Goal: Task Accomplishment & Management: Complete application form

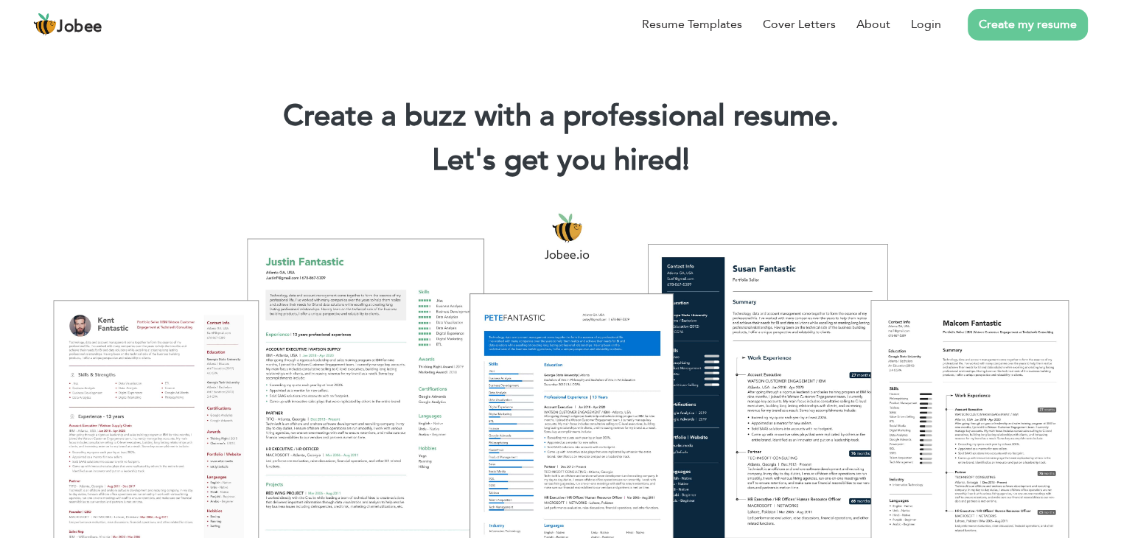
click at [1030, 25] on link "Create my resume" at bounding box center [1028, 25] width 120 height 32
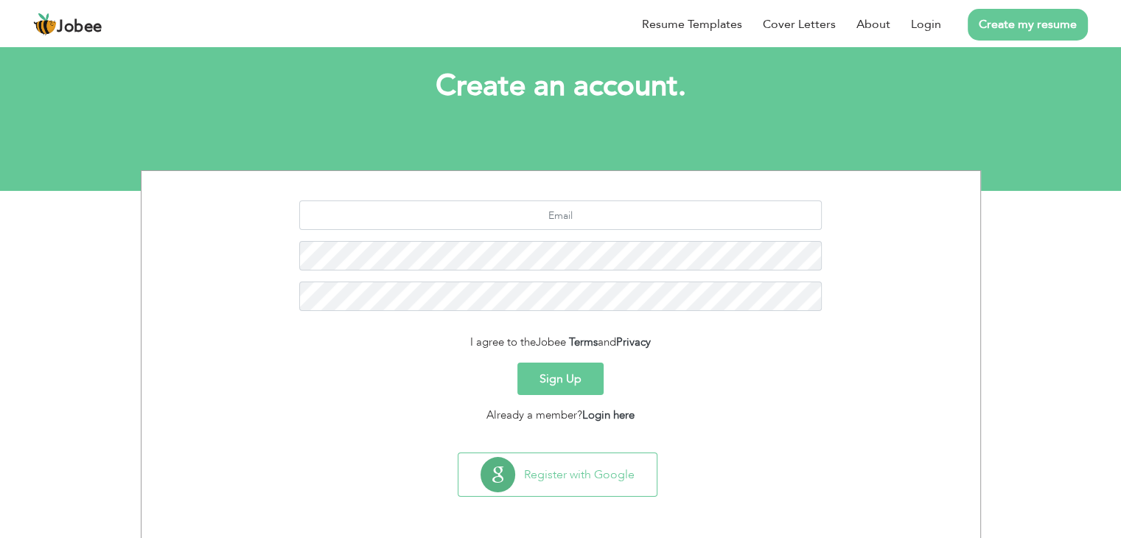
scroll to position [74, 0]
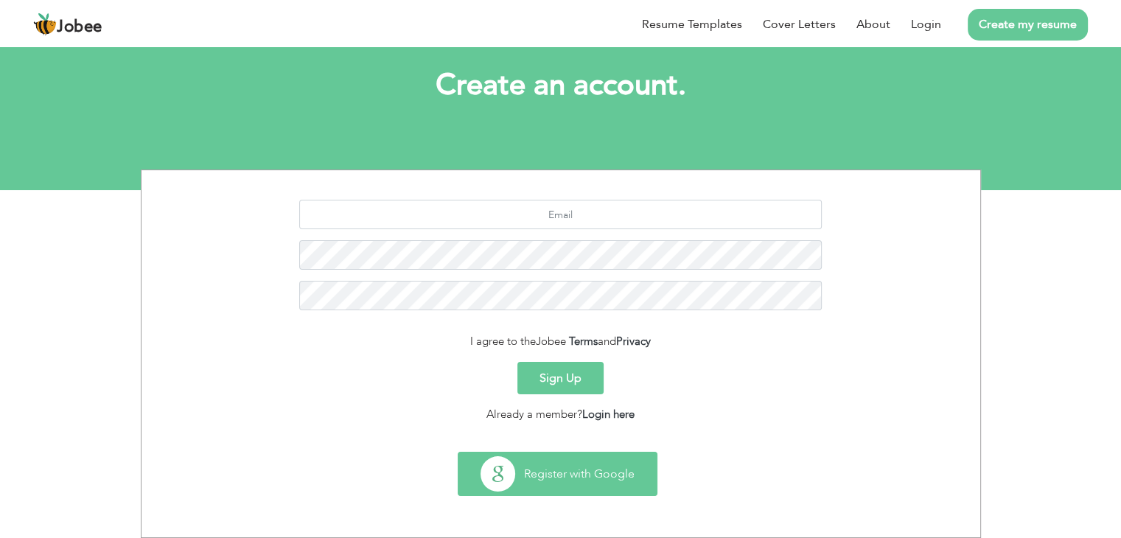
click at [597, 470] on button "Register with Google" at bounding box center [558, 474] width 198 height 43
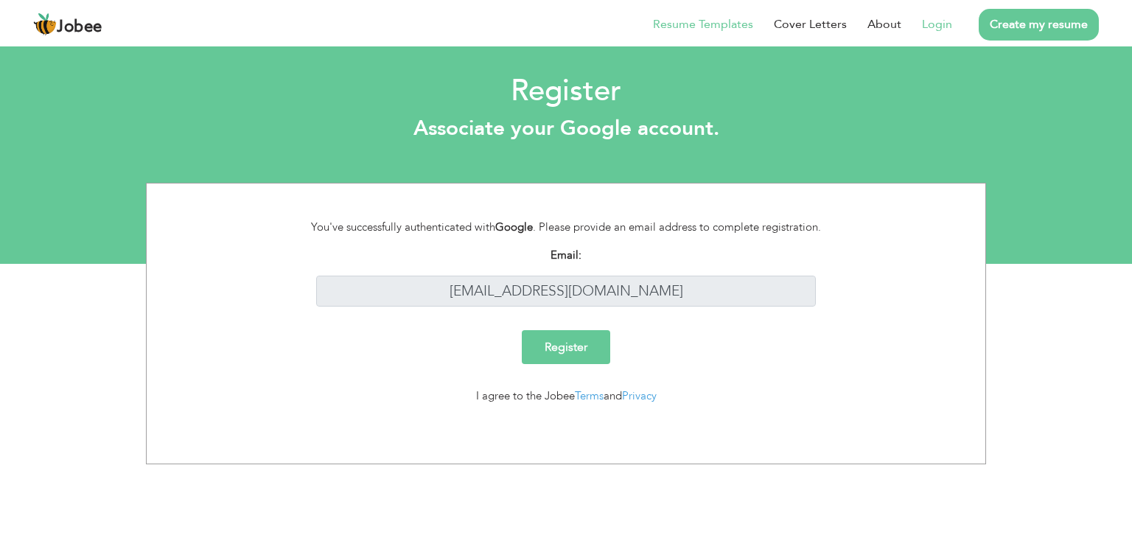
click at [697, 18] on link "Resume Templates" at bounding box center [703, 24] width 100 height 18
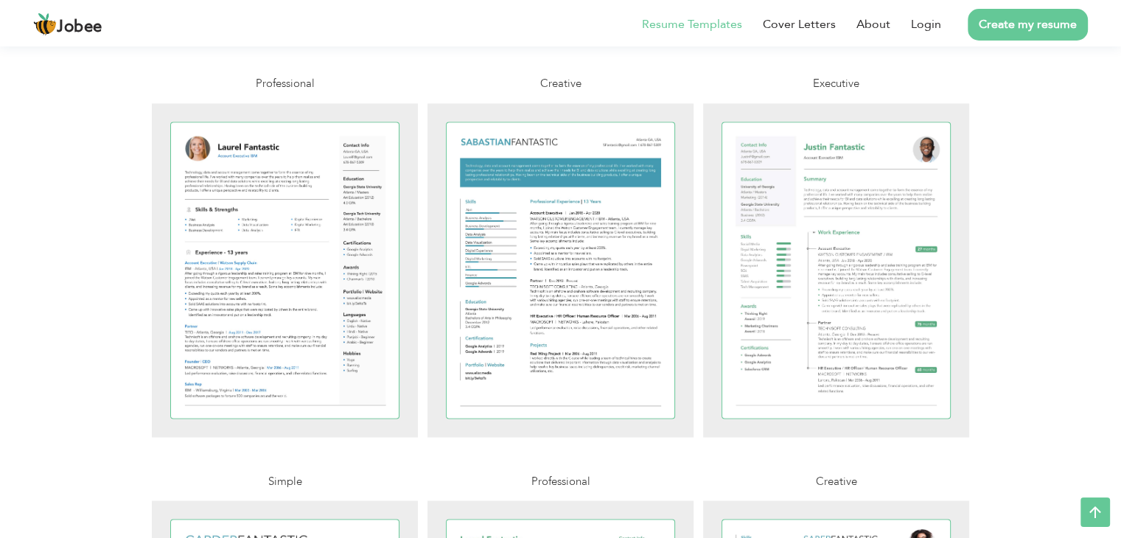
scroll to position [2334, 0]
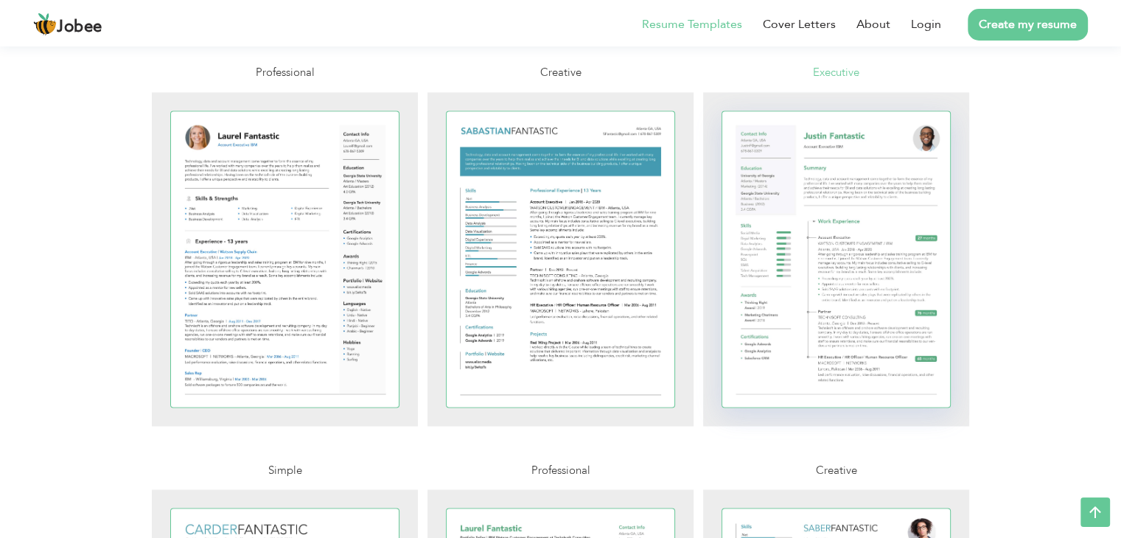
click at [880, 303] on div at bounding box center [836, 259] width 229 height 296
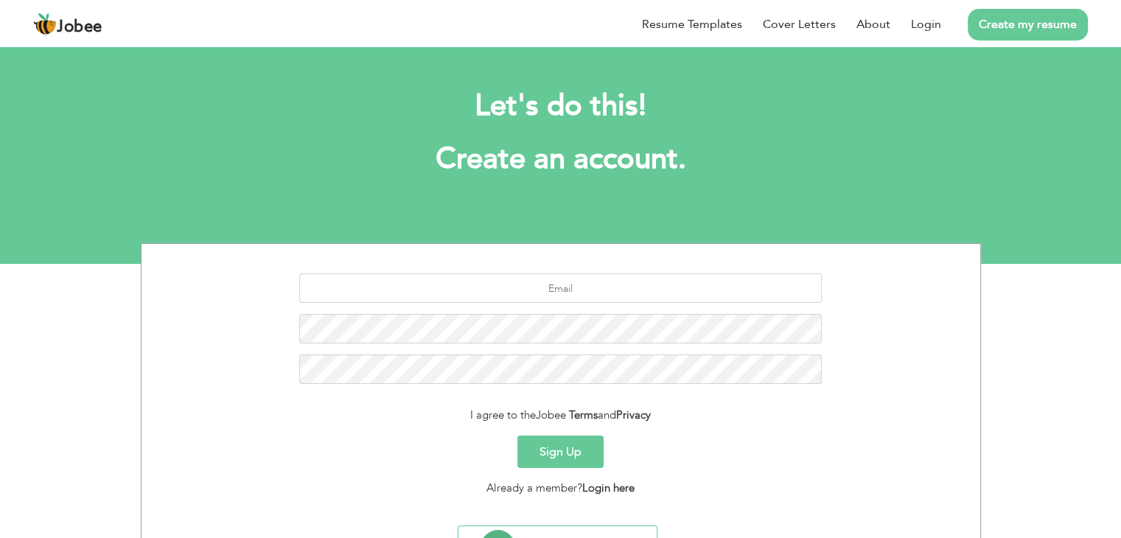
scroll to position [74, 0]
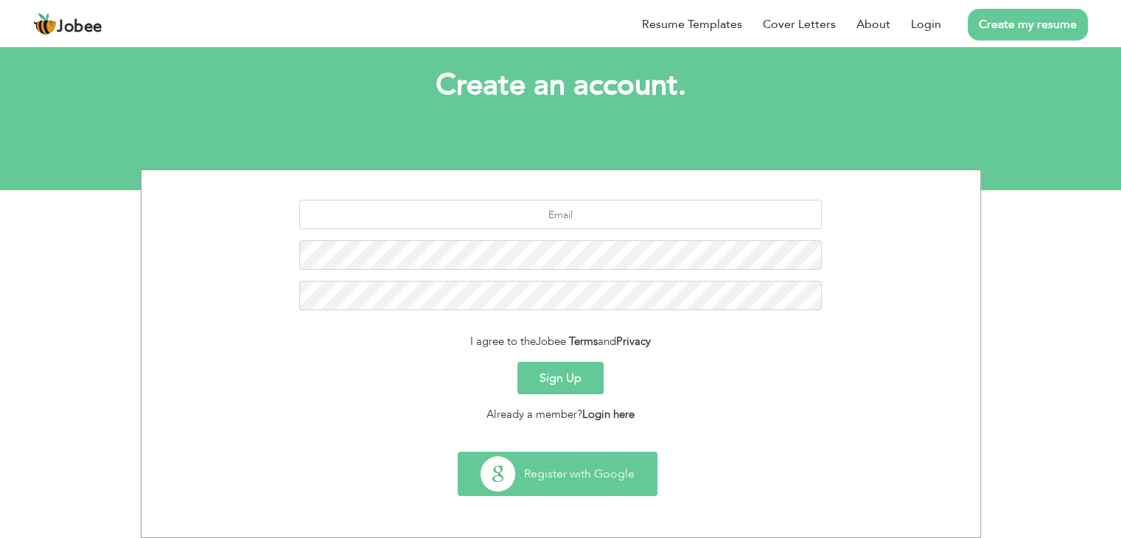
click at [618, 484] on button "Register with Google" at bounding box center [558, 474] width 198 height 43
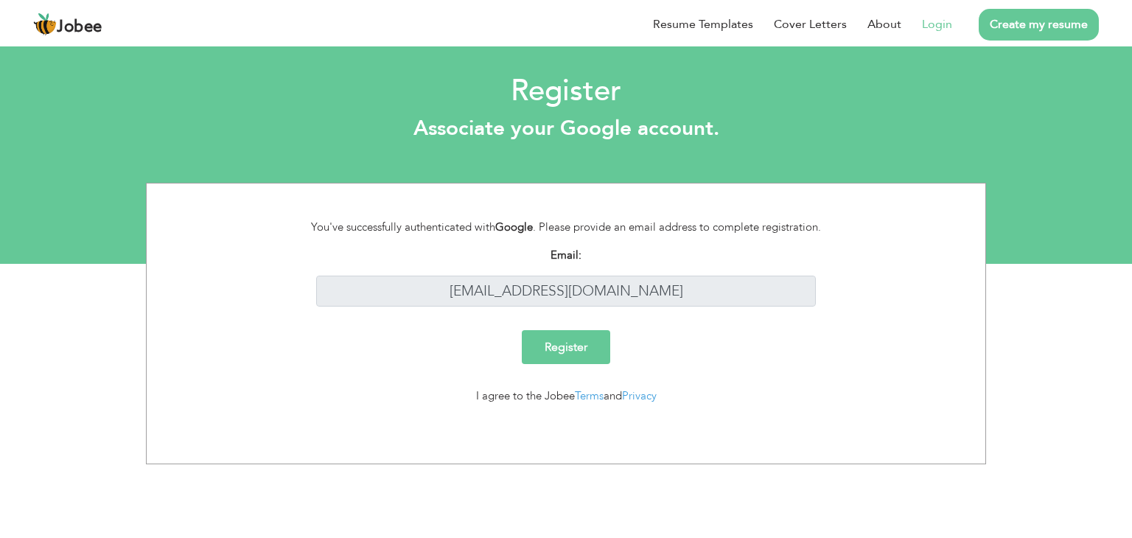
click at [593, 349] on input "Register" at bounding box center [566, 347] width 88 height 34
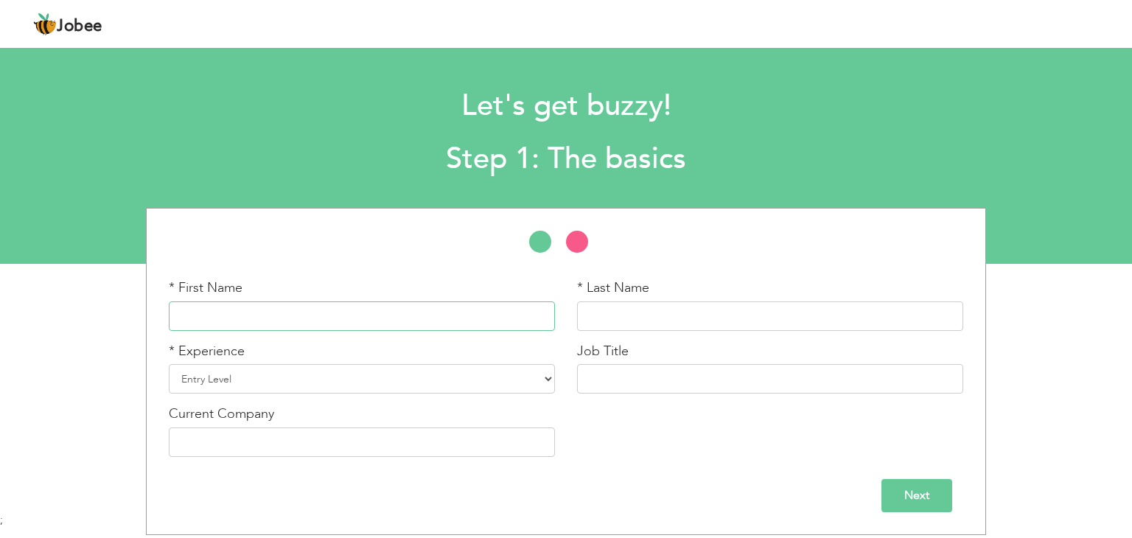
click at [478, 316] on input "text" at bounding box center [362, 316] width 386 height 29
type input "Umair"
click at [717, 310] on input "text" at bounding box center [770, 316] width 386 height 29
type input "Ali"
click at [395, 372] on select "Entry Level Less than 1 Year 1 Year 2 Years 3 Years 4 Years 5 Years 6 Years 7 Y…" at bounding box center [362, 378] width 386 height 29
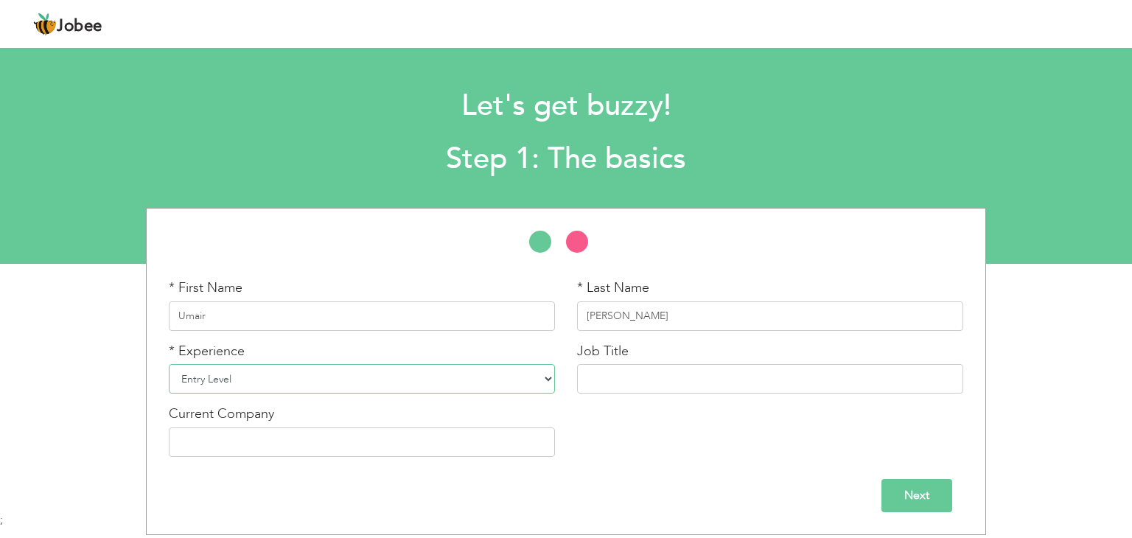
select select "2"
click at [169, 364] on select "Entry Level Less than 1 Year 1 Year 2 Years 3 Years 4 Years 5 Years 6 Years 7 Y…" at bounding box center [362, 378] width 386 height 29
click at [682, 382] on input "text" at bounding box center [770, 378] width 386 height 29
type input "Associate Software Engineer"
click at [501, 452] on input "text" at bounding box center [362, 442] width 386 height 29
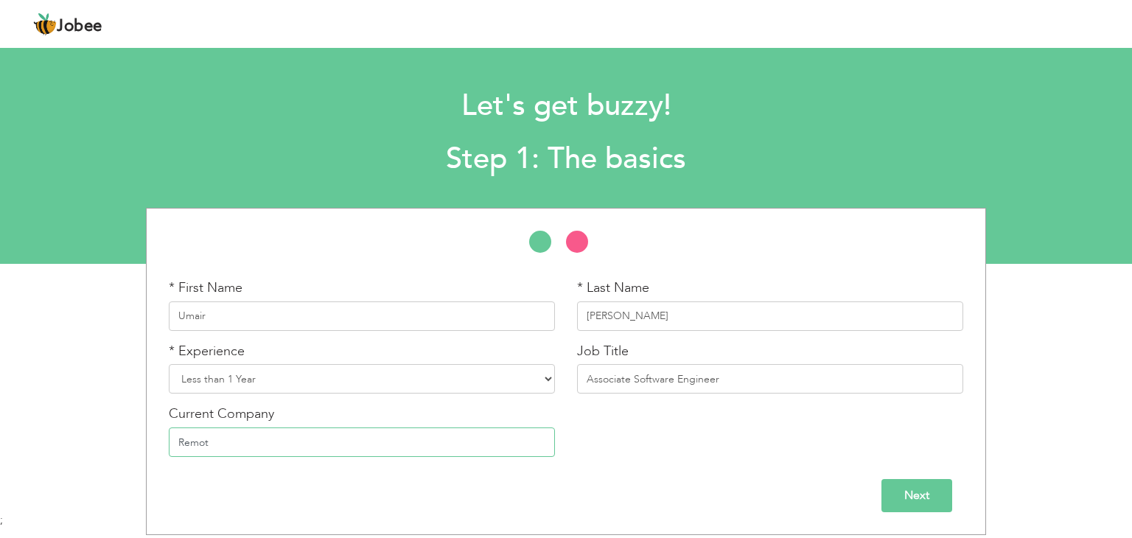
type input "Remote"
click at [929, 486] on input "Next" at bounding box center [917, 495] width 71 height 33
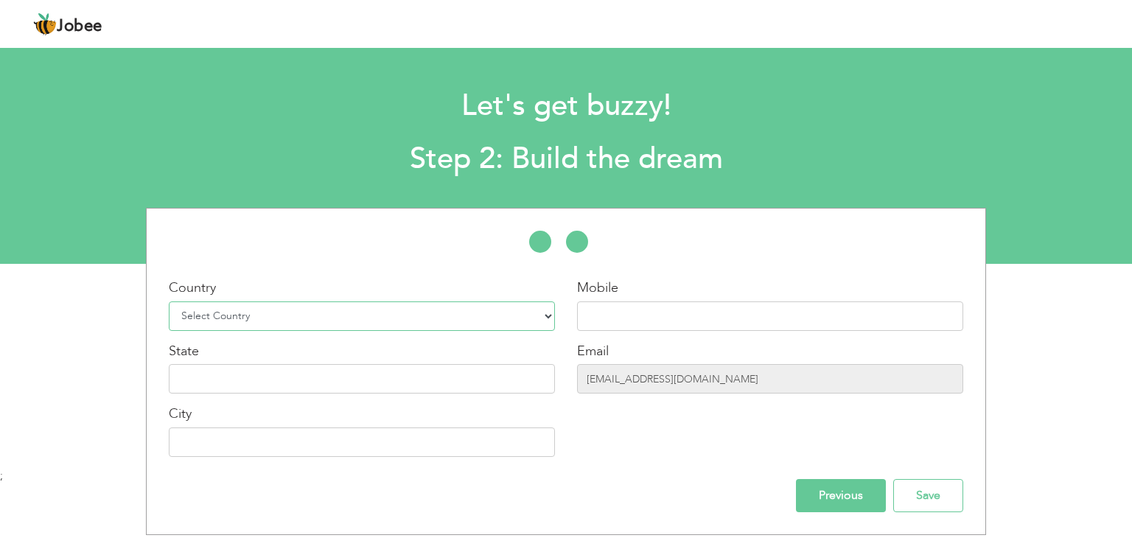
click at [501, 318] on select "Select Country Afghanistan Albania Algeria American Samoa Andorra Angola Anguil…" at bounding box center [362, 316] width 386 height 29
select select "166"
click at [169, 302] on select "Select Country Afghanistan Albania Algeria American Samoa Andorra Angola Anguil…" at bounding box center [362, 316] width 386 height 29
click at [613, 322] on input "text" at bounding box center [770, 316] width 386 height 29
type input "+923704560891"
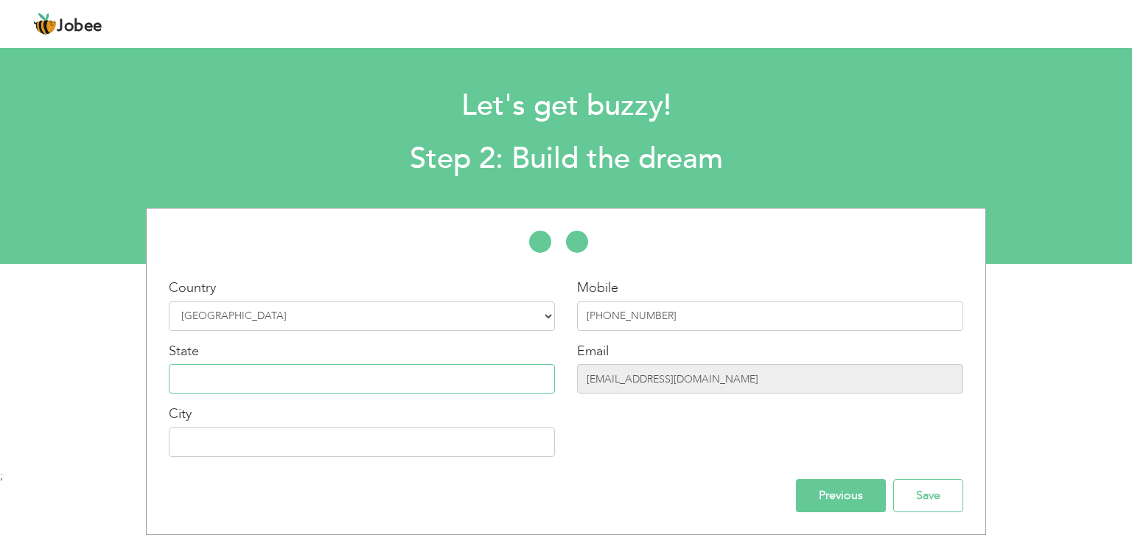
click at [501, 378] on input "text" at bounding box center [362, 378] width 386 height 29
type input "Punjab"
click at [495, 445] on input "text" at bounding box center [362, 442] width 386 height 29
type input "Lahore"
click at [921, 498] on input "Save" at bounding box center [929, 495] width 70 height 33
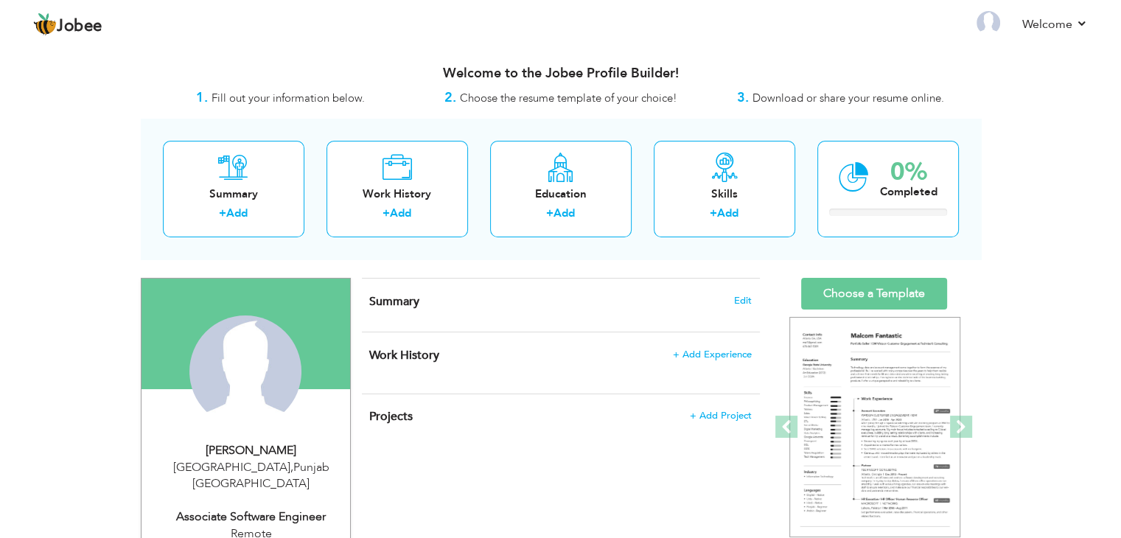
click at [698, 332] on div "Work History + Add Experience × Work History * Job Title Company Duration" at bounding box center [561, 362] width 398 height 61
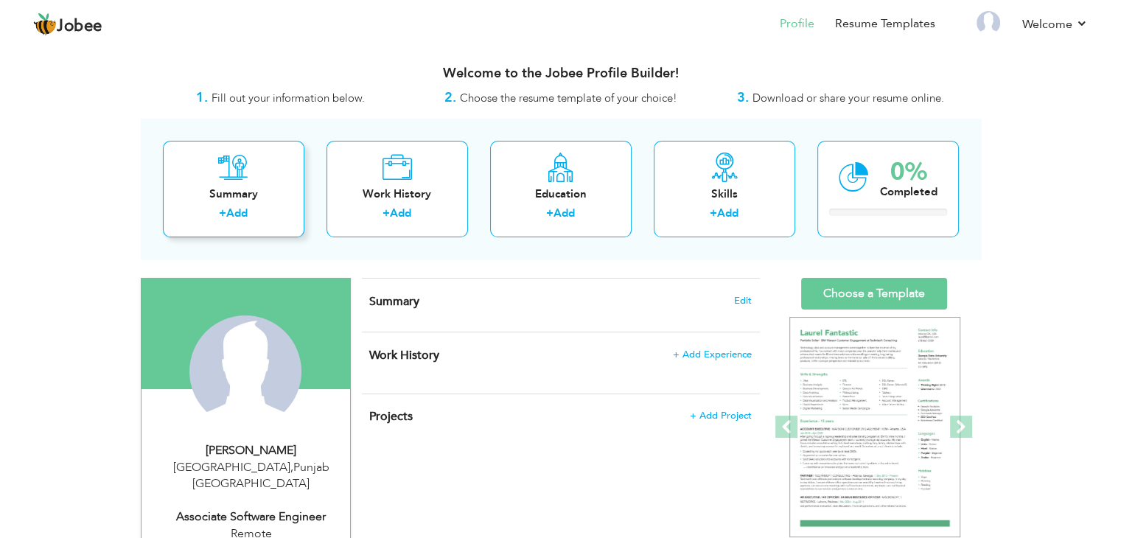
click at [238, 207] on link "Add" at bounding box center [236, 213] width 21 height 15
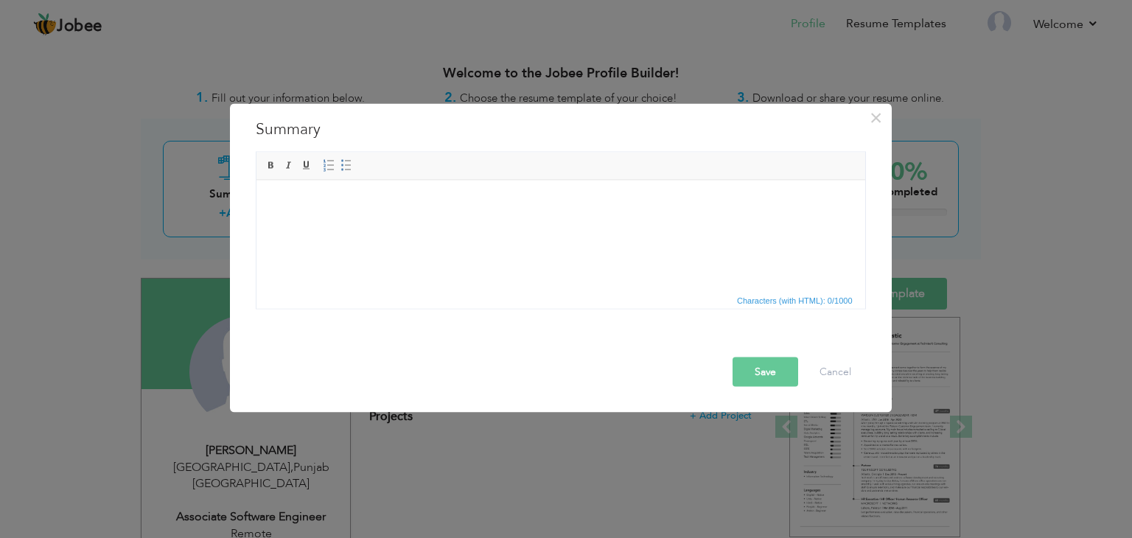
click at [338, 220] on html at bounding box center [560, 202] width 609 height 45
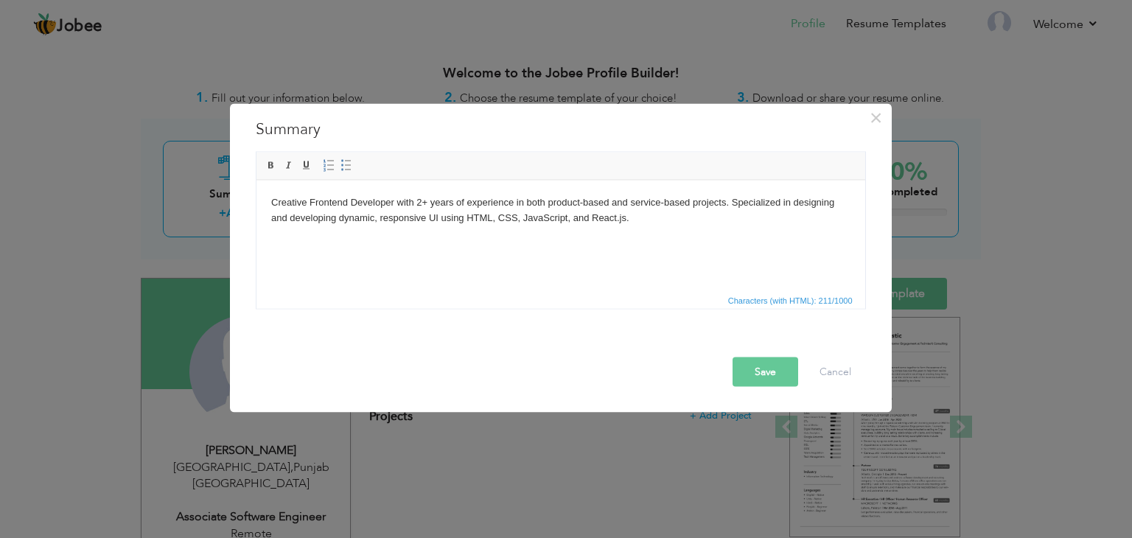
click at [773, 369] on button "Save" at bounding box center [766, 372] width 66 height 29
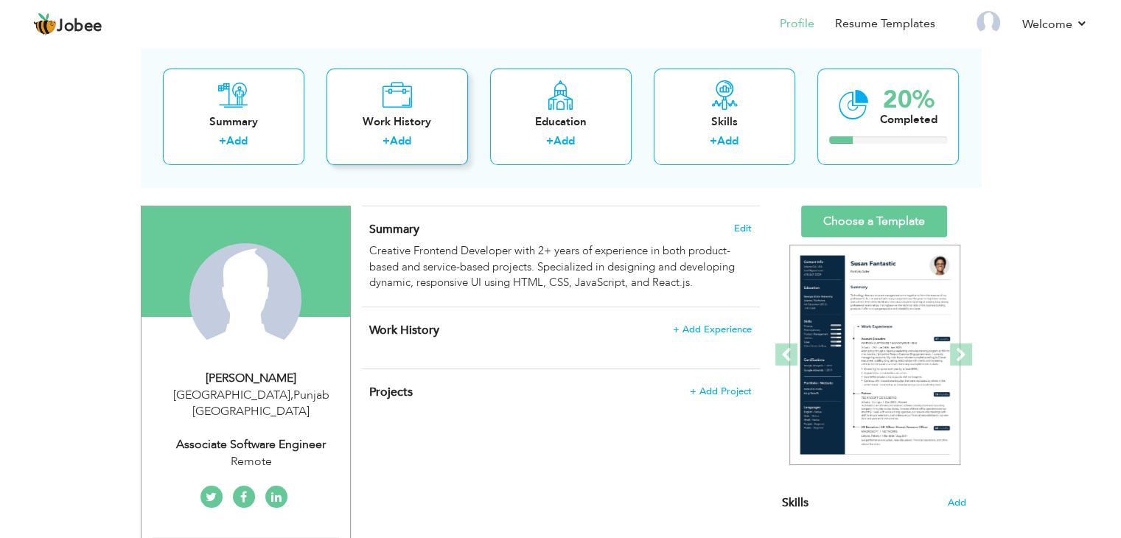
scroll to position [74, 0]
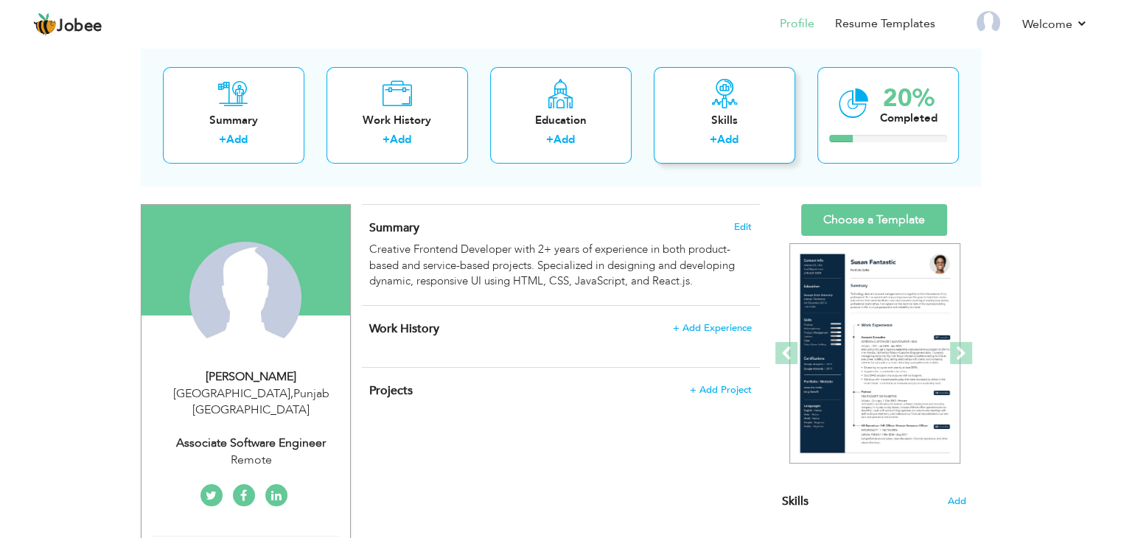
click at [713, 144] on label "+" at bounding box center [713, 139] width 7 height 15
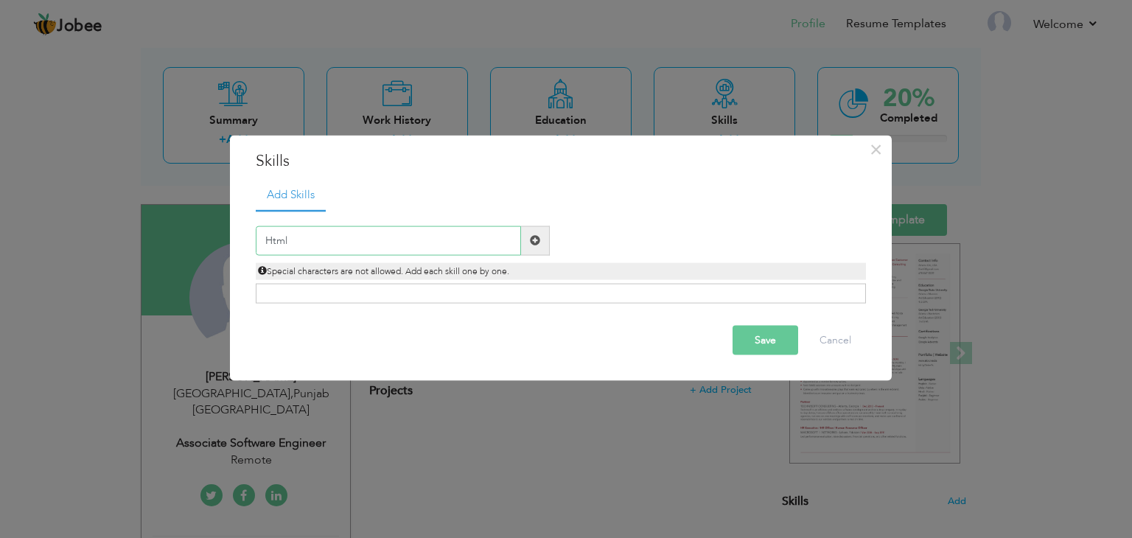
type input "Html"
click at [783, 345] on button "Save" at bounding box center [766, 339] width 66 height 29
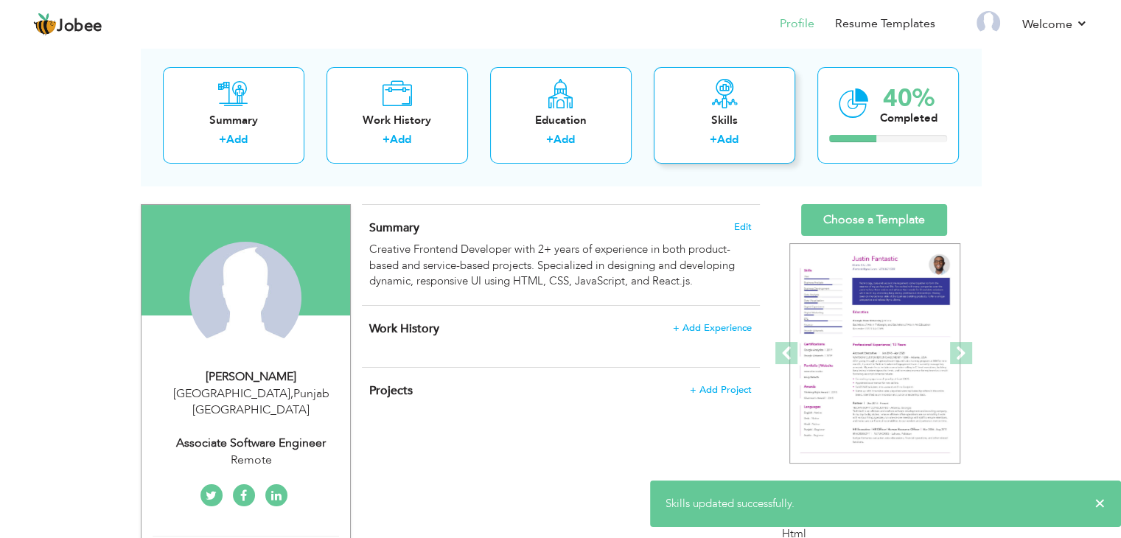
click at [734, 136] on link "Add" at bounding box center [727, 139] width 21 height 15
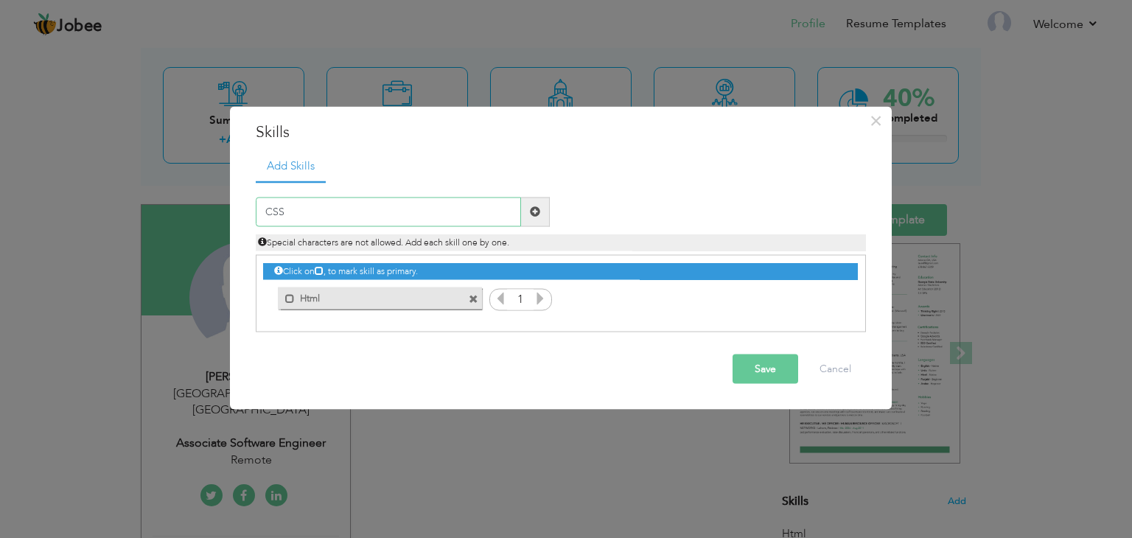
type input "CSS"
click at [764, 375] on button "Save" at bounding box center [766, 368] width 66 height 29
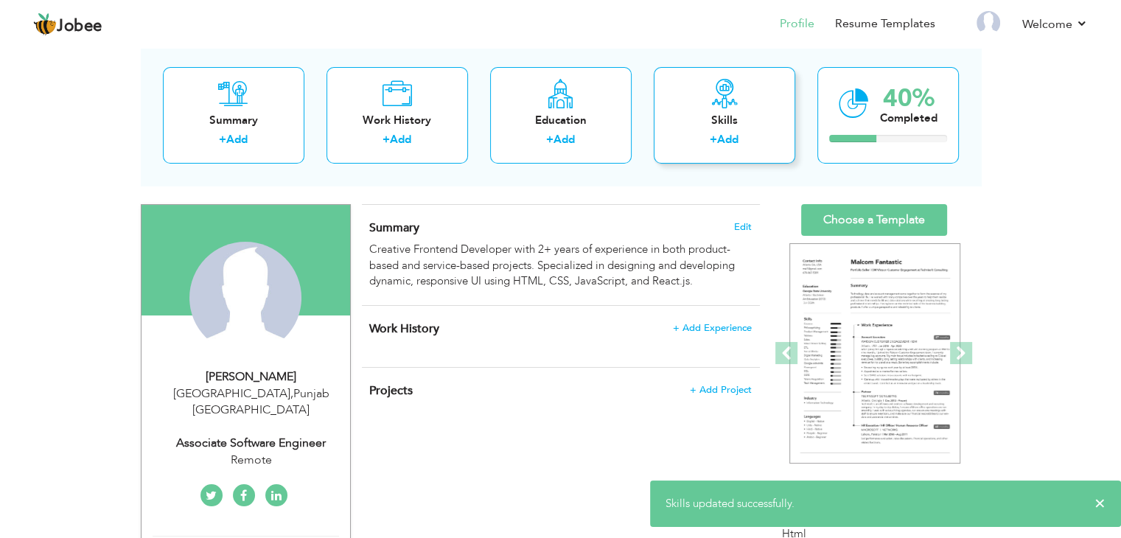
click at [727, 139] on link "Add" at bounding box center [727, 139] width 21 height 15
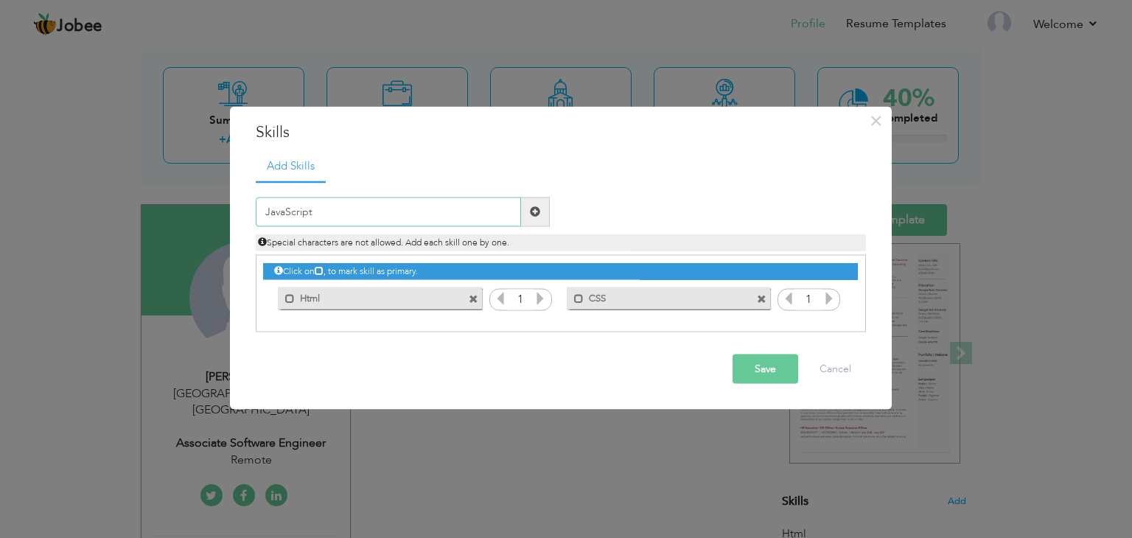
type input "JavaScript"
click at [765, 366] on button "Save" at bounding box center [766, 368] width 66 height 29
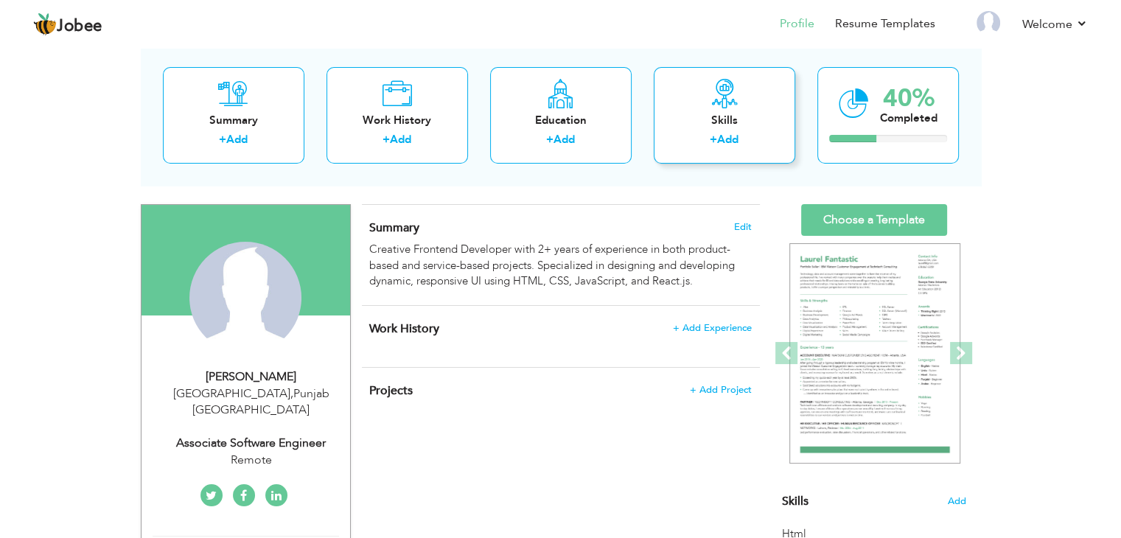
click at [720, 144] on link "Add" at bounding box center [727, 139] width 21 height 15
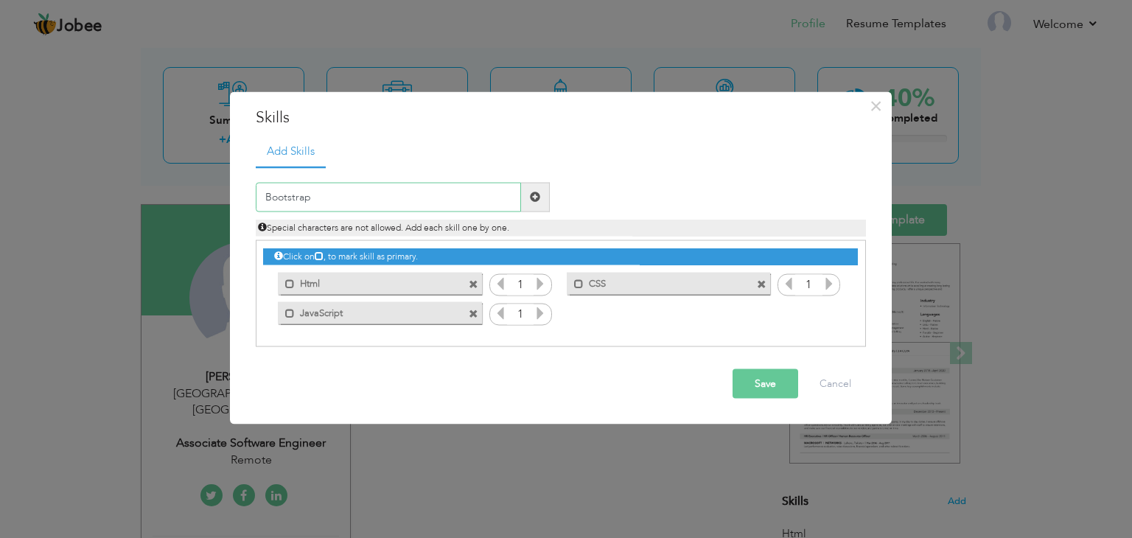
type input "Bootstrap"
click at [776, 376] on button "Save" at bounding box center [766, 383] width 66 height 29
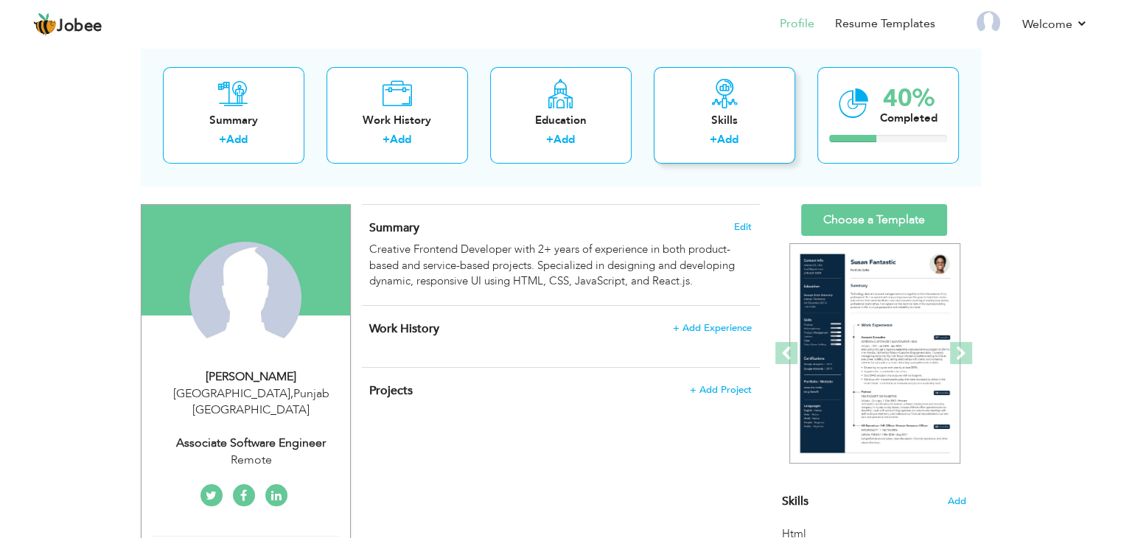
click at [728, 134] on link "Add" at bounding box center [727, 139] width 21 height 15
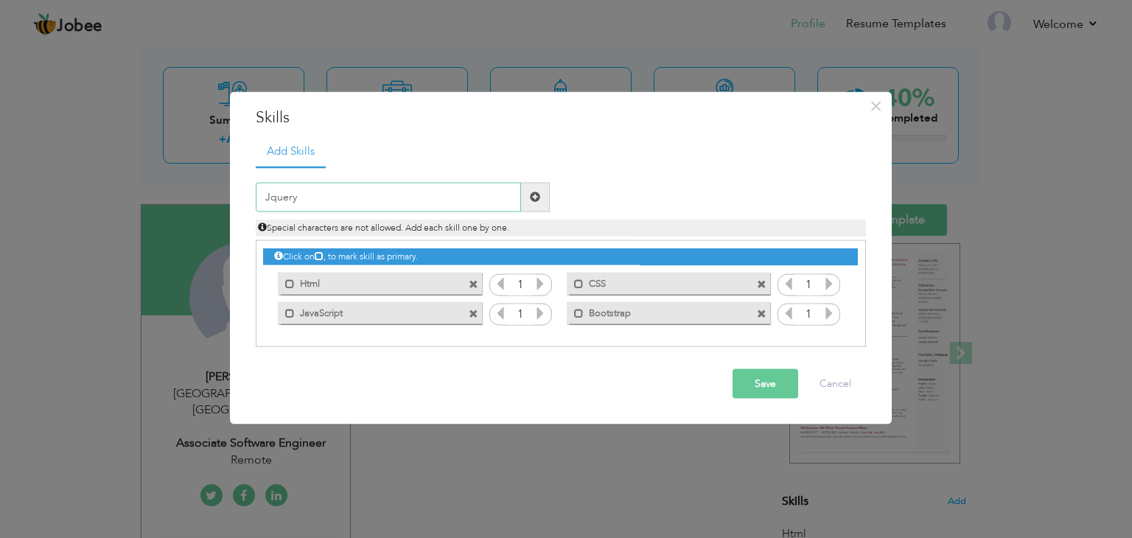
type input "Jquery"
click at [761, 380] on button "Save" at bounding box center [766, 383] width 66 height 29
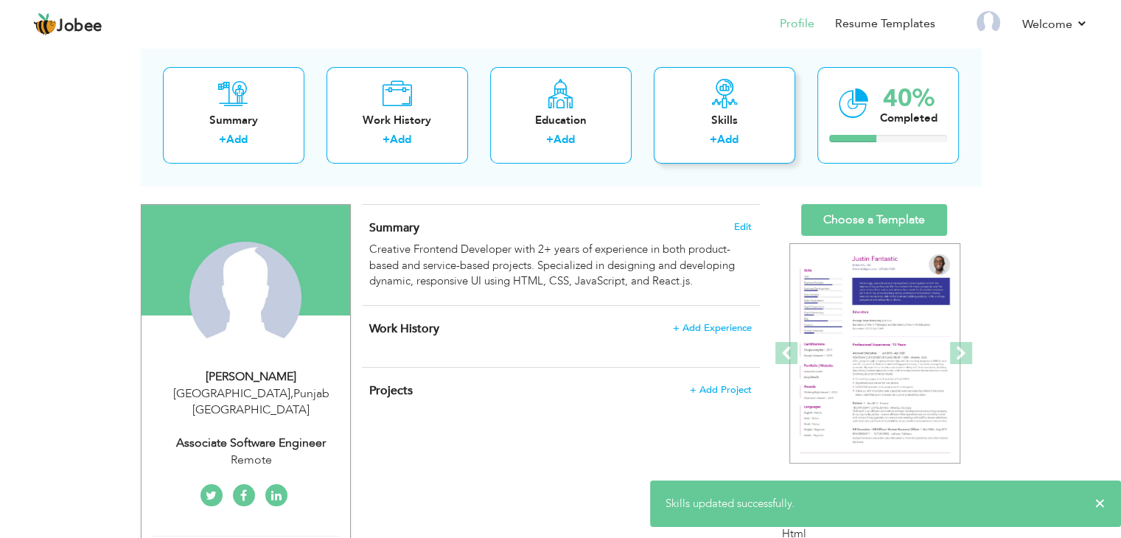
click at [735, 139] on link "Add" at bounding box center [727, 139] width 21 height 15
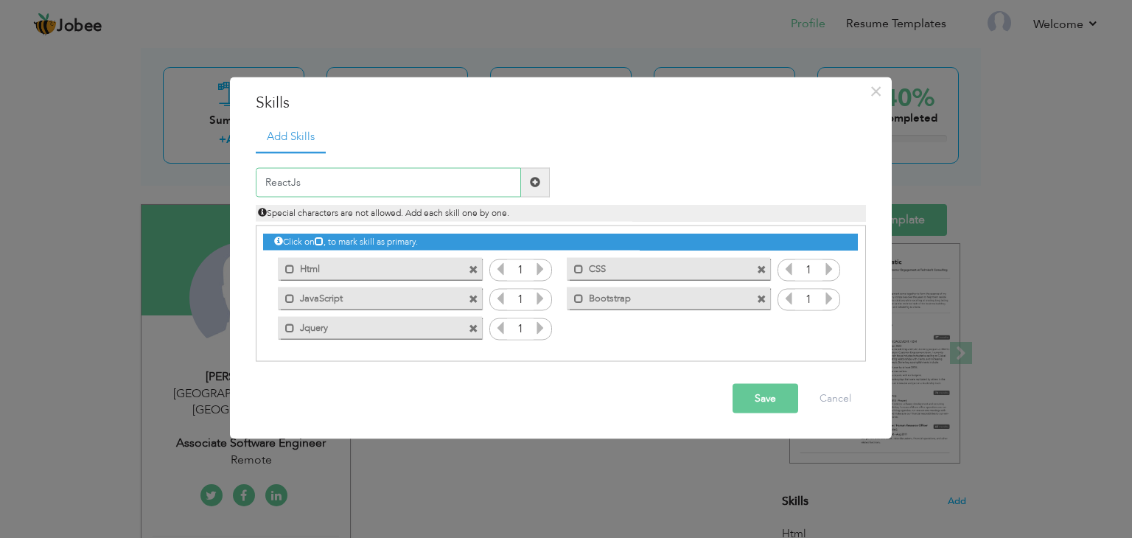
type input "ReactJs"
click at [780, 399] on button "Save" at bounding box center [766, 397] width 66 height 29
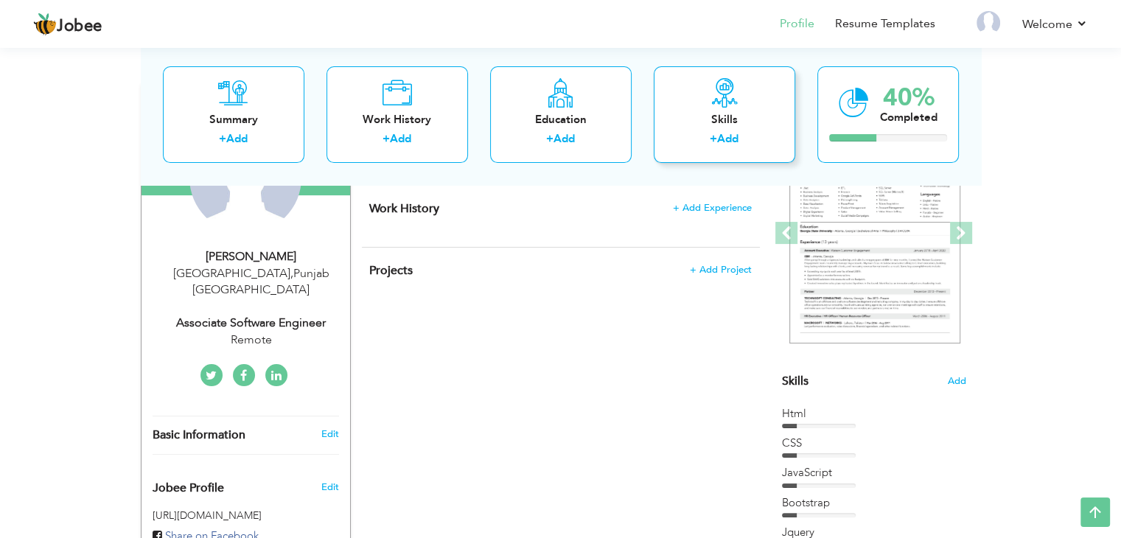
scroll to position [162, 0]
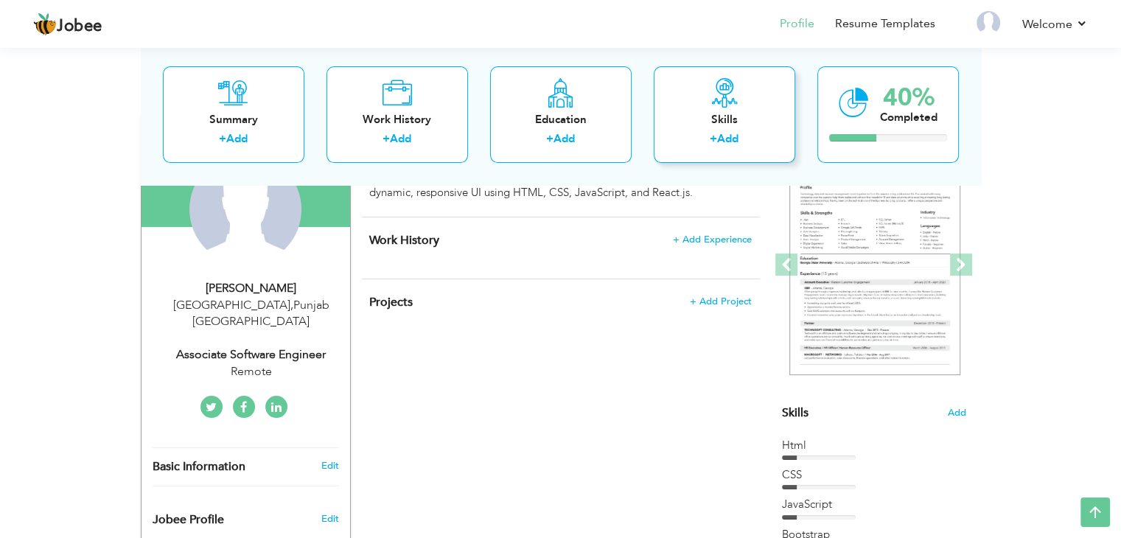
click at [716, 133] on label "+" at bounding box center [713, 139] width 7 height 15
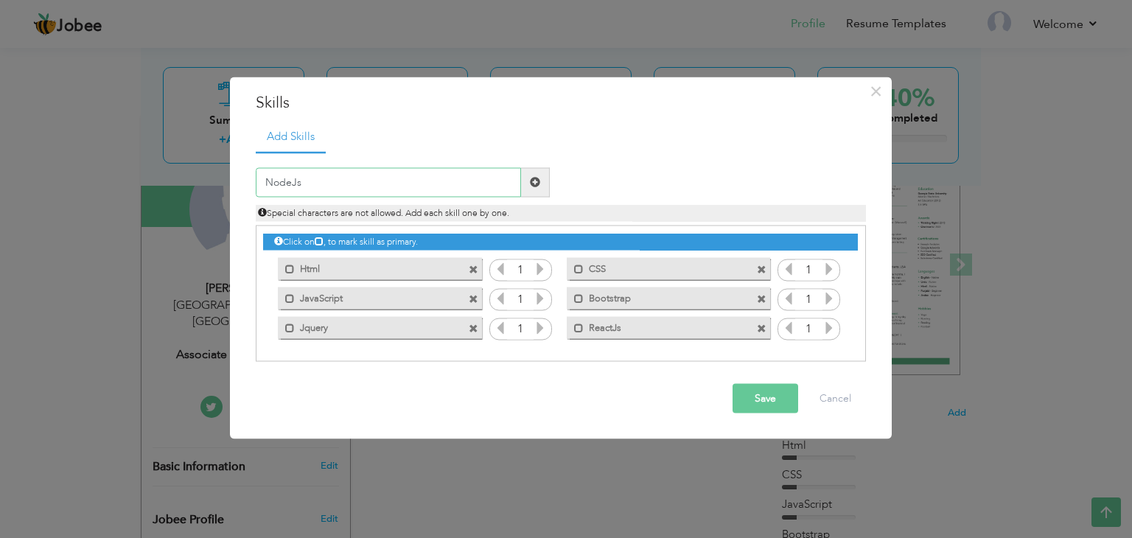
type input "NodeJs"
click at [765, 392] on button "Save" at bounding box center [766, 397] width 66 height 29
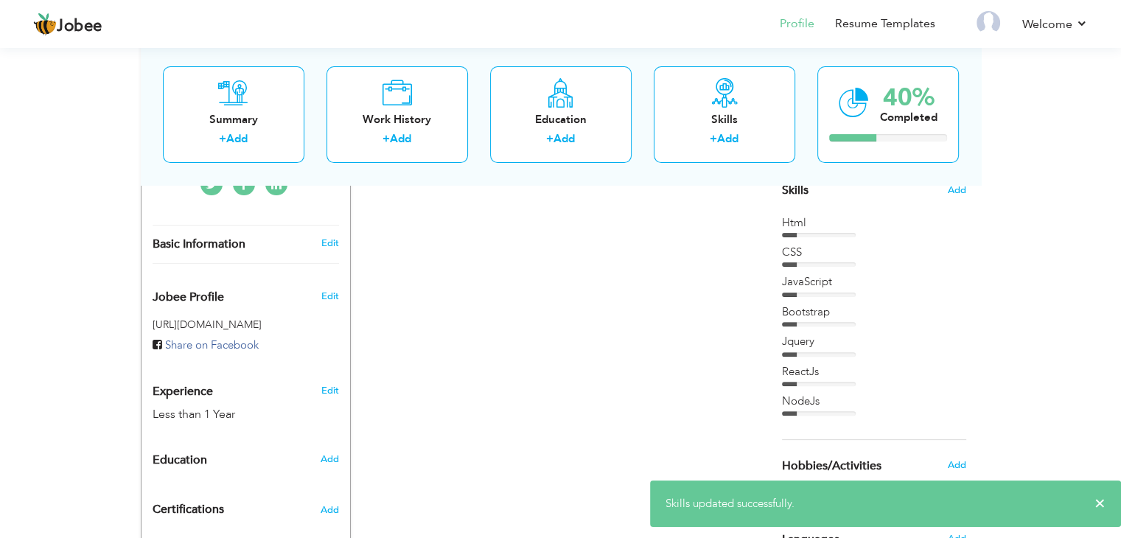
scroll to position [383, 0]
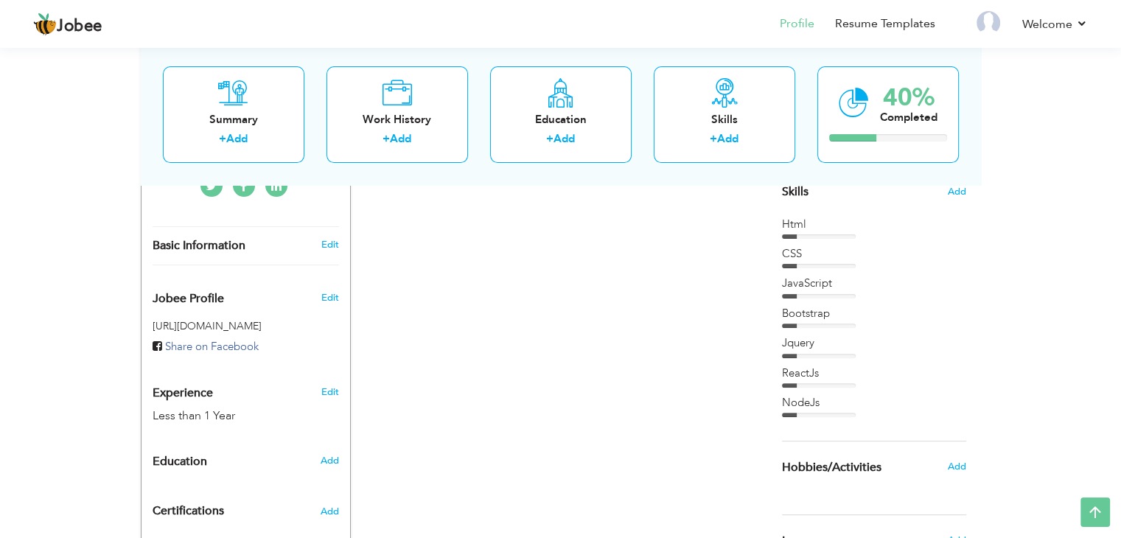
click at [825, 236] on div at bounding box center [819, 236] width 74 height 4
click at [952, 189] on span "Add" at bounding box center [956, 192] width 19 height 14
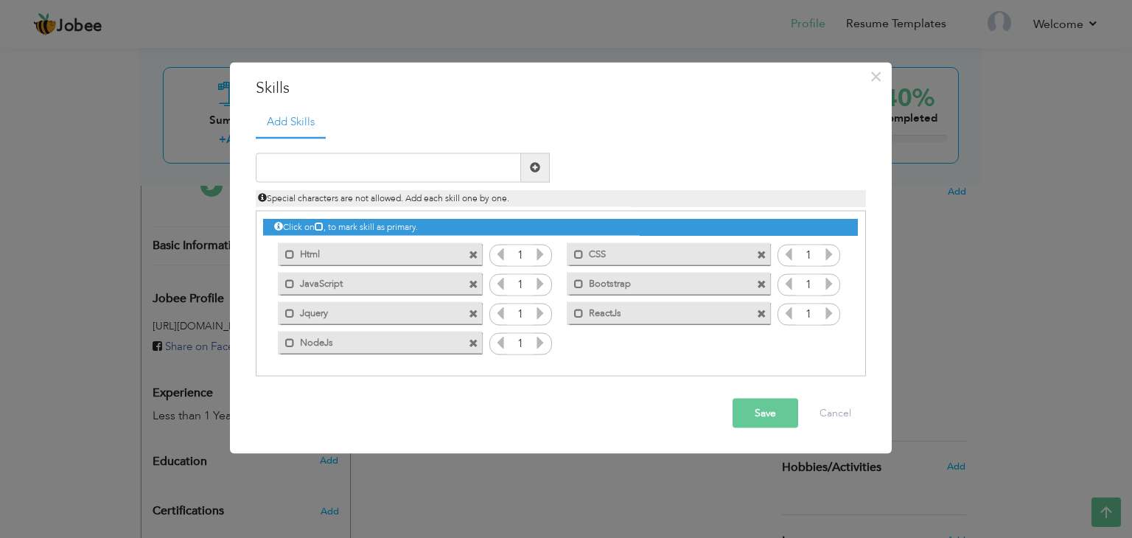
click at [538, 254] on icon at bounding box center [540, 253] width 13 height 13
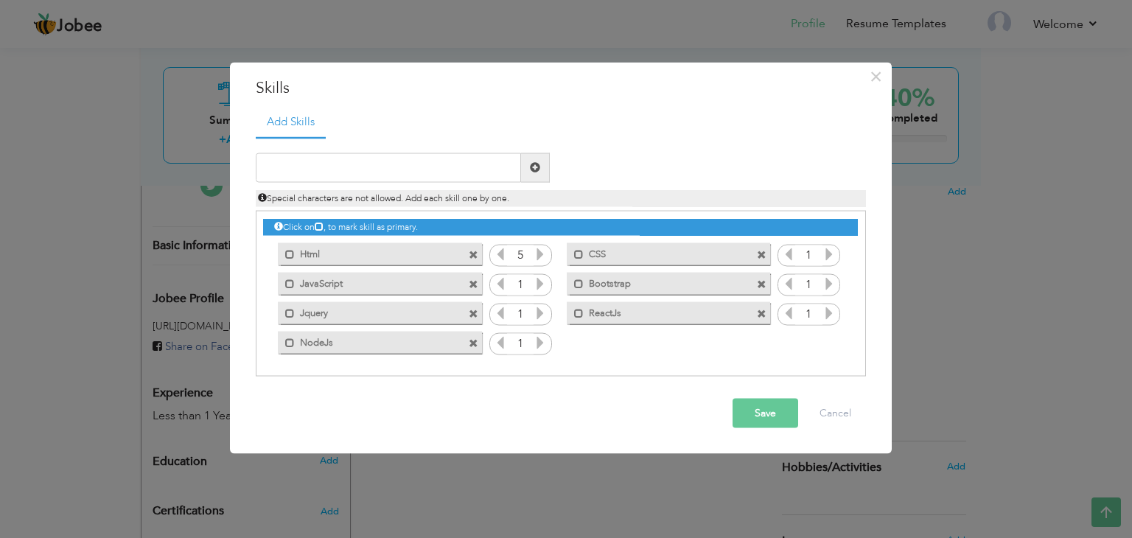
click at [538, 254] on icon at bounding box center [540, 253] width 13 height 13
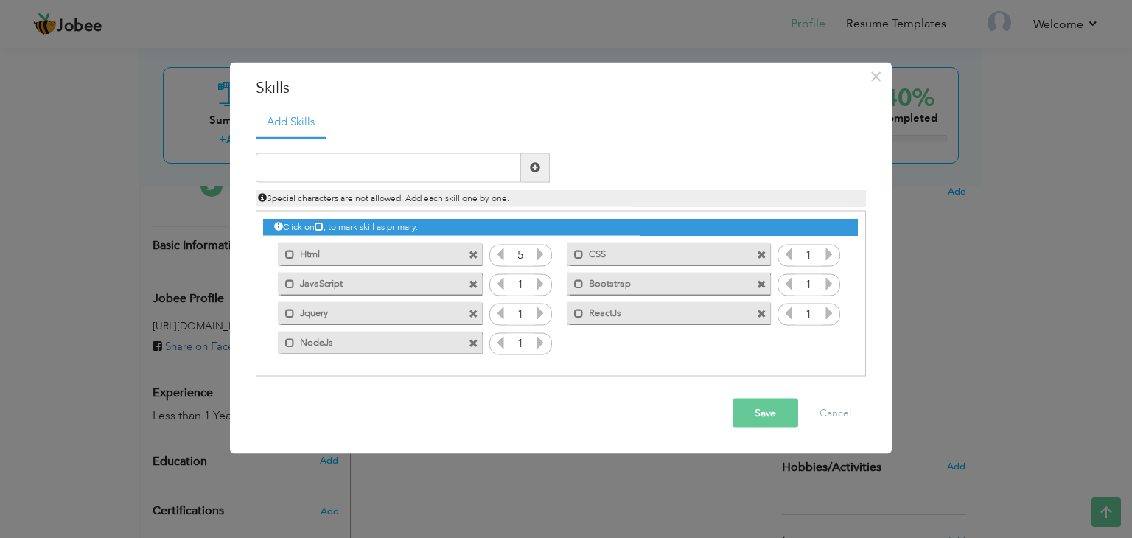
click at [537, 287] on icon at bounding box center [540, 282] width 13 height 13
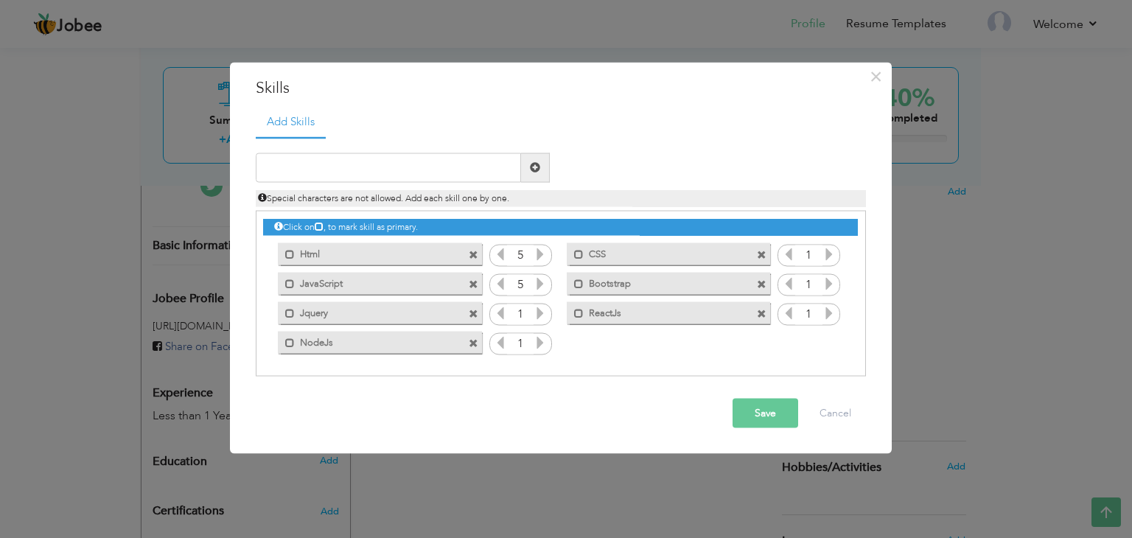
click at [537, 287] on icon at bounding box center [540, 282] width 13 height 13
drag, startPoint x: 537, startPoint y: 287, endPoint x: 542, endPoint y: 316, distance: 29.9
click at [542, 316] on div "Click on , to mark skill as primary. Mark as primary skill. Html 1 CSS 1 JavaSc…" at bounding box center [560, 285] width 594 height 146
click at [542, 316] on icon at bounding box center [540, 312] width 13 height 13
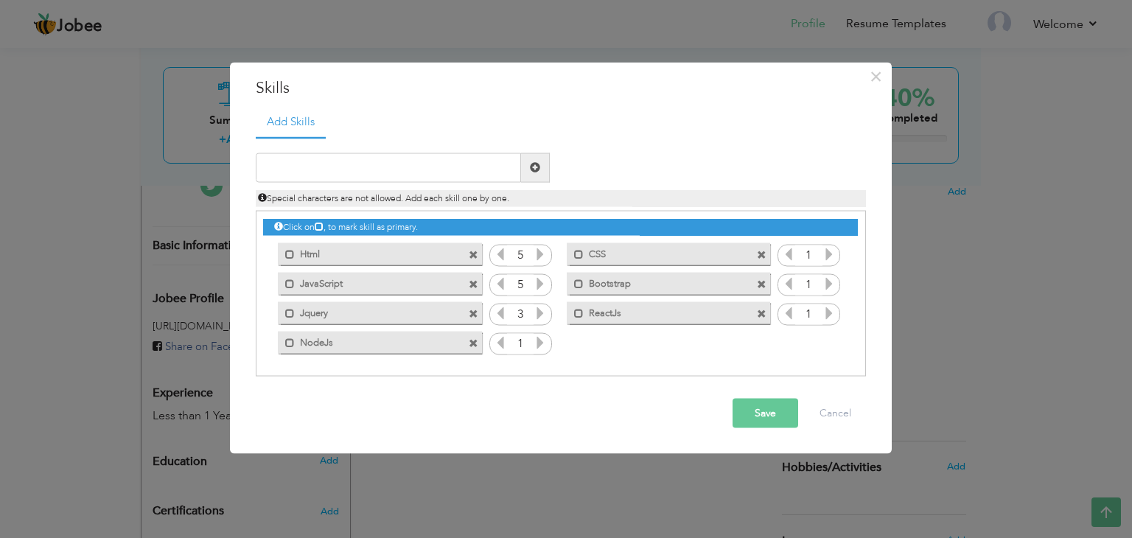
click at [542, 316] on icon at bounding box center [540, 312] width 13 height 13
click at [829, 255] on icon at bounding box center [829, 253] width 13 height 13
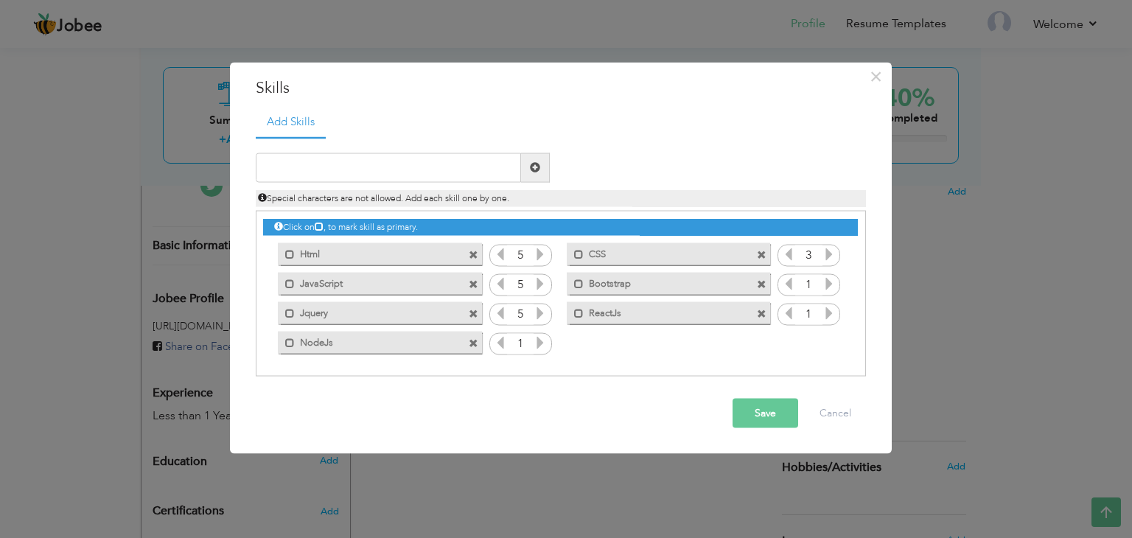
click at [829, 255] on icon at bounding box center [829, 253] width 13 height 13
drag, startPoint x: 829, startPoint y: 255, endPoint x: 827, endPoint y: 279, distance: 23.7
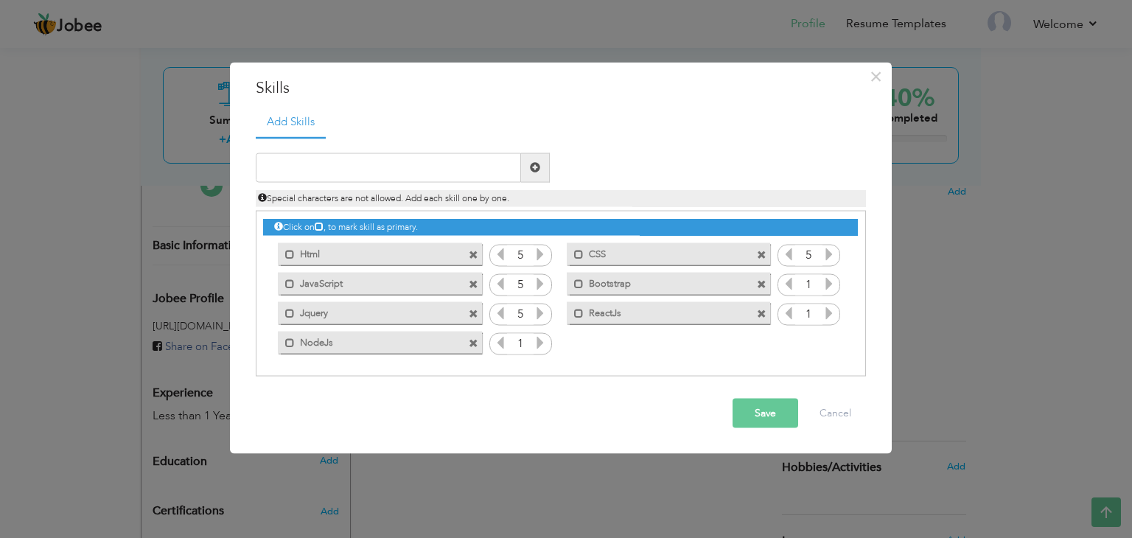
click at [827, 279] on div "Click on , to mark skill as primary. Mark as primary skill. Html 1 CSS 1 JavaSc…" at bounding box center [560, 285] width 594 height 146
click at [827, 279] on icon at bounding box center [829, 282] width 13 height 13
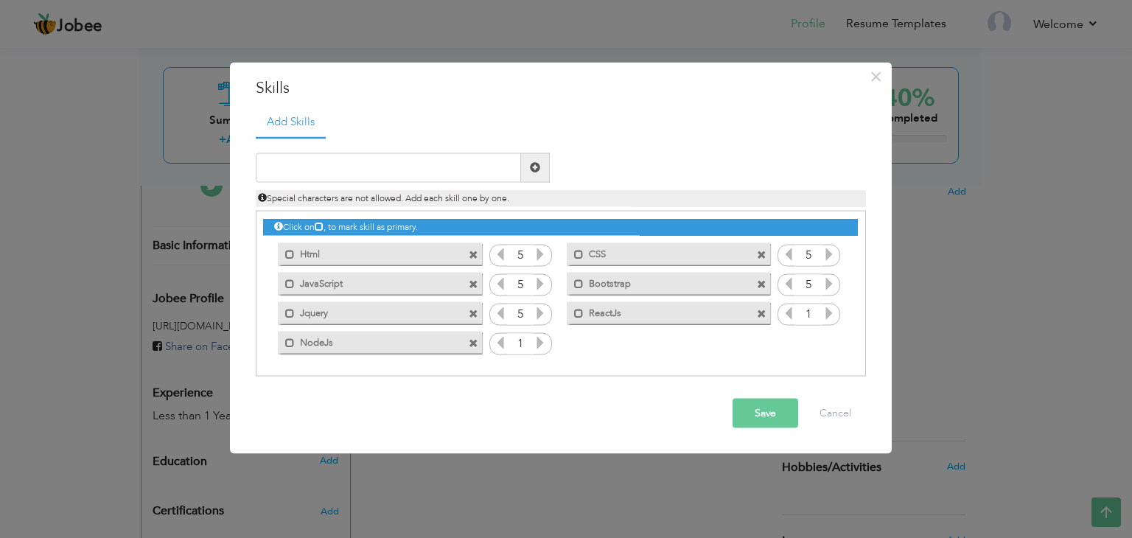
click at [827, 279] on icon at bounding box center [829, 282] width 13 height 13
click at [829, 311] on icon at bounding box center [829, 312] width 13 height 13
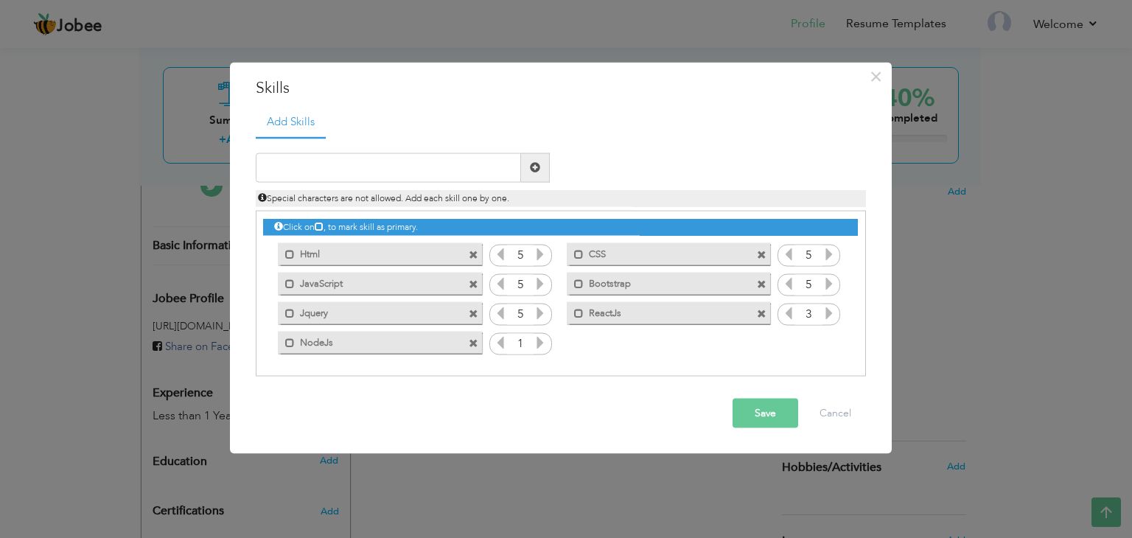
click at [829, 311] on icon at bounding box center [829, 312] width 13 height 13
click at [543, 344] on icon at bounding box center [540, 341] width 13 height 13
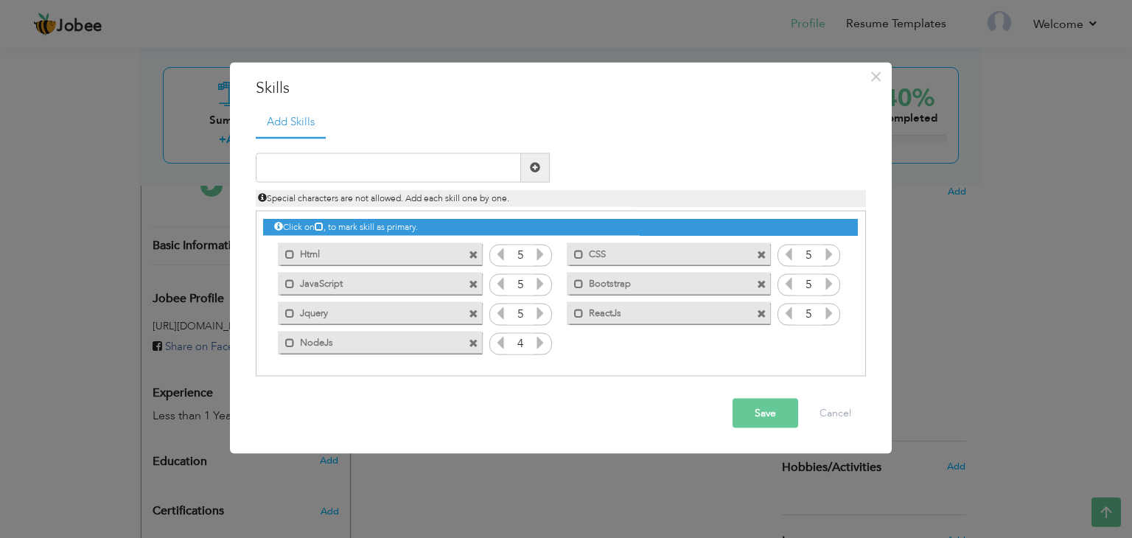
click at [759, 411] on button "Save" at bounding box center [766, 412] width 66 height 29
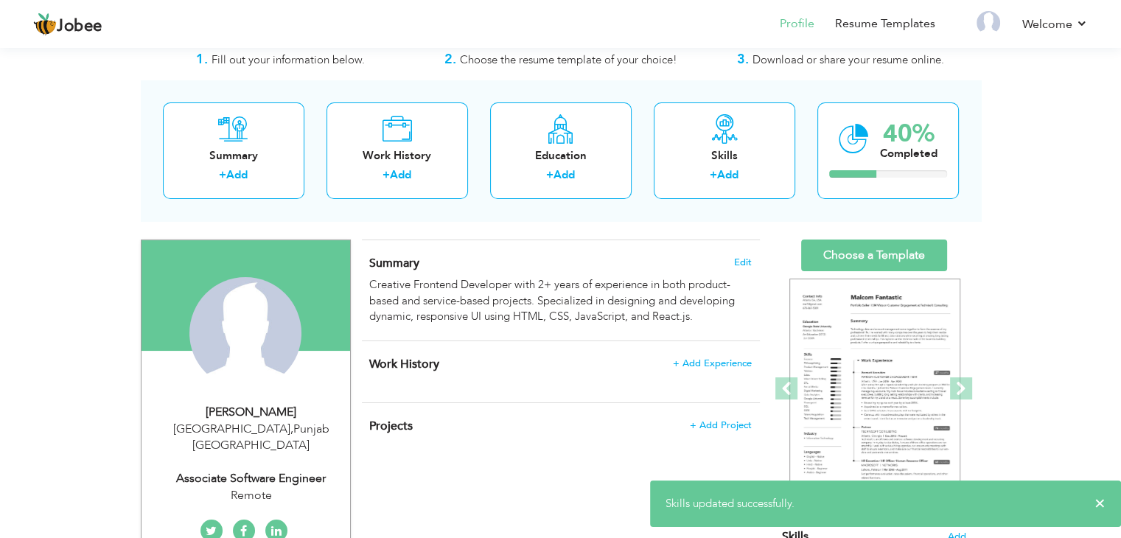
scroll to position [27, 0]
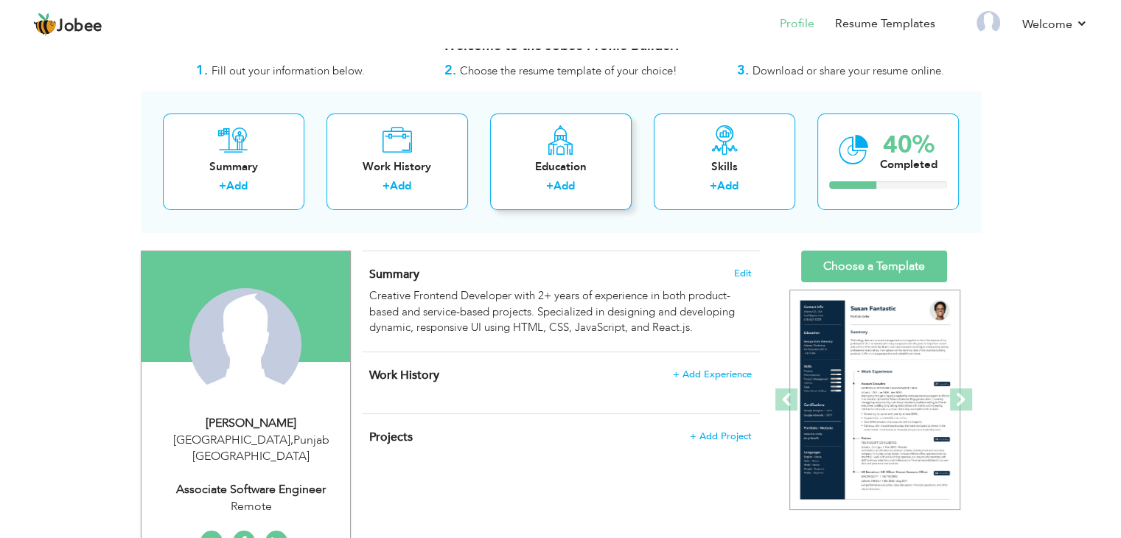
click at [557, 187] on link "Add" at bounding box center [564, 185] width 21 height 15
radio input "true"
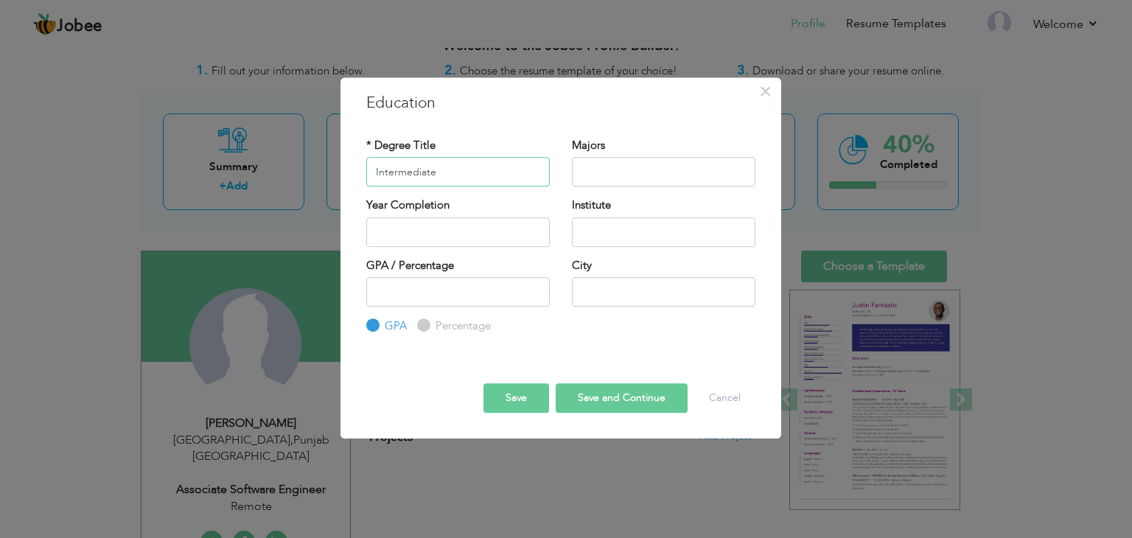
type input "Intermediate"
click at [510, 237] on input "text" at bounding box center [458, 231] width 184 height 29
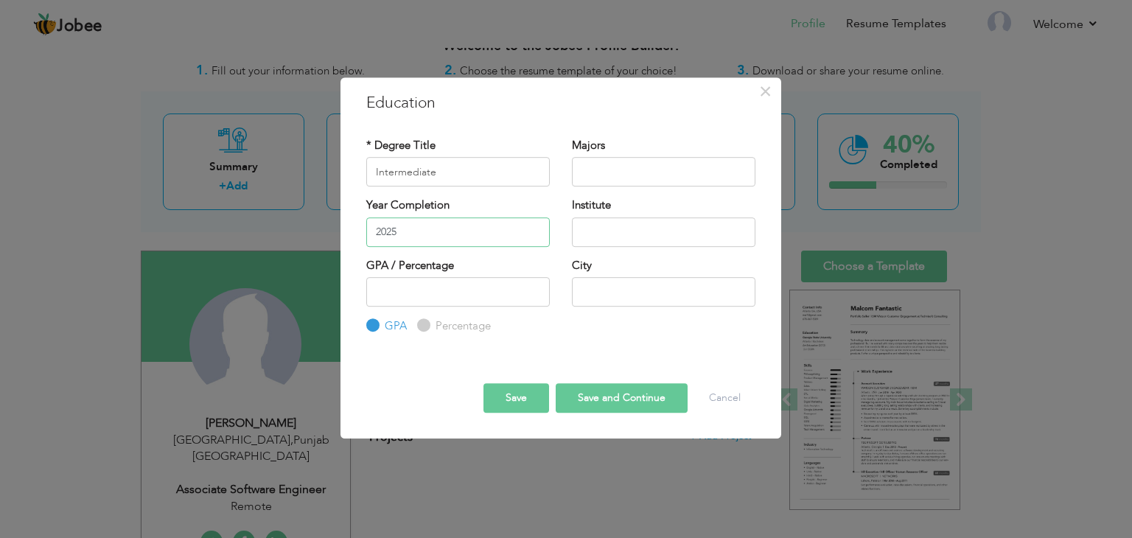
click at [504, 228] on input "2025" at bounding box center [458, 231] width 184 height 29
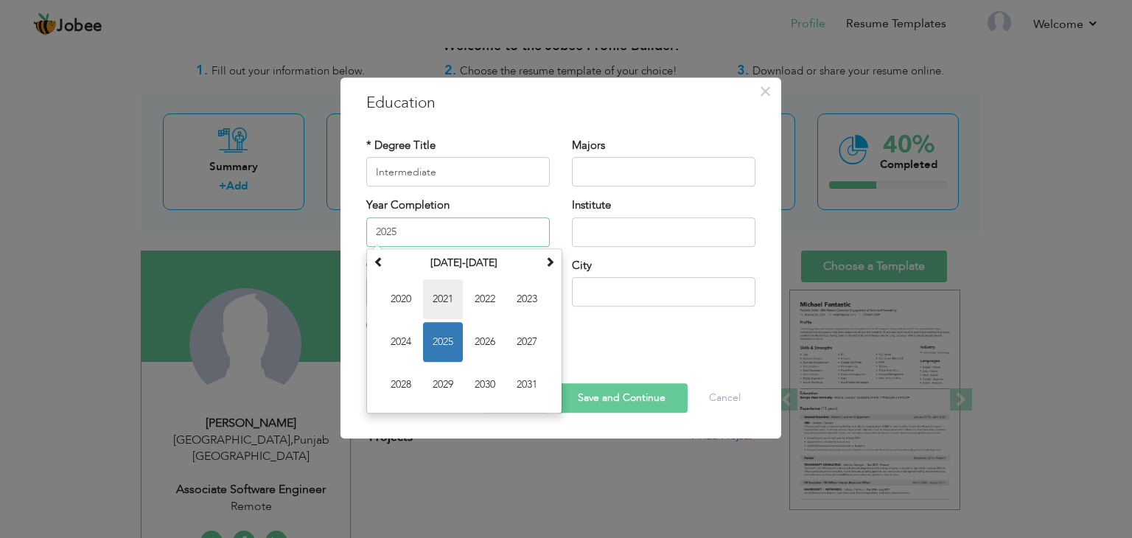
click at [450, 304] on span "2021" at bounding box center [443, 299] width 40 height 40
type input "2021"
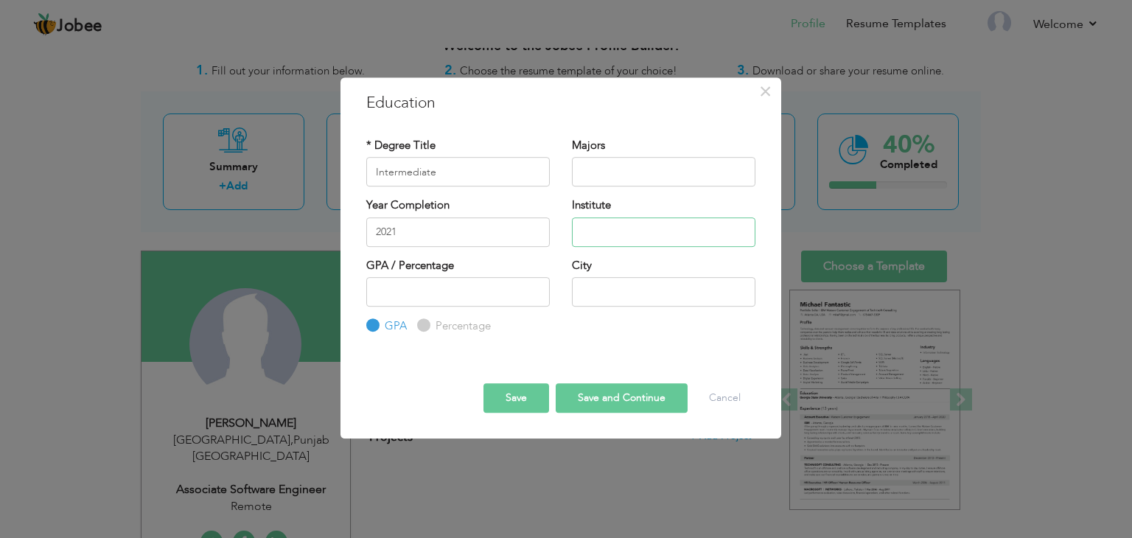
click at [607, 232] on input "text" at bounding box center [664, 231] width 184 height 29
type input "Govt Shalimar College For Boys"
click at [501, 297] on input "number" at bounding box center [458, 291] width 184 height 29
click at [509, 293] on input "number" at bounding box center [458, 291] width 184 height 29
type input "86"
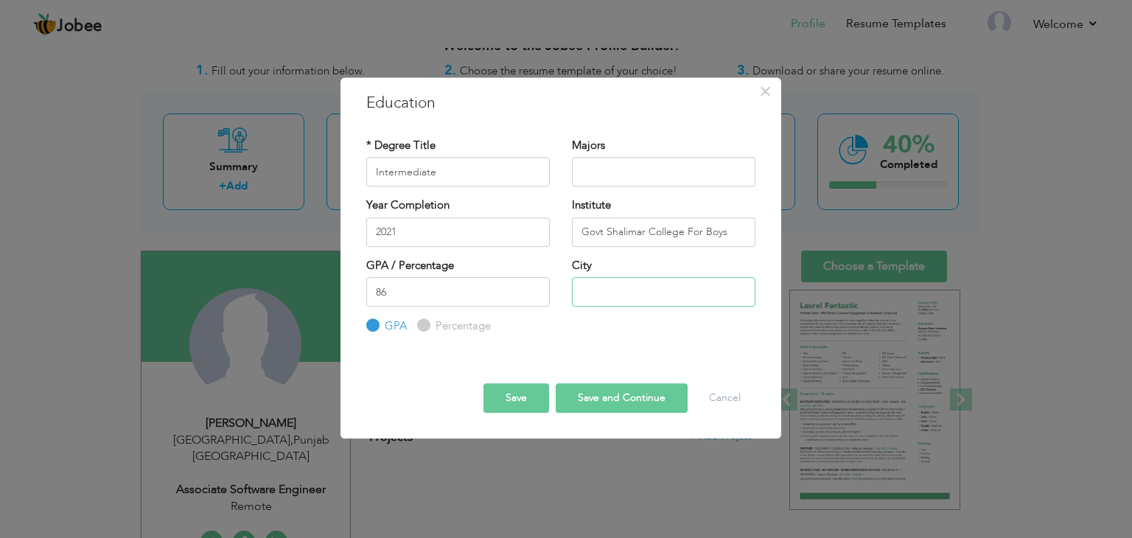
click at [599, 295] on input "text" at bounding box center [664, 291] width 184 height 29
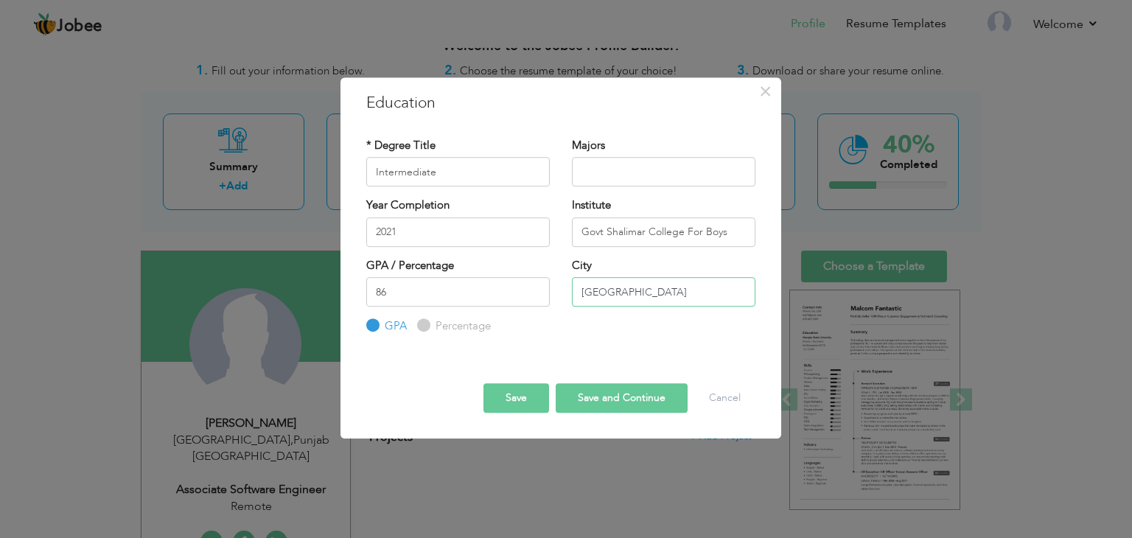
type input "[GEOGRAPHIC_DATA]"
click at [433, 324] on label "Percentage" at bounding box center [461, 325] width 59 height 15
click at [427, 324] on input "Percentage" at bounding box center [422, 326] width 10 height 10
radio input "true"
click at [433, 293] on input "86" at bounding box center [458, 291] width 184 height 29
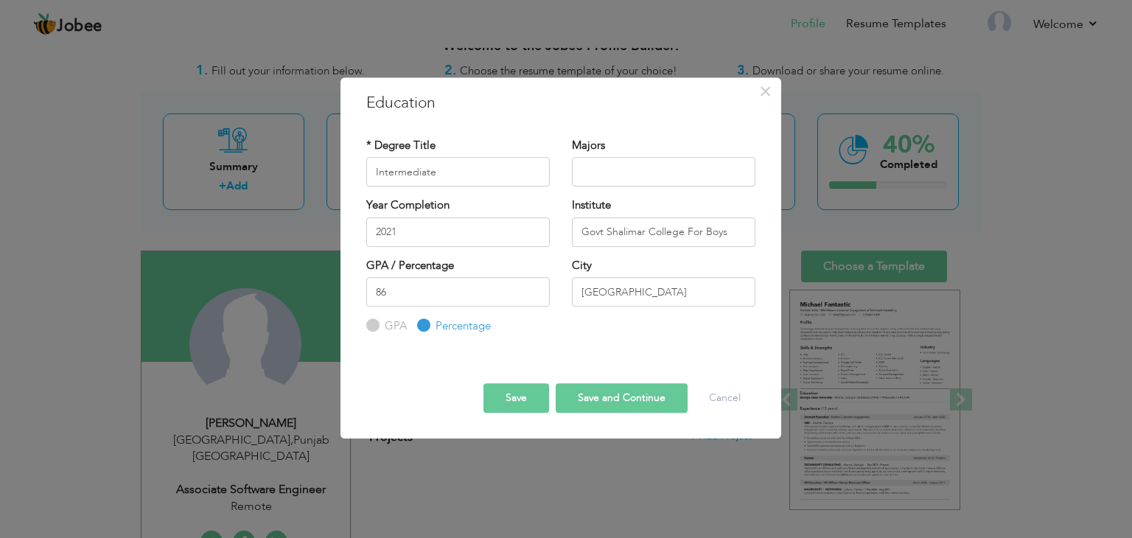
click at [625, 397] on button "Save and Continue" at bounding box center [622, 397] width 132 height 29
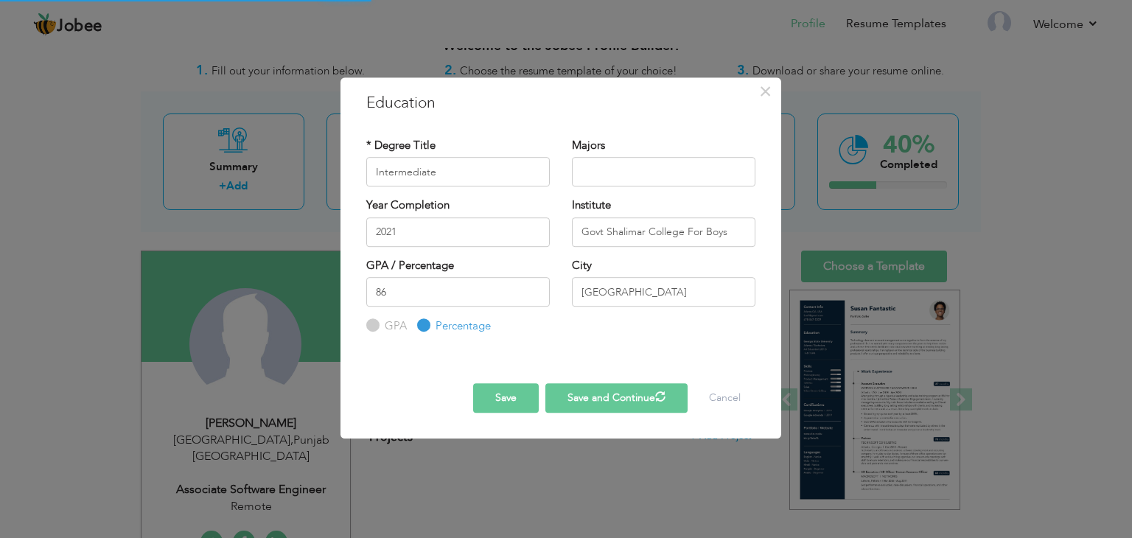
radio input "true"
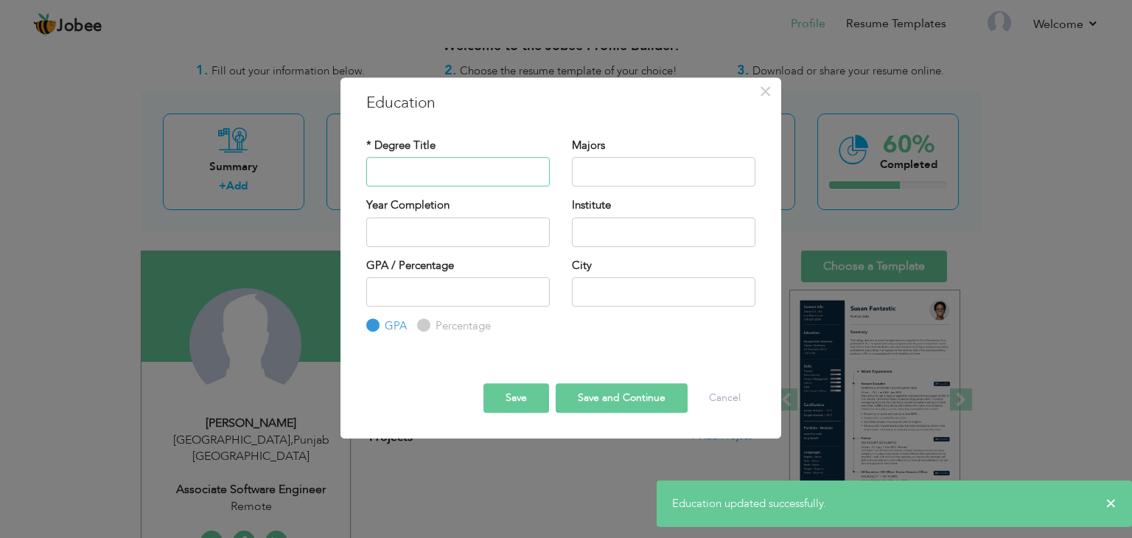
click at [489, 176] on input "text" at bounding box center [458, 171] width 184 height 29
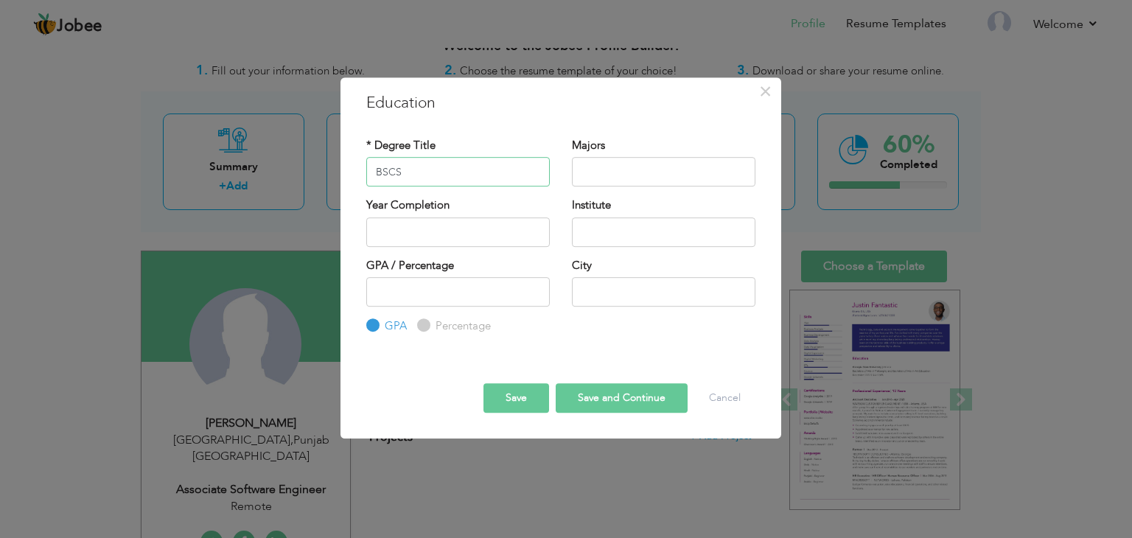
type input "BSCS"
click at [492, 234] on input "text" at bounding box center [458, 231] width 184 height 29
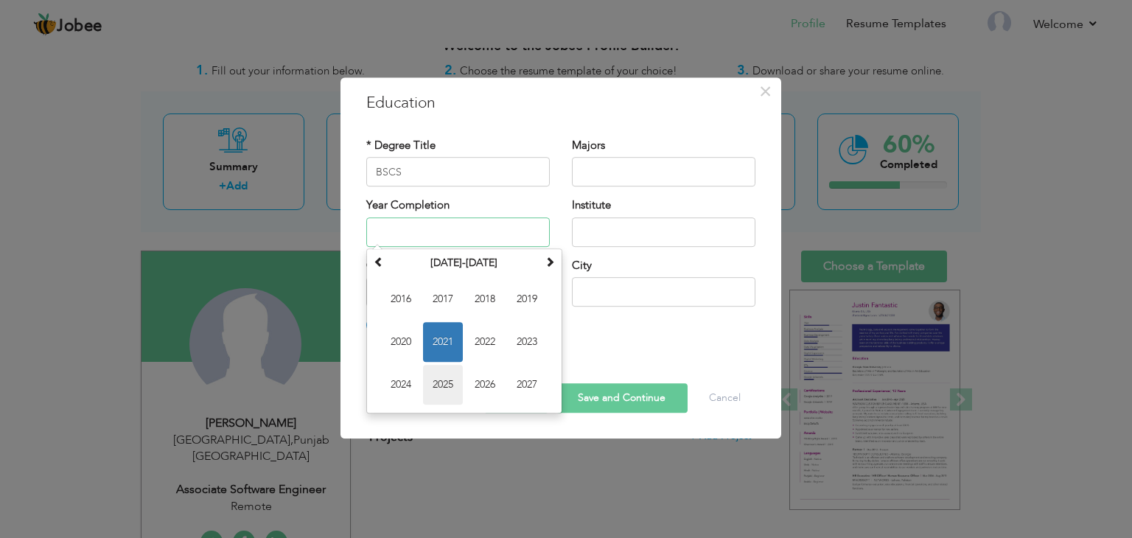
click at [435, 386] on span "2025" at bounding box center [443, 385] width 40 height 40
type input "2025"
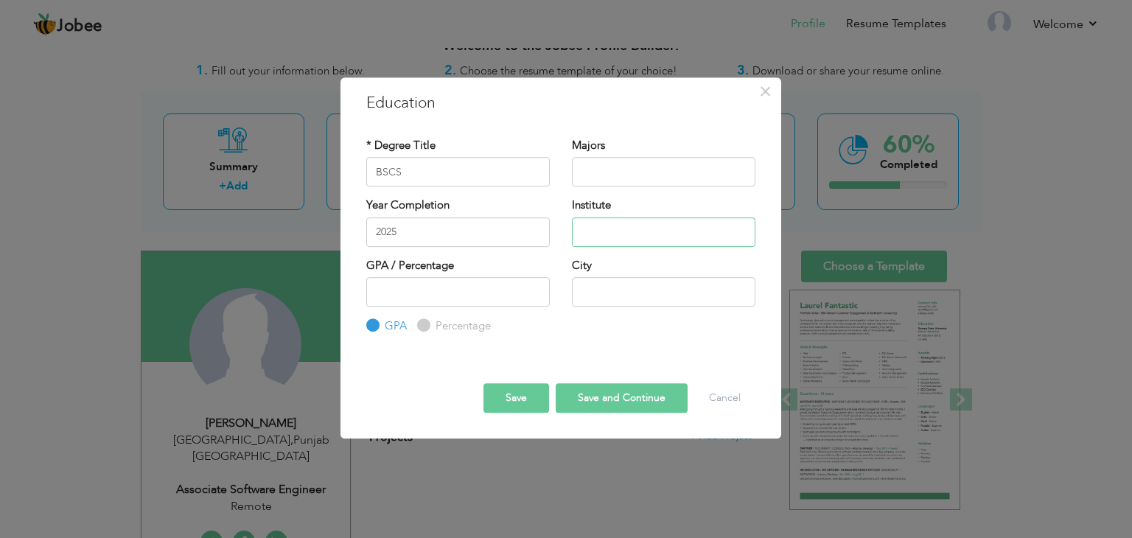
click at [636, 228] on input "text" at bounding box center [664, 231] width 184 height 29
type input "Virtual [GEOGRAPHIC_DATA]"
click at [476, 302] on input "number" at bounding box center [458, 291] width 184 height 29
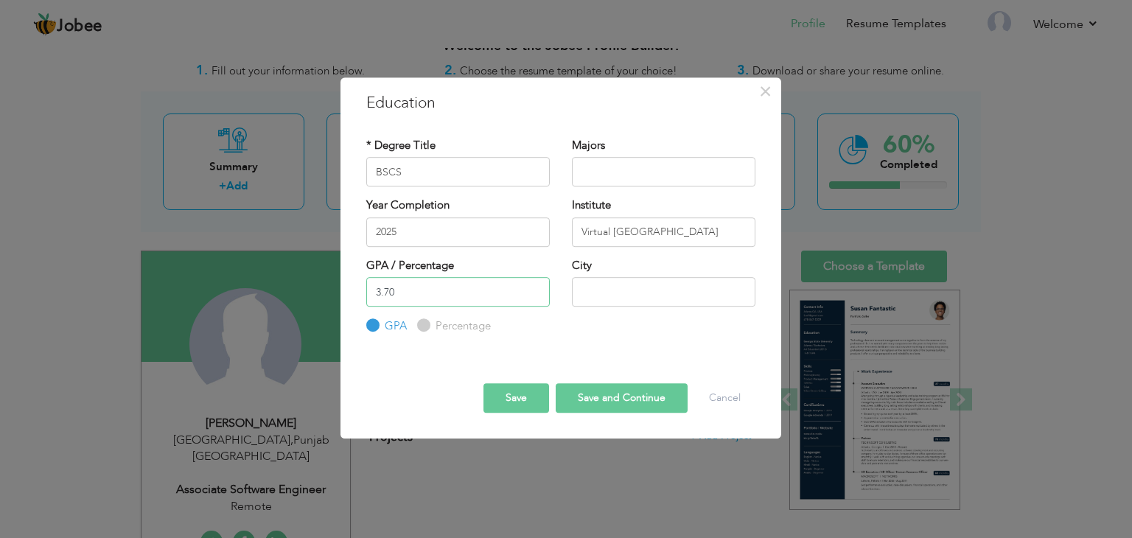
type input "3.70"
click at [591, 288] on input "text" at bounding box center [664, 291] width 184 height 29
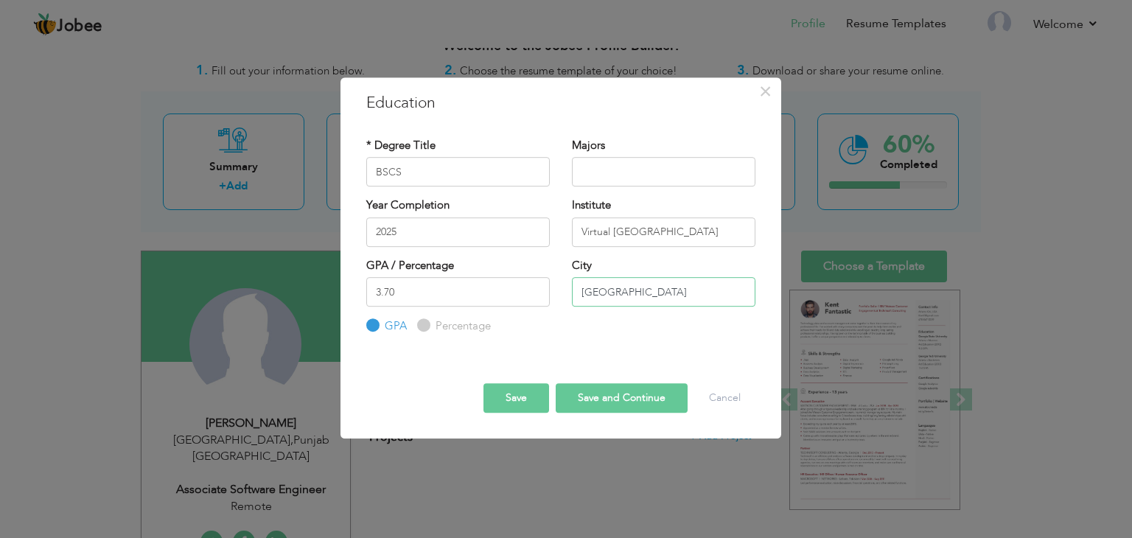
type input "[GEOGRAPHIC_DATA]"
click at [525, 394] on button "Save" at bounding box center [517, 397] width 66 height 29
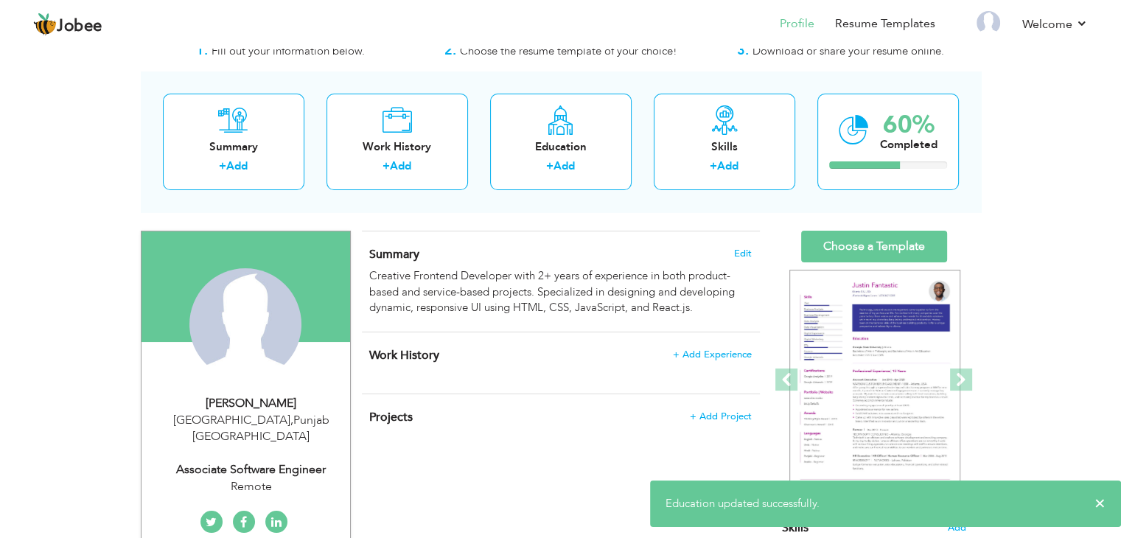
scroll to position [39, 0]
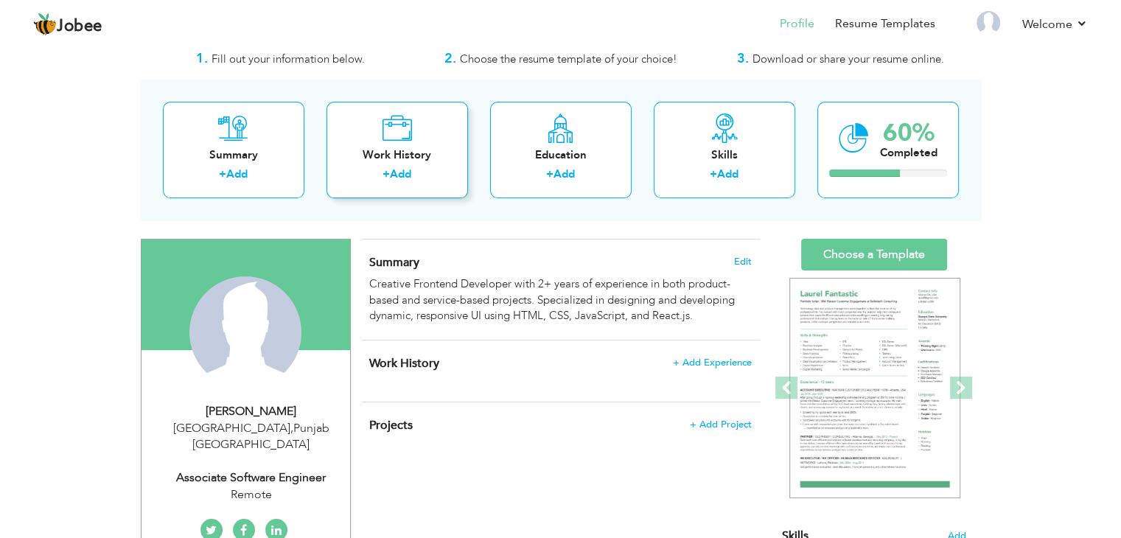
click at [407, 173] on link "Add" at bounding box center [400, 174] width 21 height 15
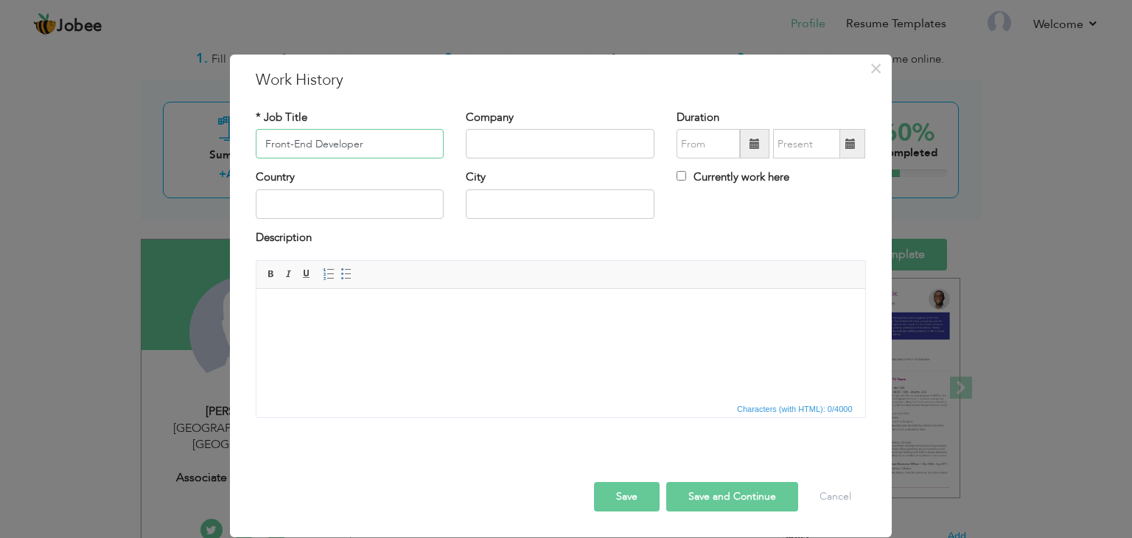
type input "Front-End Developer"
click at [557, 148] on input "text" at bounding box center [560, 143] width 189 height 29
type input "SOTITLAND"
click at [708, 145] on input "text" at bounding box center [708, 143] width 63 height 29
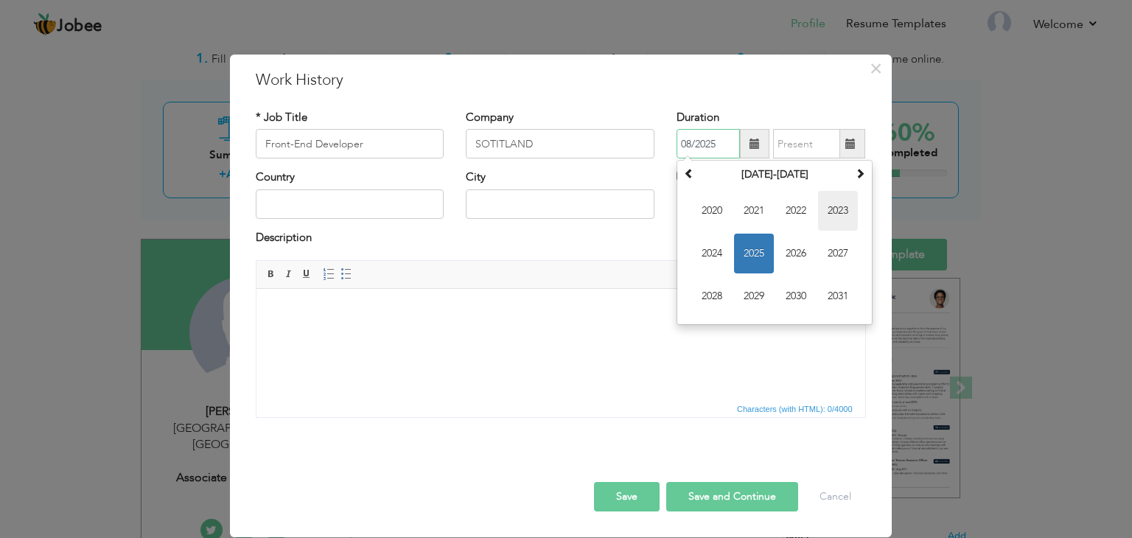
click at [843, 225] on span "2023" at bounding box center [838, 211] width 40 height 40
click at [841, 215] on span "Apr" at bounding box center [838, 211] width 40 height 40
type input "04/2023"
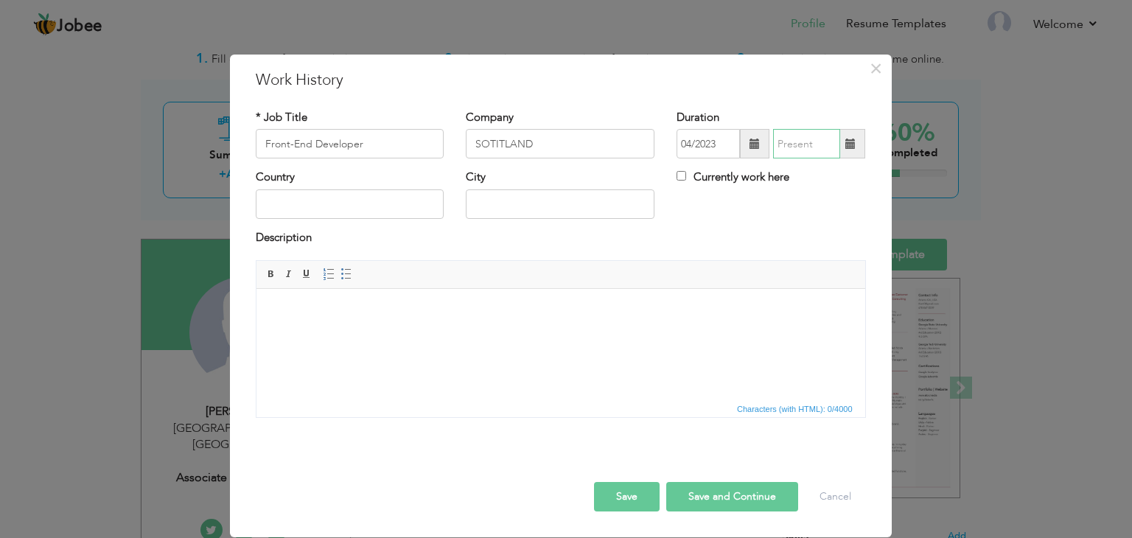
click at [802, 149] on input "text" at bounding box center [806, 143] width 67 height 29
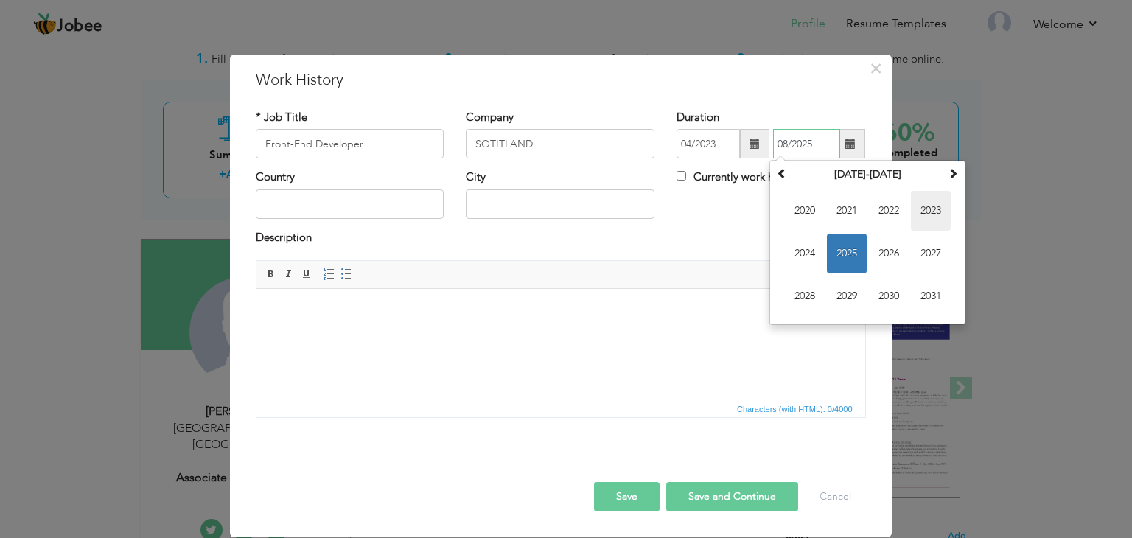
click at [927, 222] on span "2023" at bounding box center [931, 211] width 40 height 40
click at [879, 295] on span "Nov" at bounding box center [889, 296] width 40 height 40
type input "11/2023"
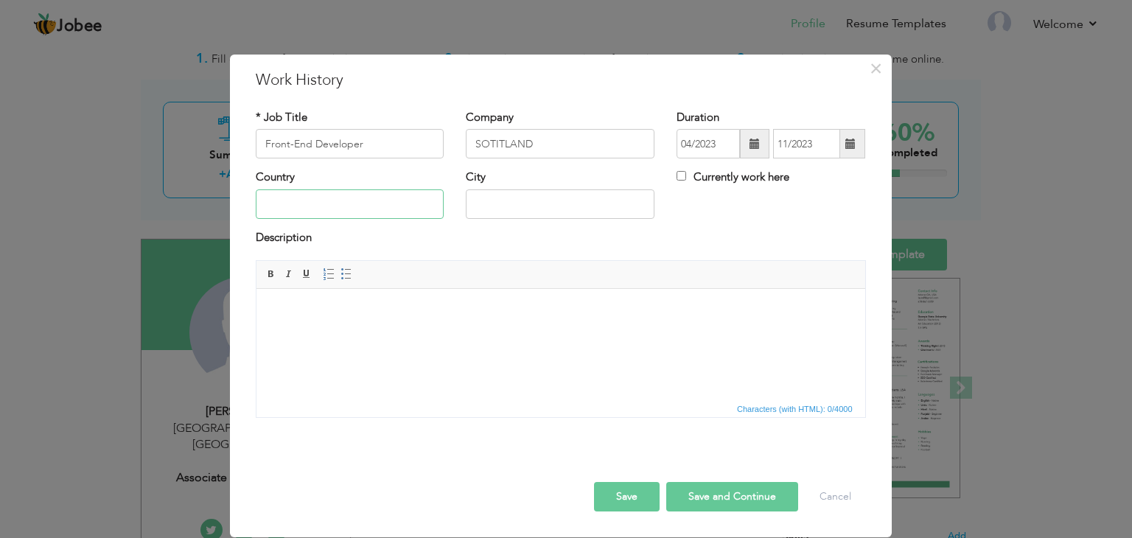
click at [403, 200] on input "text" at bounding box center [350, 203] width 189 height 29
type input "p"
type input "PAKISTAN"
click at [528, 201] on input "text" at bounding box center [560, 203] width 189 height 29
type input "[GEOGRAPHIC_DATA]"
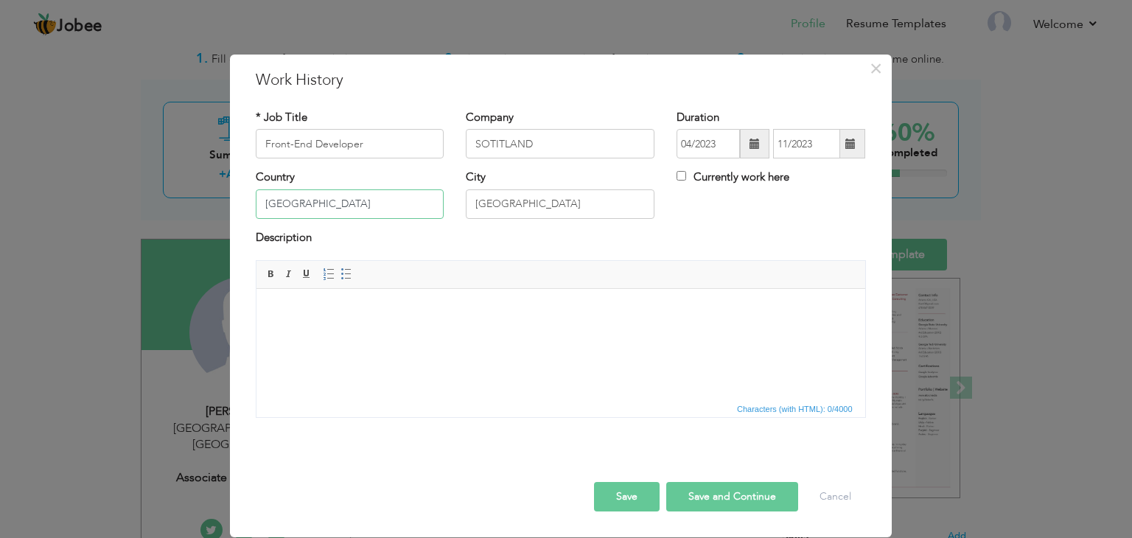
click at [408, 198] on input "PAKISTAN" at bounding box center [350, 203] width 189 height 29
type input "[GEOGRAPHIC_DATA]"
click at [422, 321] on html at bounding box center [560, 311] width 609 height 45
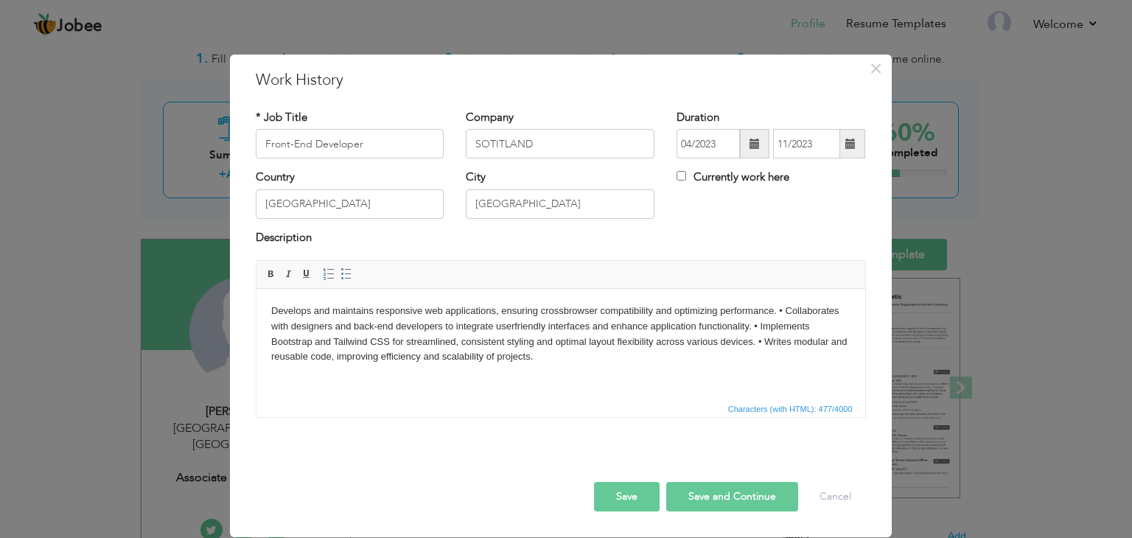
click at [778, 314] on body "Develops and maintains responsive web applications, ensuring crossbrowser compa…" at bounding box center [560, 334] width 579 height 61
click at [816, 329] on body "Develops and maintains responsive web applications, ensuring crossbrowser compa…" at bounding box center [560, 334] width 579 height 61
click at [816, 342] on body "Develops and maintains responsive web applications, ensuring crossbrowser compa…" at bounding box center [560, 334] width 579 height 61
click at [630, 496] on button "Save" at bounding box center [627, 496] width 66 height 29
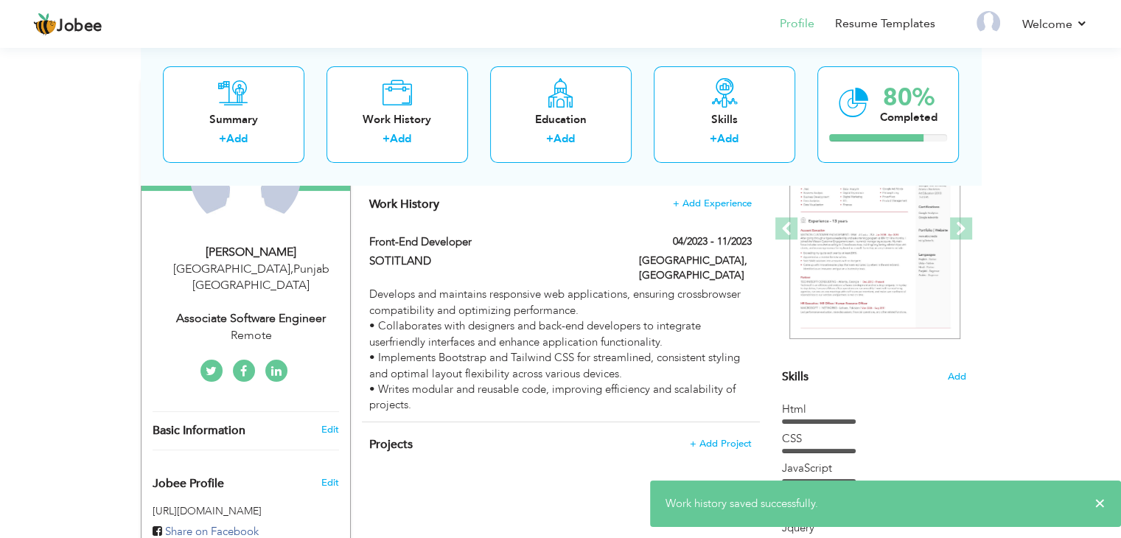
scroll to position [199, 0]
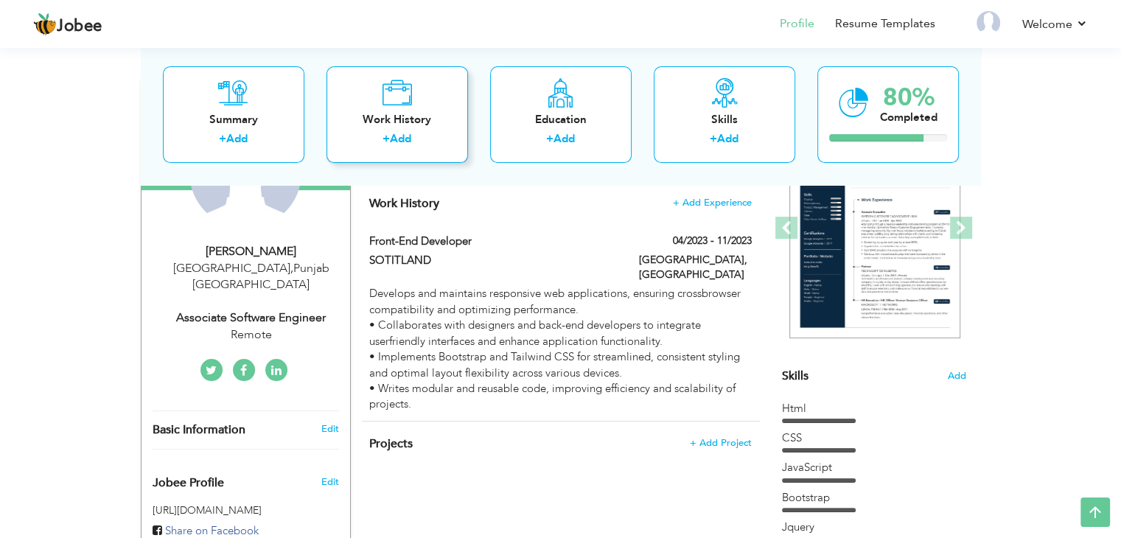
click at [407, 136] on link "Add" at bounding box center [400, 139] width 21 height 15
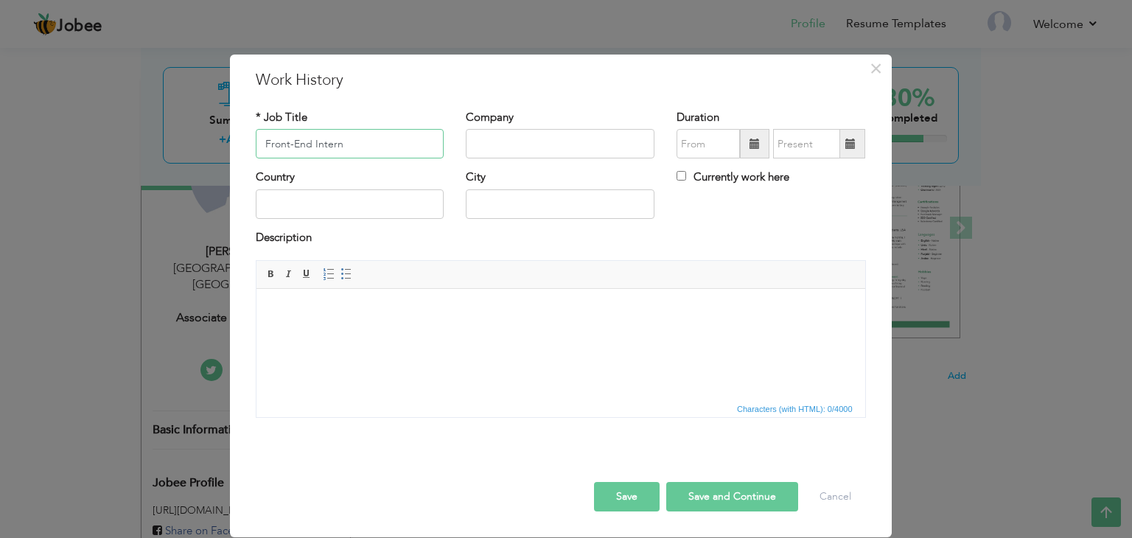
type input "Front-End Intern"
click at [609, 142] on input "text" at bounding box center [560, 143] width 189 height 29
type input "V"
paste input "DIGIXIFY STUDIO"
type input "DIGIXIFY STUDIO"
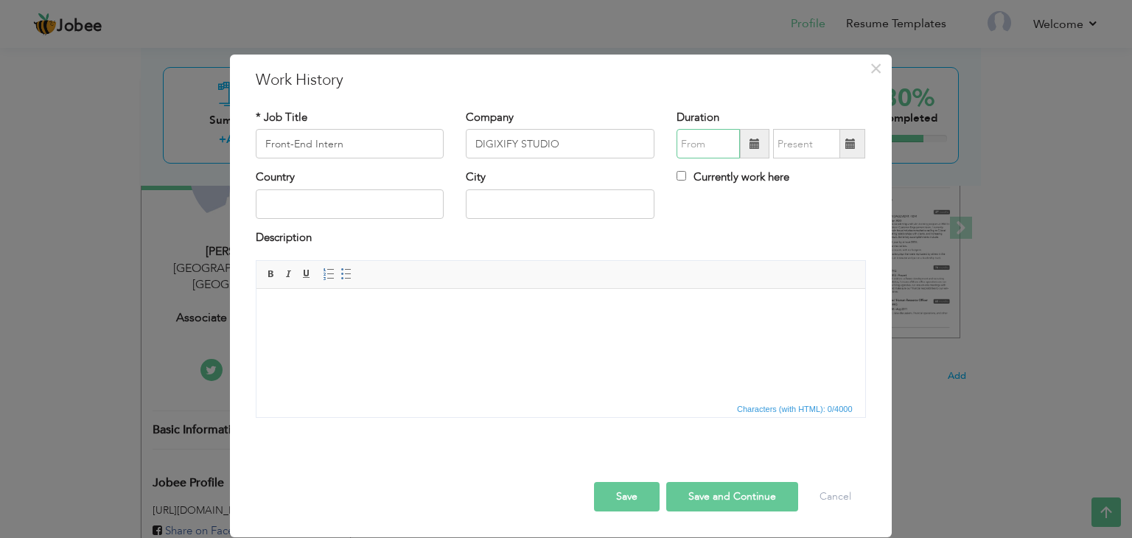
click at [722, 148] on input "text" at bounding box center [708, 143] width 63 height 29
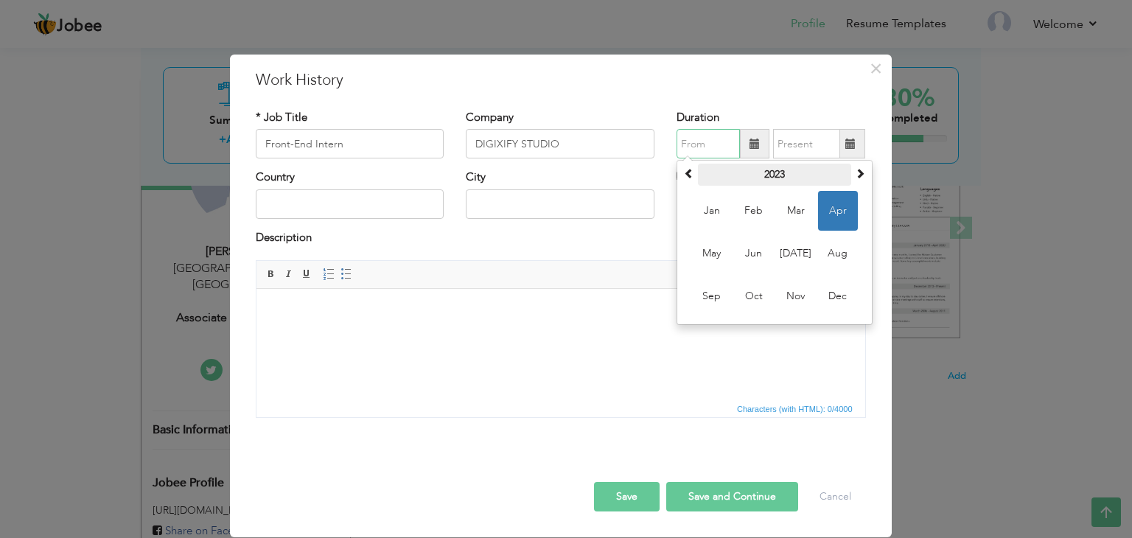
click at [801, 184] on th "2023" at bounding box center [774, 175] width 153 height 22
click at [817, 250] on td "2018 2019 2020 2021 2022 2023 2024 2025 2026 2027 2028 2029" at bounding box center [774, 254] width 189 height 136
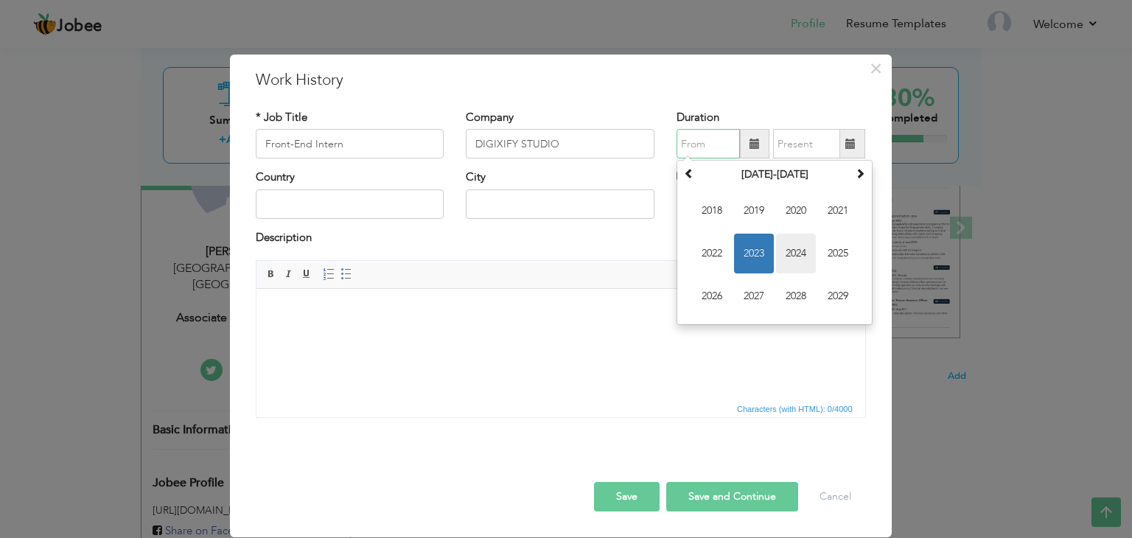
click at [801, 254] on span "2024" at bounding box center [796, 254] width 40 height 40
click at [805, 214] on span "Mar" at bounding box center [796, 211] width 40 height 40
type input "03/2024"
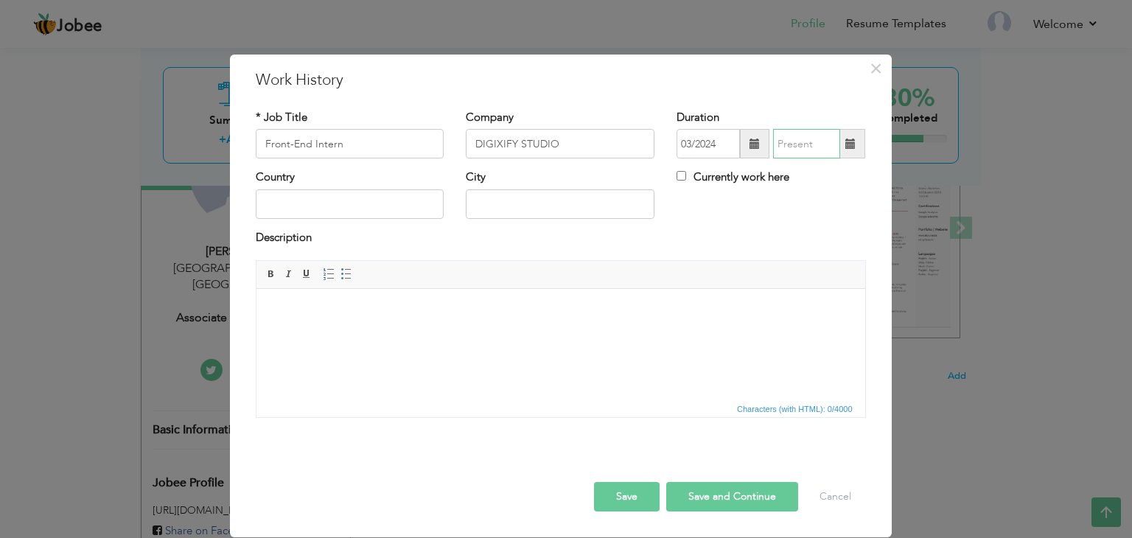
click at [811, 145] on input "text" at bounding box center [806, 143] width 67 height 29
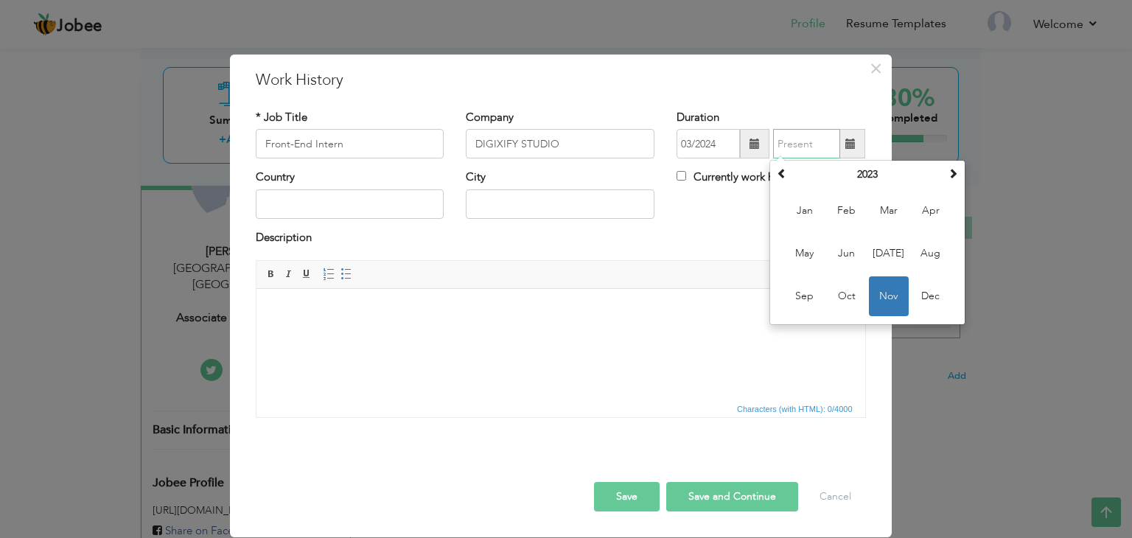
click at [873, 160] on div "November 2023 Su Mo Tu We Th Fr Sa 29 30 31 1 2 3 4 5 6 7 8 9 10 11 12 13 14 15…" at bounding box center [868, 242] width 196 height 165
click at [873, 181] on th "2023" at bounding box center [867, 175] width 153 height 22
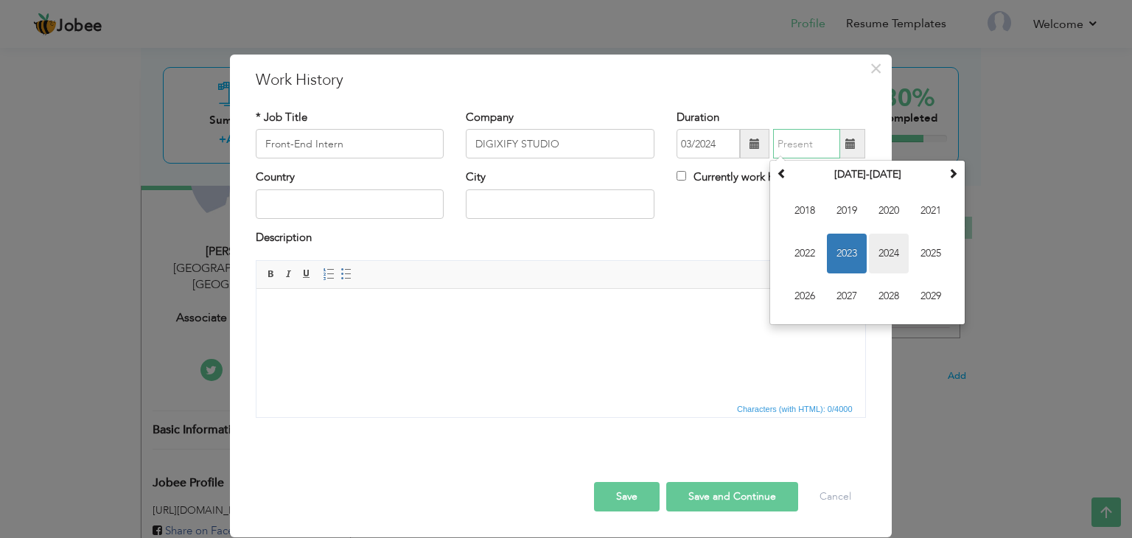
click at [894, 245] on span "2024" at bounding box center [889, 254] width 40 height 40
click at [854, 250] on span "Jun" at bounding box center [847, 254] width 40 height 40
type input "06/2024"
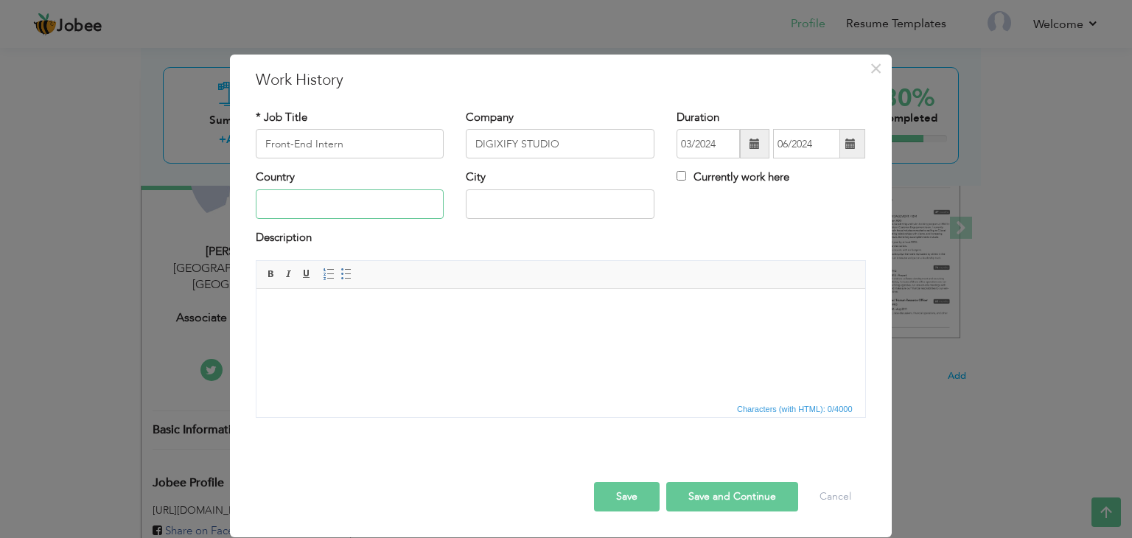
click at [364, 216] on input "text" at bounding box center [350, 203] width 189 height 29
type input "[GEOGRAPHIC_DATA]"
click at [486, 206] on input "text" at bounding box center [560, 203] width 189 height 29
type input "[GEOGRAPHIC_DATA]"
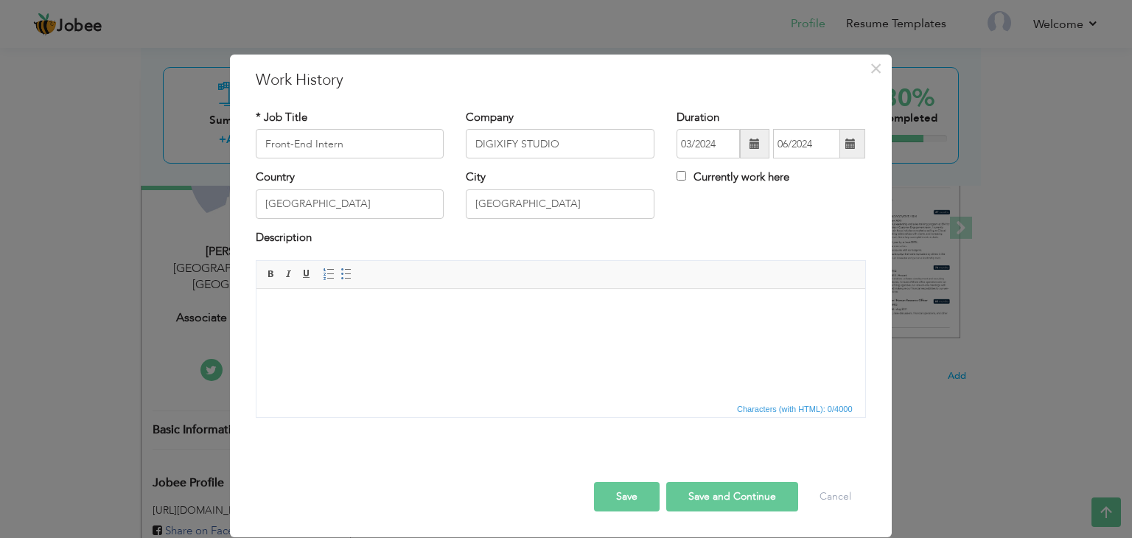
click at [462, 304] on body at bounding box center [560, 311] width 579 height 15
click at [442, 334] on html at bounding box center [560, 311] width 609 height 45
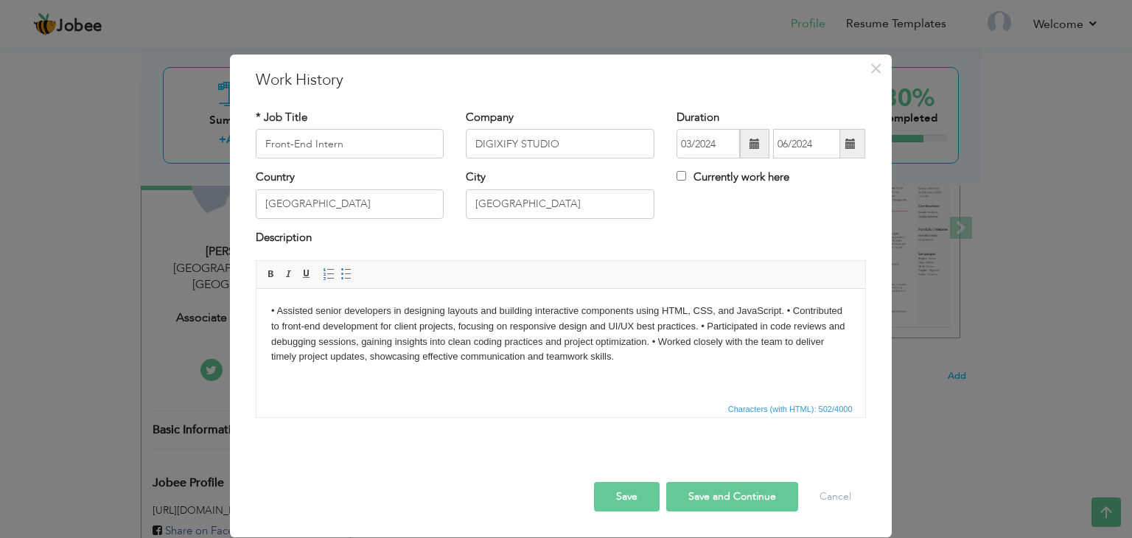
click at [785, 310] on body "• Assisted senior developers in designing layouts and building interactive comp…" at bounding box center [560, 334] width 579 height 61
click at [759, 327] on body "• Assisted senior developers in designing layouts and building interactive comp…" at bounding box center [560, 334] width 579 height 61
click at [796, 342] on body "• Assisted senior developers in designing layouts and building interactive comp…" at bounding box center [560, 334] width 579 height 61
click at [637, 490] on button "Save" at bounding box center [627, 496] width 66 height 29
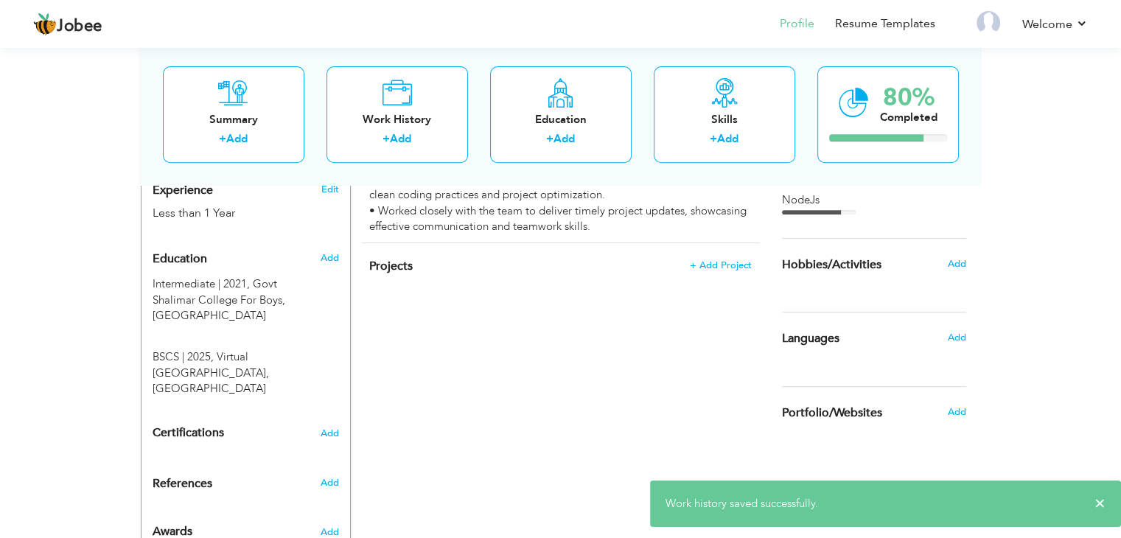
scroll to position [596, 0]
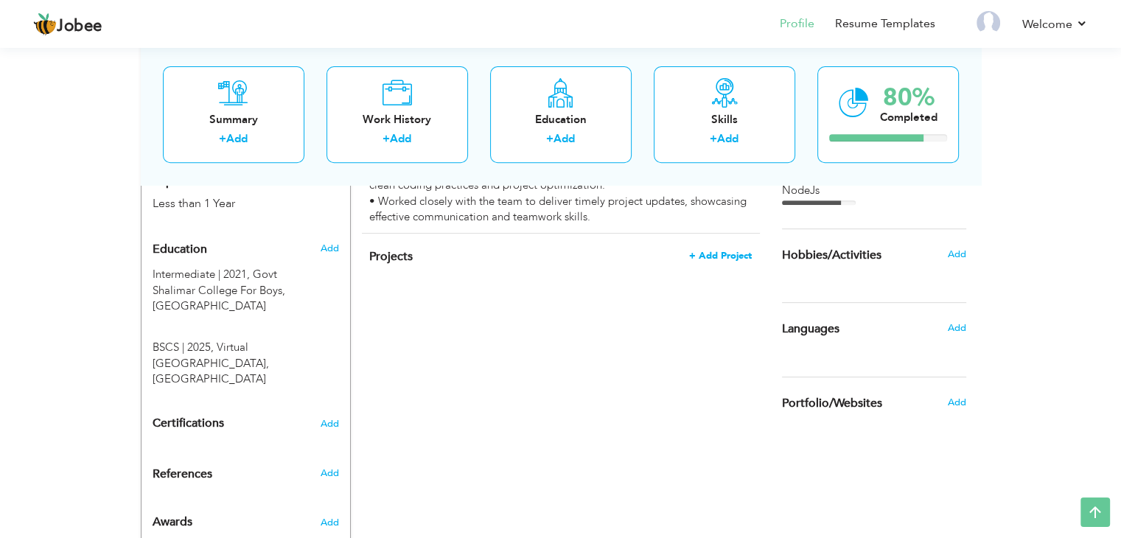
click at [714, 251] on span "+ Add Project" at bounding box center [720, 256] width 63 height 10
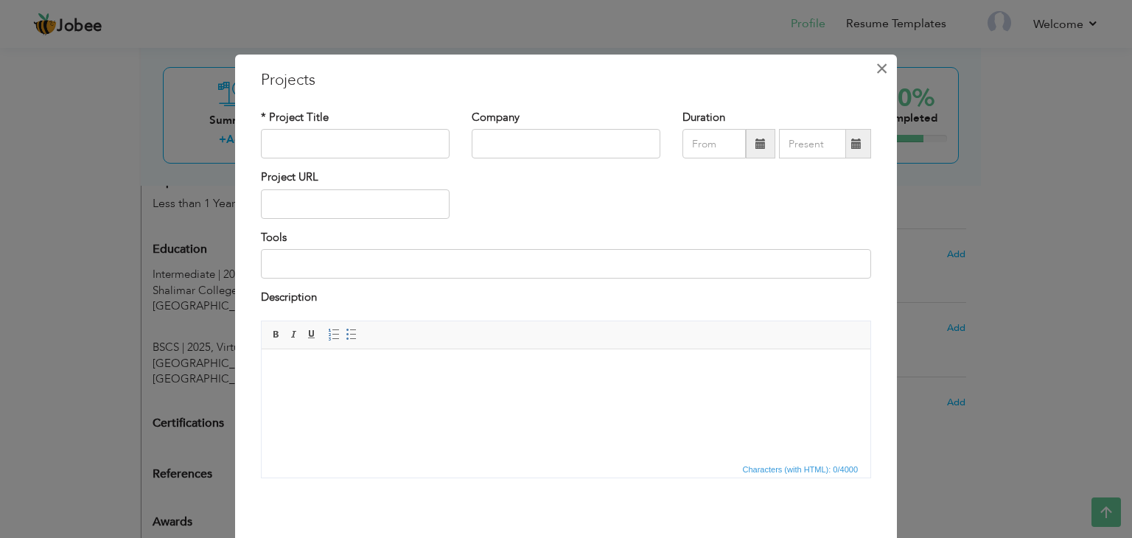
click at [885, 63] on button "×" at bounding box center [882, 69] width 24 height 24
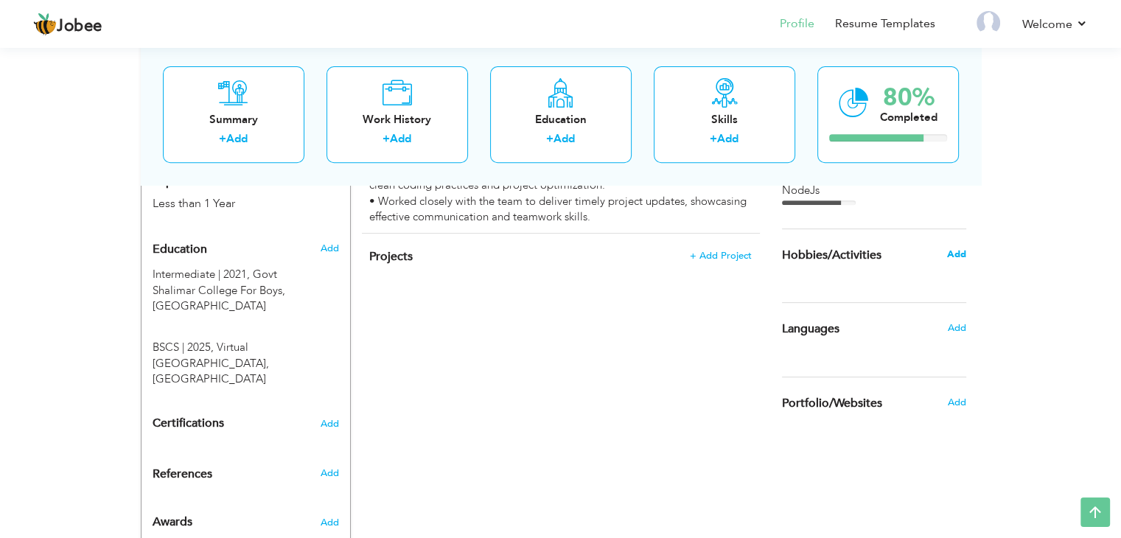
click at [962, 251] on span "Add" at bounding box center [956, 254] width 19 height 13
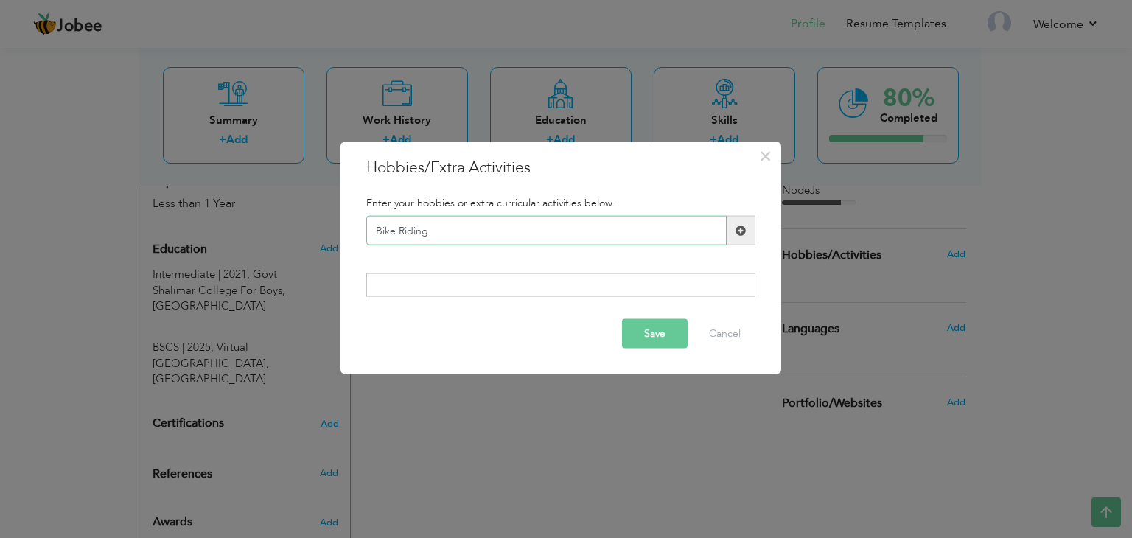
type input "Bike Riding"
click at [650, 330] on button "Save" at bounding box center [655, 332] width 66 height 29
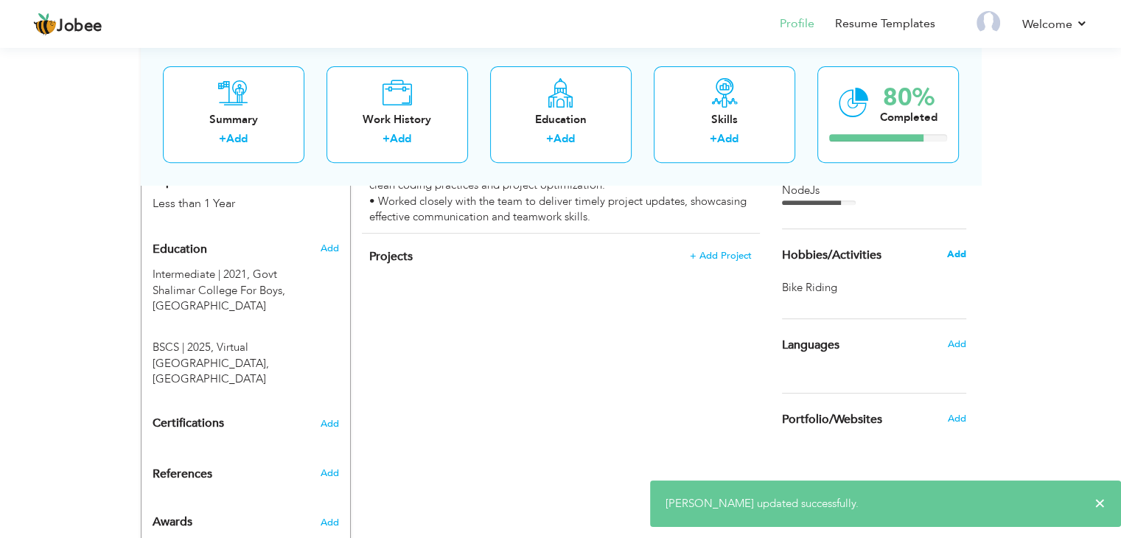
click at [955, 248] on span "Add" at bounding box center [956, 254] width 19 height 13
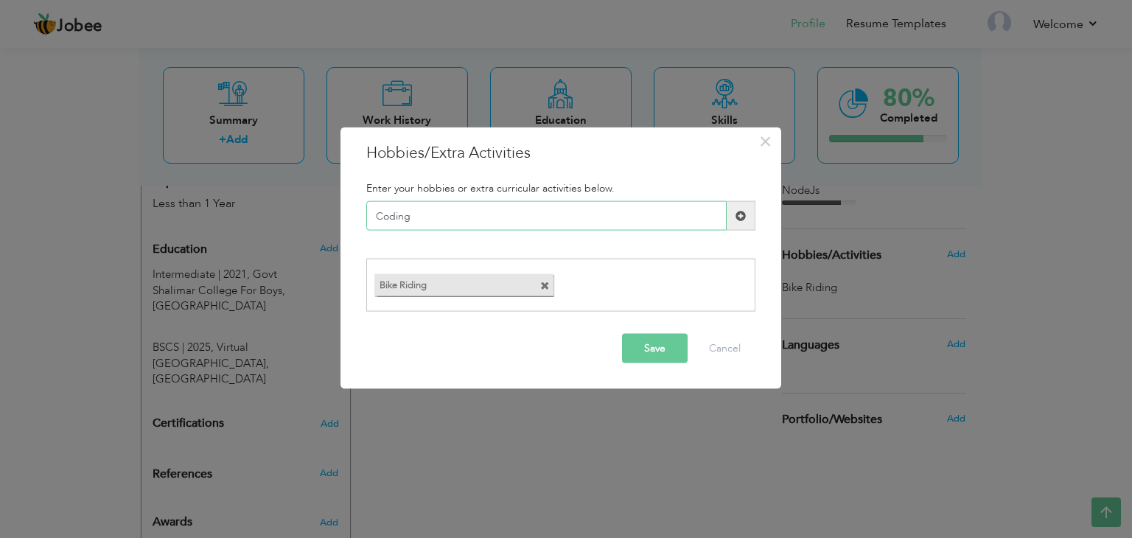
type input "Coding"
click at [647, 341] on button "Save" at bounding box center [655, 347] width 66 height 29
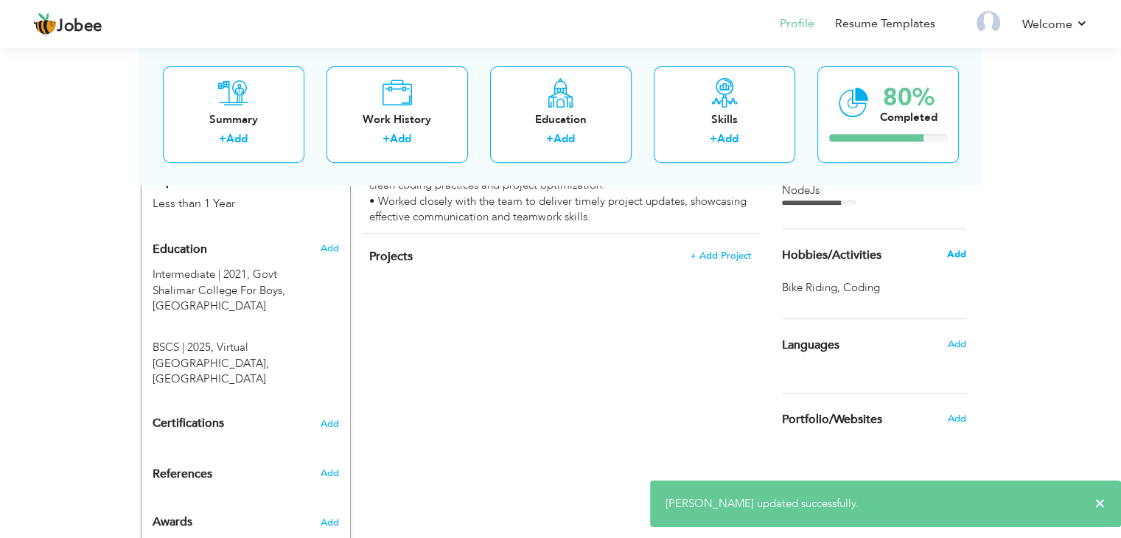
click at [959, 253] on span "Add" at bounding box center [956, 254] width 19 height 13
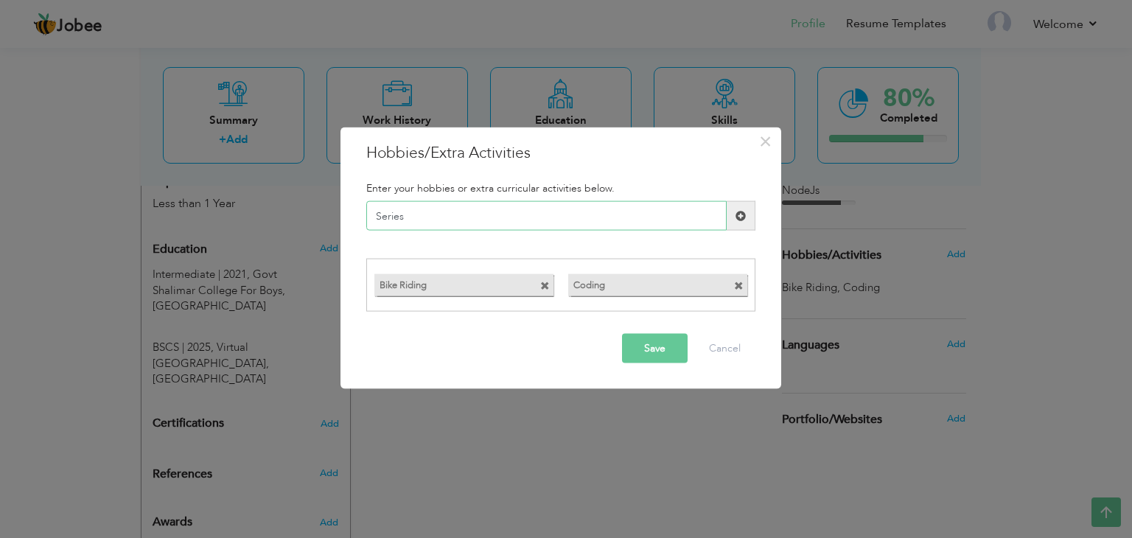
type input "Series"
click at [652, 352] on button "Save" at bounding box center [655, 347] width 66 height 29
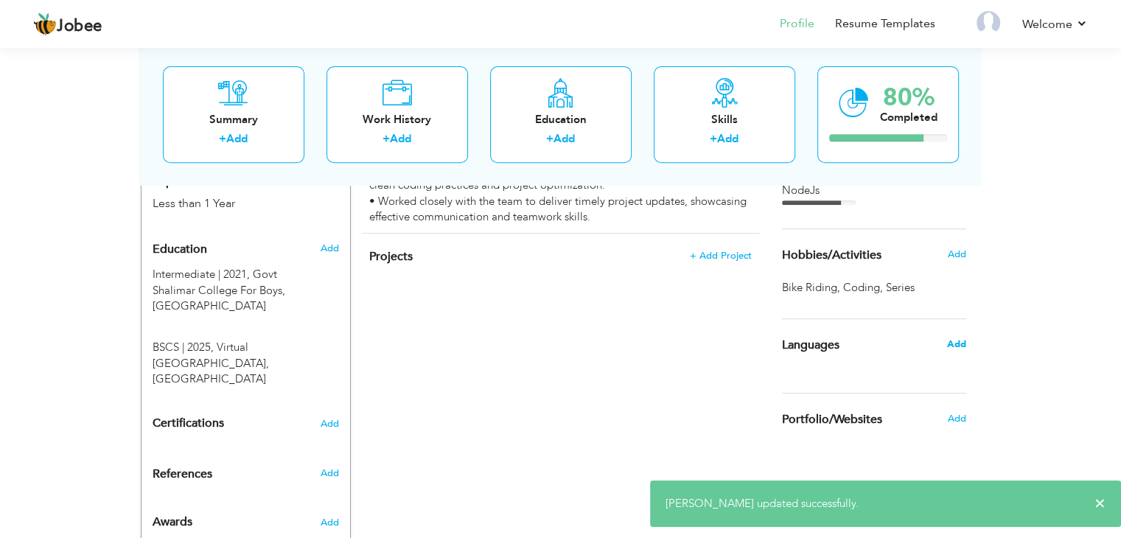
click at [949, 344] on span "Add" at bounding box center [956, 344] width 19 height 13
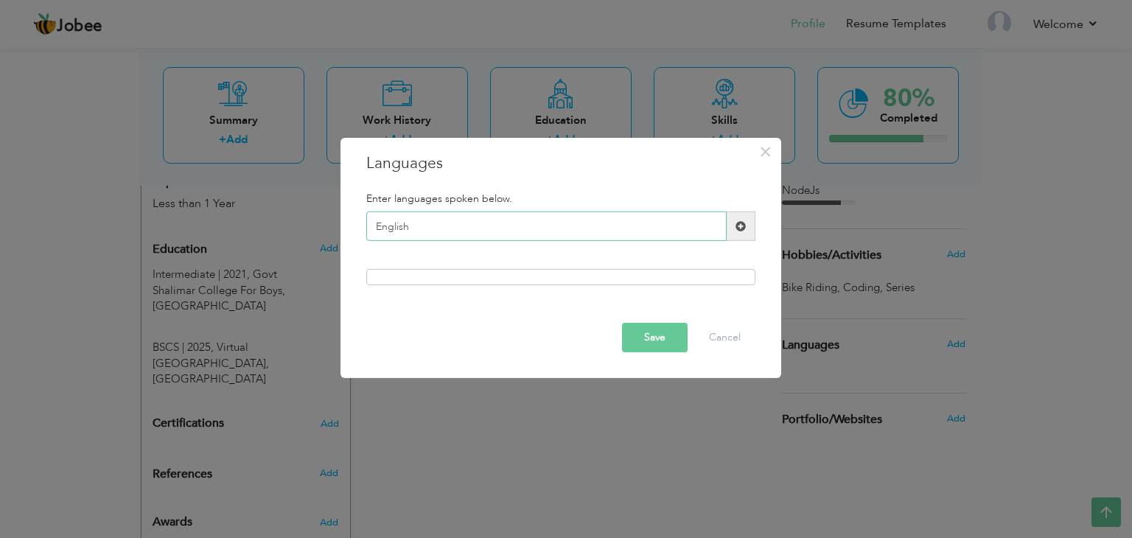
type input "English"
click at [646, 338] on button "Save" at bounding box center [655, 337] width 66 height 29
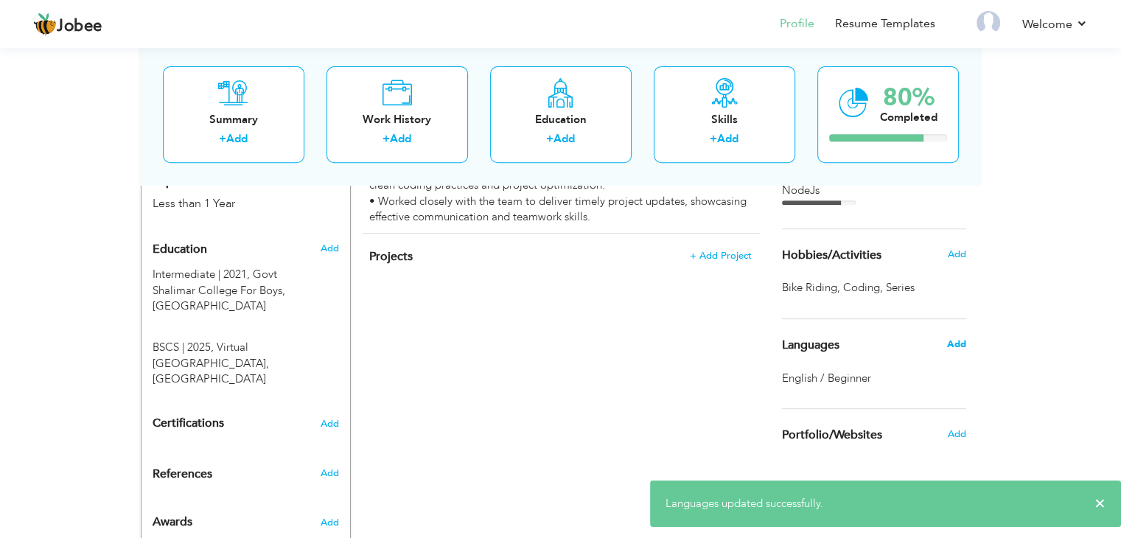
click at [962, 342] on span "Add" at bounding box center [956, 344] width 19 height 13
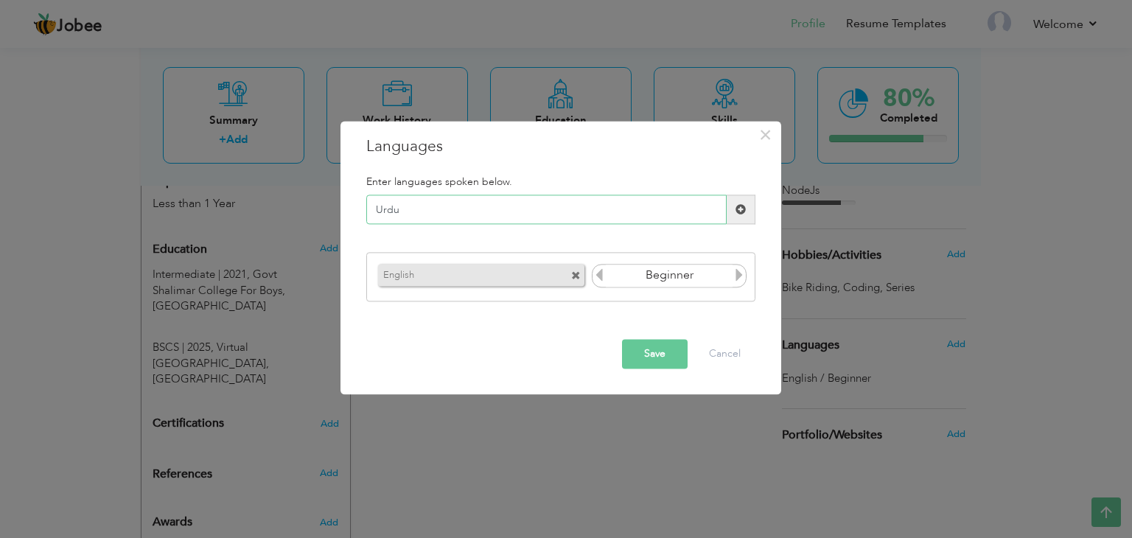
type input "Urdu"
click at [666, 364] on button "Save" at bounding box center [655, 354] width 66 height 29
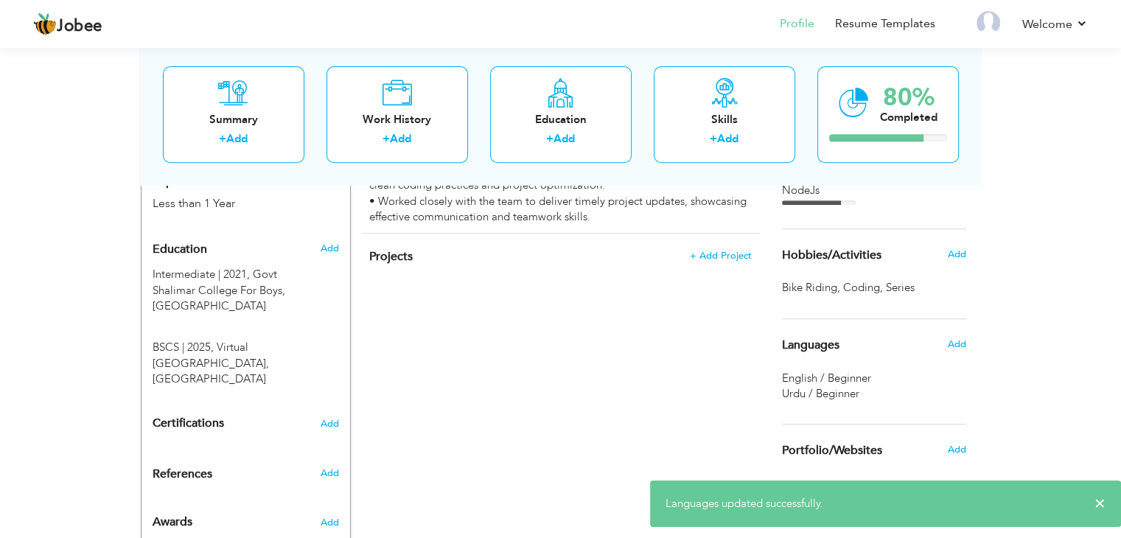
click at [944, 346] on div "Add" at bounding box center [960, 344] width 35 height 28
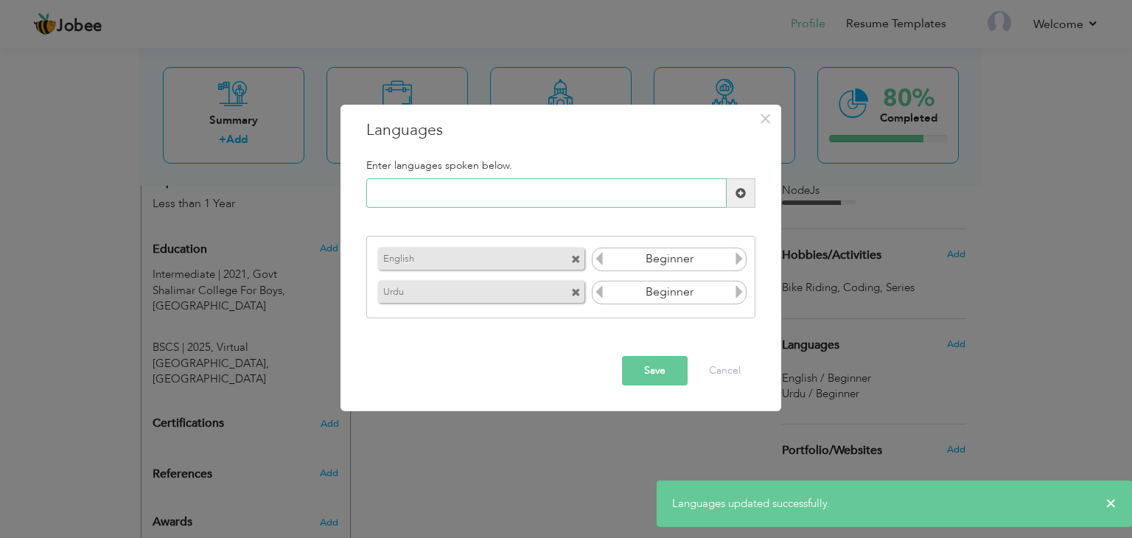
click at [579, 194] on input "text" at bounding box center [546, 192] width 361 height 29
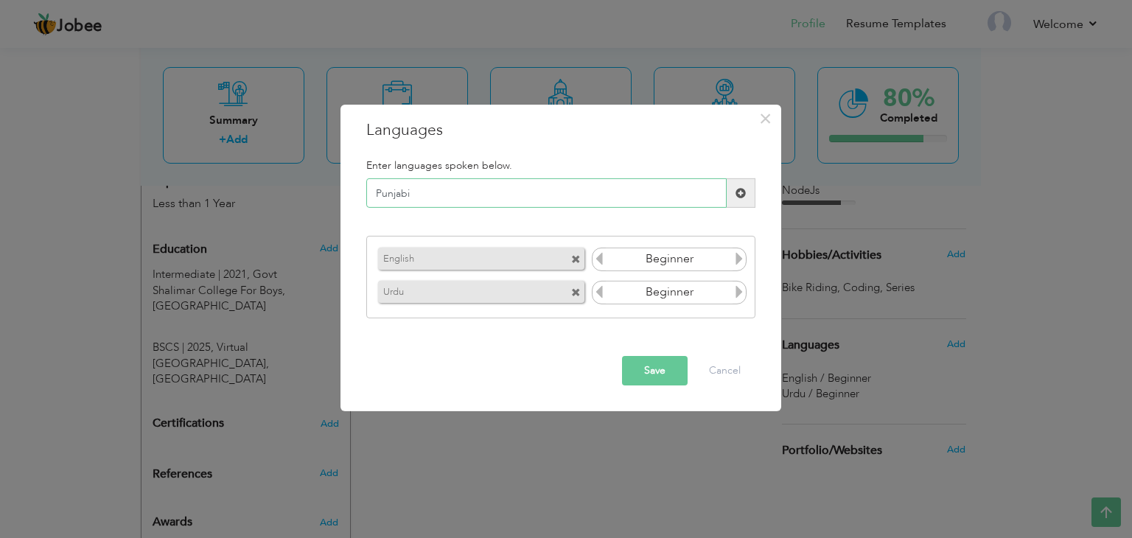
type input "Punjabi"
click at [737, 259] on icon at bounding box center [739, 258] width 13 height 13
click at [744, 260] on icon at bounding box center [739, 258] width 13 height 13
click at [739, 263] on icon at bounding box center [739, 258] width 13 height 13
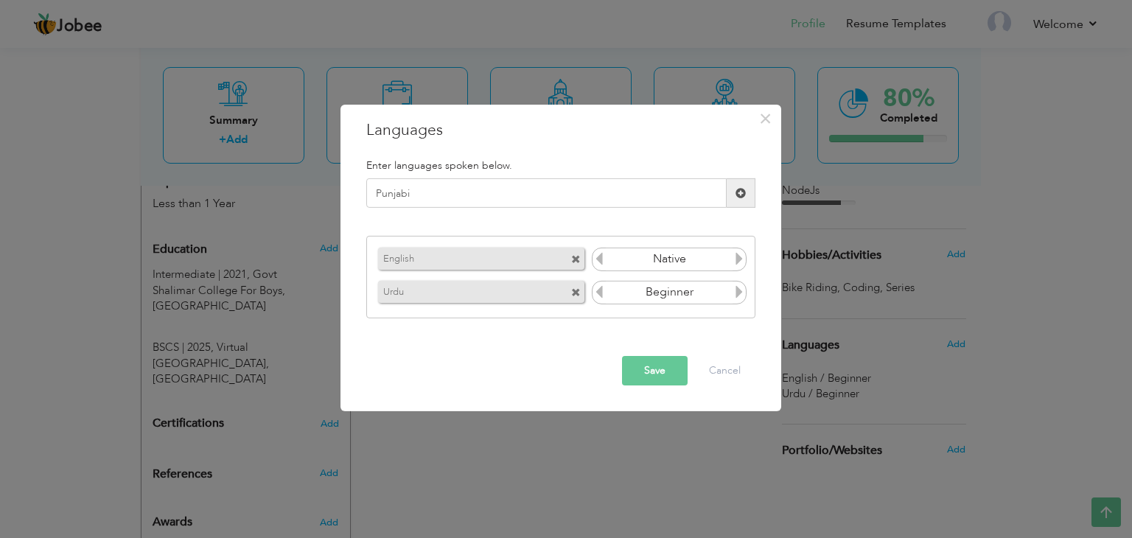
click at [739, 263] on icon at bounding box center [739, 258] width 13 height 13
click at [597, 267] on span at bounding box center [599, 260] width 13 height 19
click at [740, 296] on icon at bounding box center [739, 291] width 13 height 13
click at [738, 296] on icon at bounding box center [739, 291] width 13 height 13
click at [664, 369] on button "Save" at bounding box center [655, 370] width 66 height 29
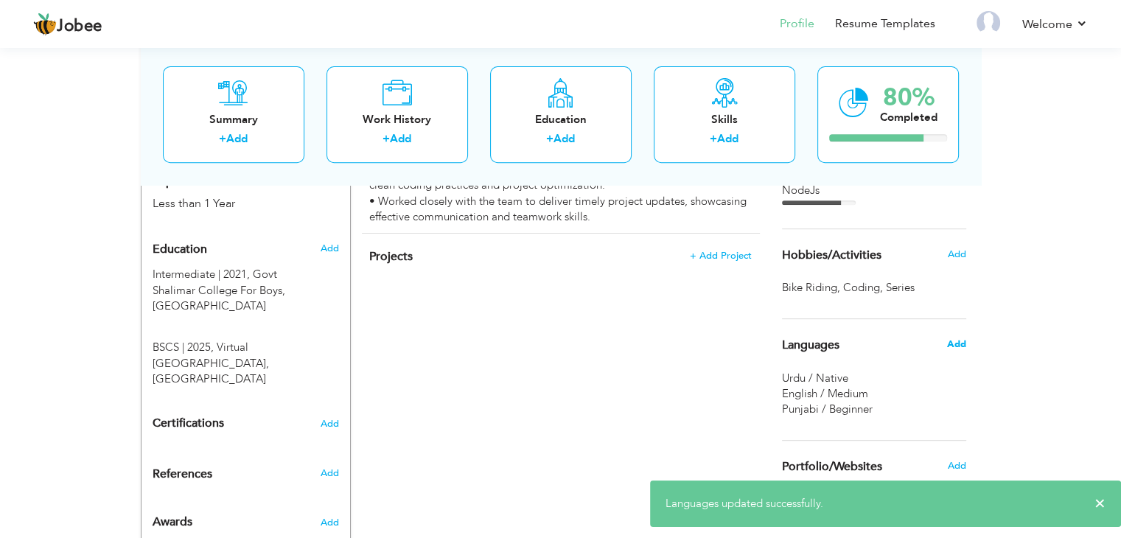
click at [958, 344] on span "Add" at bounding box center [956, 344] width 19 height 13
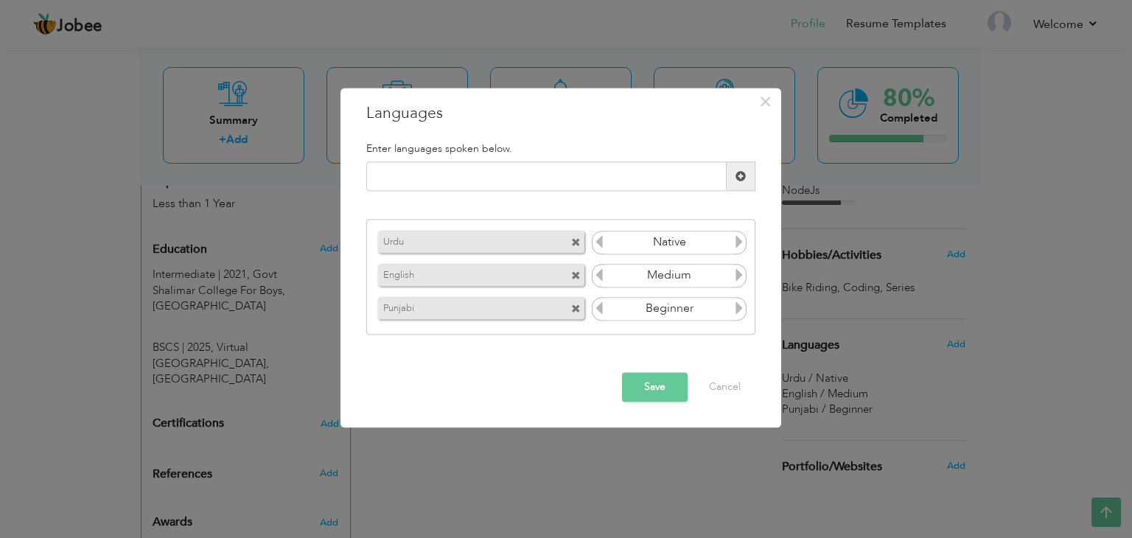
click at [736, 310] on icon at bounding box center [739, 308] width 13 height 13
click at [661, 384] on button "Save" at bounding box center [655, 387] width 66 height 29
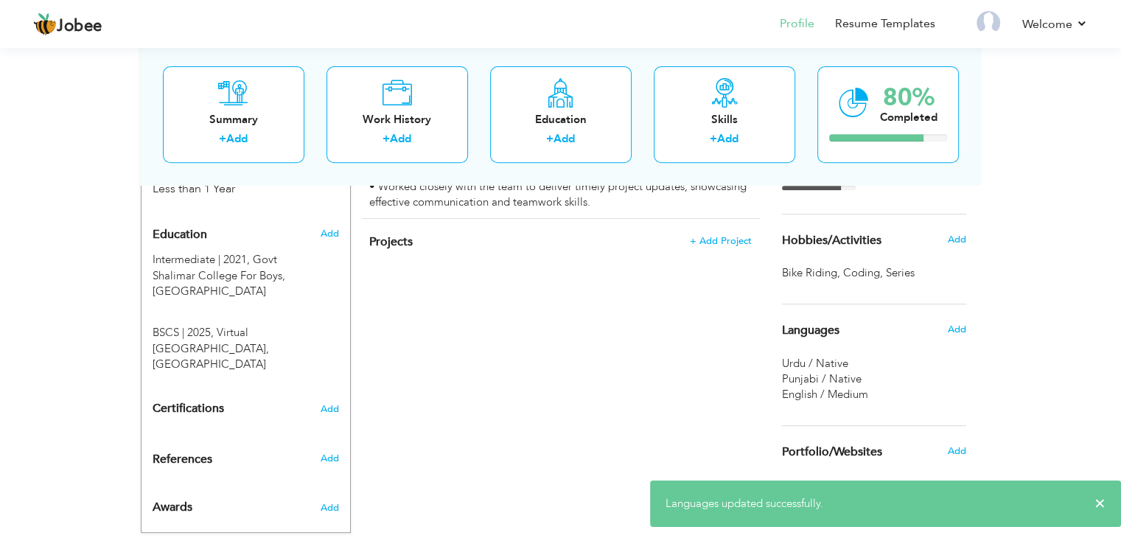
scroll to position [611, 0]
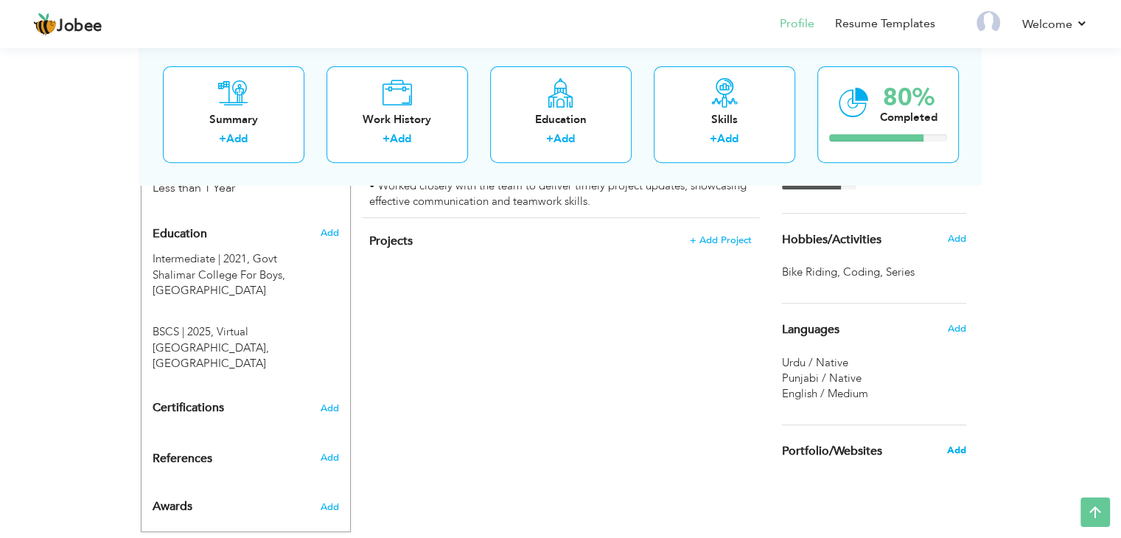
click at [957, 446] on span "Add" at bounding box center [956, 450] width 19 height 13
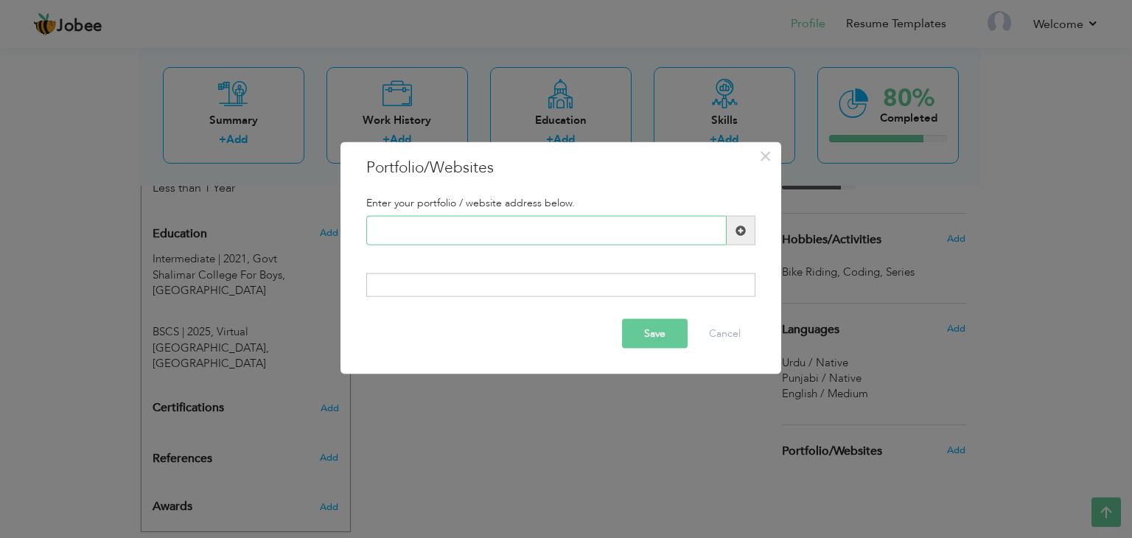
click at [616, 236] on input "text" at bounding box center [546, 230] width 361 height 29
paste input "[URL][DOMAIN_NAME]"
type input "[URL][DOMAIN_NAME]"
click at [666, 337] on button "Save" at bounding box center [655, 332] width 66 height 29
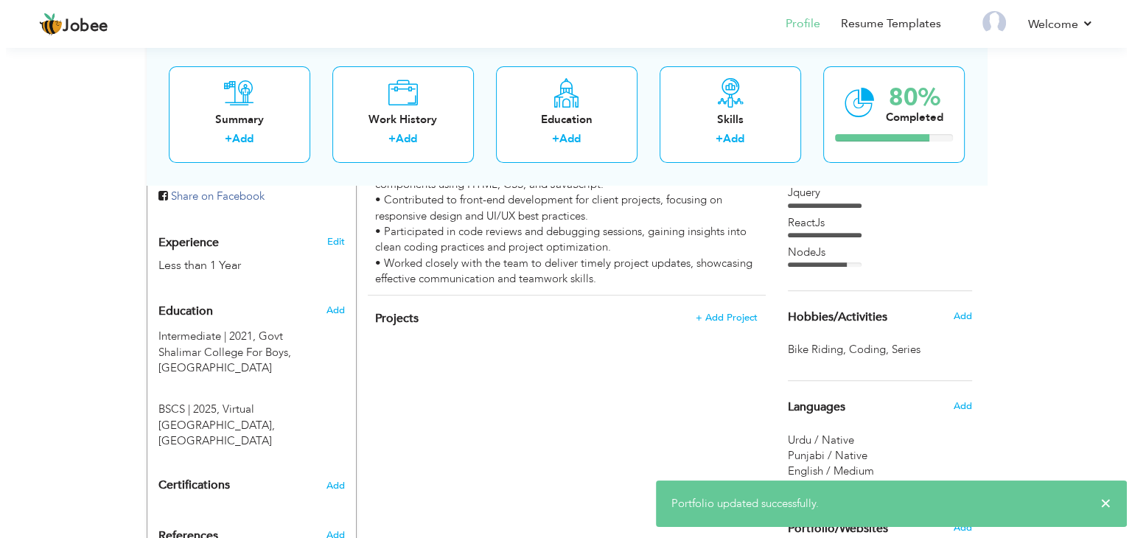
scroll to position [541, 0]
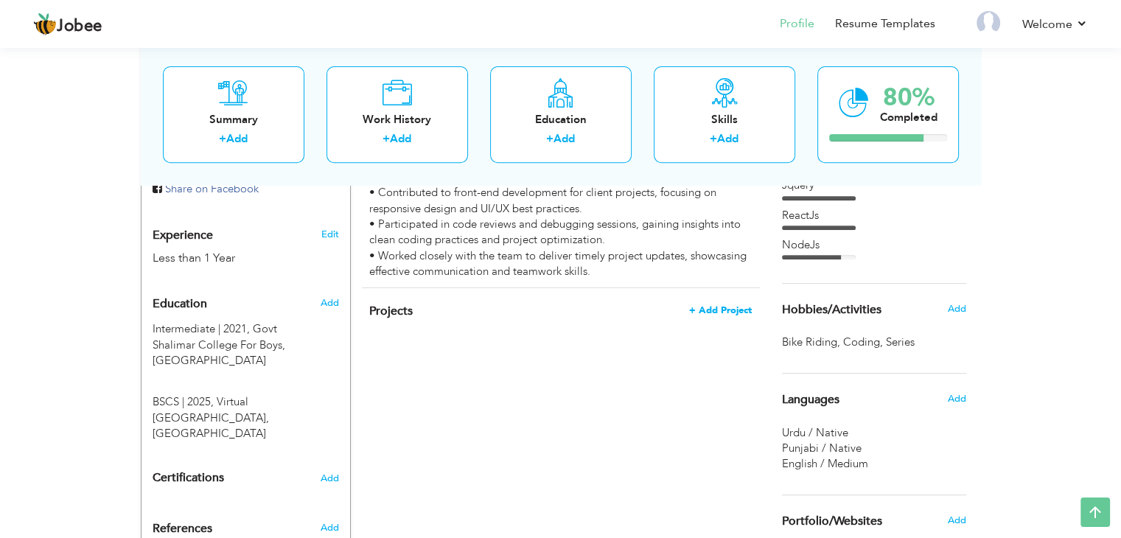
click at [726, 305] on span "+ Add Project" at bounding box center [720, 310] width 63 height 10
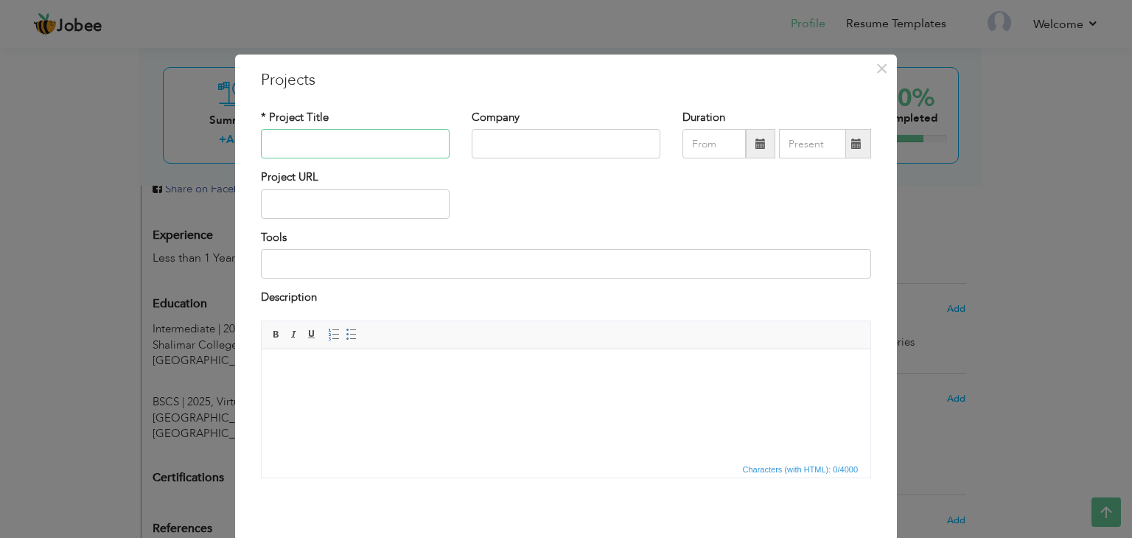
click at [389, 156] on input "text" at bounding box center [355, 143] width 189 height 29
paste input "Amazon Clone"
type input "Amazon Clone"
click at [506, 153] on input "text" at bounding box center [566, 143] width 189 height 29
type input "Remote"
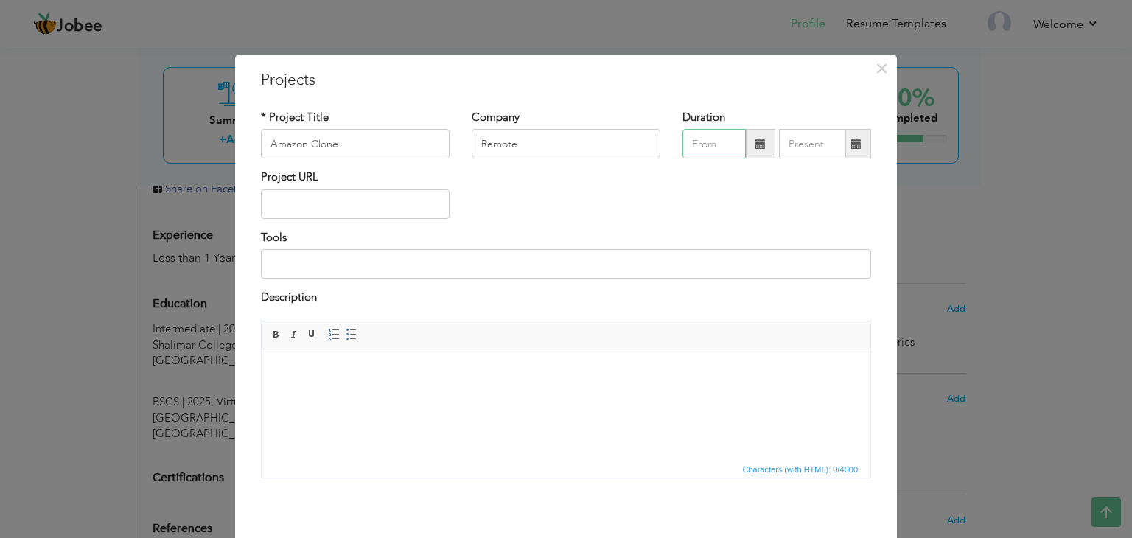
click at [698, 139] on input "text" at bounding box center [714, 143] width 63 height 29
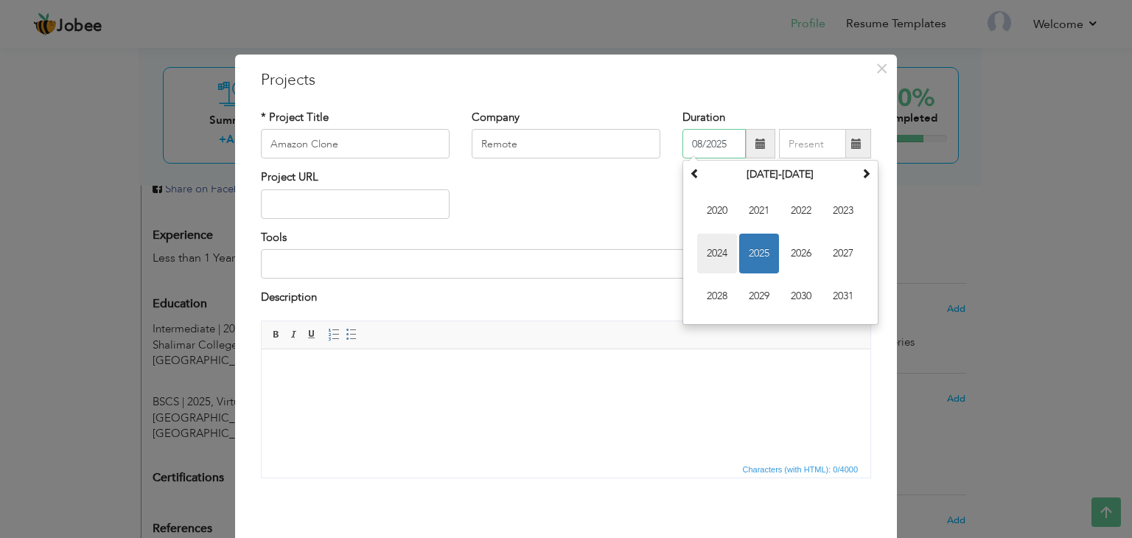
click at [719, 250] on span "2024" at bounding box center [717, 254] width 40 height 40
click at [723, 214] on span "Jan" at bounding box center [717, 211] width 40 height 40
type input "01/2024"
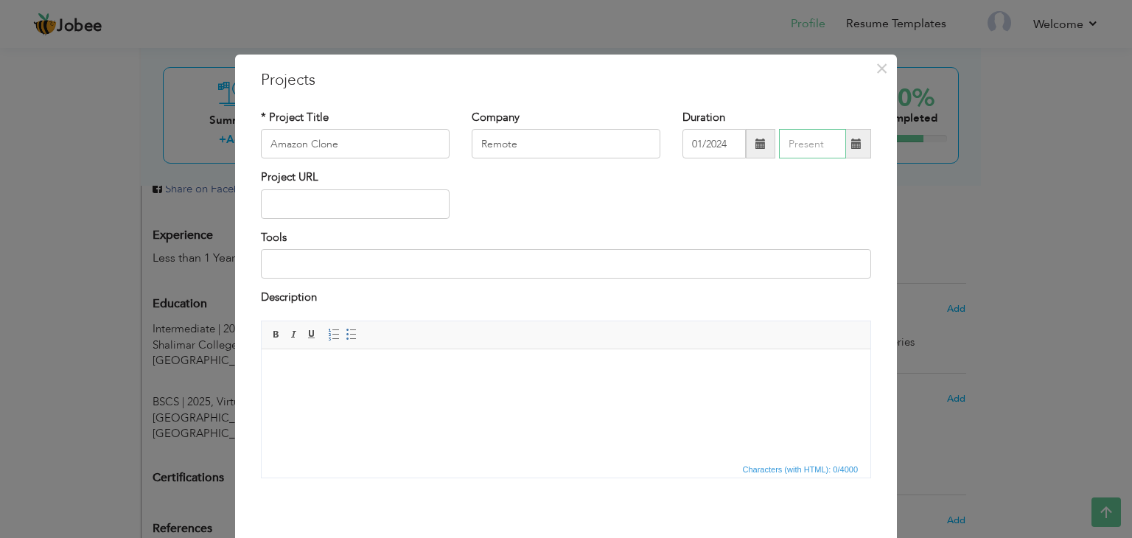
click at [809, 154] on input "text" at bounding box center [812, 143] width 67 height 29
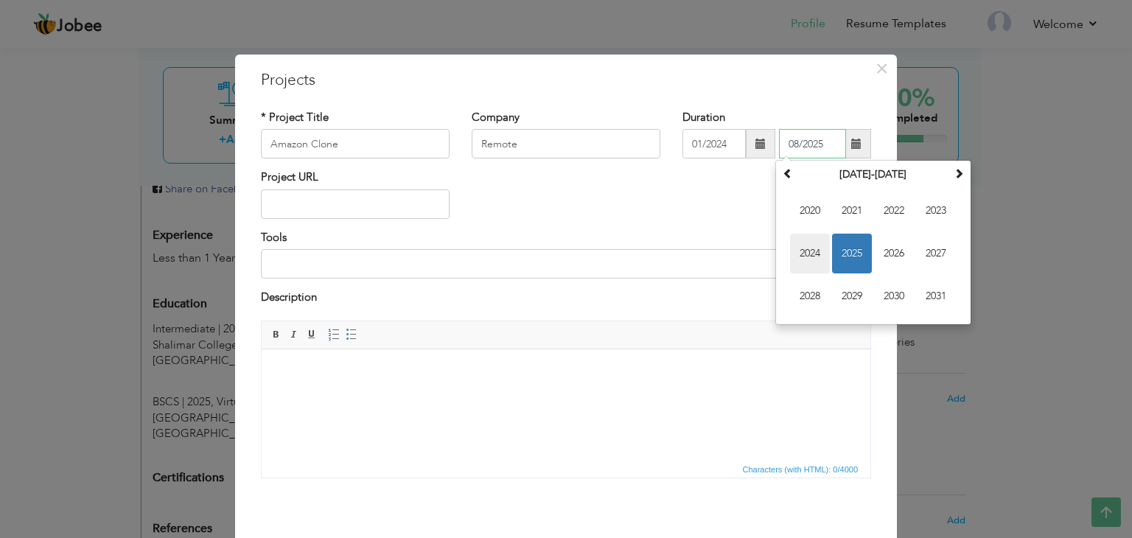
click at [817, 257] on span "2024" at bounding box center [810, 254] width 40 height 40
click at [858, 222] on span "Feb" at bounding box center [852, 211] width 40 height 40
type input "02/2024"
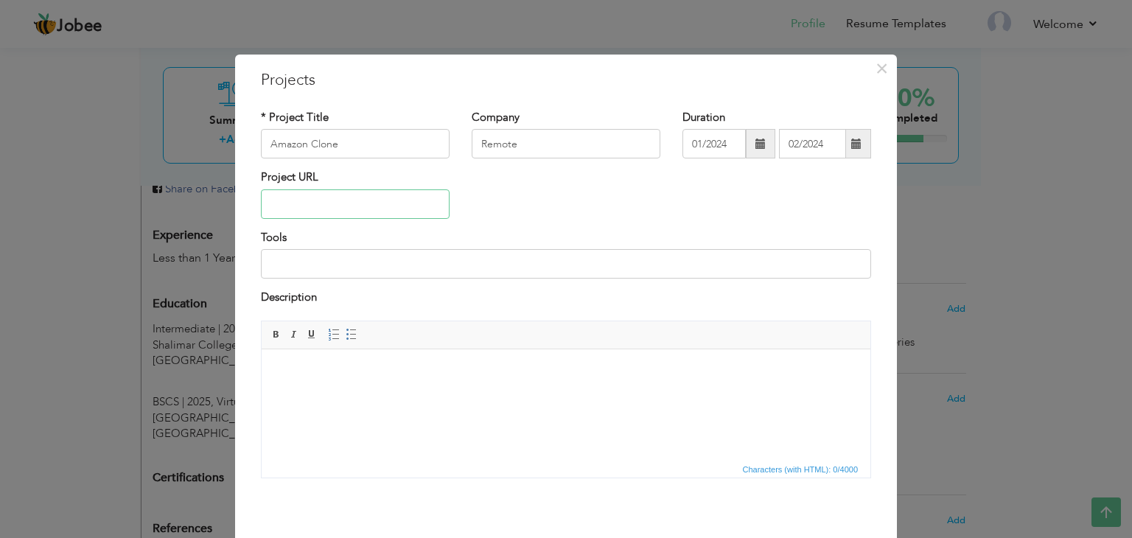
click at [421, 203] on input "text" at bounding box center [355, 203] width 189 height 29
paste input "[URL][DOMAIN_NAME]"
type input "[URL][DOMAIN_NAME]"
click at [436, 267] on input at bounding box center [566, 263] width 610 height 29
type input "Html CSS JS React"
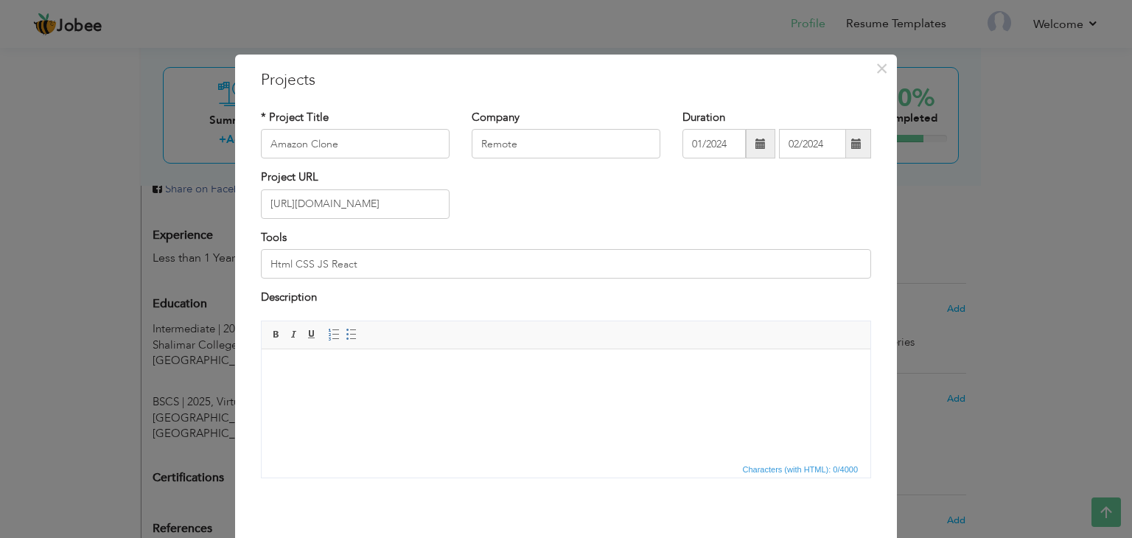
click at [501, 379] on html at bounding box center [566, 371] width 609 height 45
click at [276, 397] on p "For User Friendly Design." at bounding box center [565, 396] width 579 height 15
click at [720, 370] on li "Developed a Responsive Amazone Clone Using Flexbox / Grid For User Friendly Des…" at bounding box center [566, 370] width 520 height 15
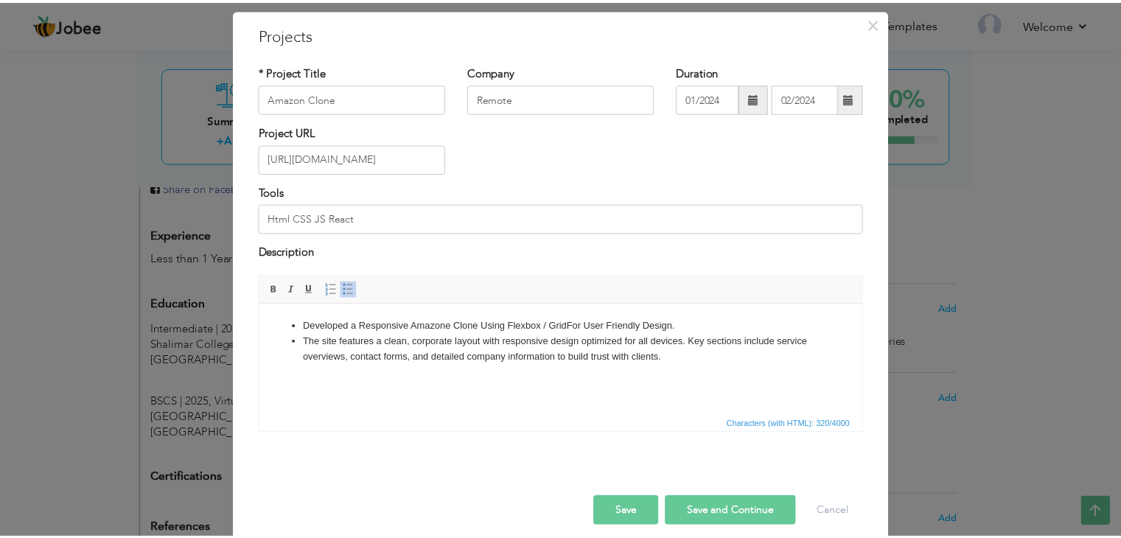
scroll to position [59, 0]
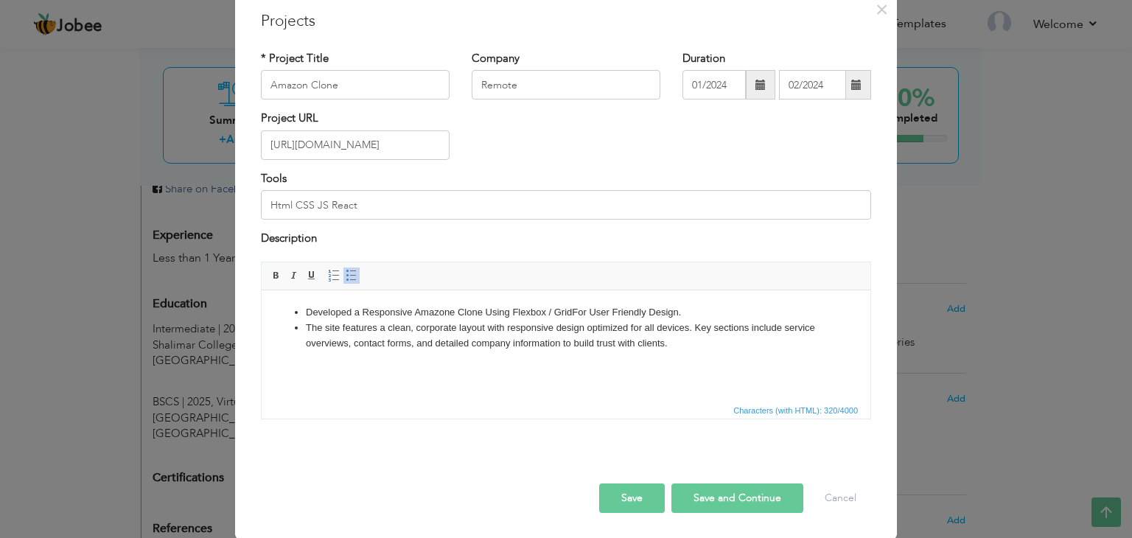
click at [686, 329] on li "The site features a clean, corporate layout with responsive design optimized fo…" at bounding box center [566, 335] width 520 height 31
click at [689, 329] on li "The site features a clean, corporate layout with responsive design optimized fo…" at bounding box center [566, 335] width 520 height 31
click at [634, 496] on button "Save" at bounding box center [632, 498] width 66 height 29
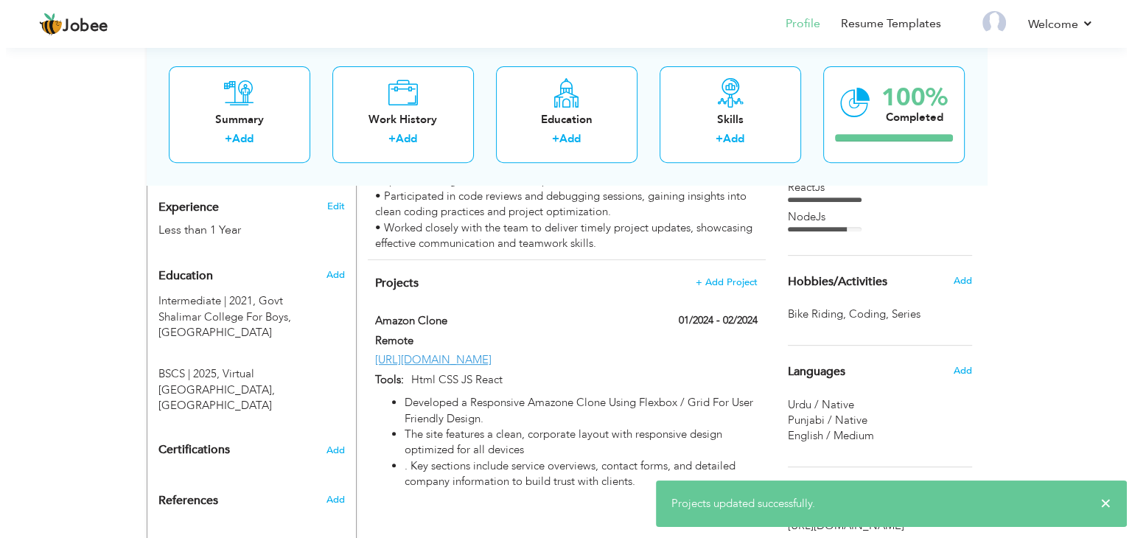
scroll to position [627, 0]
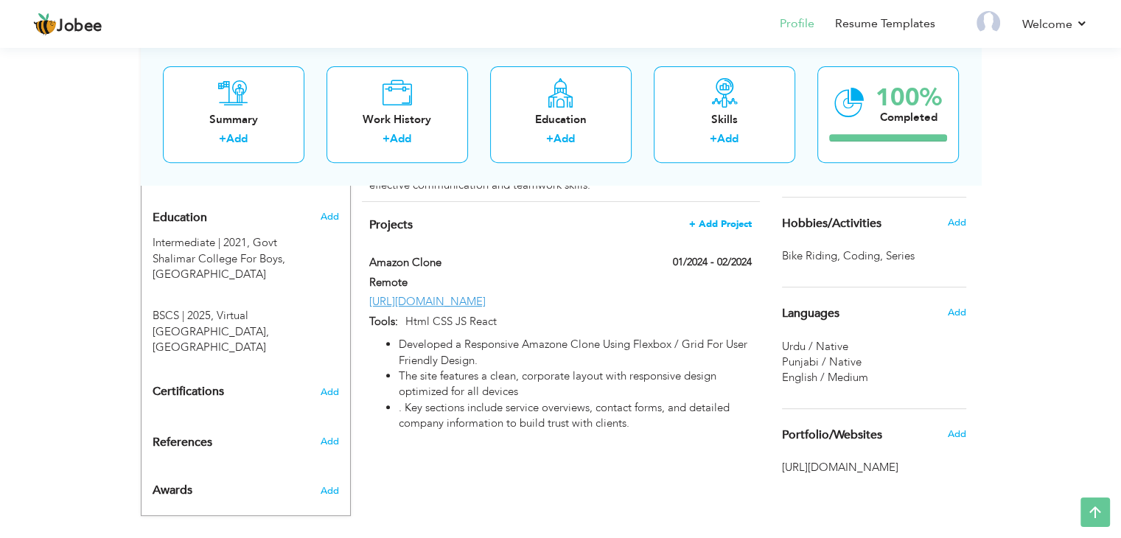
click at [739, 219] on span "+ Add Project" at bounding box center [720, 224] width 63 height 10
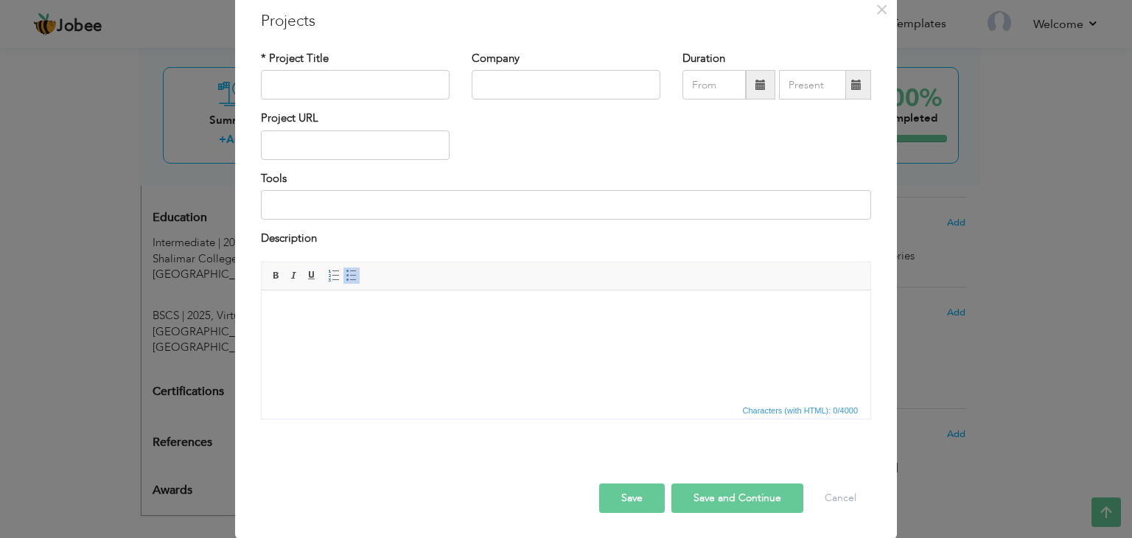
scroll to position [0, 0]
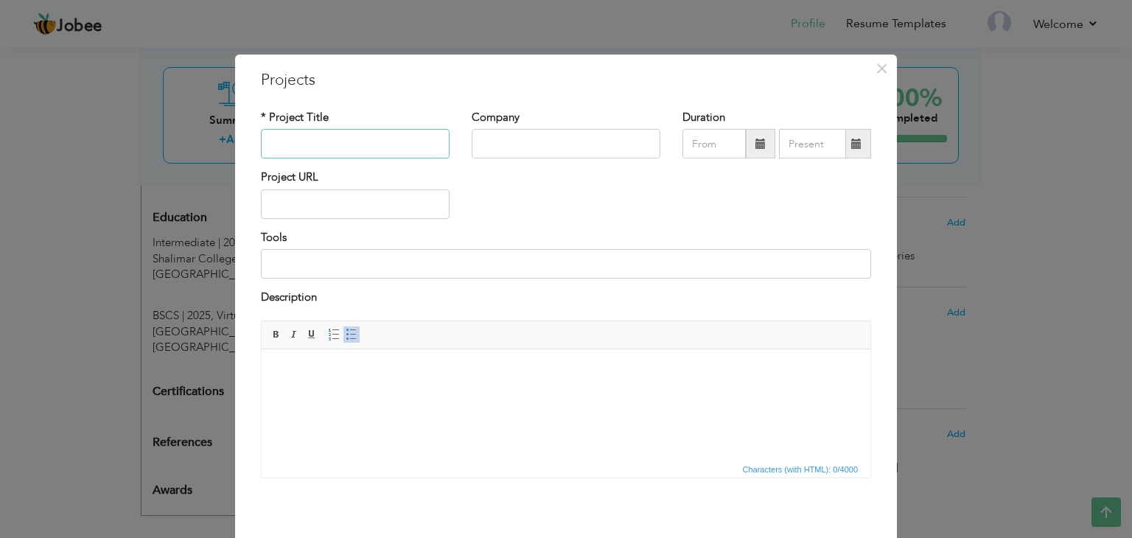
click at [380, 150] on input "text" at bounding box center [355, 143] width 189 height 29
paste input "Searching App"
type input "Searching App"
click at [496, 148] on input "text" at bounding box center [566, 143] width 189 height 29
type input "Remote"
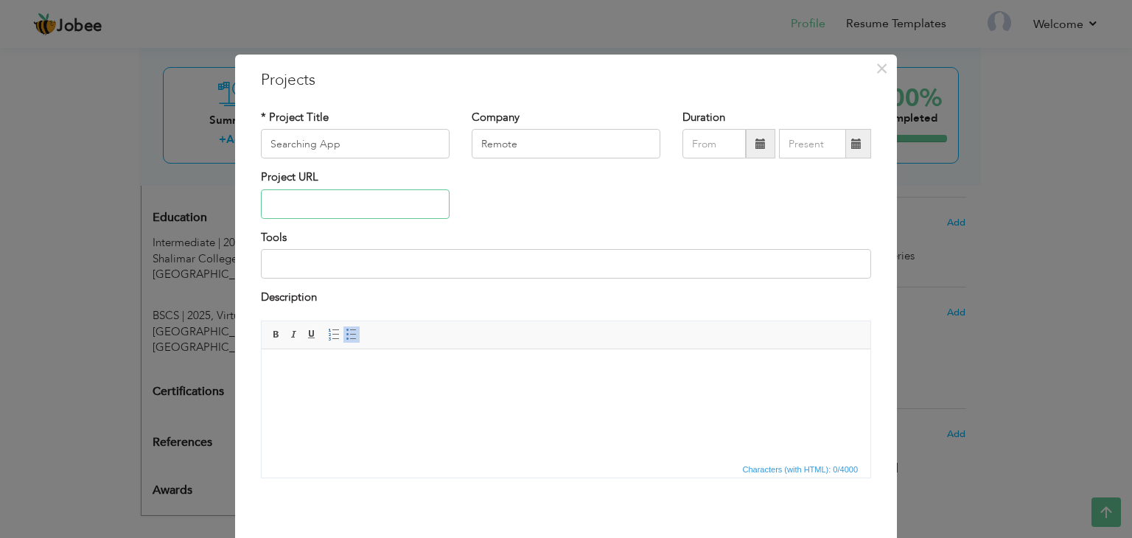
click at [352, 211] on input "text" at bounding box center [355, 203] width 189 height 29
paste input "[URL][DOMAIN_NAME]"
type input "[URL][DOMAIN_NAME]"
click at [360, 261] on input at bounding box center [566, 263] width 610 height 29
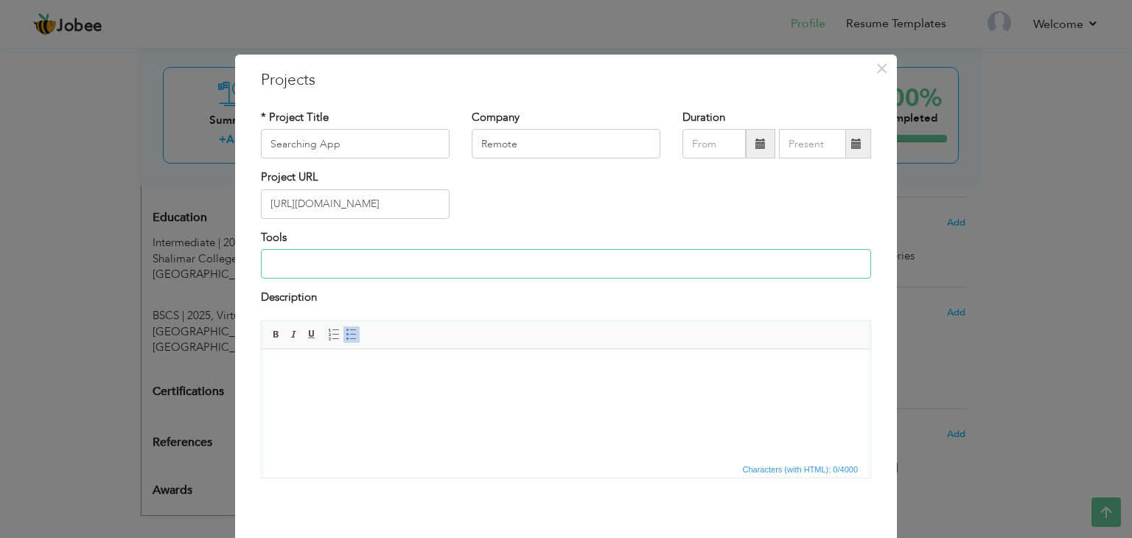
scroll to position [0, 0]
type input "React-JS"
click at [722, 147] on input "text" at bounding box center [714, 143] width 63 height 29
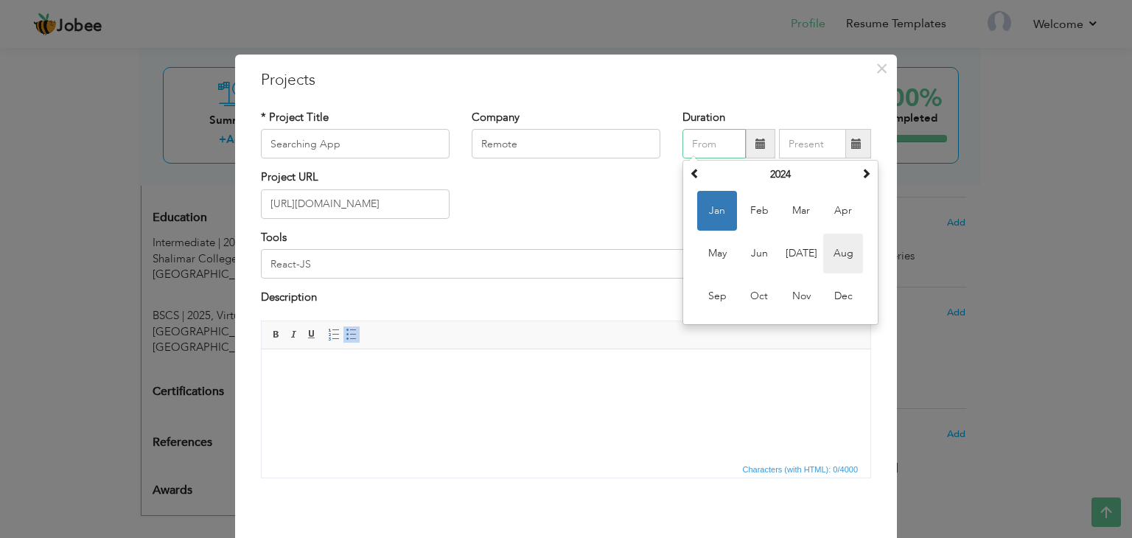
click at [829, 264] on span "Aug" at bounding box center [843, 254] width 40 height 40
type input "08/2024"
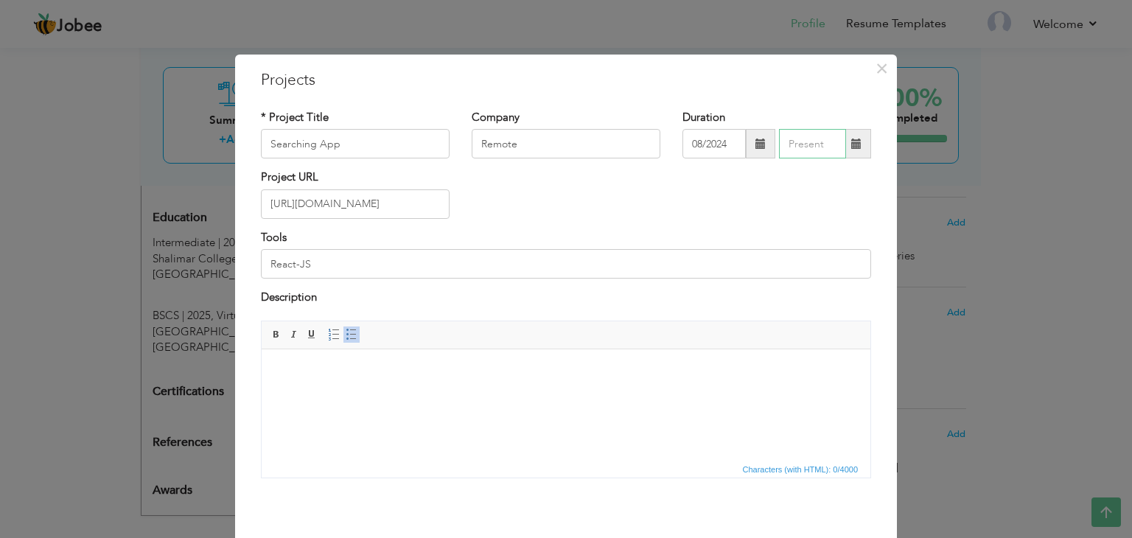
click at [802, 146] on input "text" at bounding box center [812, 143] width 67 height 29
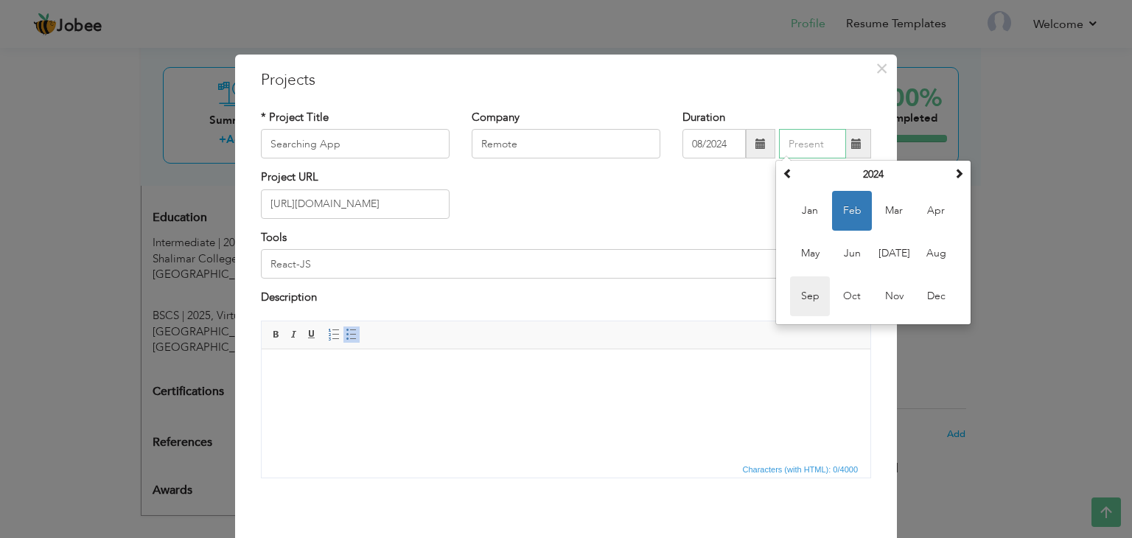
click at [808, 287] on span "Sep" at bounding box center [810, 296] width 40 height 40
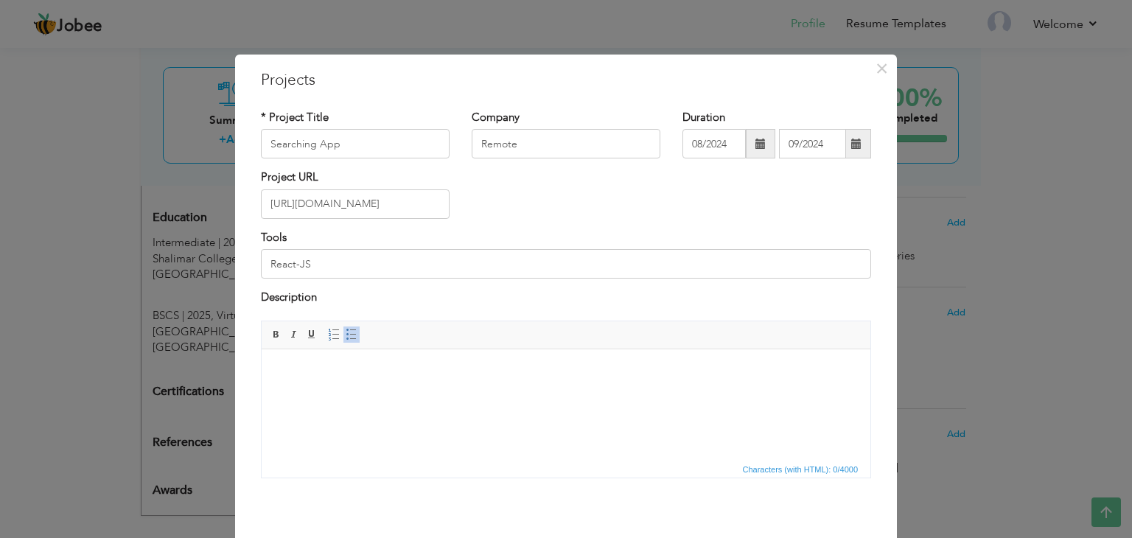
click at [643, 370] on body at bounding box center [565, 370] width 579 height 15
click at [852, 145] on span at bounding box center [857, 144] width 10 height 10
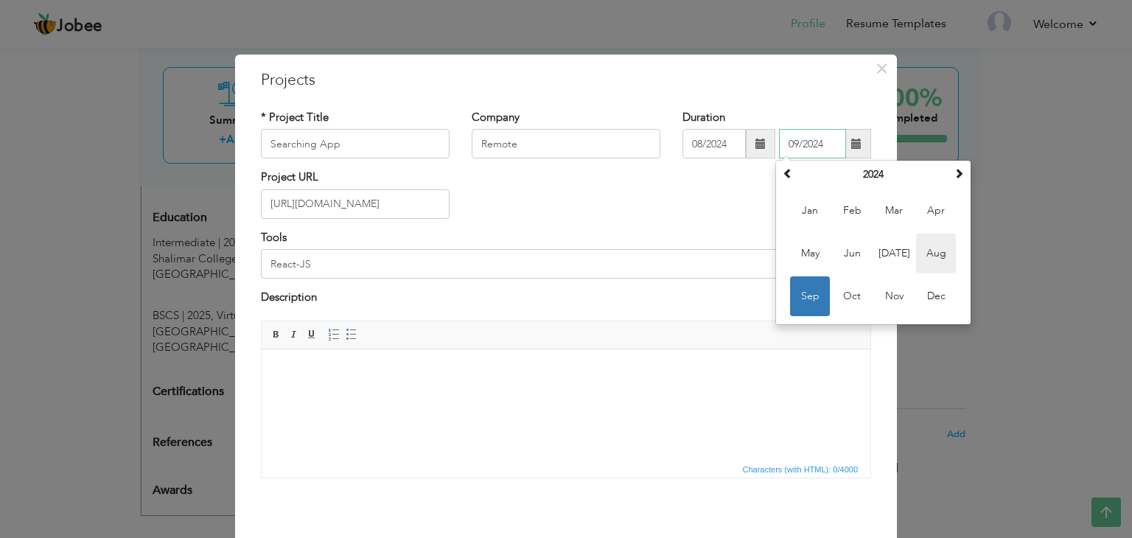
click at [934, 252] on span "Aug" at bounding box center [936, 254] width 40 height 40
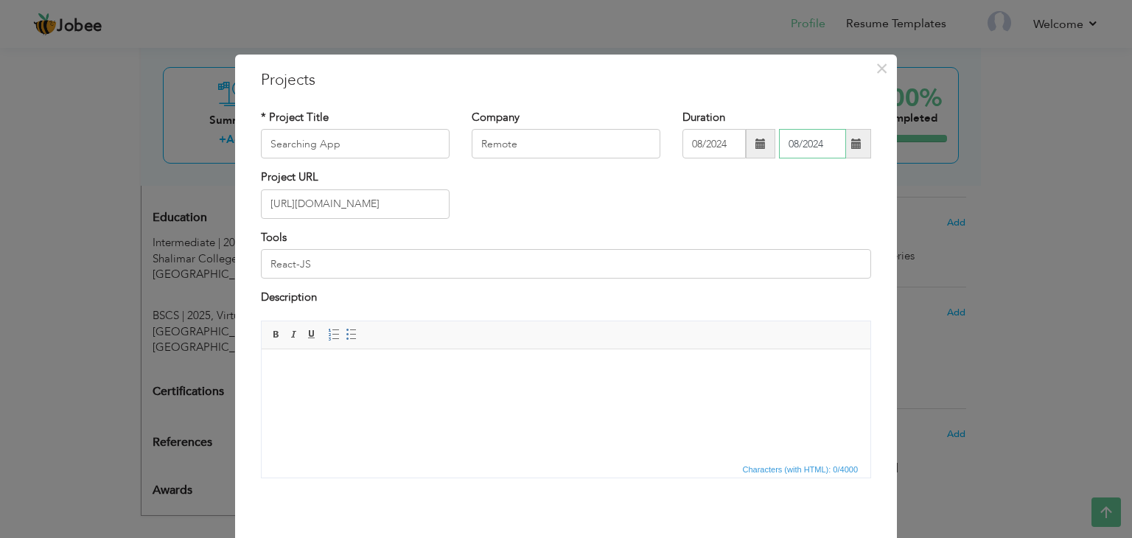
click at [790, 143] on input "08/2024" at bounding box center [812, 143] width 67 height 29
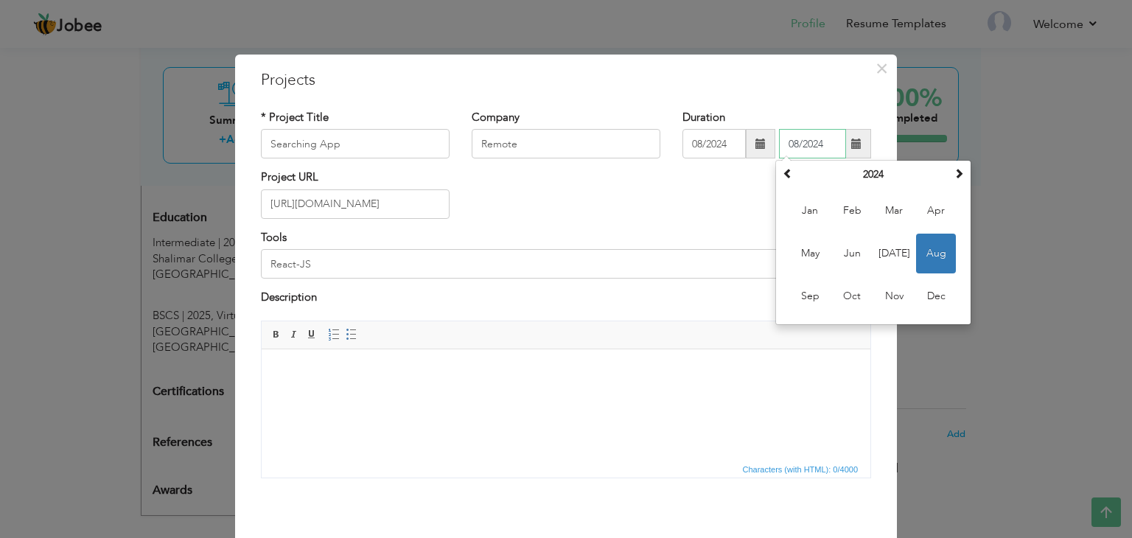
click at [790, 142] on input "08/2024" at bounding box center [812, 143] width 67 height 29
click at [941, 254] on span "Aug" at bounding box center [936, 254] width 40 height 40
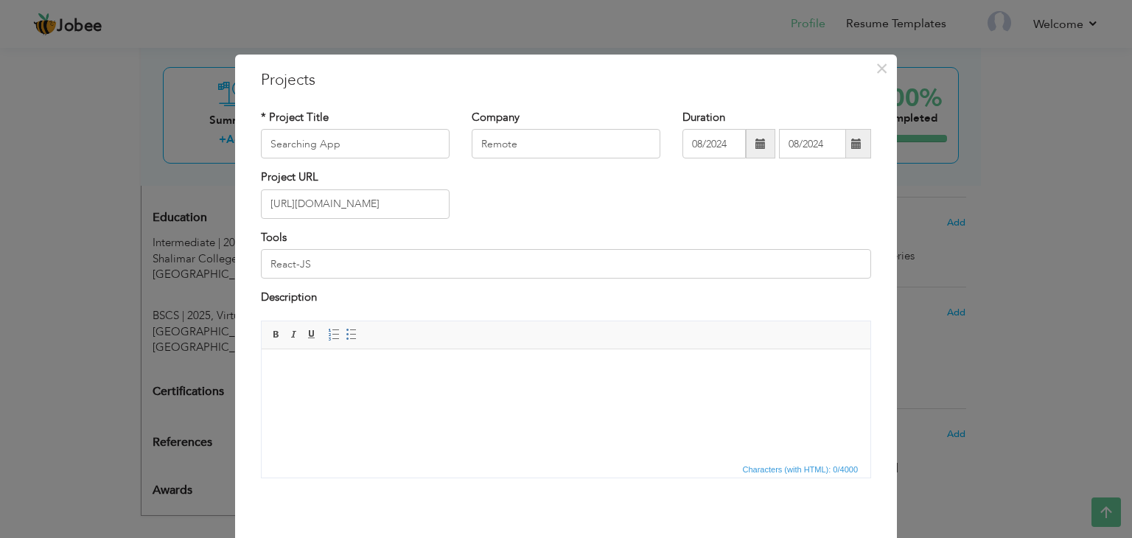
click at [856, 142] on span at bounding box center [857, 144] width 10 height 10
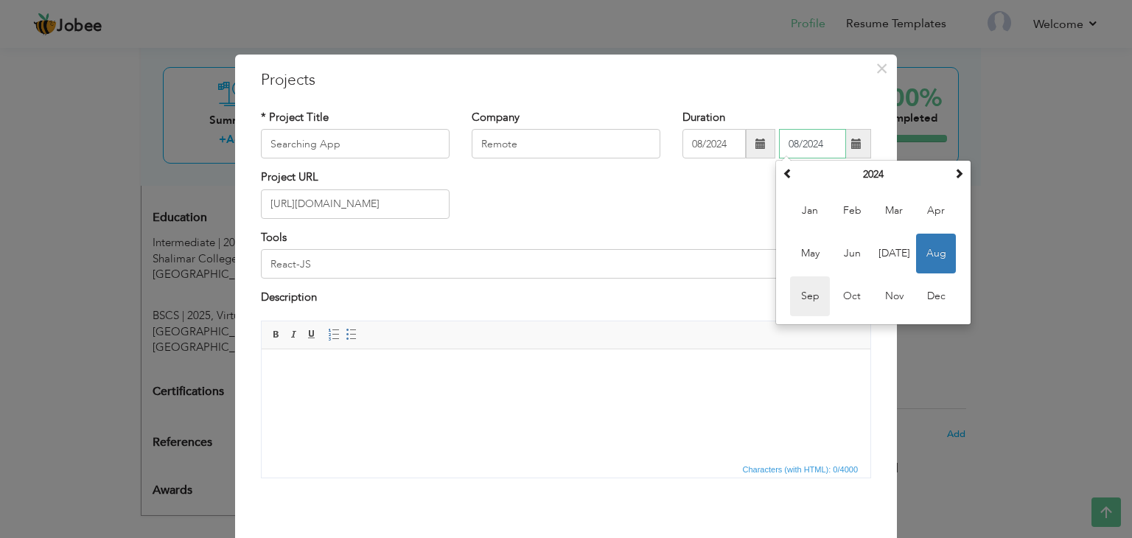
click at [802, 292] on span "Sep" at bounding box center [810, 296] width 40 height 40
type input "09/2024"
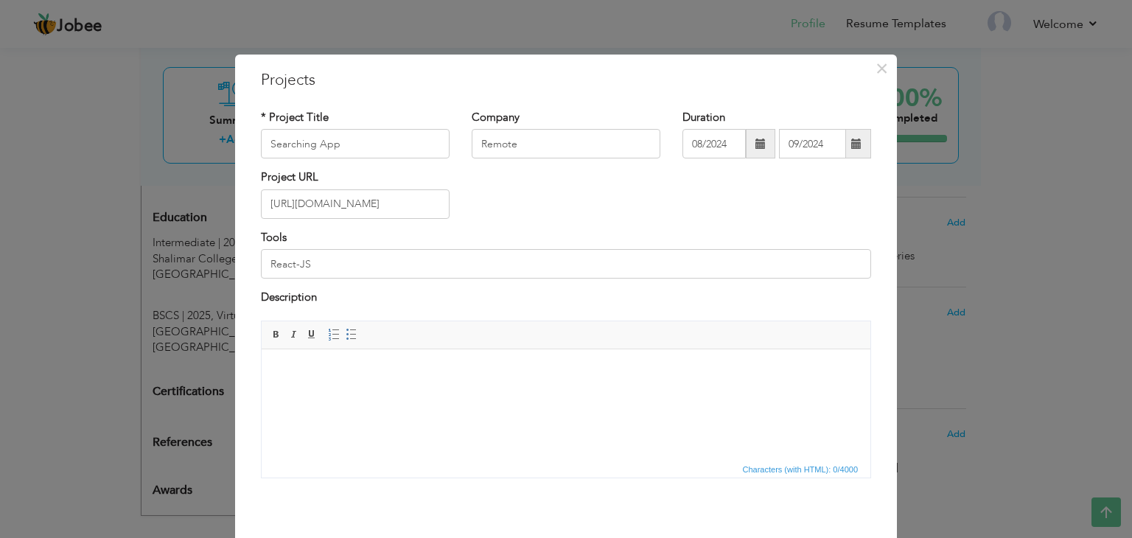
click at [557, 388] on html at bounding box center [566, 371] width 609 height 45
drag, startPoint x: 557, startPoint y: 388, endPoint x: 657, endPoint y: 426, distance: 107.3
click at [657, 394] on html at bounding box center [566, 371] width 609 height 45
click at [559, 379] on html at bounding box center [566, 371] width 609 height 45
click at [590, 385] on html "Developed a Image Search App Using Unplash API,,real-time search and clean UI." at bounding box center [566, 371] width 609 height 45
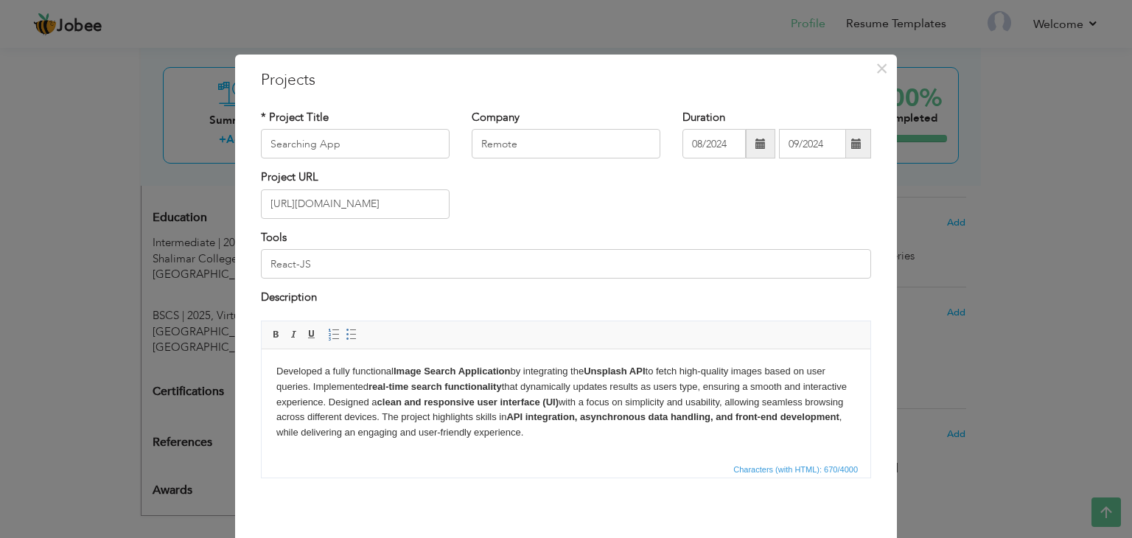
click at [313, 386] on body "Developed a fully functional Image Search Application by integrating the Unspla…" at bounding box center [565, 401] width 579 height 77
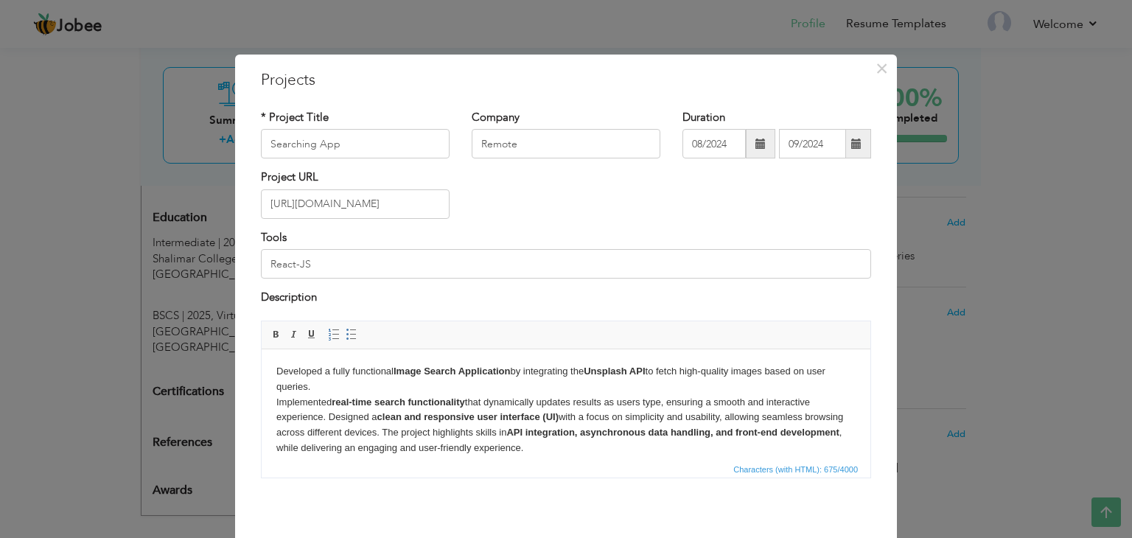
click at [327, 419] on body "Developed a fully functional Image Search Application by integrating the Unspla…" at bounding box center [565, 409] width 579 height 92
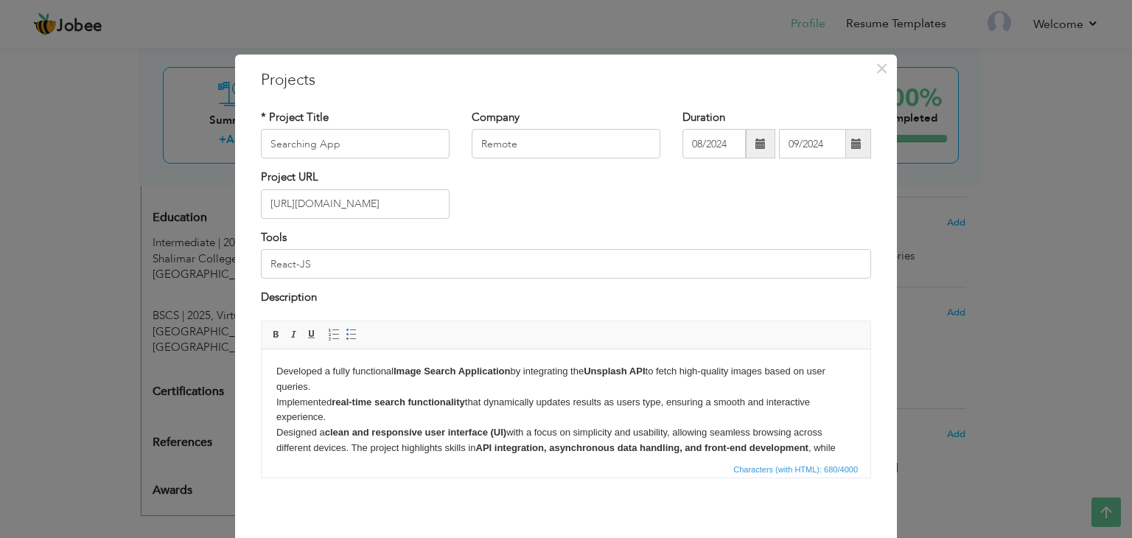
scroll to position [26, 0]
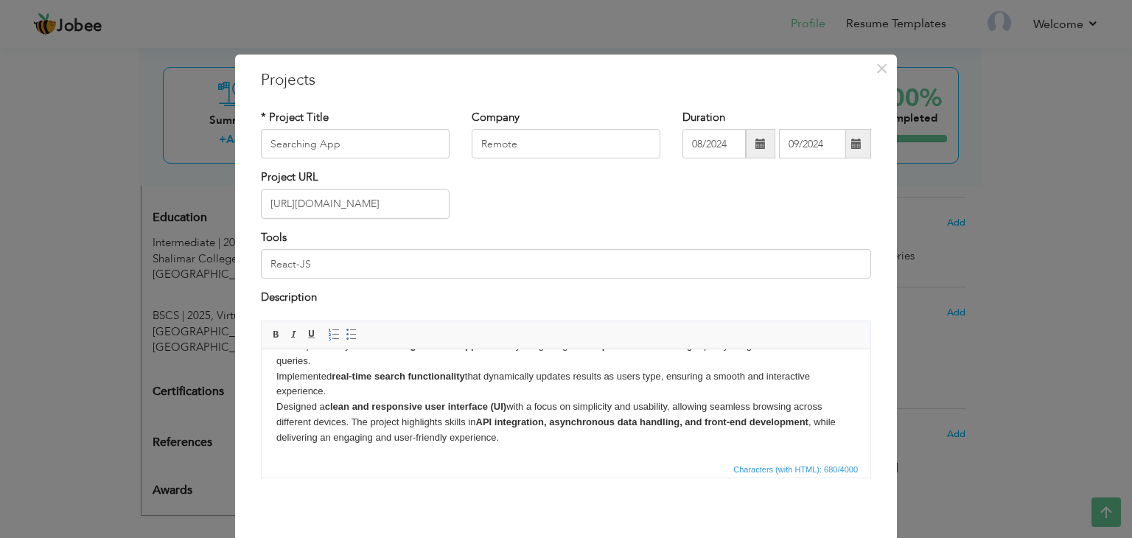
click at [353, 423] on body "Developed a fully functional Image Search Application by integrating the Unspla…" at bounding box center [565, 392] width 579 height 108
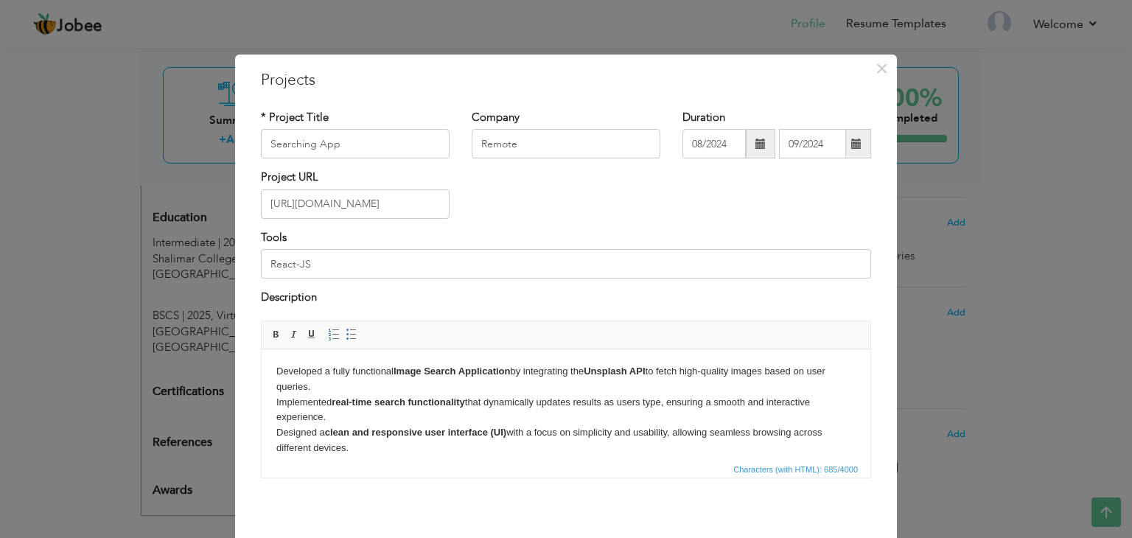
scroll to position [0, 0]
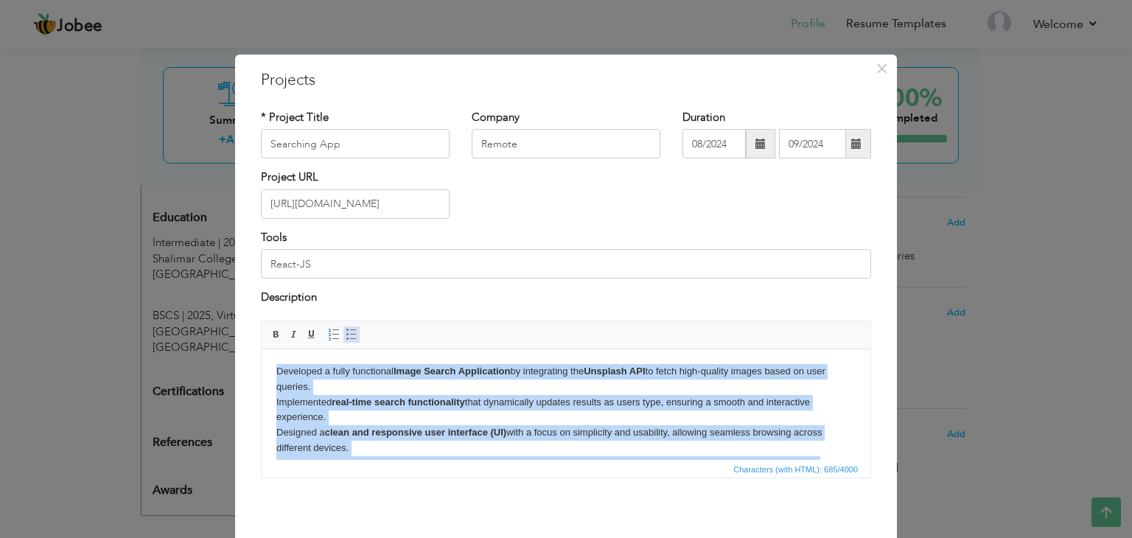
click at [346, 335] on span at bounding box center [352, 335] width 12 height 12
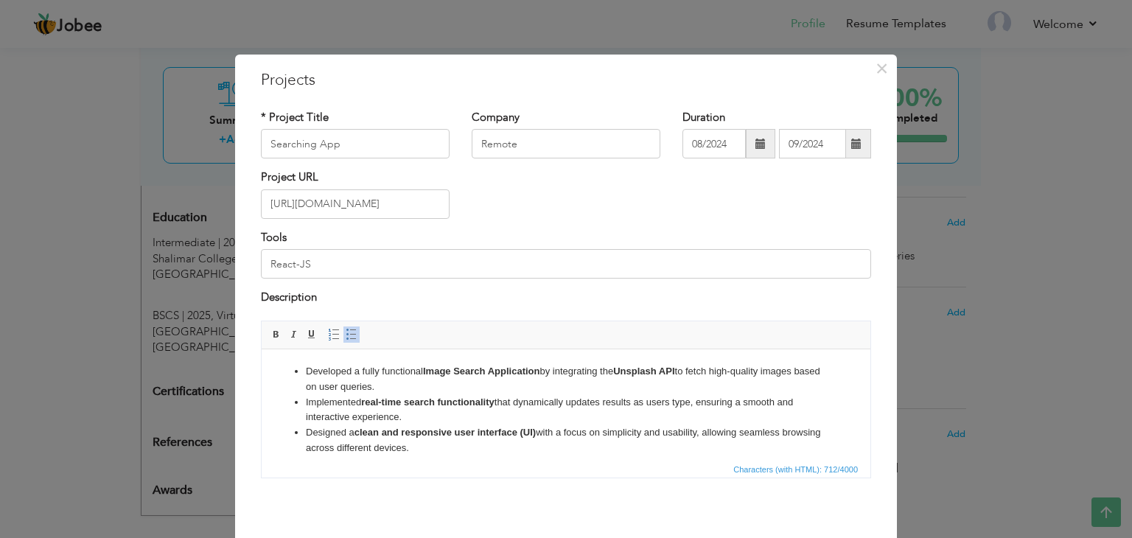
click at [279, 393] on ul "Developed a fully functional Image Search Application by integrating the Unspla…" at bounding box center [565, 424] width 579 height 122
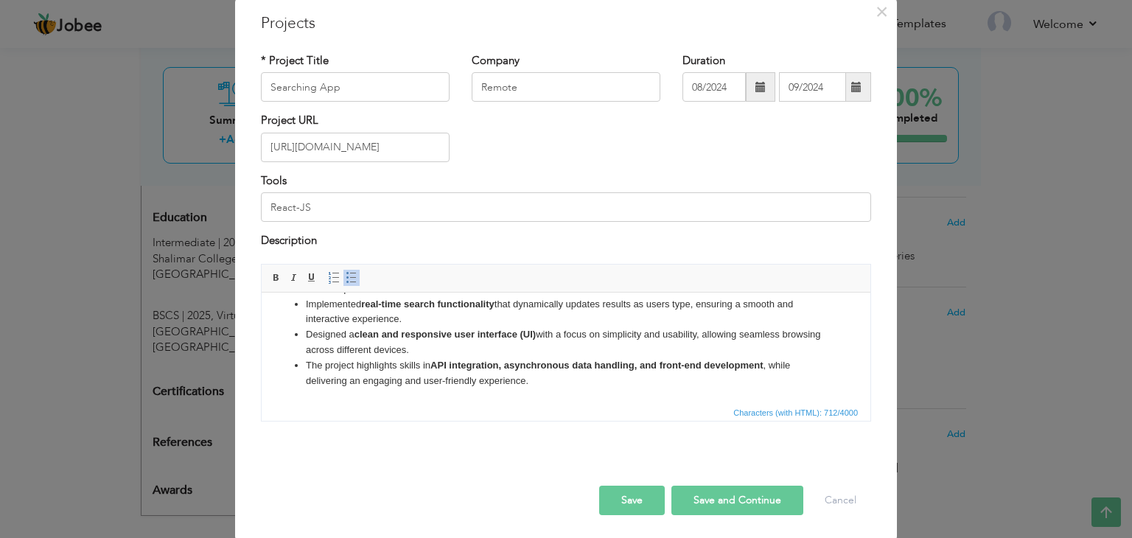
scroll to position [59, 0]
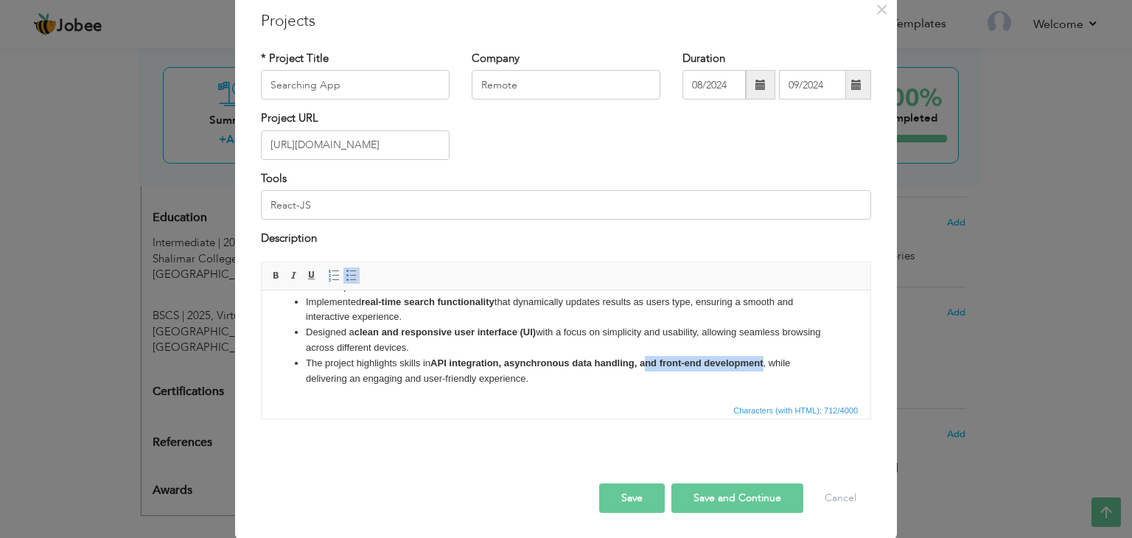
drag, startPoint x: 767, startPoint y: 364, endPoint x: 647, endPoint y: 361, distance: 120.2
click at [647, 361] on li "​​​​​​​ The project highlights skills in API integration, asynchronous data han…" at bounding box center [566, 370] width 520 height 31
click at [610, 443] on div "Save Save and Continue Delete Cancel" at bounding box center [566, 483] width 633 height 83
click at [623, 498] on button "Save" at bounding box center [632, 498] width 66 height 29
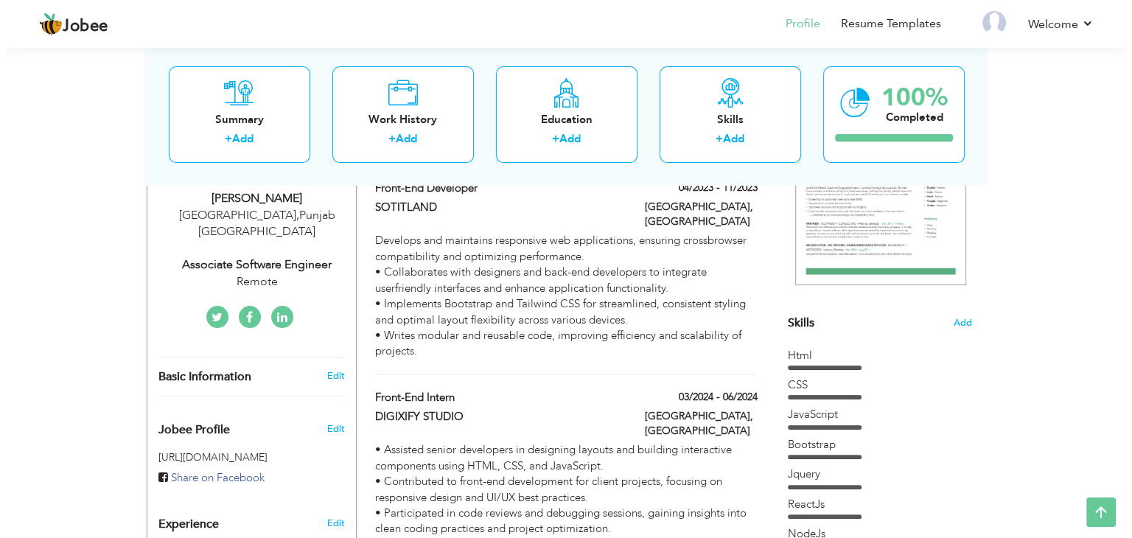
scroll to position [295, 0]
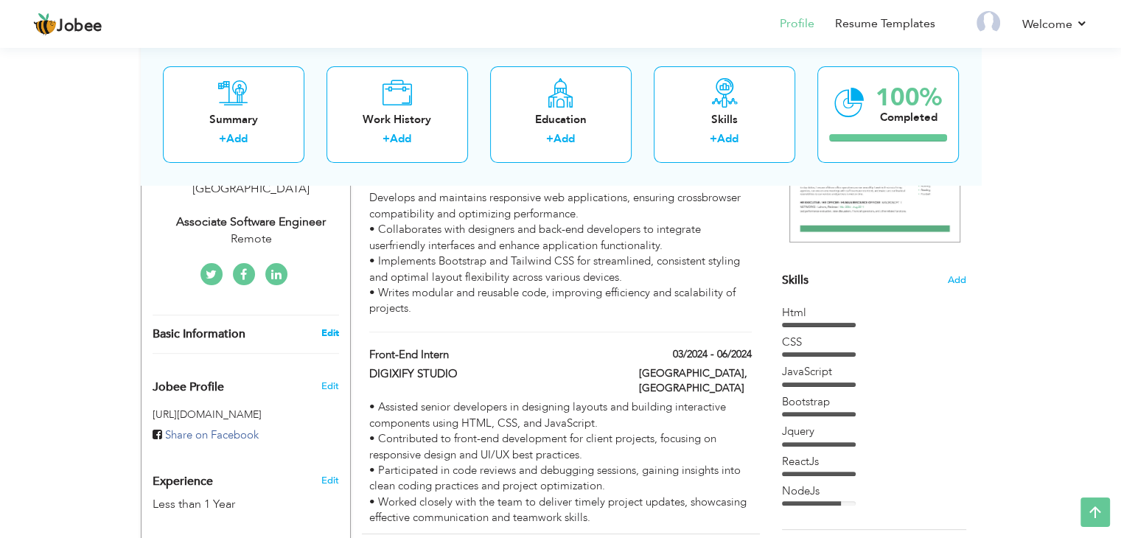
click at [327, 327] on link "Edit" at bounding box center [330, 333] width 18 height 13
type input "Umair"
type input "[PERSON_NAME]"
type input "[PHONE_NUMBER]"
select select "number:166"
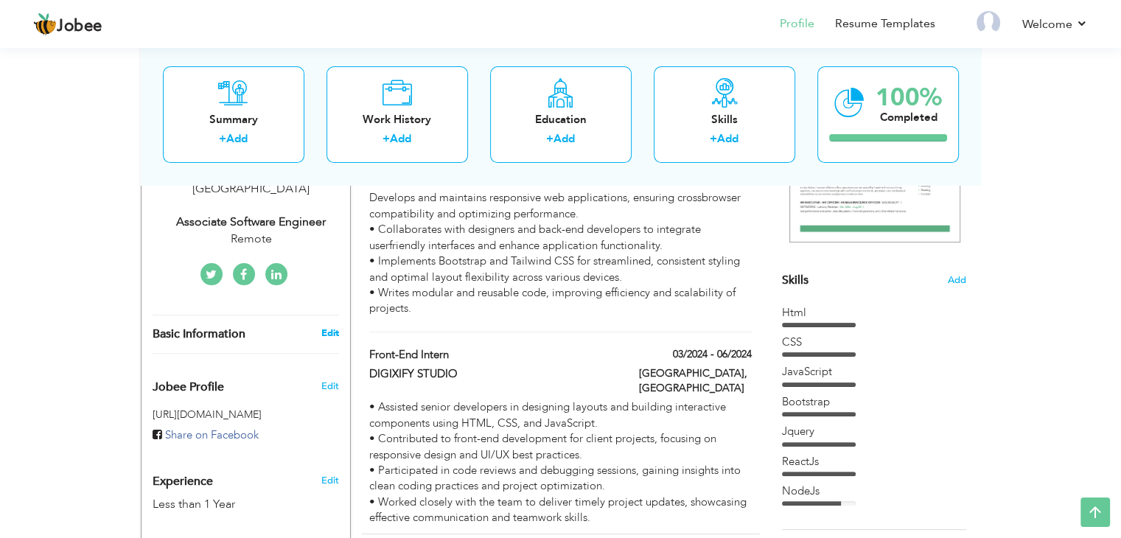
type input "[GEOGRAPHIC_DATA]"
select select "number:2"
type input "Remote"
type input "Associate Software Engineer"
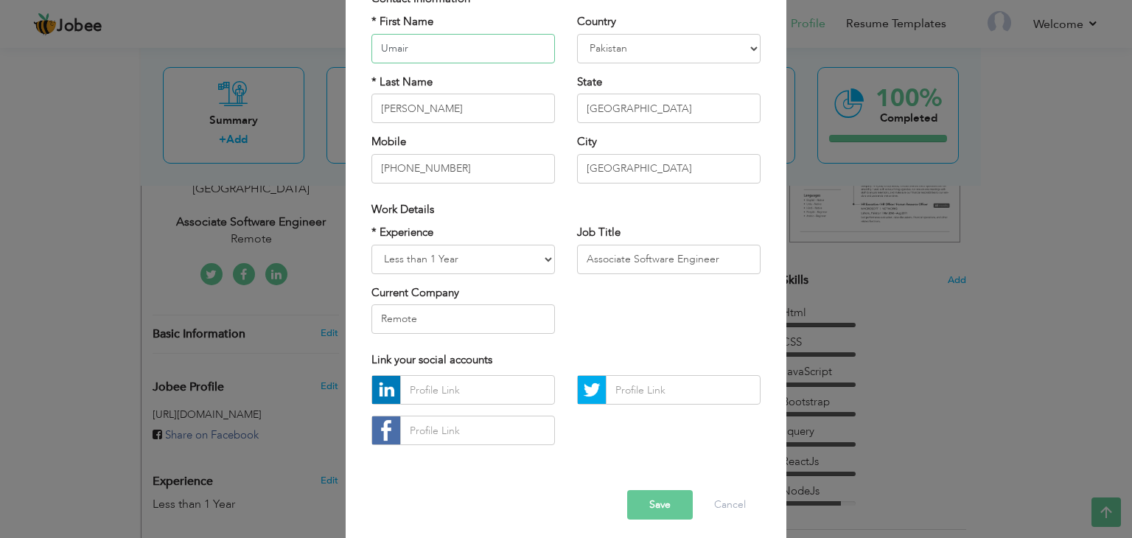
scroll to position [133, 0]
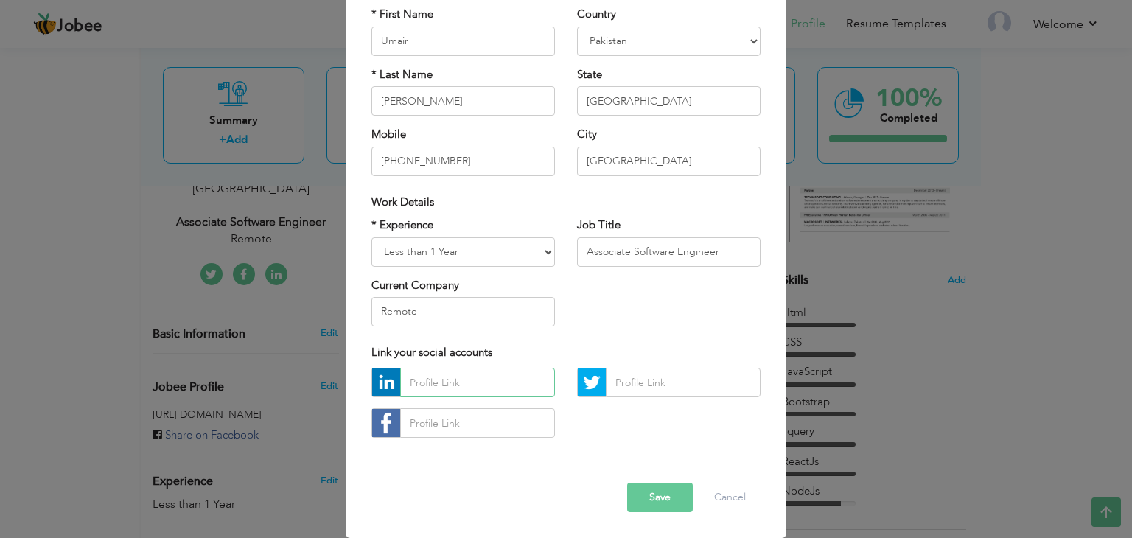
click at [534, 388] on input "text" at bounding box center [477, 382] width 155 height 29
paste input "[URL][DOMAIN_NAME]"
type input "[URL][DOMAIN_NAME]"
click at [663, 499] on button "Save" at bounding box center [660, 497] width 66 height 29
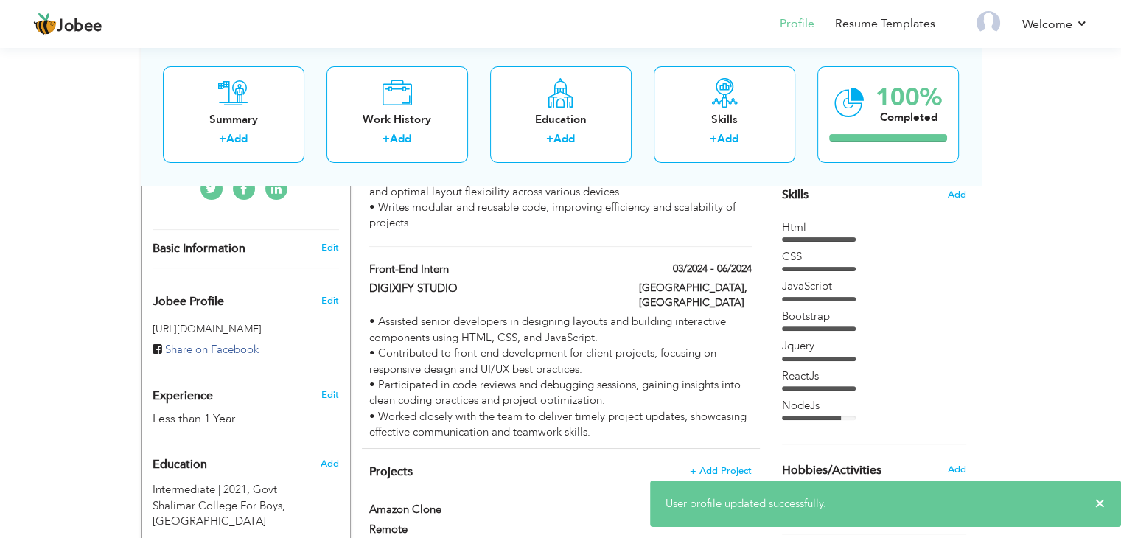
scroll to position [393, 0]
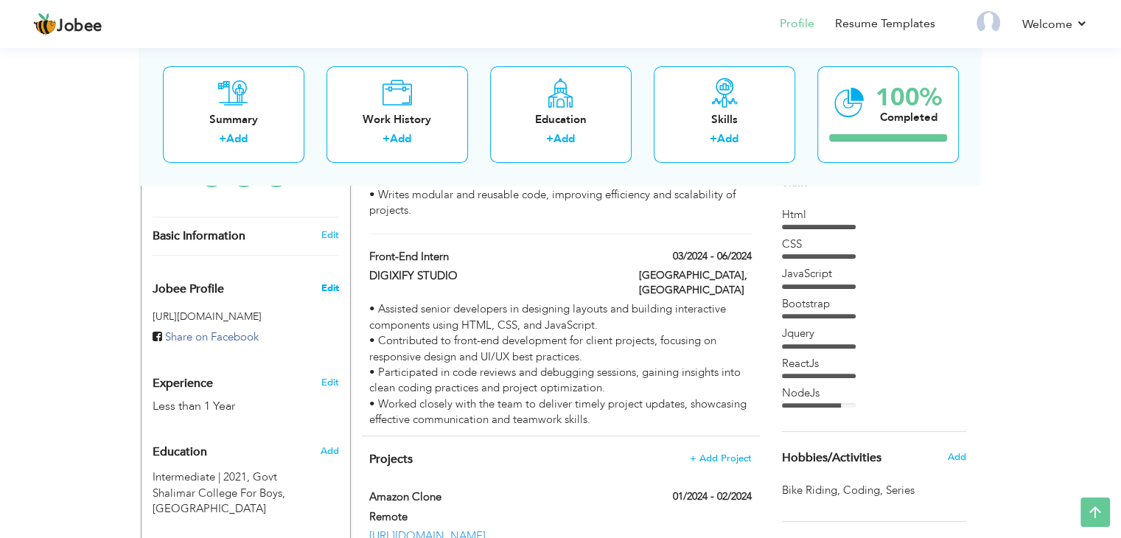
click at [324, 282] on span "Edit" at bounding box center [330, 288] width 18 height 13
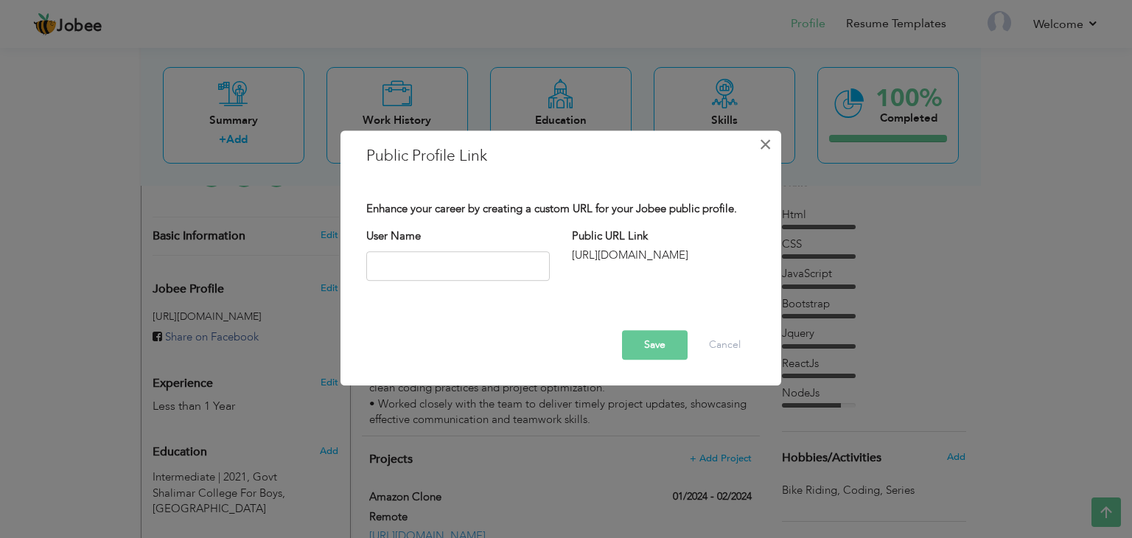
click at [759, 148] on span "×" at bounding box center [765, 144] width 13 height 27
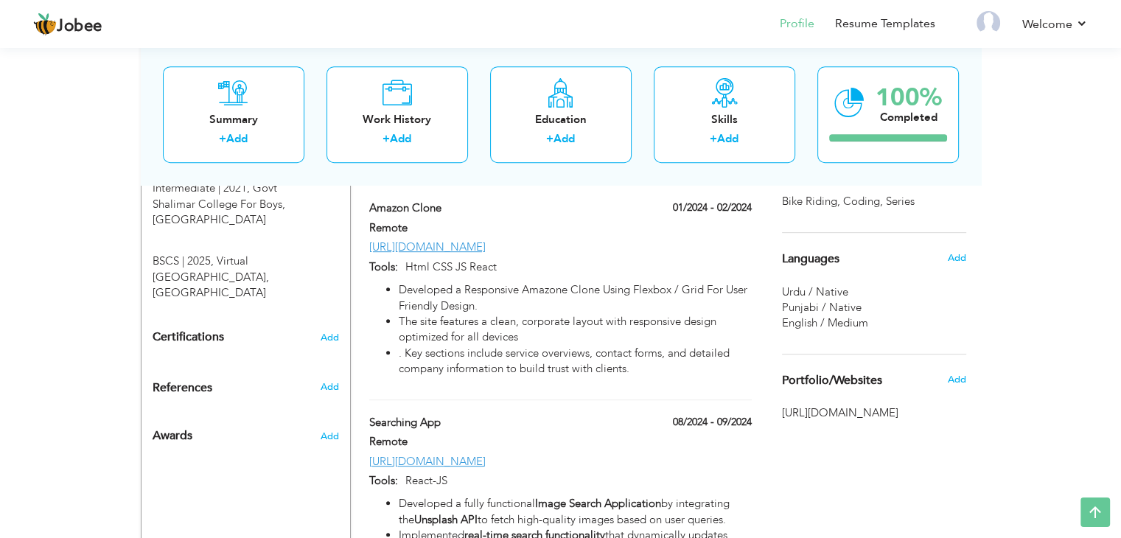
scroll to position [688, 0]
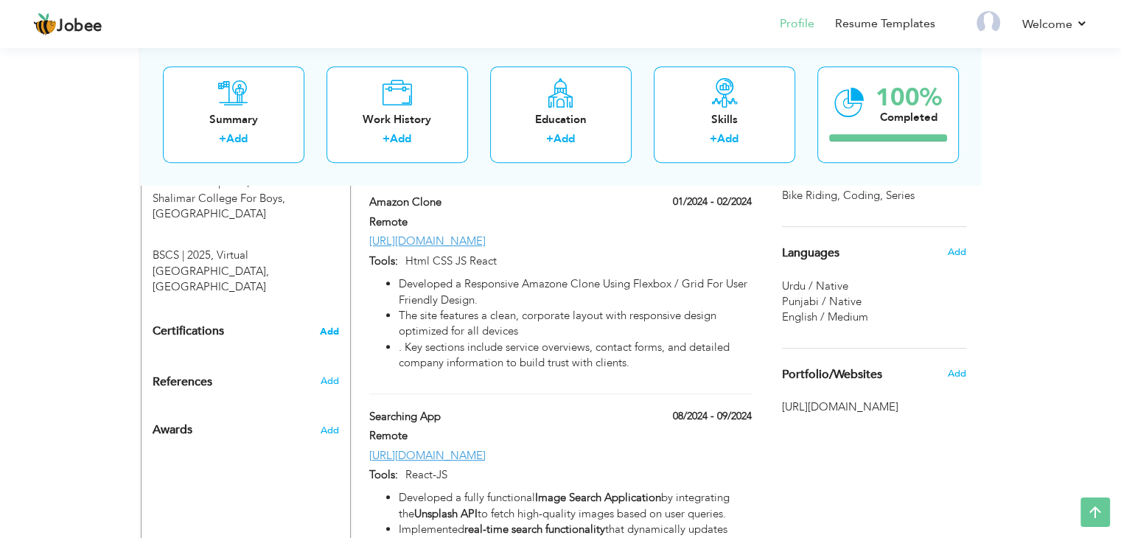
click at [329, 327] on span "Add" at bounding box center [329, 332] width 19 height 10
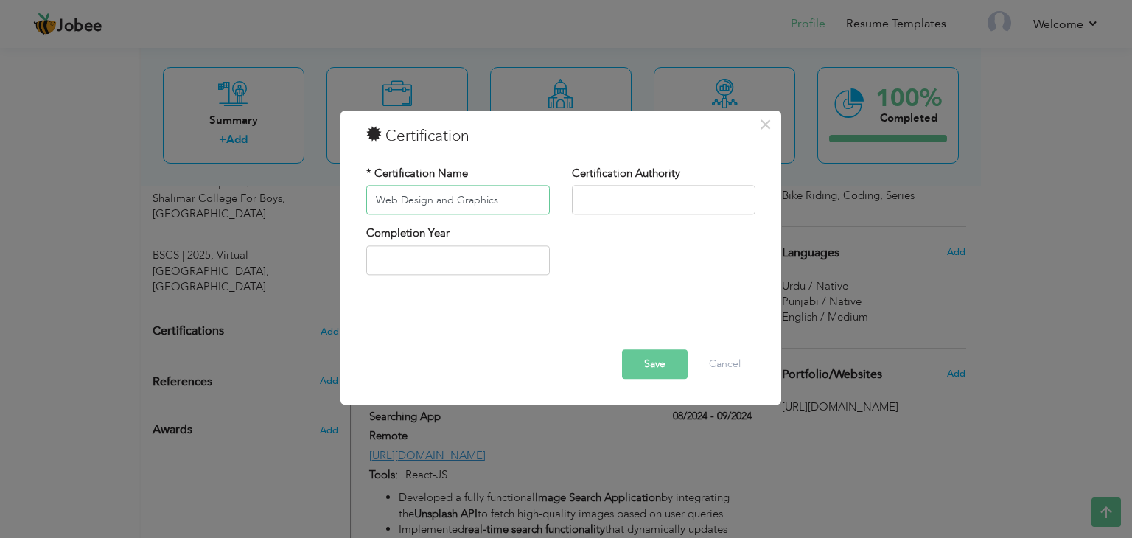
type input "Web Design and Graphics"
click at [523, 268] on input "text" at bounding box center [458, 259] width 184 height 29
click at [478, 266] on input "2025" at bounding box center [458, 259] width 184 height 29
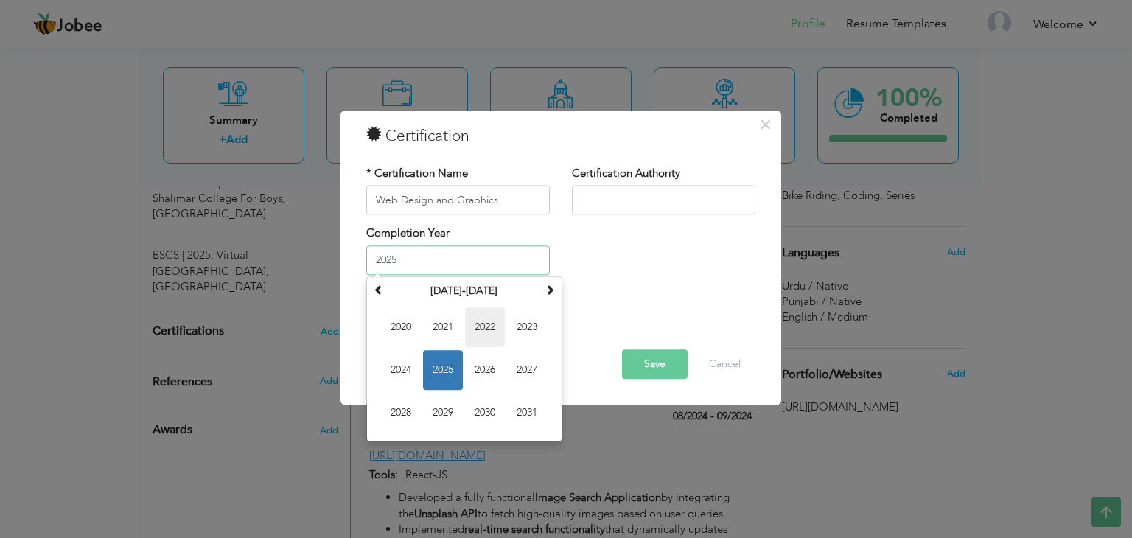
click at [494, 315] on span "2022" at bounding box center [485, 327] width 40 height 40
type input "2022"
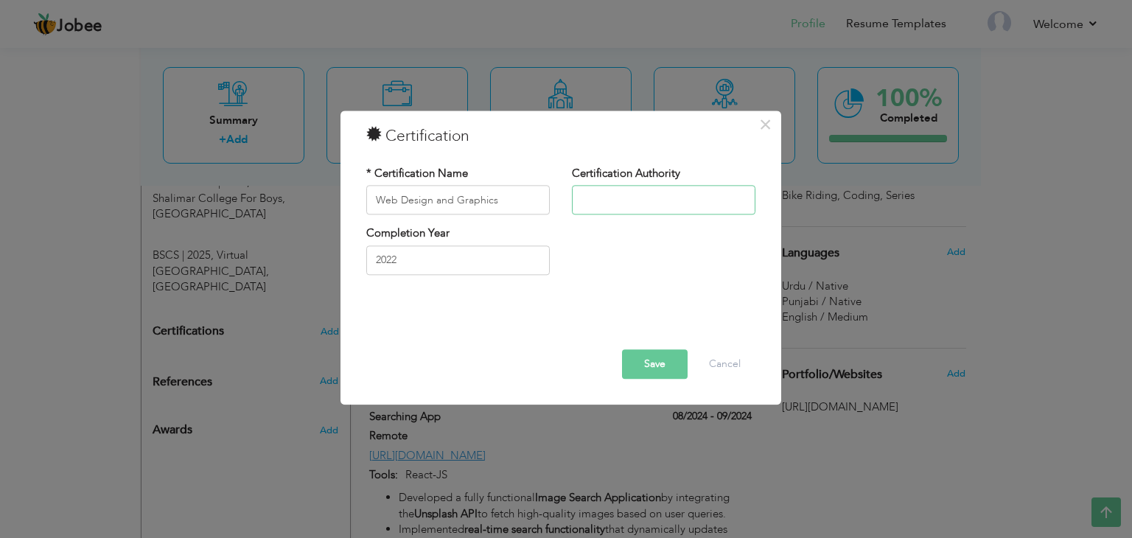
click at [658, 203] on input "text" at bounding box center [664, 200] width 184 height 29
type input "CISD"
click at [673, 369] on button "Save" at bounding box center [655, 364] width 66 height 29
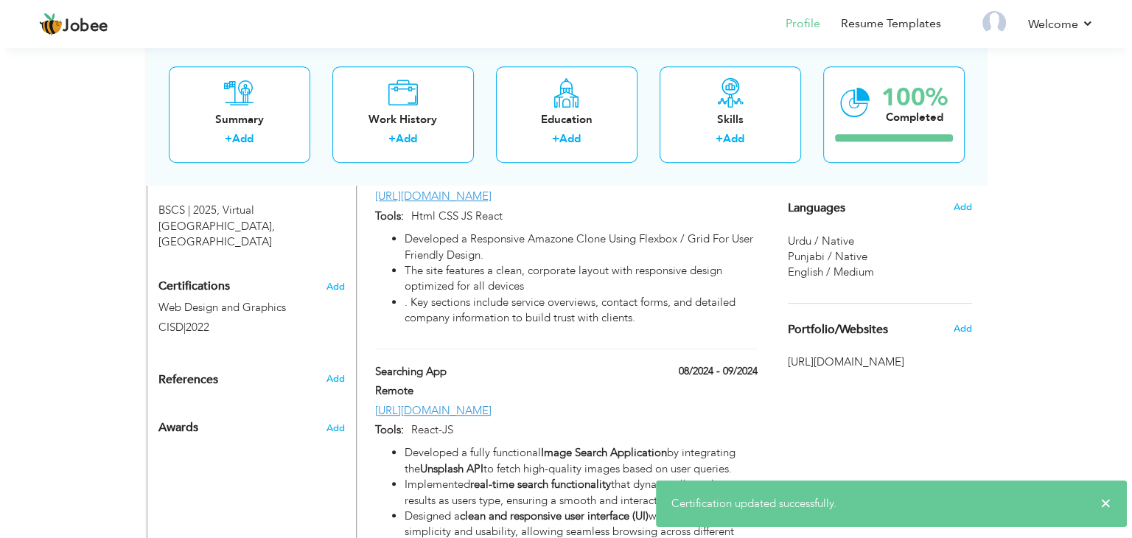
scroll to position [725, 0]
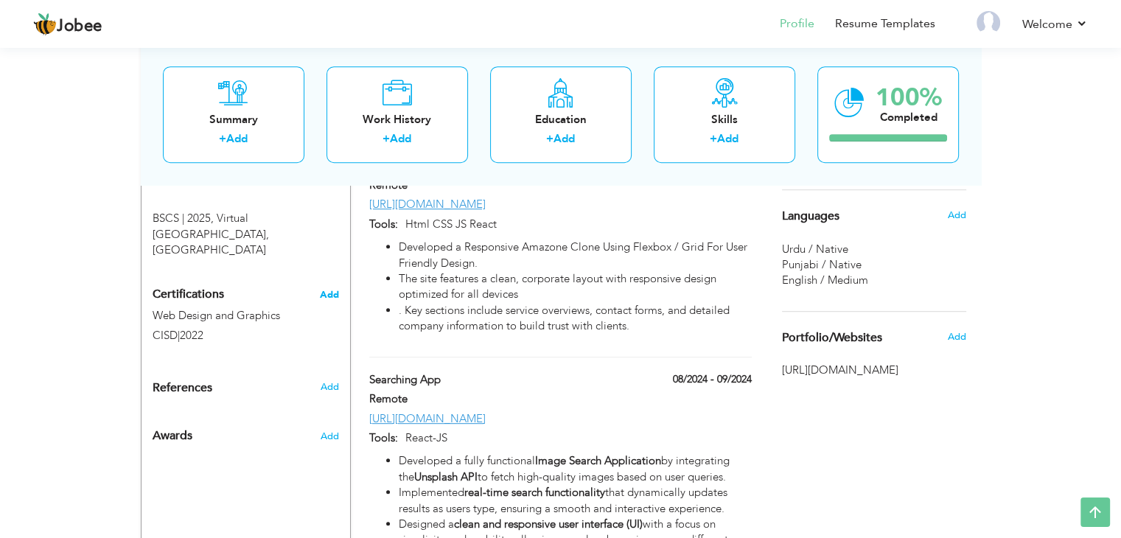
click at [336, 290] on span "Add" at bounding box center [329, 295] width 19 height 10
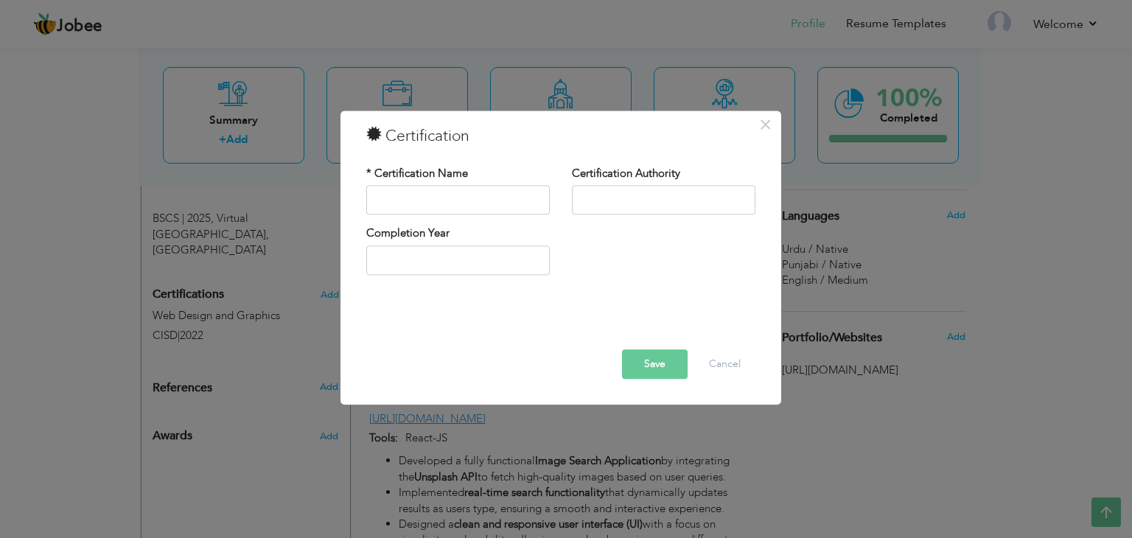
click at [274, 322] on div "× Certification * Certification Name Certification Authority Save" at bounding box center [566, 269] width 1132 height 538
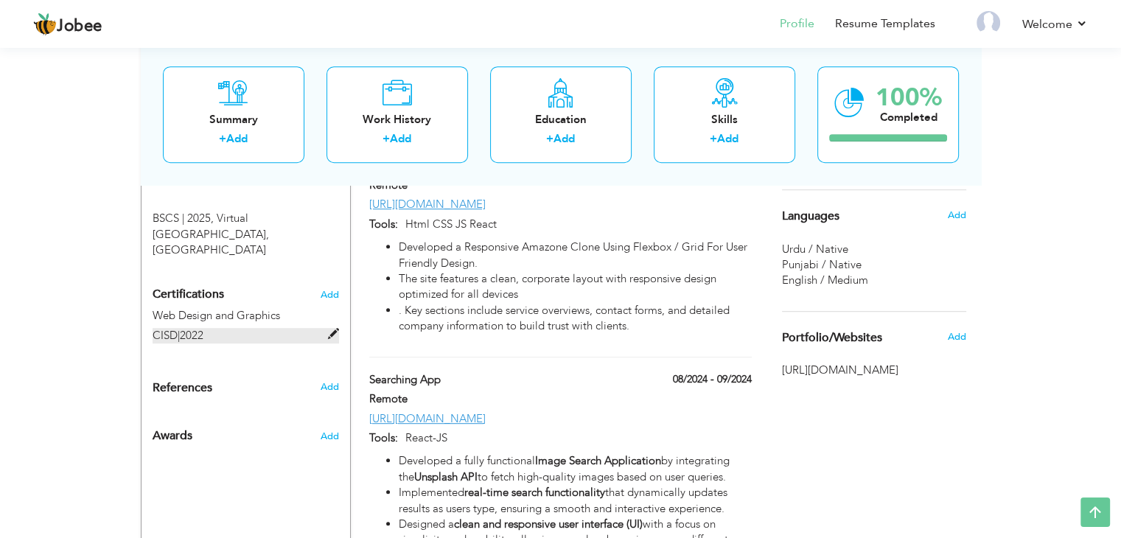
click at [330, 329] on span at bounding box center [333, 334] width 11 height 11
type input "Web Design and Graphics"
type input "CISD"
type input "2022"
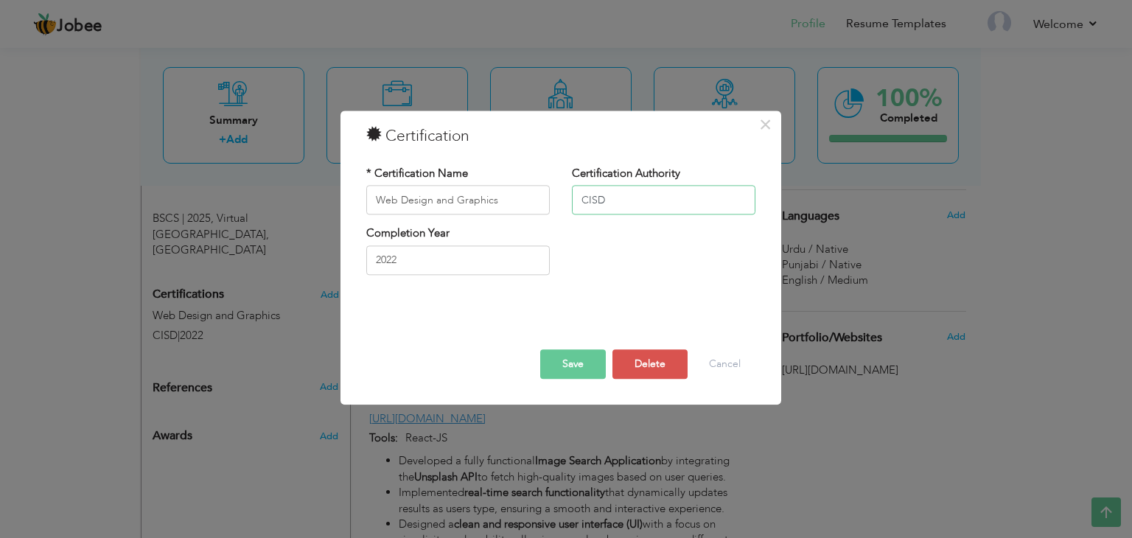
click at [639, 201] on input "CISD" at bounding box center [664, 200] width 184 height 29
type input "College of International Skills and Developement"
click at [582, 358] on button "Save" at bounding box center [573, 364] width 66 height 29
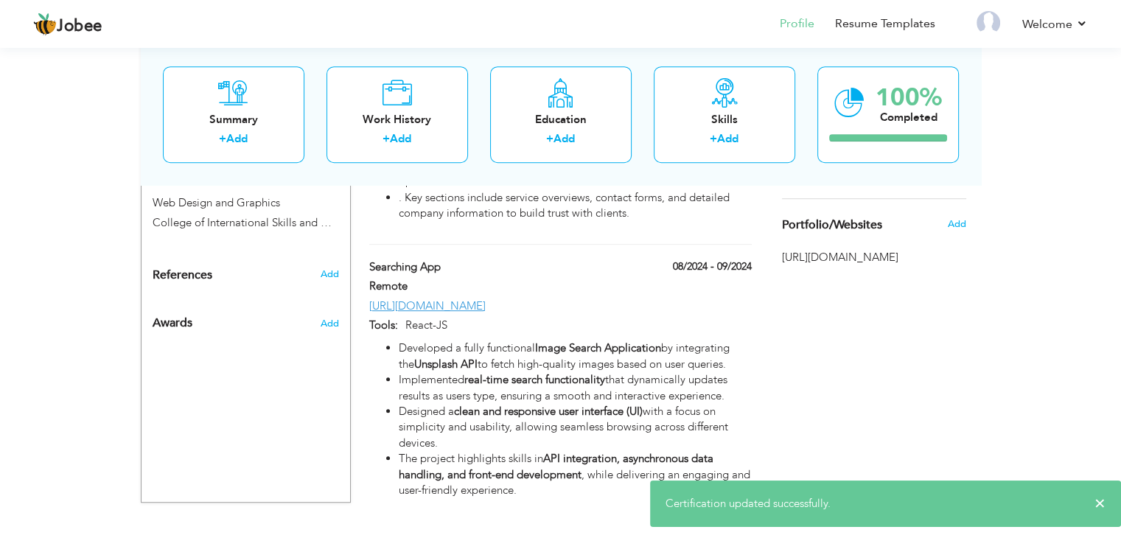
scroll to position [842, 0]
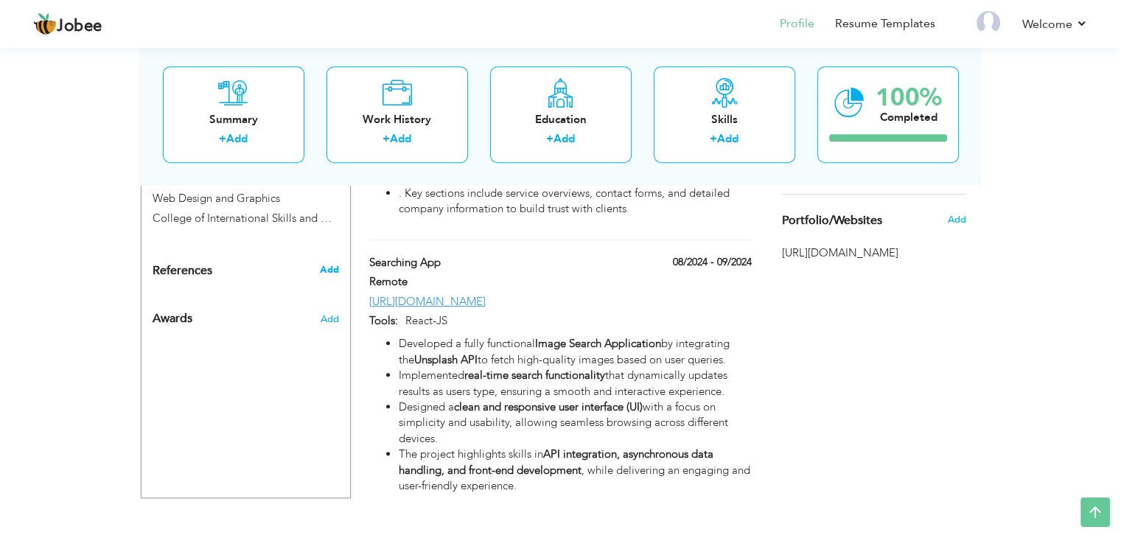
click at [335, 263] on span "Add" at bounding box center [328, 269] width 19 height 13
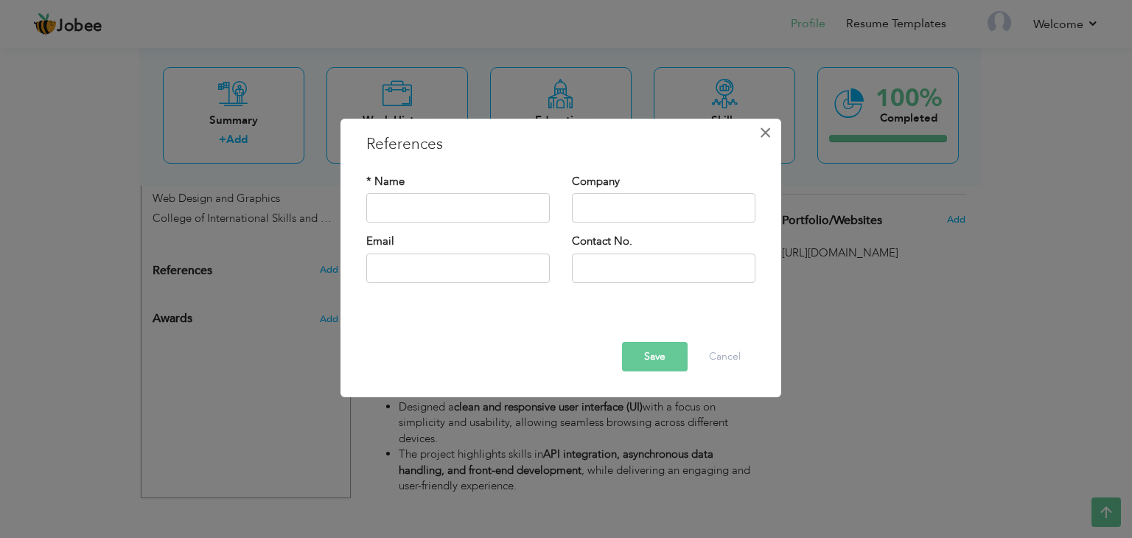
click at [764, 140] on span "×" at bounding box center [765, 132] width 13 height 27
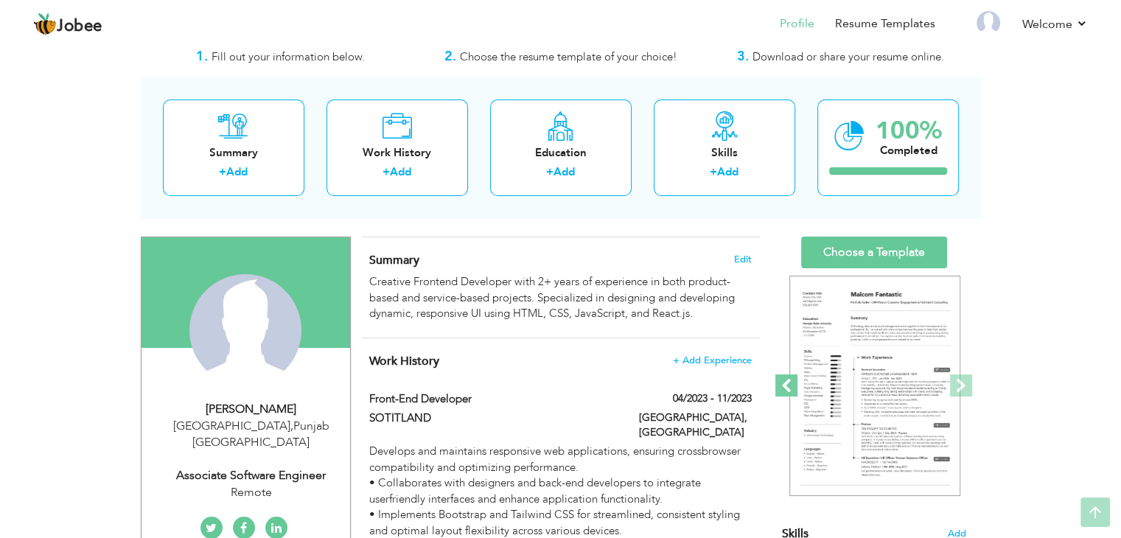
scroll to position [0, 0]
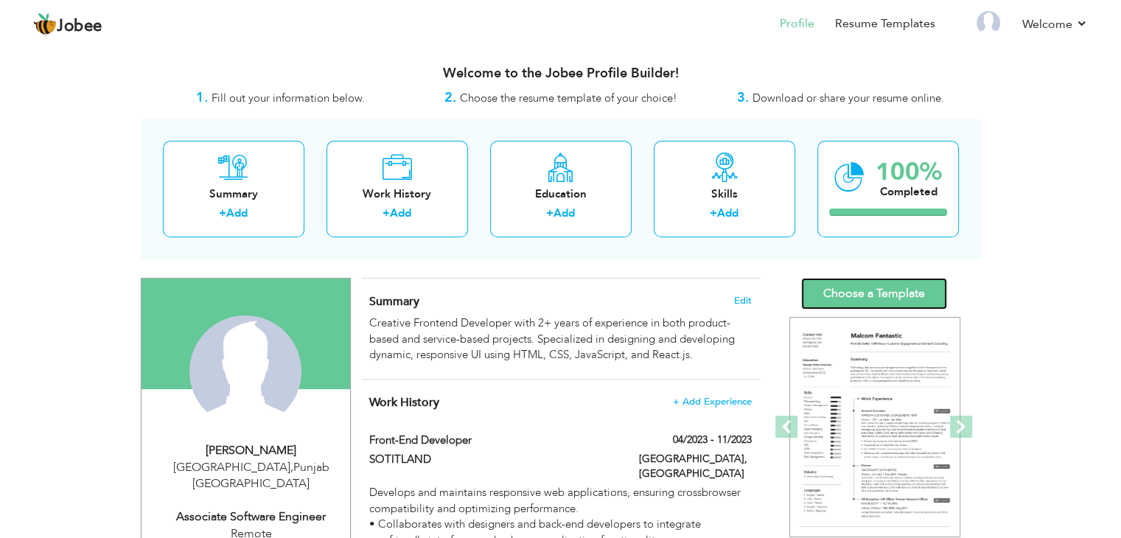
click at [855, 292] on link "Choose a Template" at bounding box center [874, 294] width 146 height 32
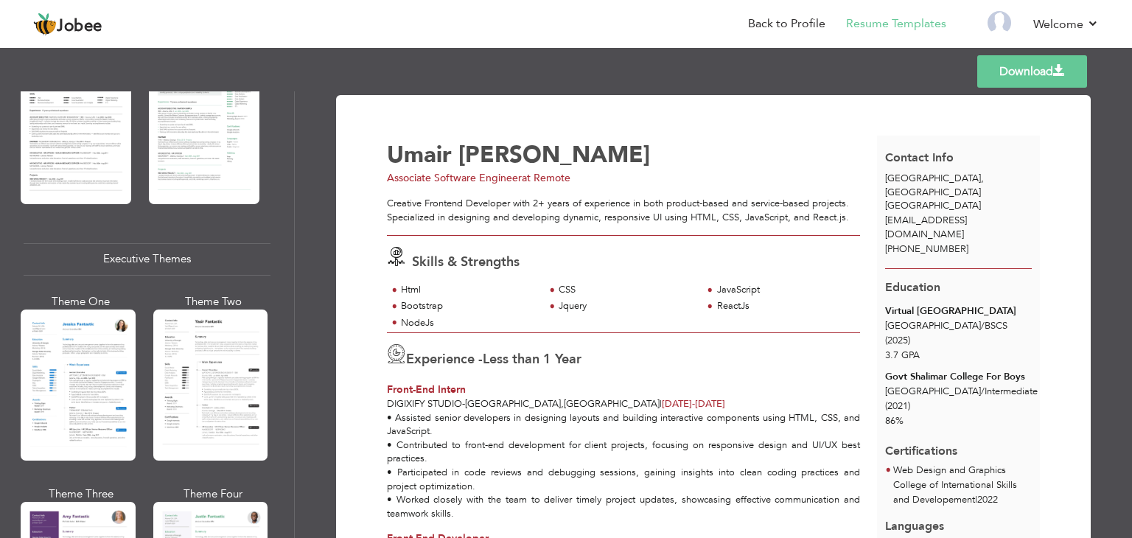
scroll to position [970, 0]
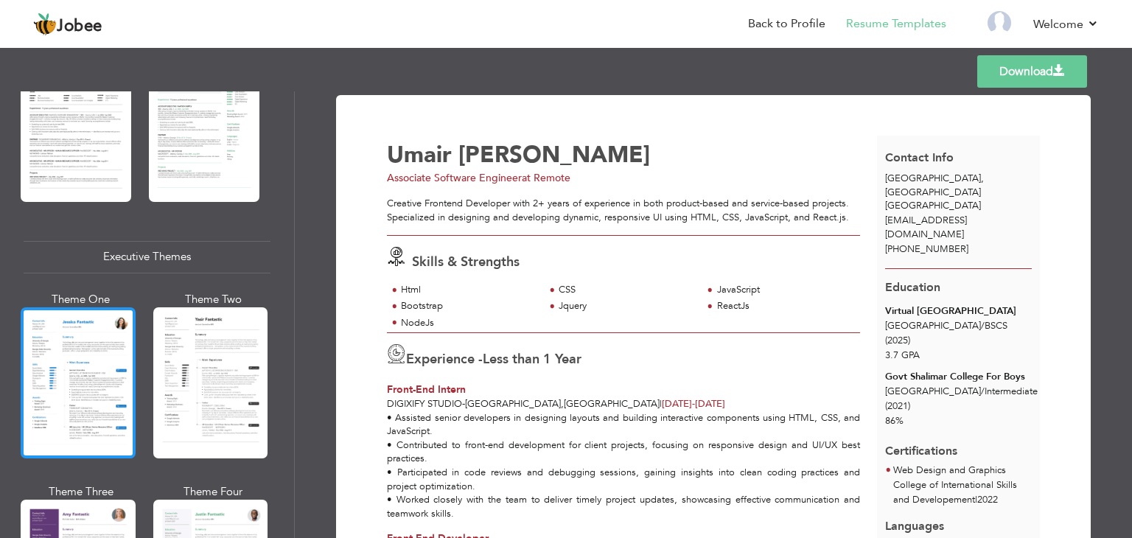
click at [86, 379] on div at bounding box center [78, 382] width 115 height 151
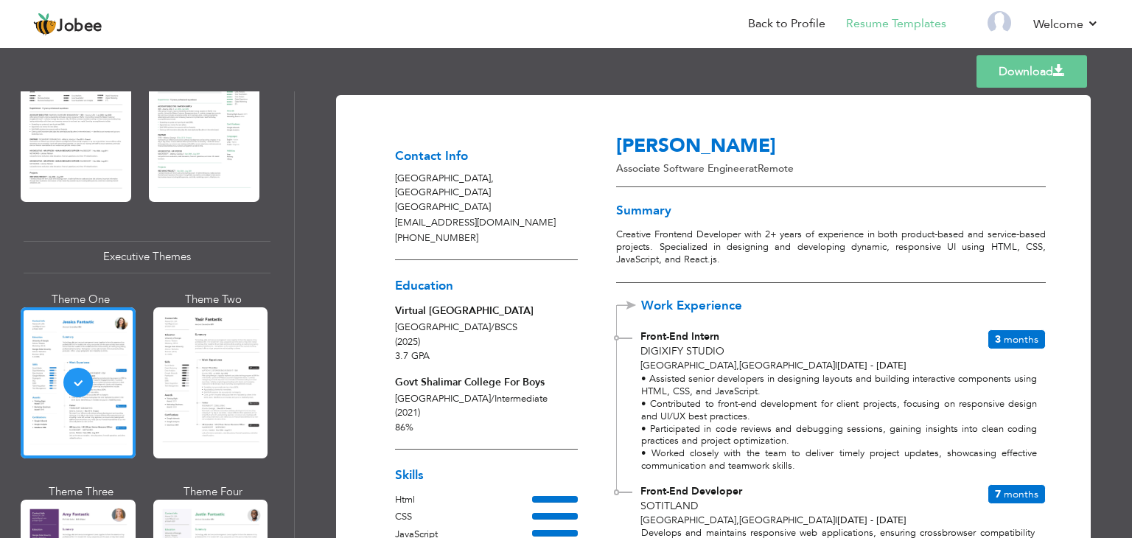
scroll to position [0, 0]
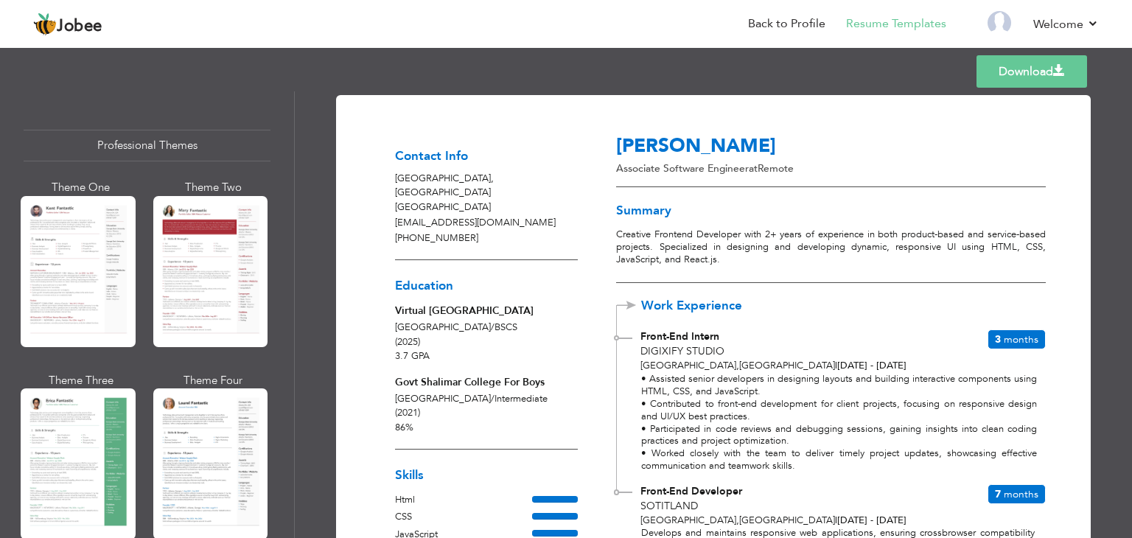
click at [725, 171] on p "Associate Software Engineer at Remote" at bounding box center [777, 168] width 322 height 15
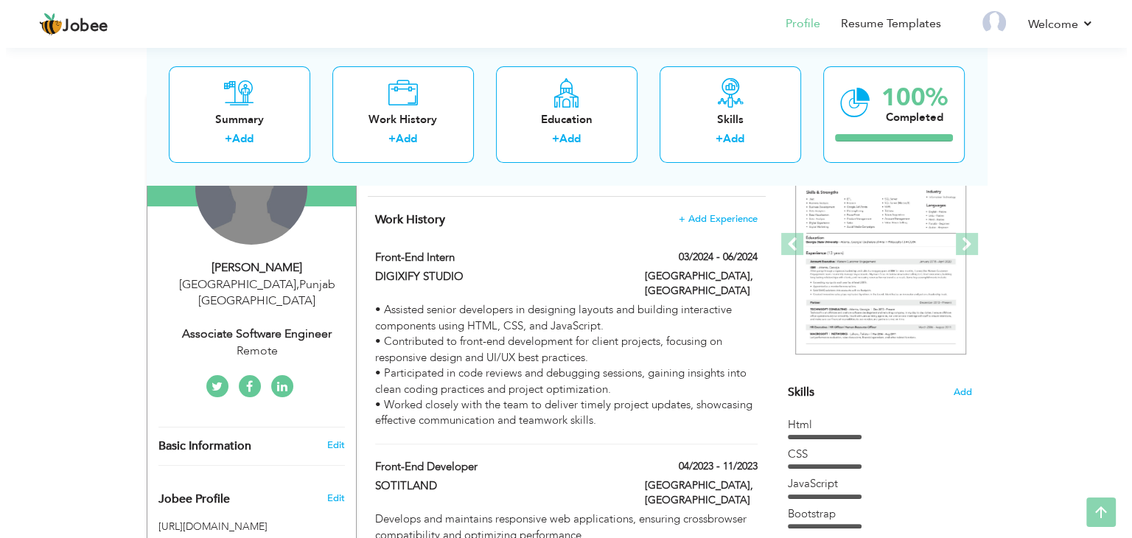
scroll to position [184, 0]
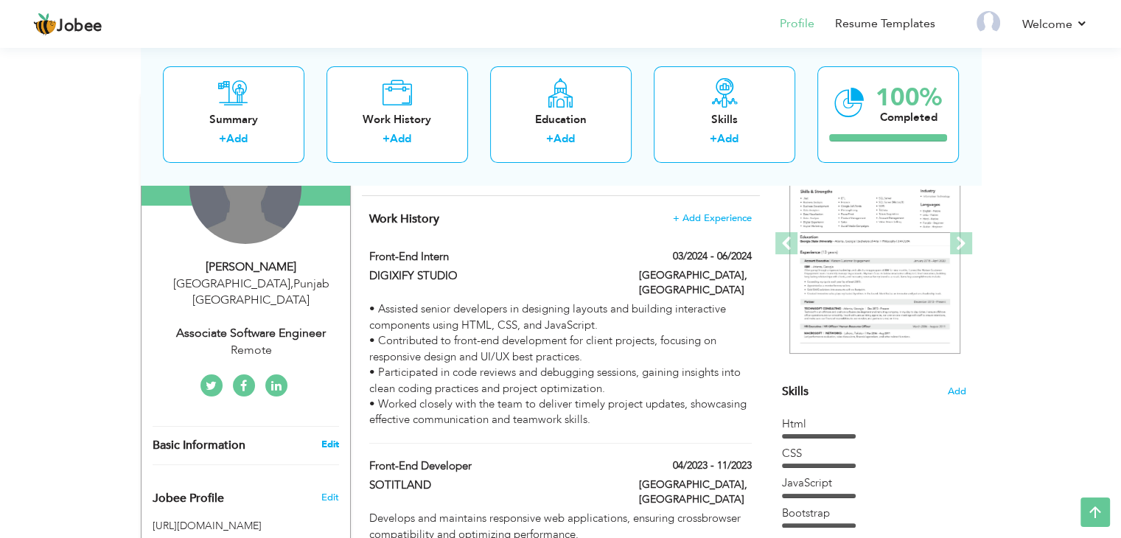
click at [335, 438] on link "Edit" at bounding box center [330, 444] width 18 height 13
select select "number:166"
select select "number:2"
type input "Remote"
type input "Associate Software Engineer"
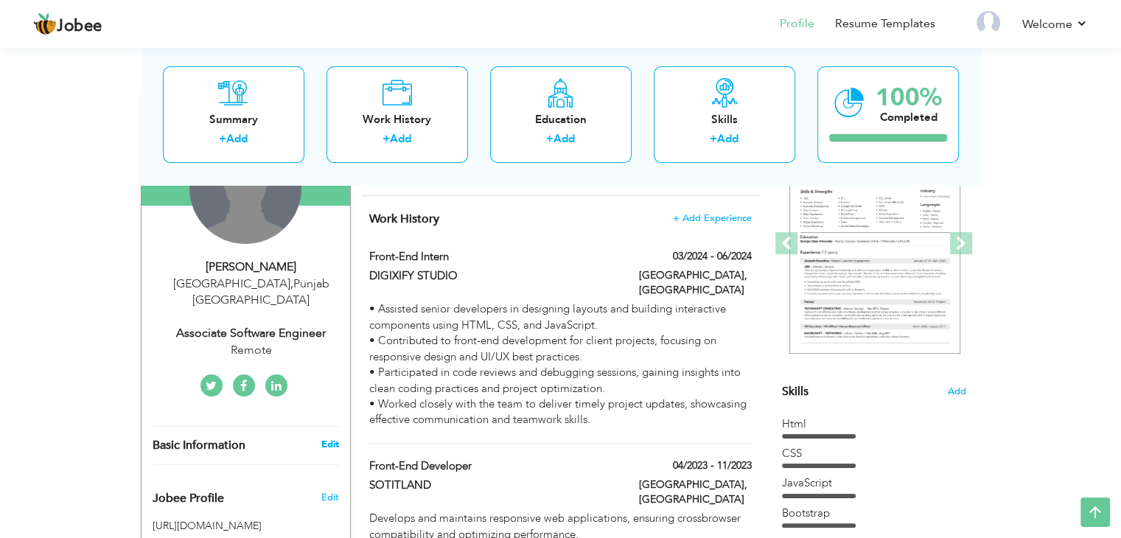
type input "[URL][DOMAIN_NAME]"
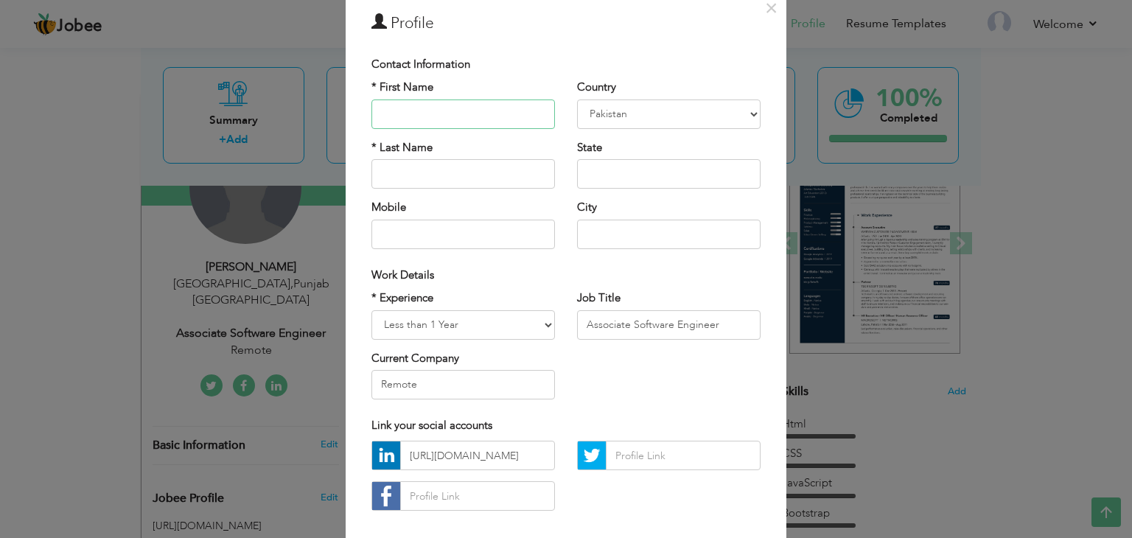
scroll to position [61, 0]
click at [504, 381] on input "Remote" at bounding box center [464, 383] width 184 height 29
type input "R"
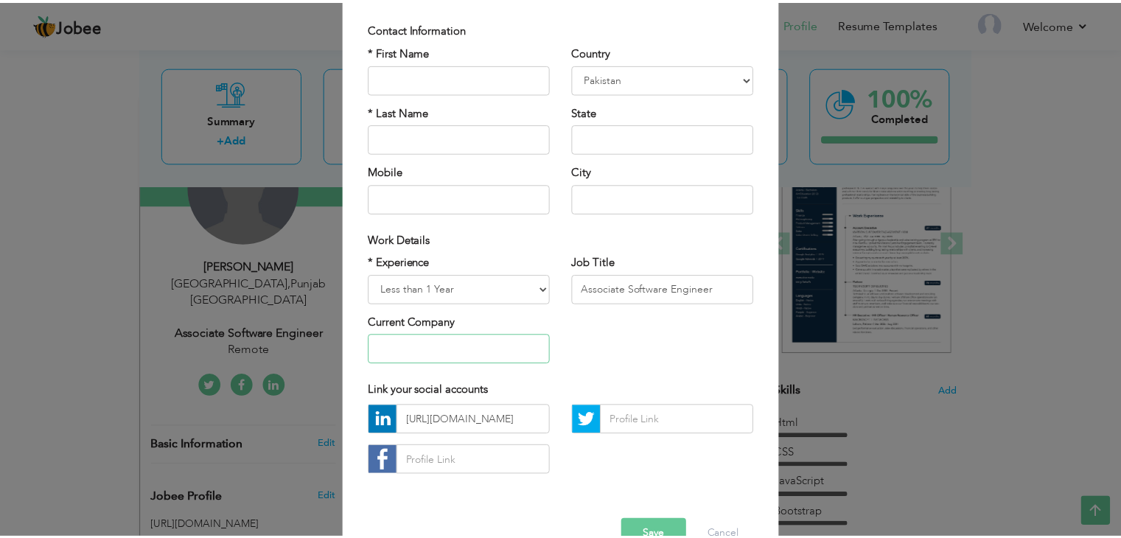
scroll to position [133, 0]
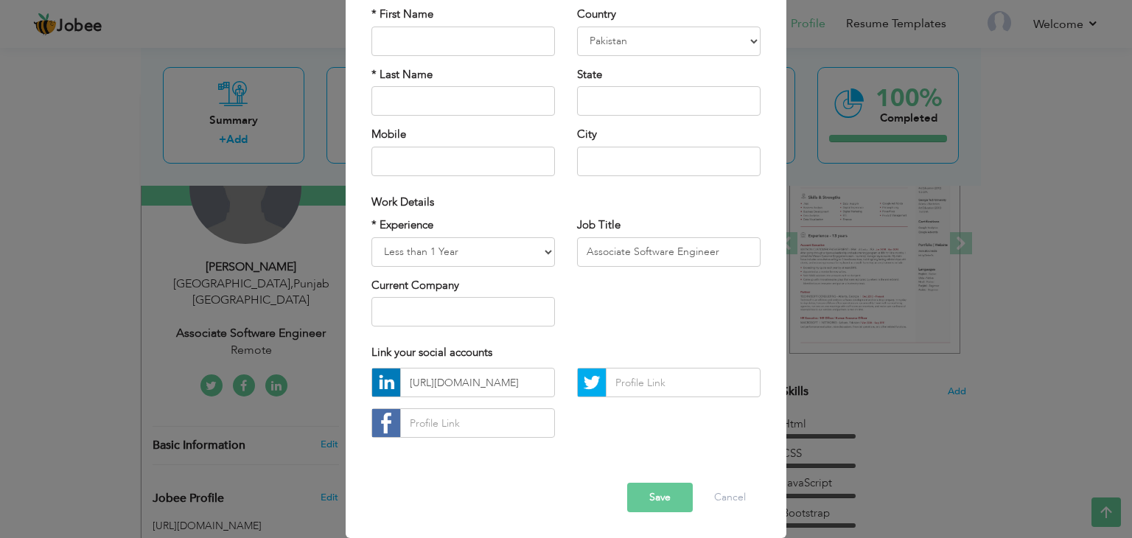
click at [646, 495] on button "Save" at bounding box center [660, 497] width 66 height 29
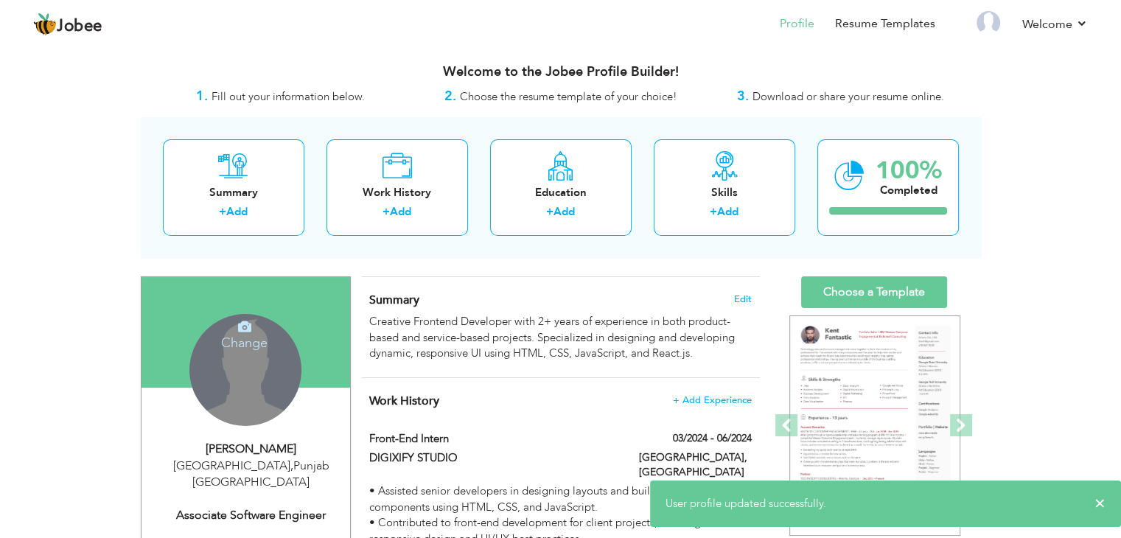
scroll to position [0, 0]
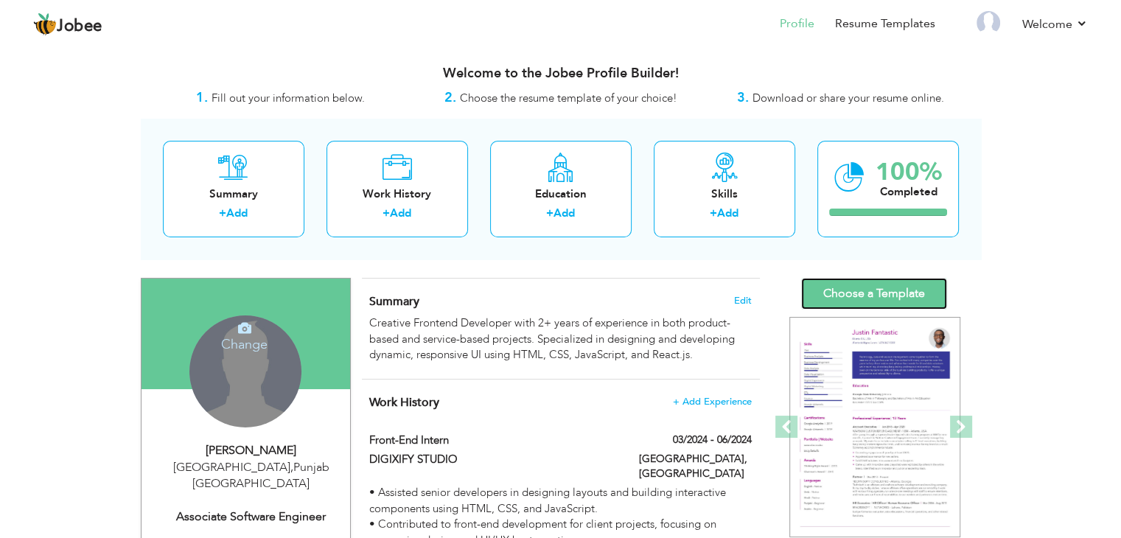
click at [920, 287] on link "Choose a Template" at bounding box center [874, 294] width 146 height 32
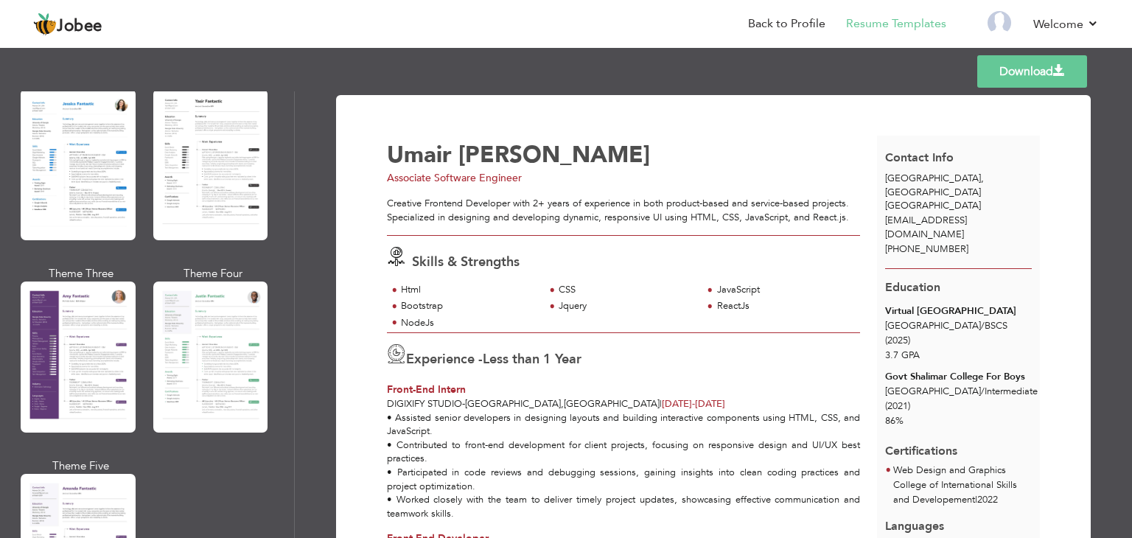
scroll to position [1191, 0]
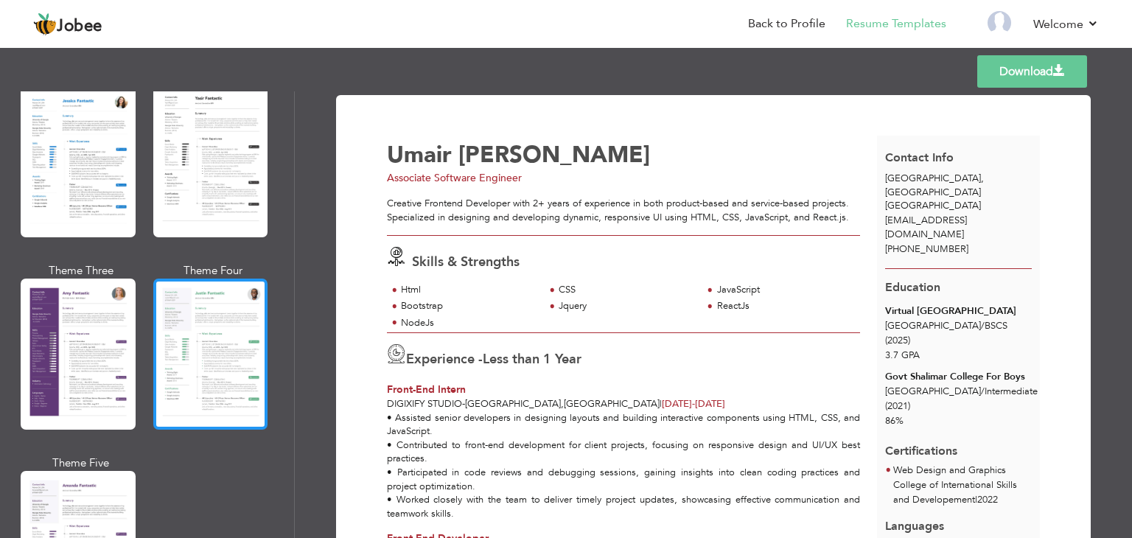
click at [198, 356] on div at bounding box center [210, 354] width 115 height 151
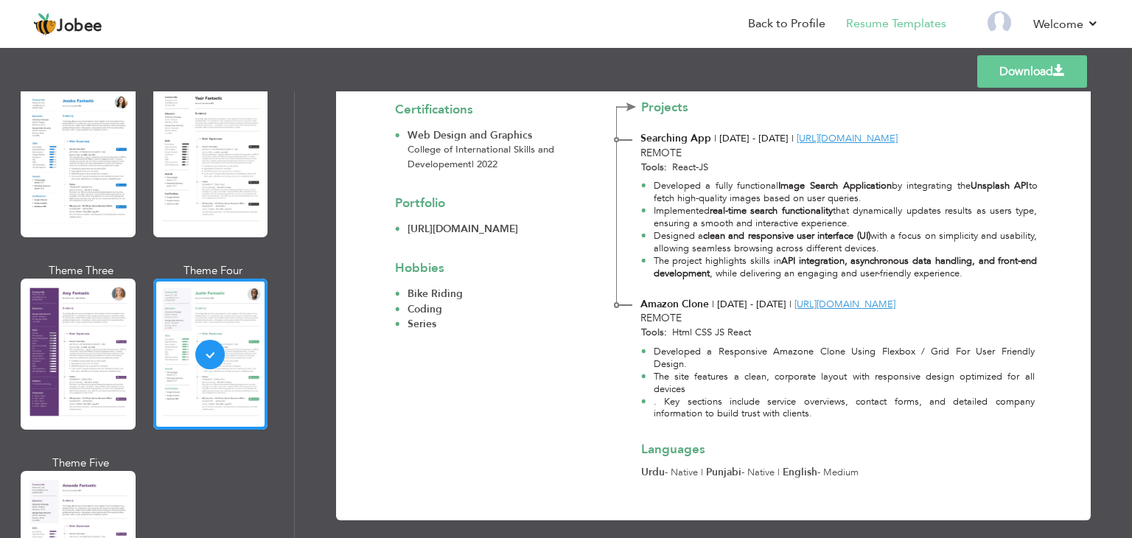
scroll to position [532, 0]
click at [1020, 69] on link "Download" at bounding box center [1033, 71] width 110 height 32
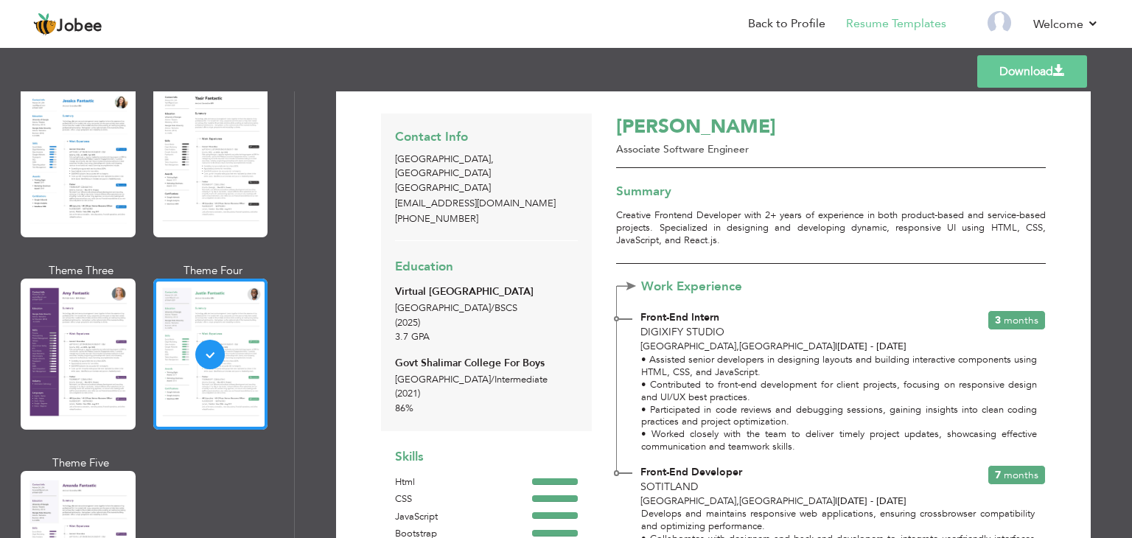
scroll to position [0, 0]
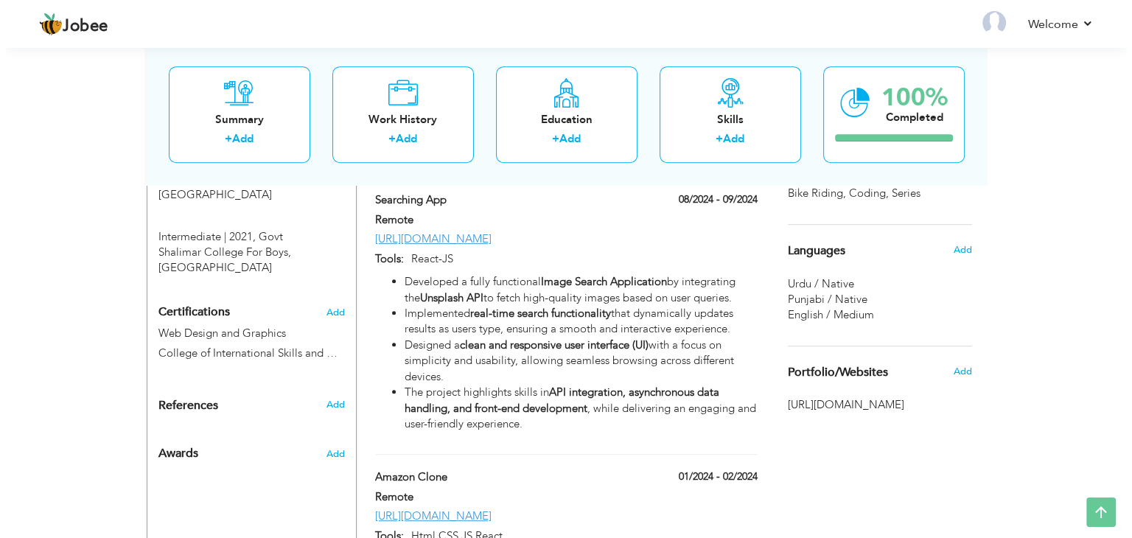
scroll to position [688, 0]
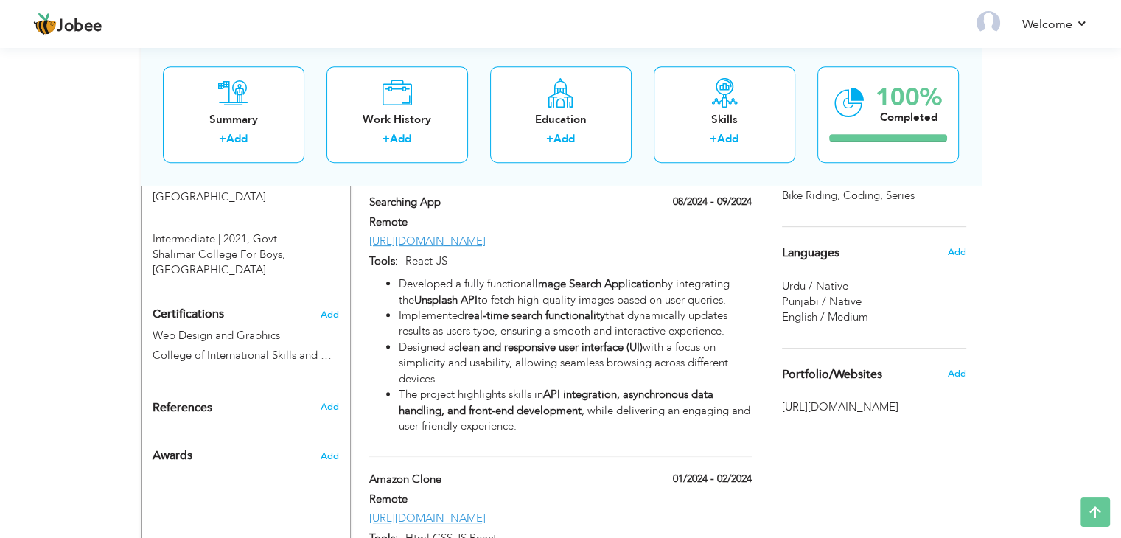
click at [532, 308] on strong "real-time search functionality" at bounding box center [534, 315] width 141 height 15
type input "Searching App"
type input "Remote"
type input "[URL][DOMAIN_NAME]"
type input "React-JS"
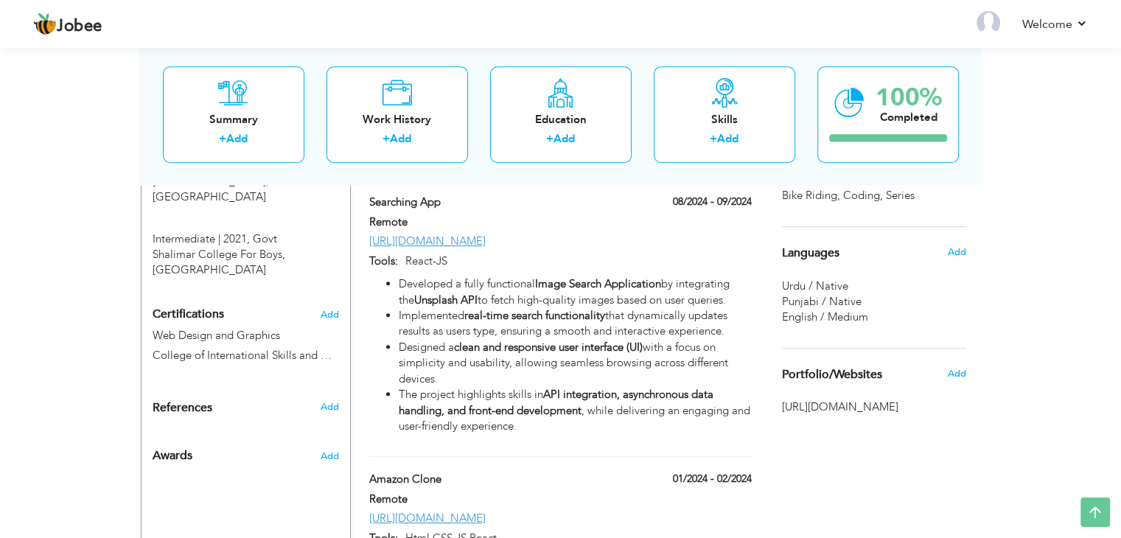
type input "08/2024"
type input "09/2024"
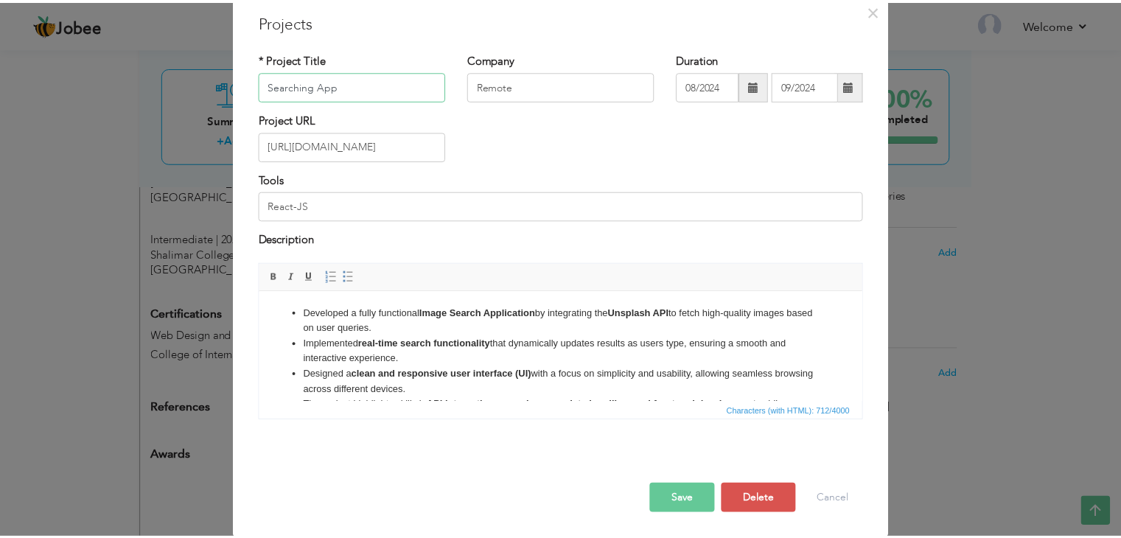
scroll to position [59, 0]
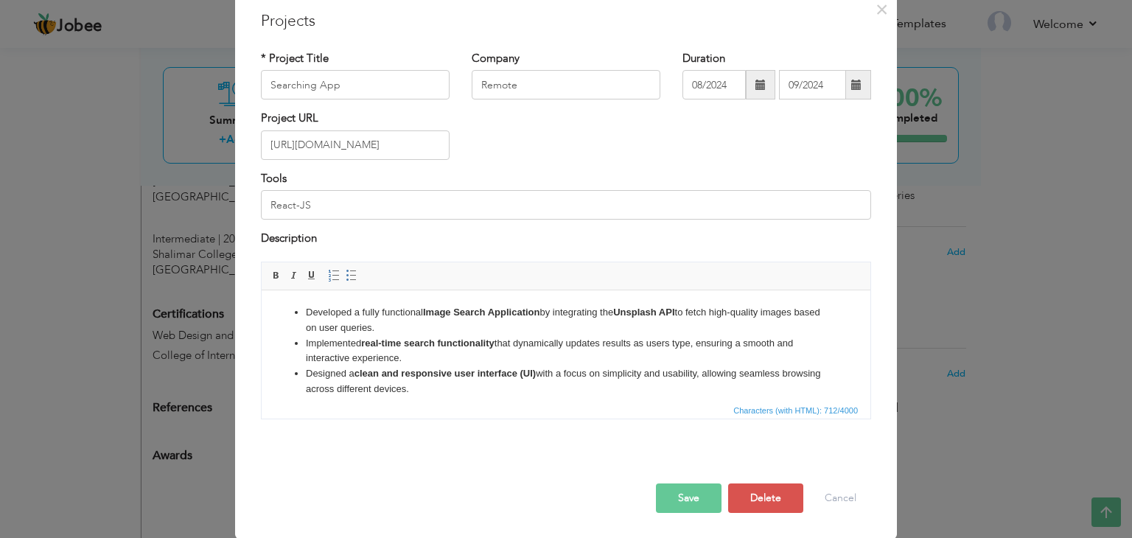
click at [511, 397] on li "The project highlights skills in API integration, asynchronous data handling, a…" at bounding box center [566, 412] width 520 height 31
click at [472, 392] on li "Designed a clean and responsive user interface (UI) with a focus on simplicity …" at bounding box center [566, 381] width 520 height 31
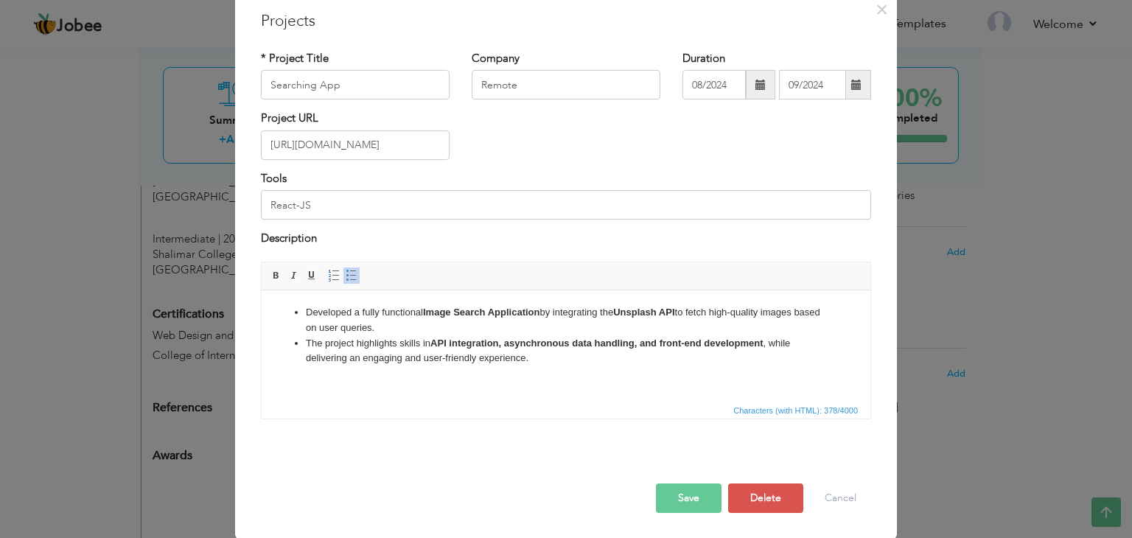
click at [686, 497] on button "Save" at bounding box center [689, 498] width 66 height 29
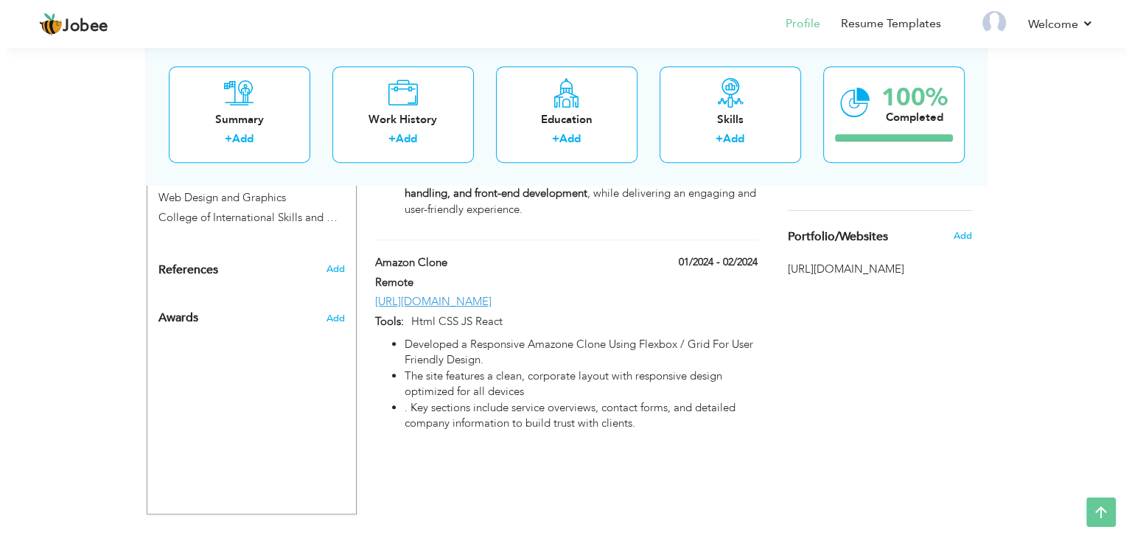
scroll to position [829, 0]
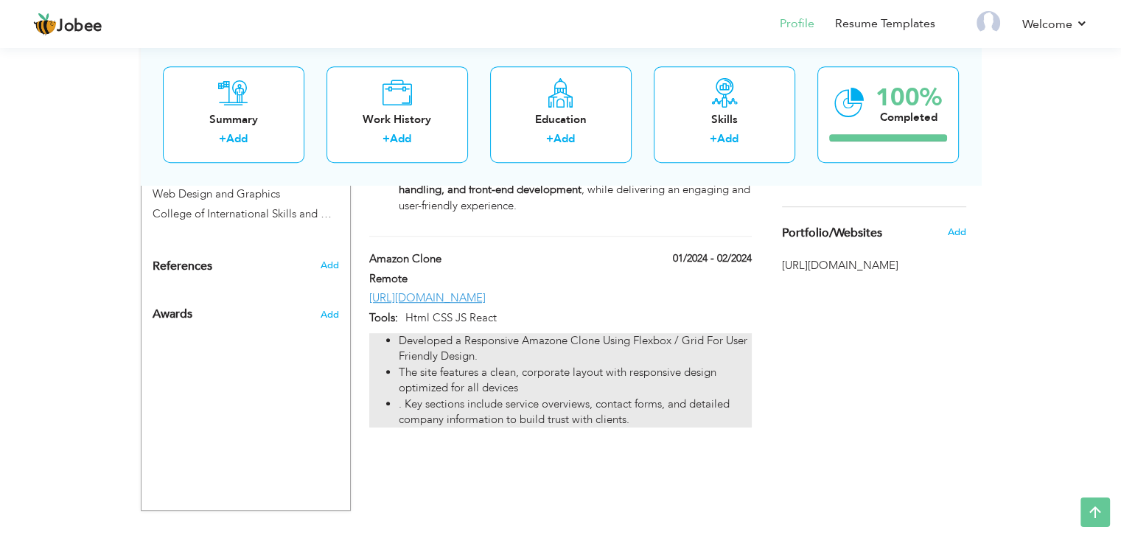
click at [684, 365] on li "The site features a clean, corporate layout with responsive design optimized fo…" at bounding box center [575, 381] width 352 height 32
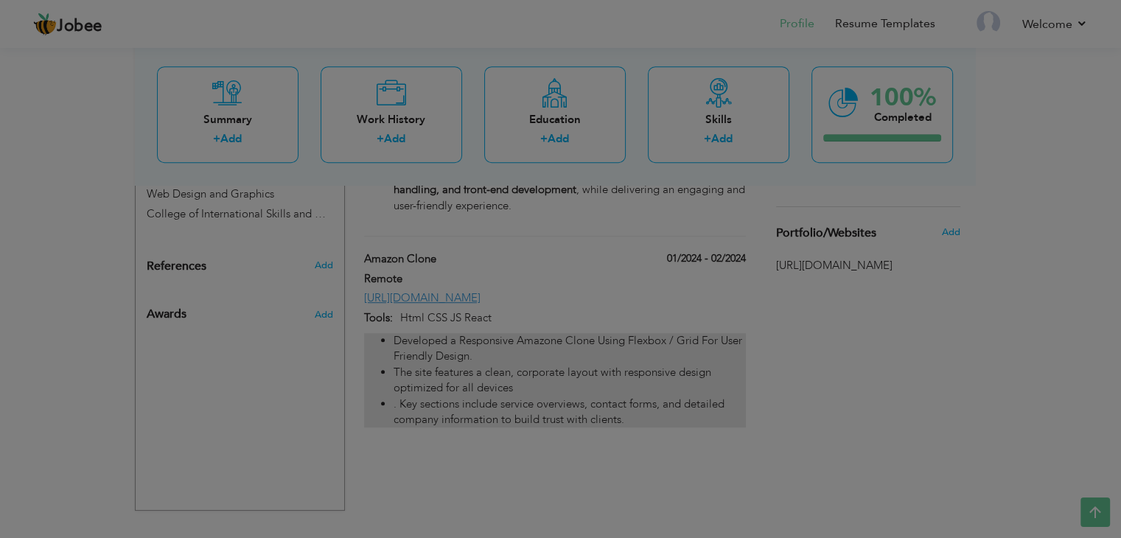
type input "Amazon Clone"
type input "https://github.com/umi112/MyClone"
type input "Html CSS JS React"
type input "01/2024"
type input "02/2024"
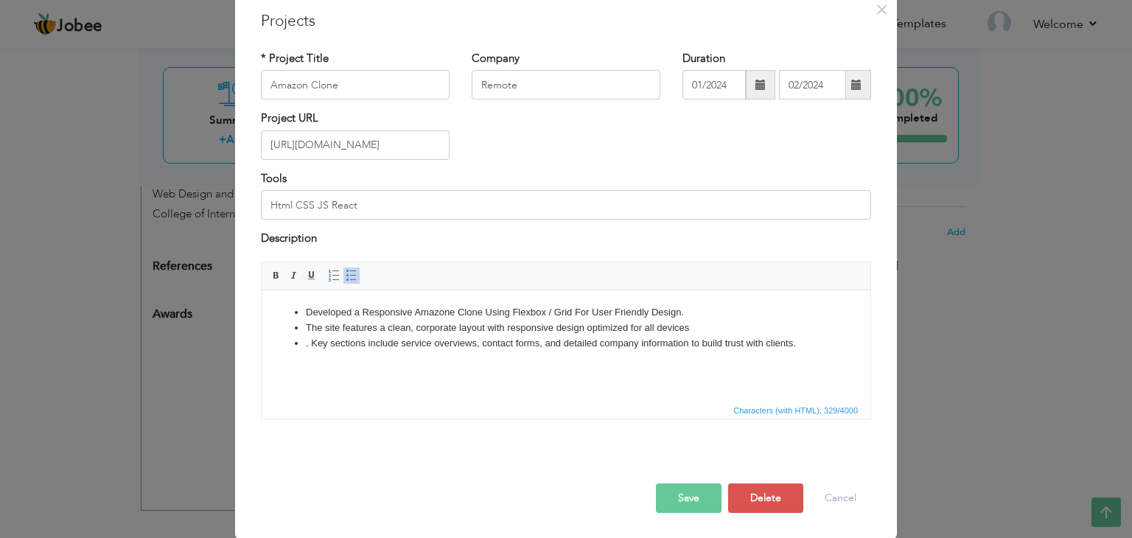
scroll to position [0, 0]
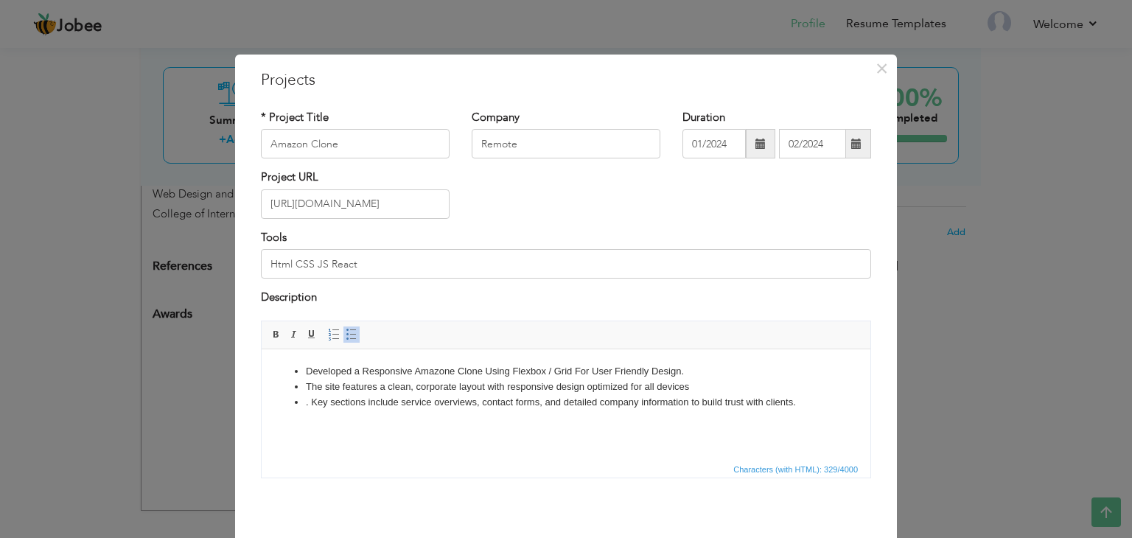
click at [823, 405] on li ". Key sections include service overviews, contact forms, and detailed company i…" at bounding box center [566, 401] width 520 height 15
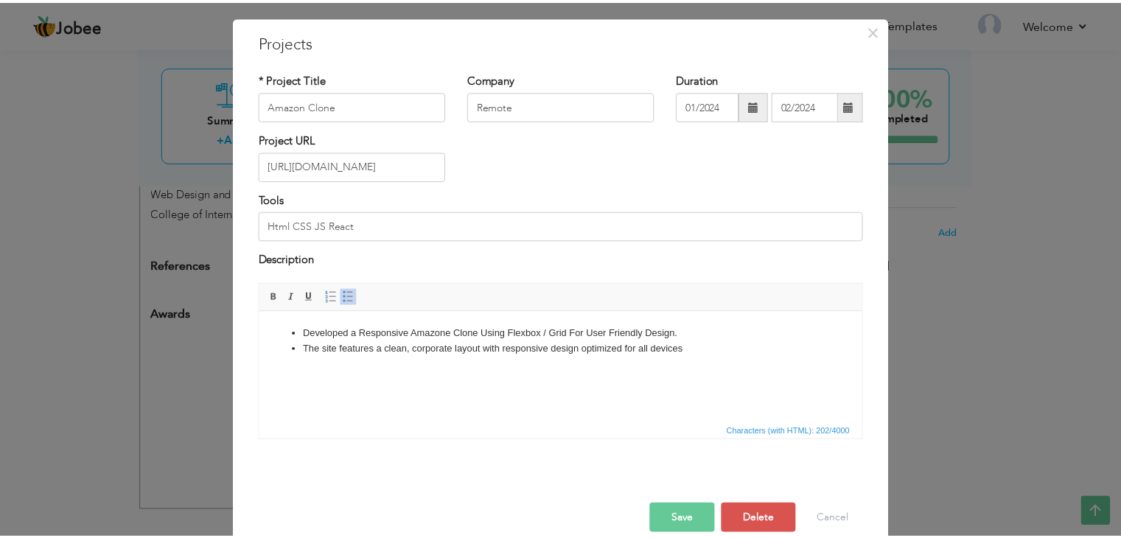
scroll to position [59, 0]
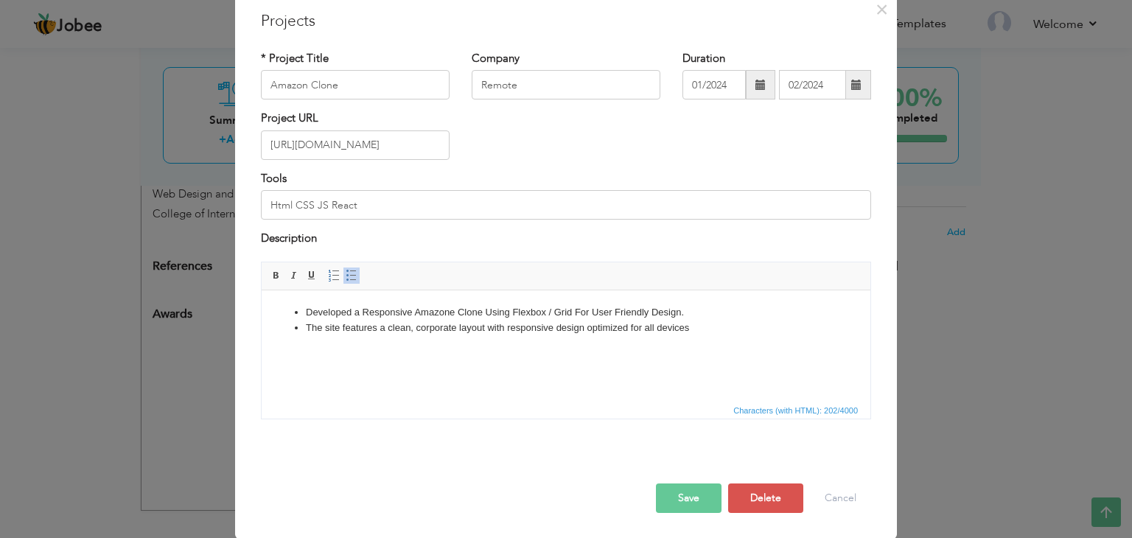
click at [698, 495] on button "Save" at bounding box center [689, 498] width 66 height 29
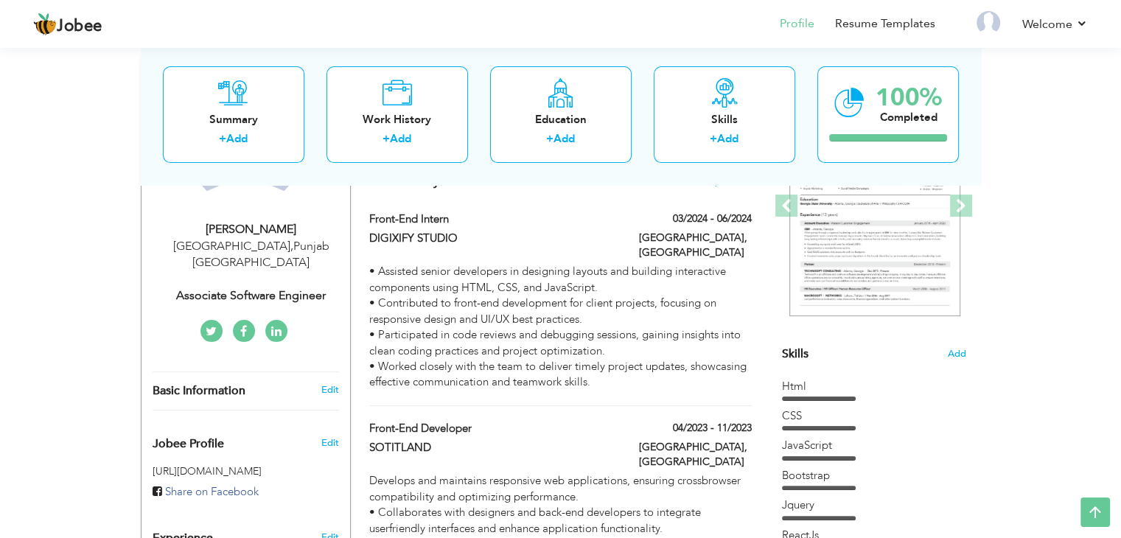
scroll to position [209, 0]
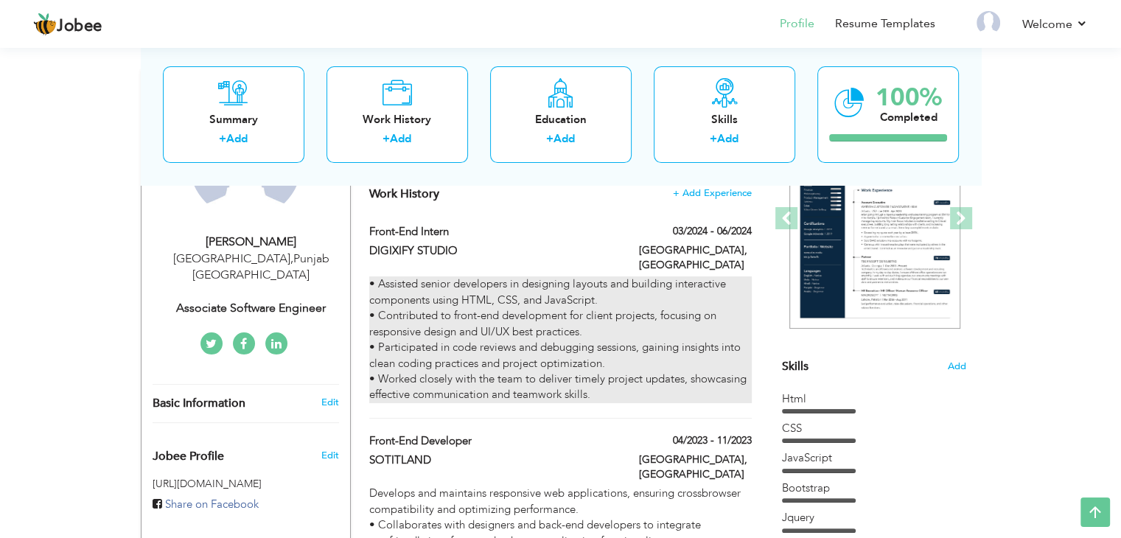
click at [625, 369] on div "• Assisted senior developers in designing layouts and building interactive comp…" at bounding box center [560, 339] width 382 height 126
type input "Front-End Intern"
type input "DIGIXIFY STUDIO"
type input "03/2024"
type input "06/2024"
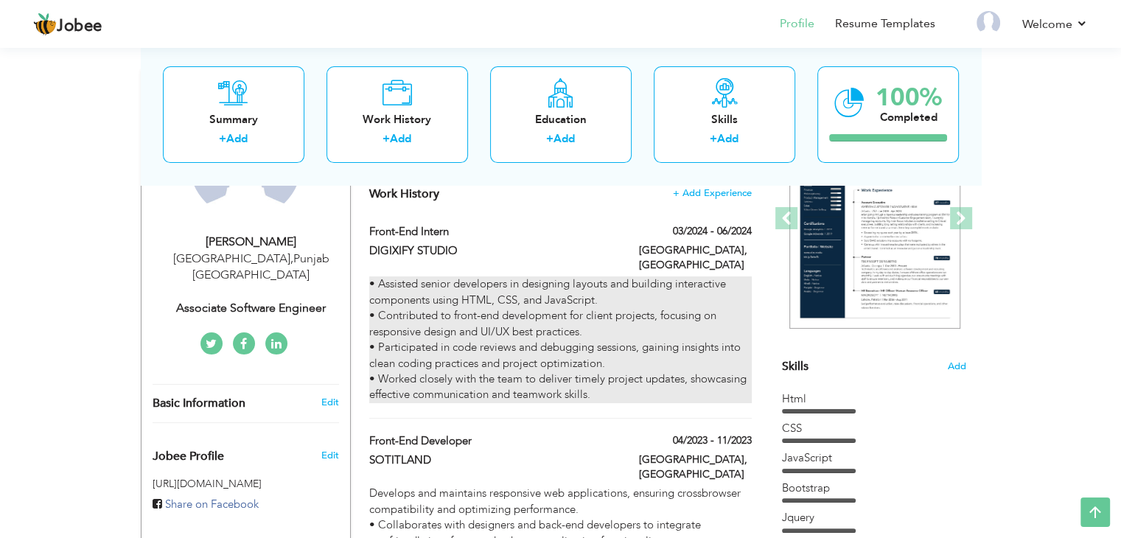
type input "[GEOGRAPHIC_DATA]"
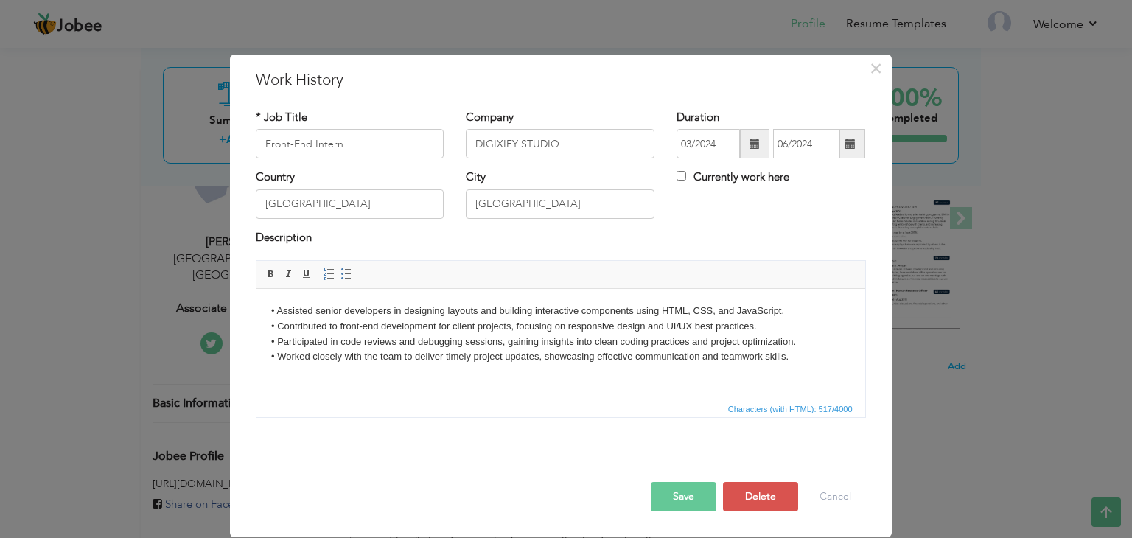
click at [804, 341] on body "• Assisted senior developers in designing layouts and building interactive comp…" at bounding box center [560, 334] width 579 height 61
click at [801, 357] on body "• Assisted senior developers in designing layouts and building interactive comp…" at bounding box center [560, 334] width 579 height 61
click at [694, 493] on button "Save" at bounding box center [684, 496] width 66 height 29
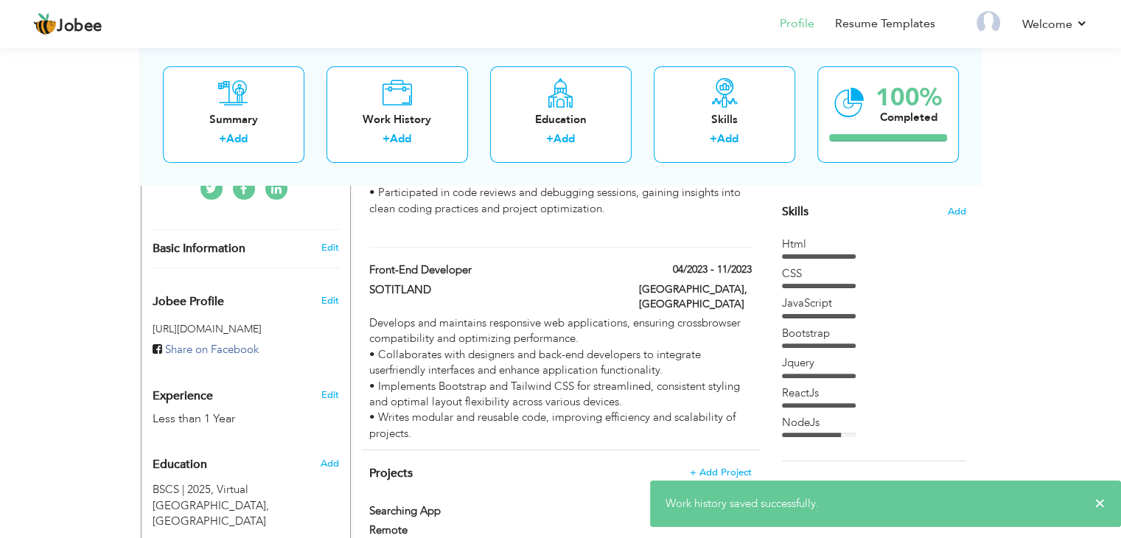
scroll to position [405, 0]
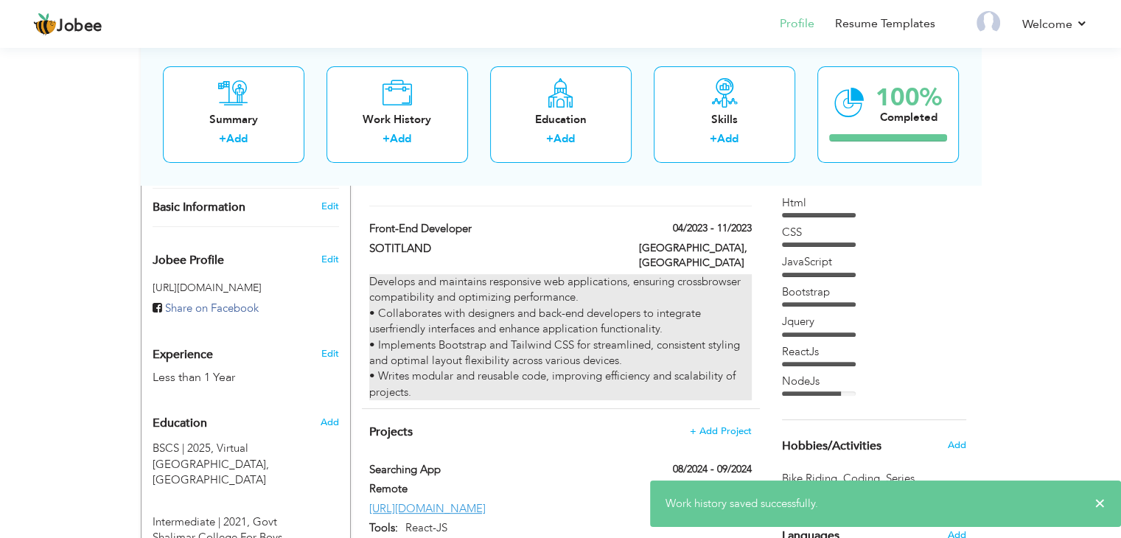
click at [668, 310] on div "Develops and maintains responsive web applications, ensuring crossbrowser compa…" at bounding box center [560, 337] width 382 height 126
type input "Front-End Developer"
type input "SOTITLAND"
type input "04/2023"
type input "11/2023"
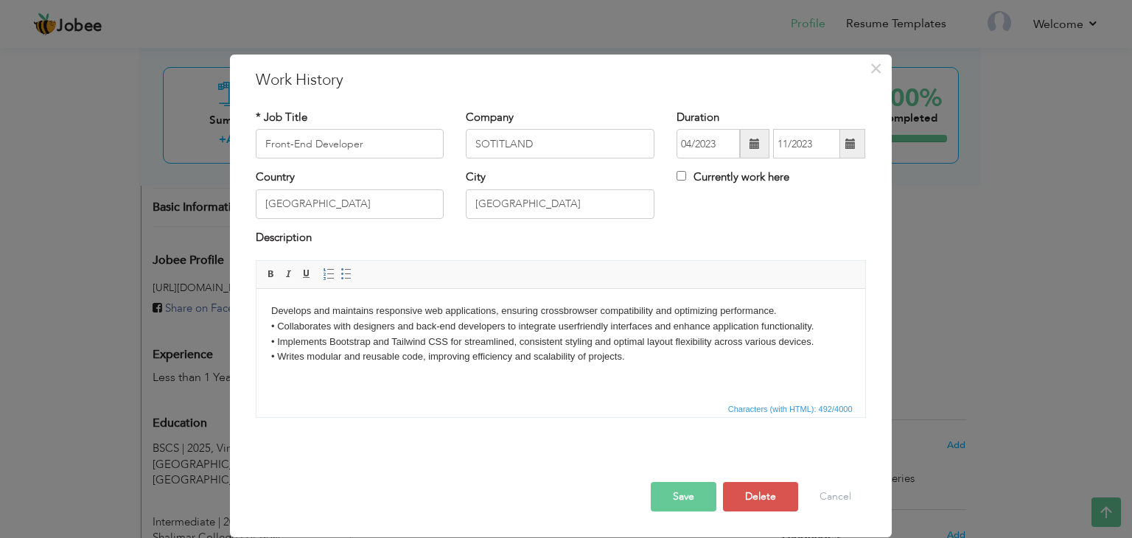
click at [820, 340] on body "Develops and maintains responsive web applications, ensuring crossbrowser compa…" at bounding box center [560, 334] width 579 height 61
click at [816, 330] on body "Develops and maintains responsive web applications, ensuring crossbrowser compa…" at bounding box center [560, 327] width 579 height 46
click at [816, 330] on body "Develops and maintains responsive web applications, ensuring crossbrowser compa…" at bounding box center [560, 334] width 579 height 61
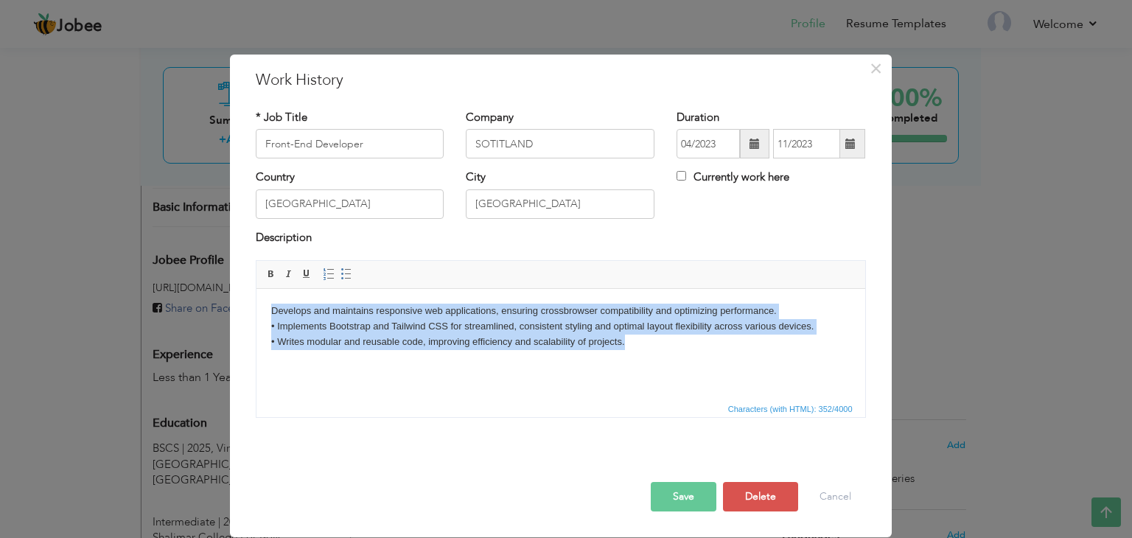
drag, startPoint x: 268, startPoint y: 314, endPoint x: 633, endPoint y: 344, distance: 366.1
click at [633, 344] on html "Develops and maintains responsive web applications, ensuring crossbrowser compa…" at bounding box center [560, 326] width 609 height 75
click at [345, 269] on span at bounding box center [347, 274] width 12 height 12
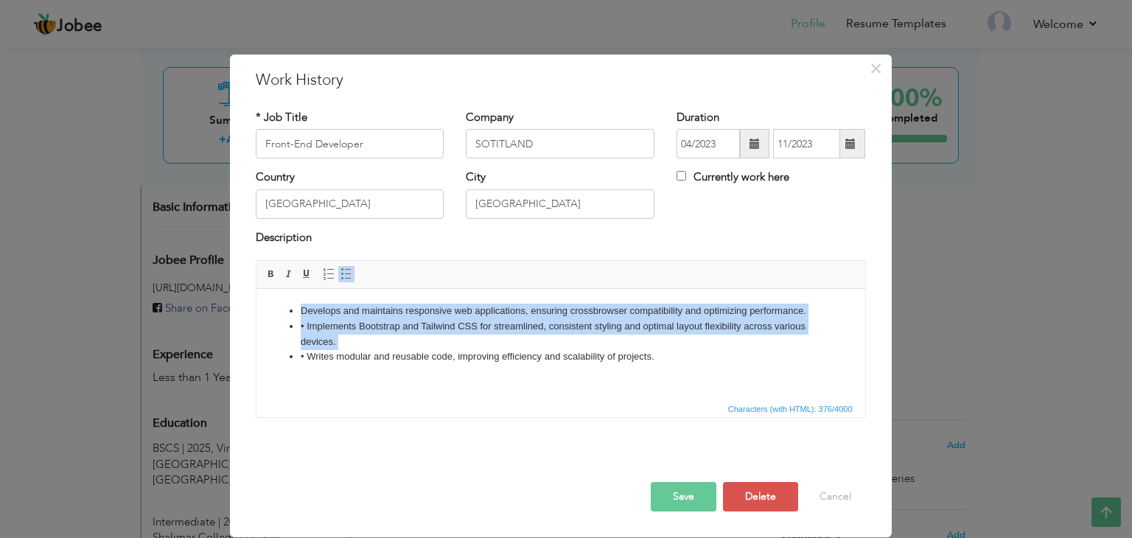
click at [401, 380] on html "Develops and maintains responsive web applications, ensuring crossbrowser compa…" at bounding box center [560, 334] width 609 height 91
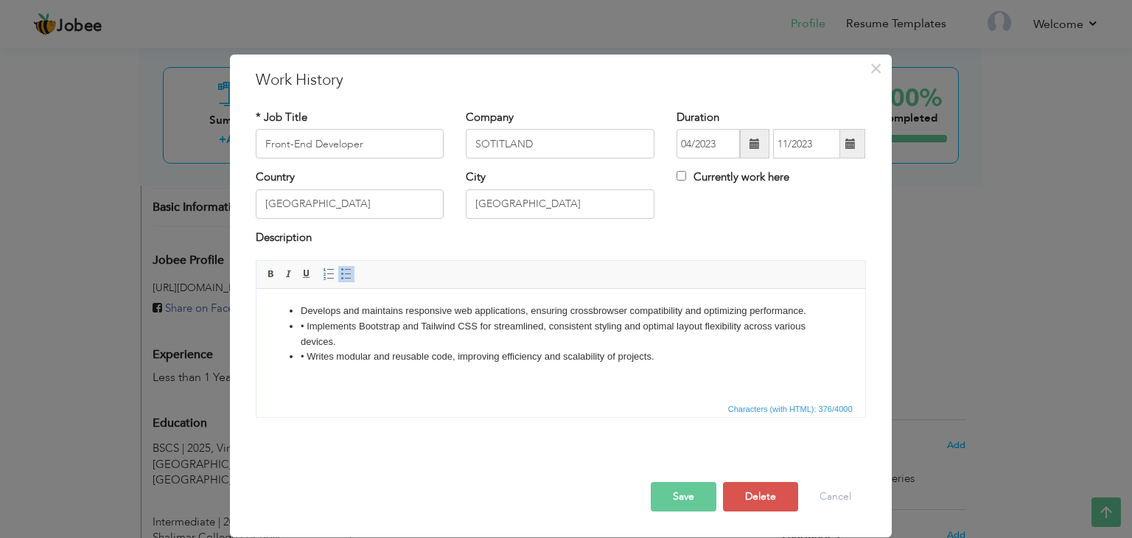
click at [303, 329] on li "• Implements Bootstrap and Tailwind CSS for streamlined, consistent styling and…" at bounding box center [560, 334] width 520 height 31
click at [300, 345] on li "Implements Bootstrap and Tailwind CSS for streamlined, consistent styling and o…" at bounding box center [560, 334] width 520 height 31
click at [357, 345] on li "Implements Bootstrap and Tailwind CSS for streamlined, consistent styling and o…" at bounding box center [560, 334] width 520 height 31
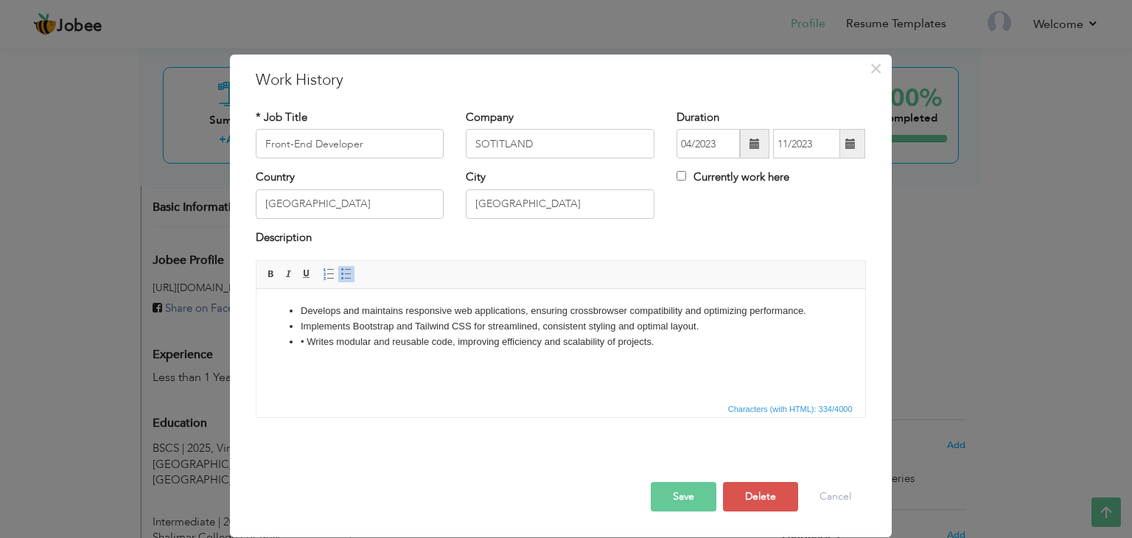
click at [304, 345] on li "• Writes modular and reusable code, improving efficiency and scalability of pro…" at bounding box center [560, 342] width 520 height 15
click at [686, 492] on button "Save" at bounding box center [684, 496] width 66 height 29
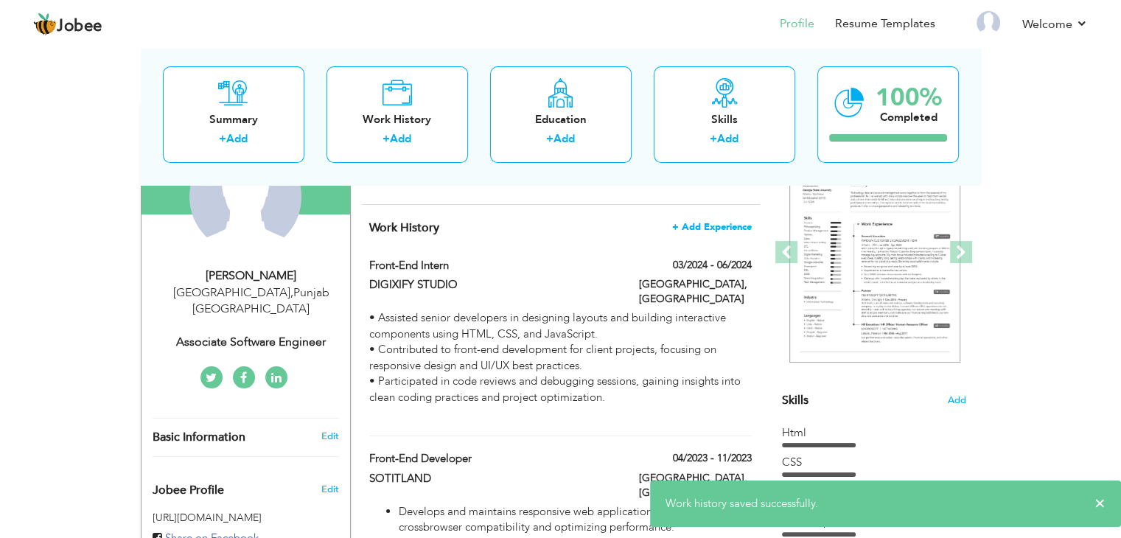
scroll to position [0, 0]
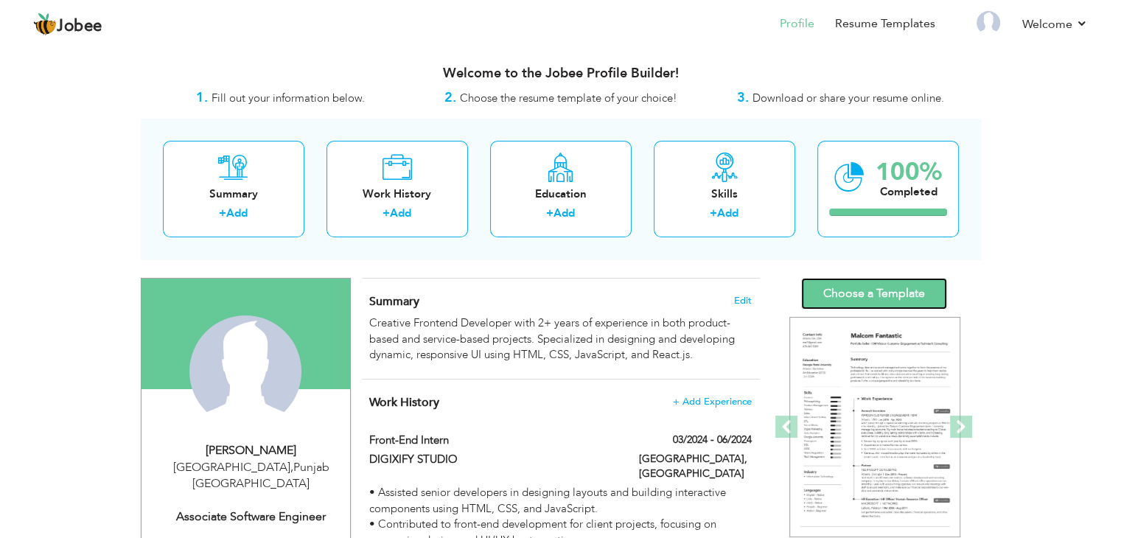
click at [854, 295] on link "Choose a Template" at bounding box center [874, 294] width 146 height 32
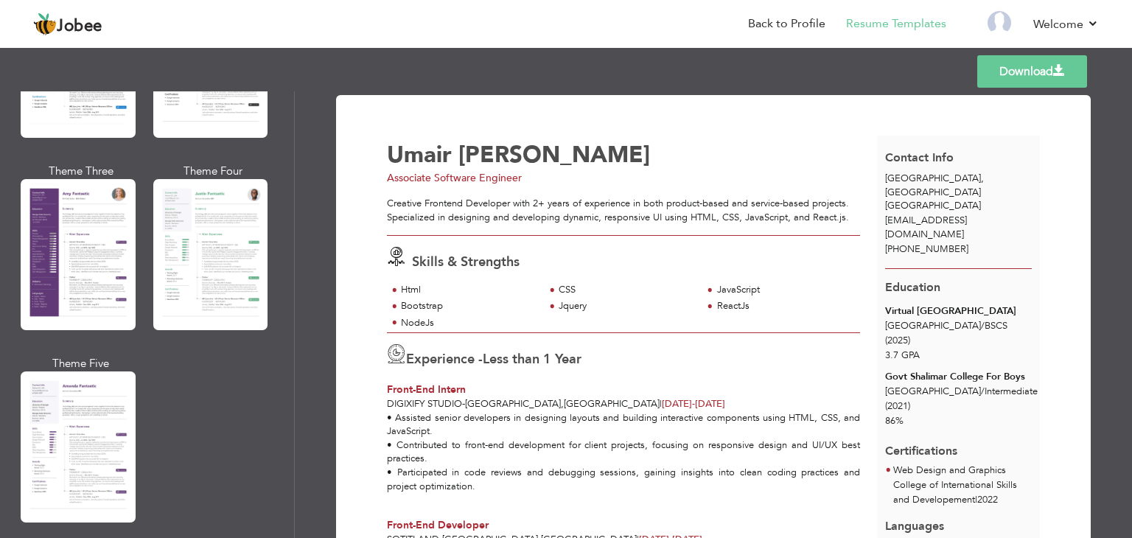
scroll to position [1327, 0]
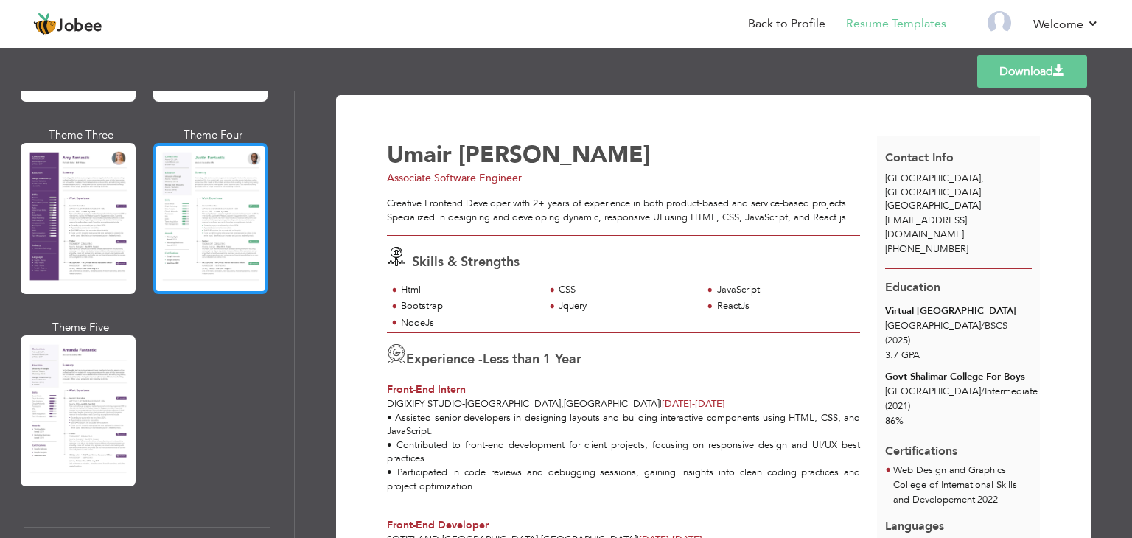
click at [203, 239] on div at bounding box center [210, 218] width 115 height 151
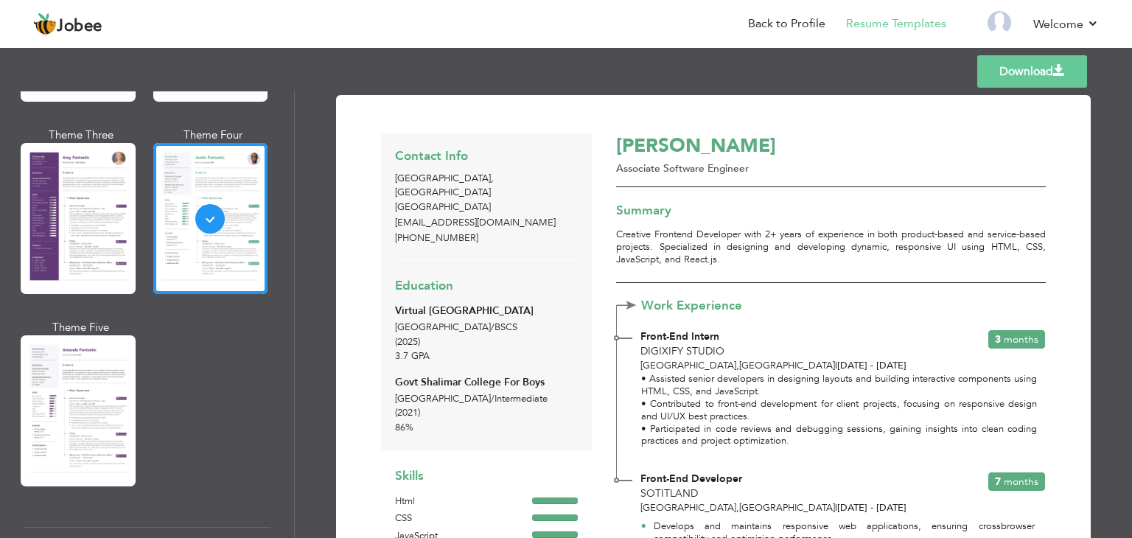
click at [1037, 74] on link "Download" at bounding box center [1033, 71] width 110 height 32
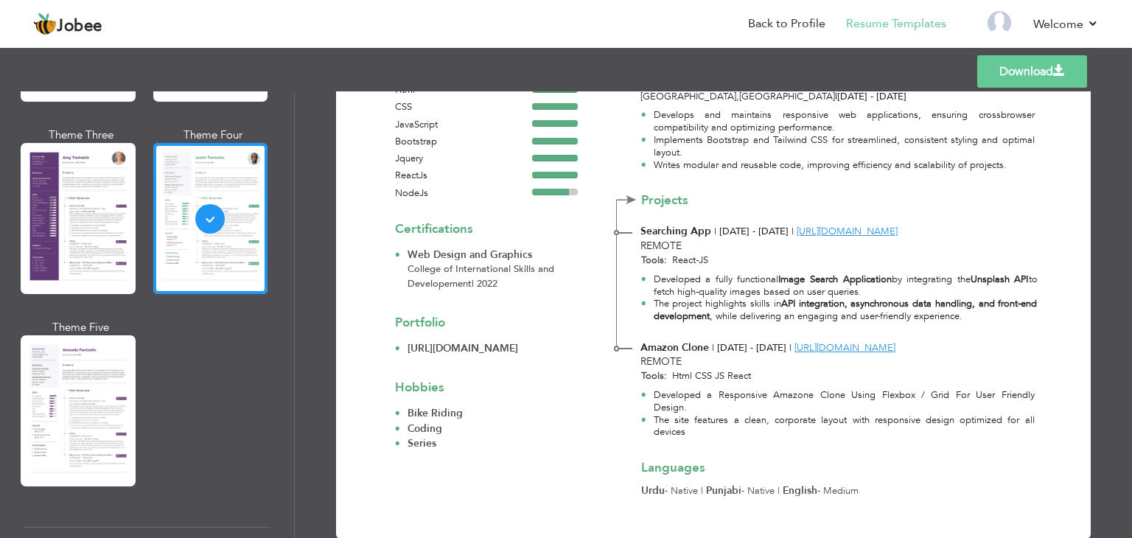
scroll to position [406, 0]
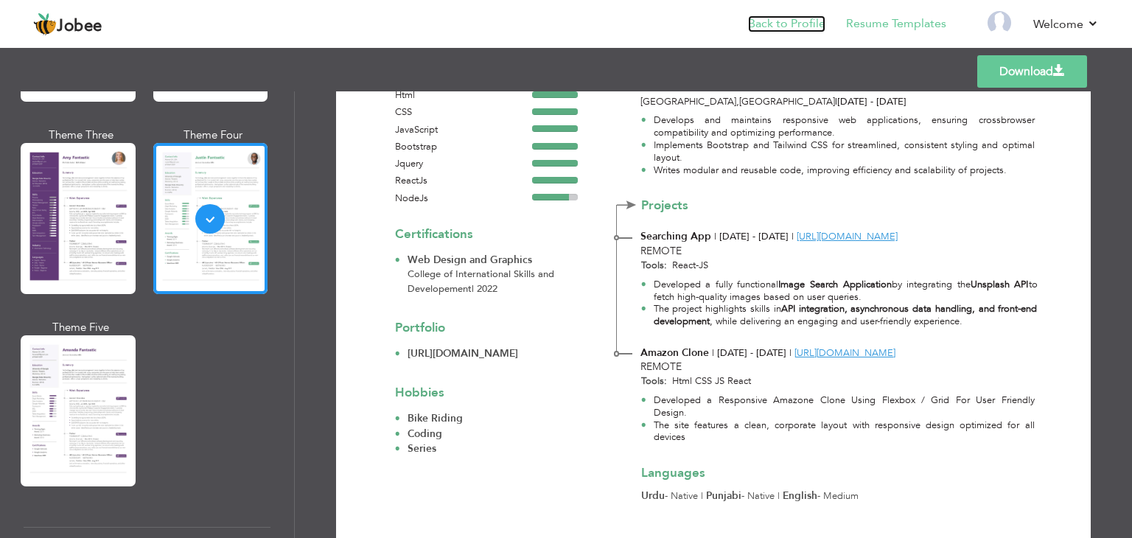
click at [799, 30] on link "Back to Profile" at bounding box center [786, 23] width 77 height 17
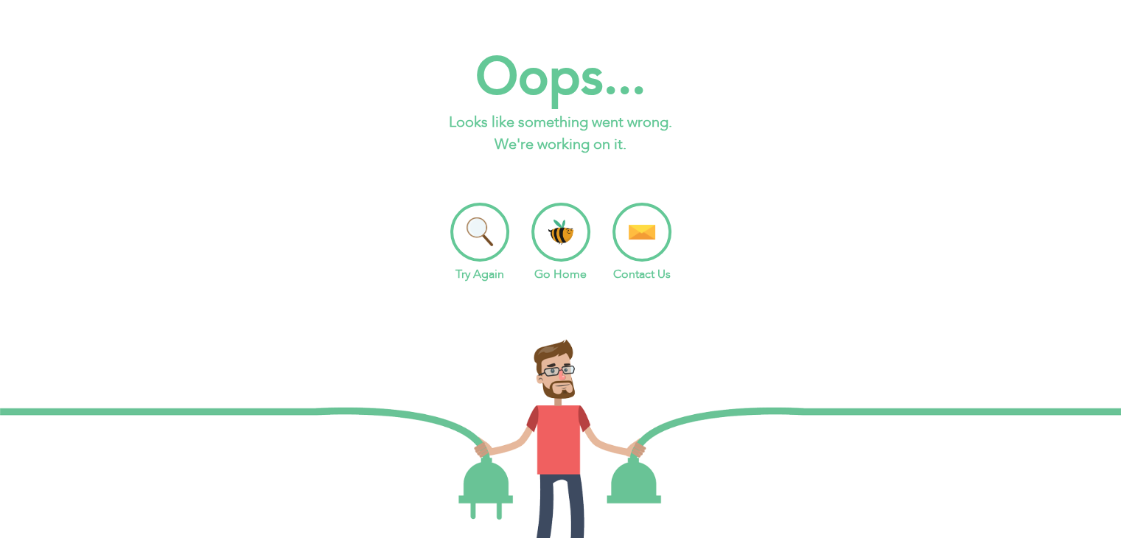
click at [466, 227] on li "Try Again" at bounding box center [479, 243] width 59 height 80
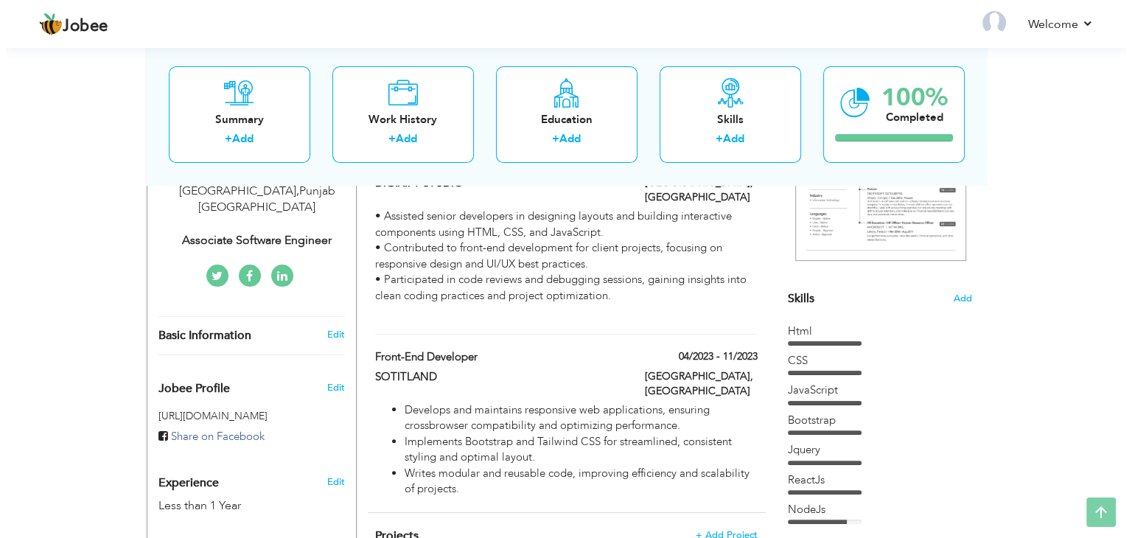
scroll to position [282, 0]
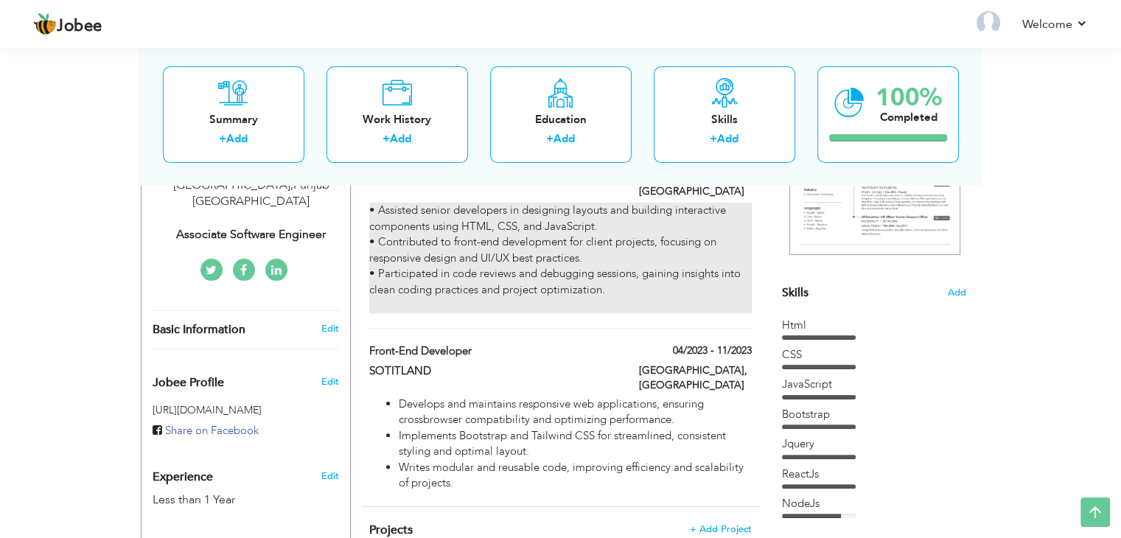
click at [585, 271] on div "• Assisted senior developers in designing layouts and building interactive comp…" at bounding box center [560, 258] width 382 height 111
type input "Front-End Intern"
type input "DIGIXIFY STUDIO"
type input "03/2024"
type input "06/2024"
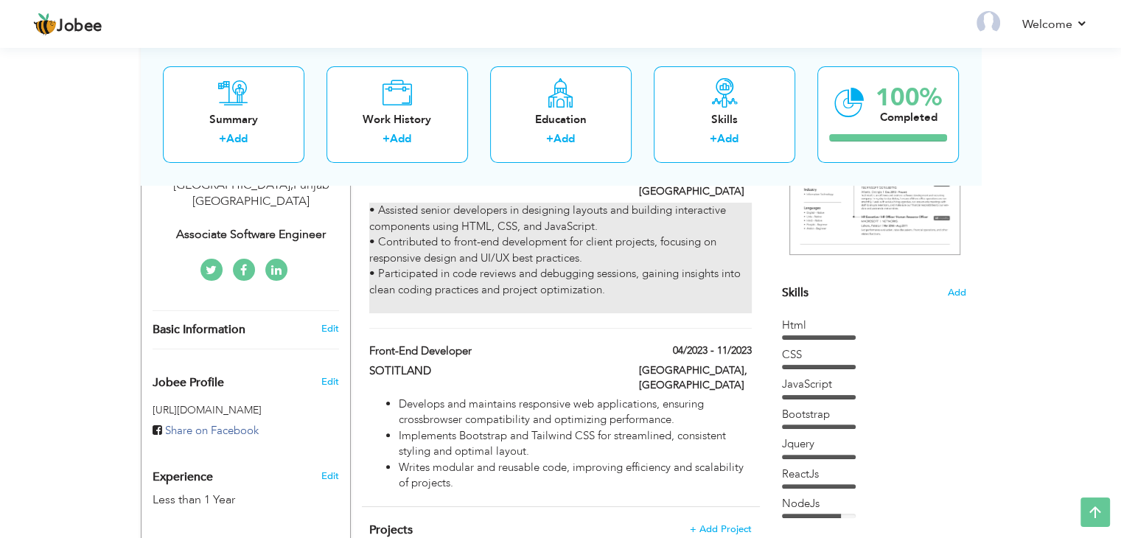
type input "[GEOGRAPHIC_DATA]"
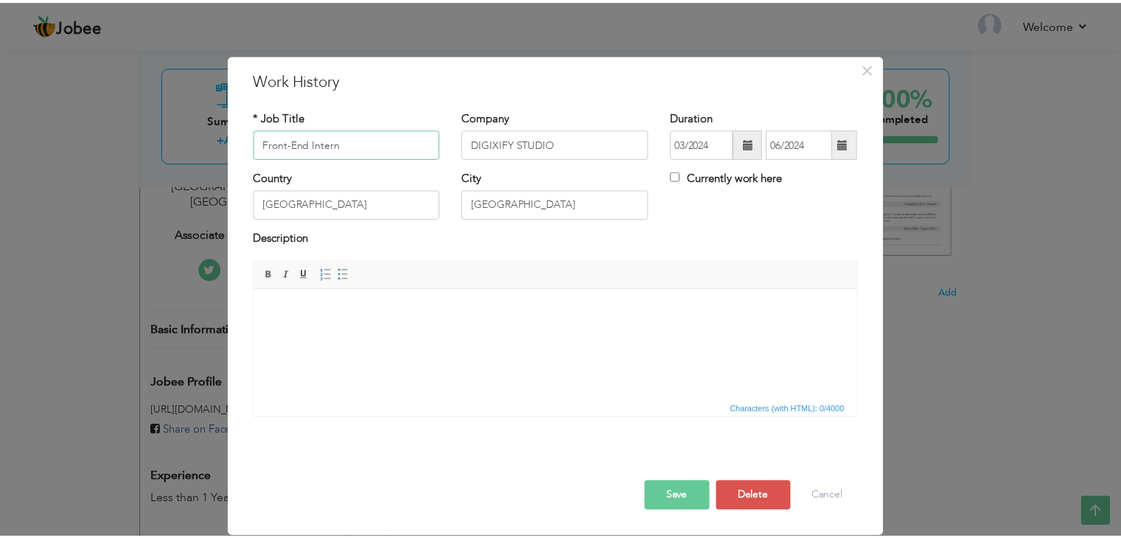
scroll to position [0, 0]
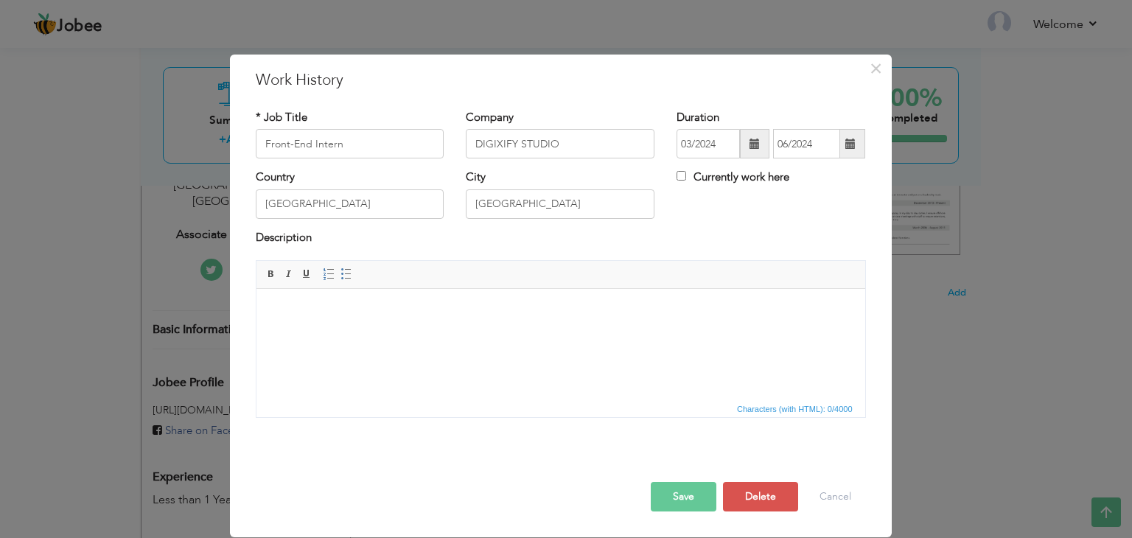
click at [529, 334] on html at bounding box center [560, 311] width 609 height 45
click at [879, 66] on span "×" at bounding box center [876, 68] width 13 height 27
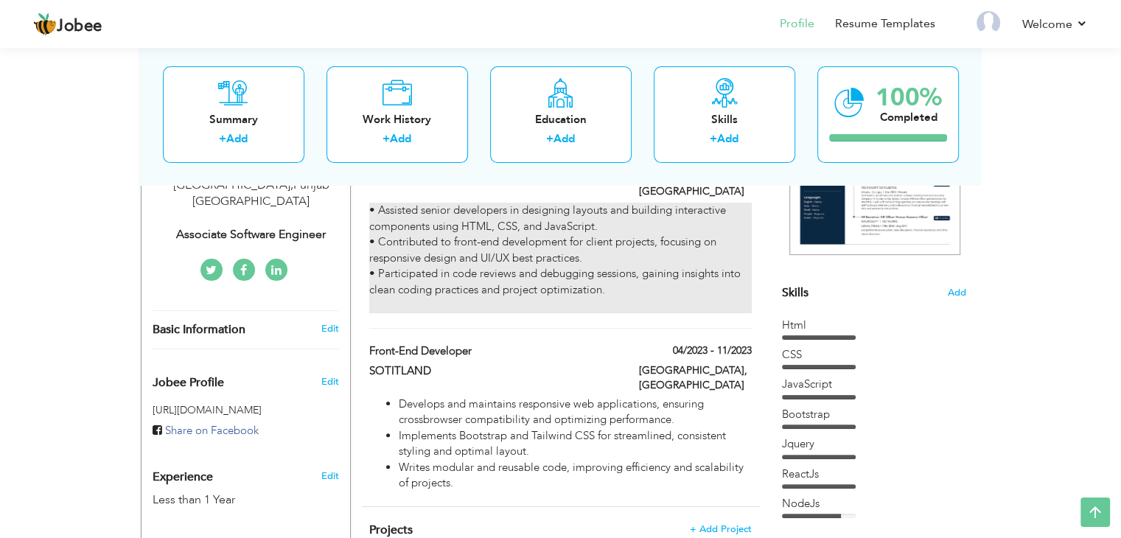
click at [717, 269] on div "• Assisted senior developers in designing layouts and building interactive comp…" at bounding box center [560, 258] width 382 height 111
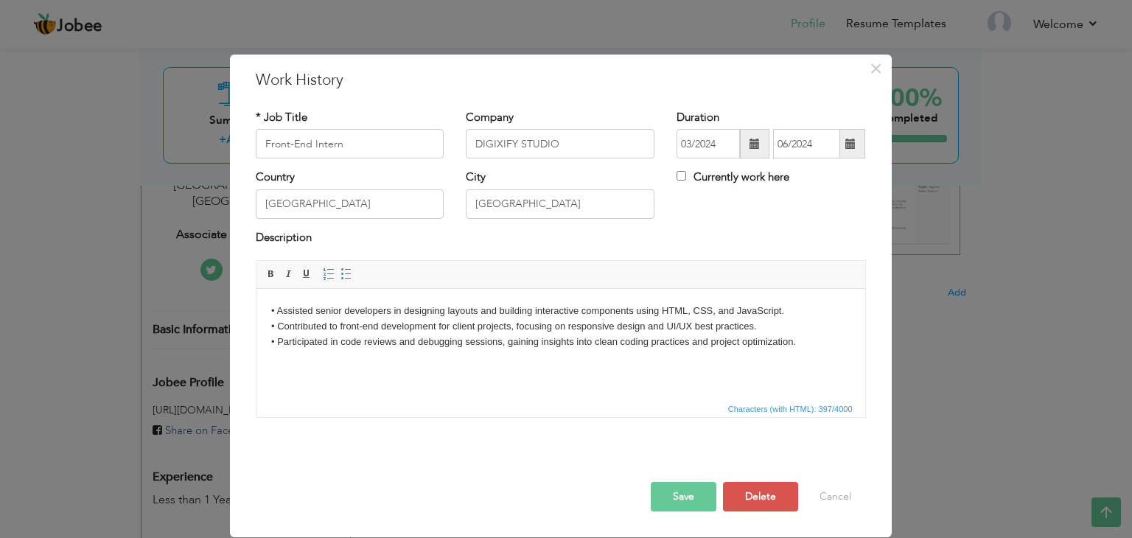
click at [815, 348] on body "• Assisted senior developers in designing layouts and building interactive comp…" at bounding box center [560, 334] width 579 height 61
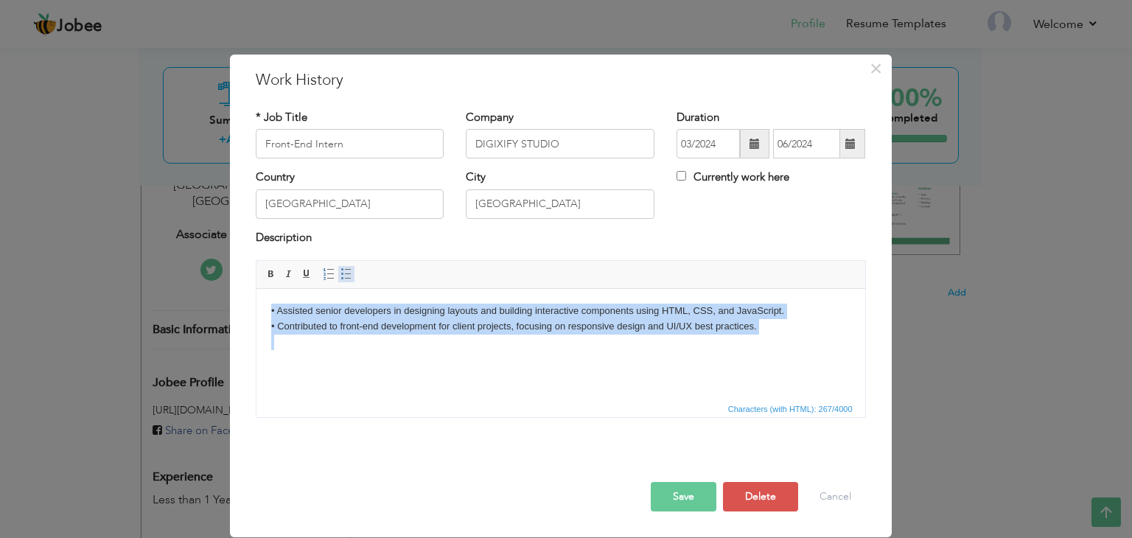
click at [342, 270] on span at bounding box center [347, 274] width 12 height 12
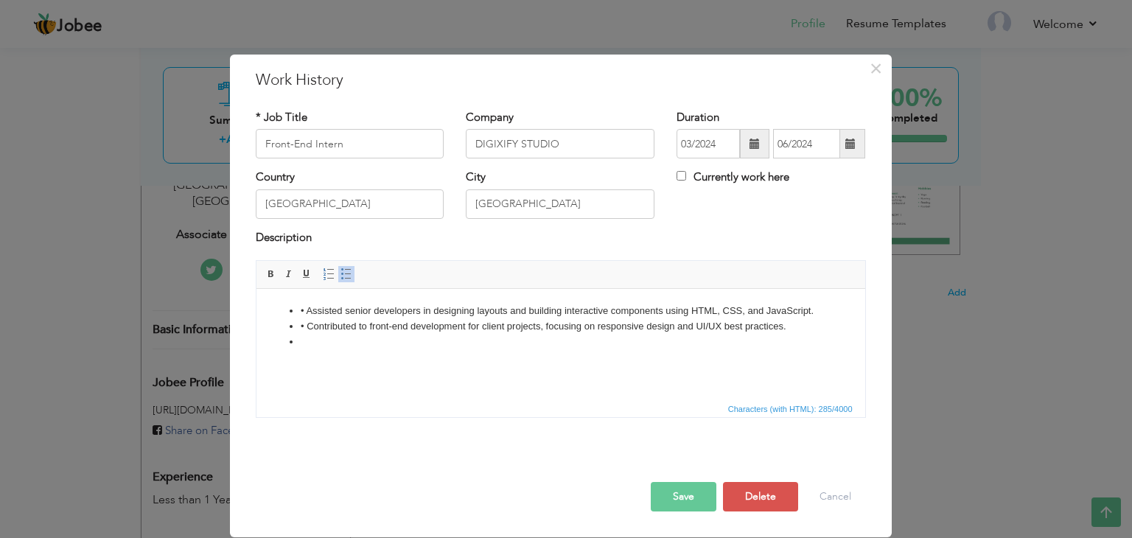
click at [355, 344] on li at bounding box center [560, 342] width 520 height 15
click at [305, 341] on li at bounding box center [560, 342] width 520 height 15
click at [304, 327] on li "• Contributed to front-end development for client projects, focusing on respons…" at bounding box center [560, 326] width 520 height 15
click at [305, 312] on li "• Assisted senior developers in designing layouts and building interactive comp…" at bounding box center [560, 311] width 520 height 15
click at [689, 493] on button "Save" at bounding box center [684, 496] width 66 height 29
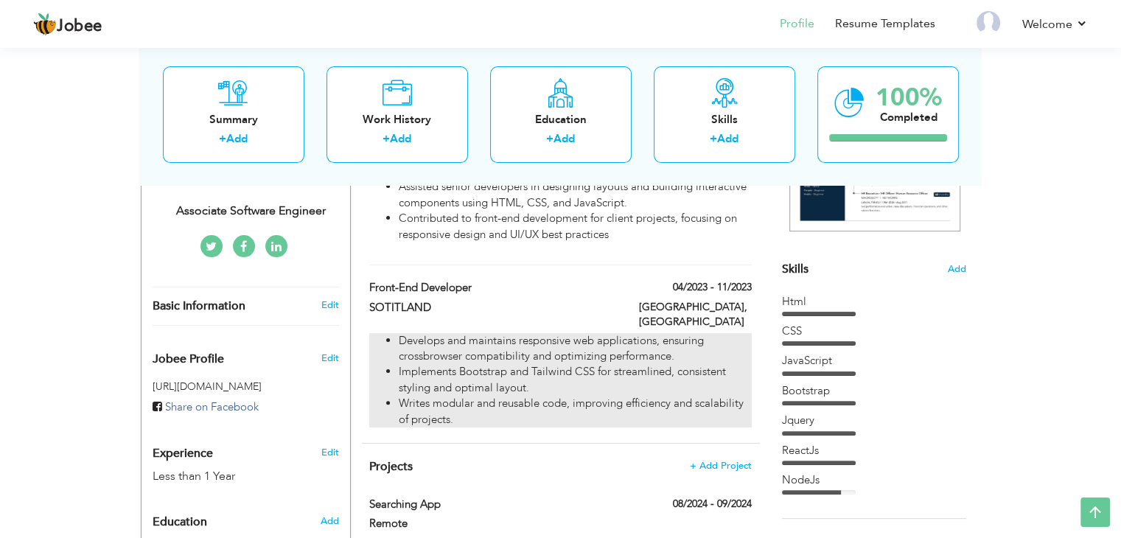
scroll to position [307, 0]
click at [596, 363] on li "Implements Bootstrap and Tailwind CSS for streamlined, consistent styling and o…" at bounding box center [575, 379] width 352 height 32
type input "Front-End Developer"
type input "SOTITLAND"
type input "04/2023"
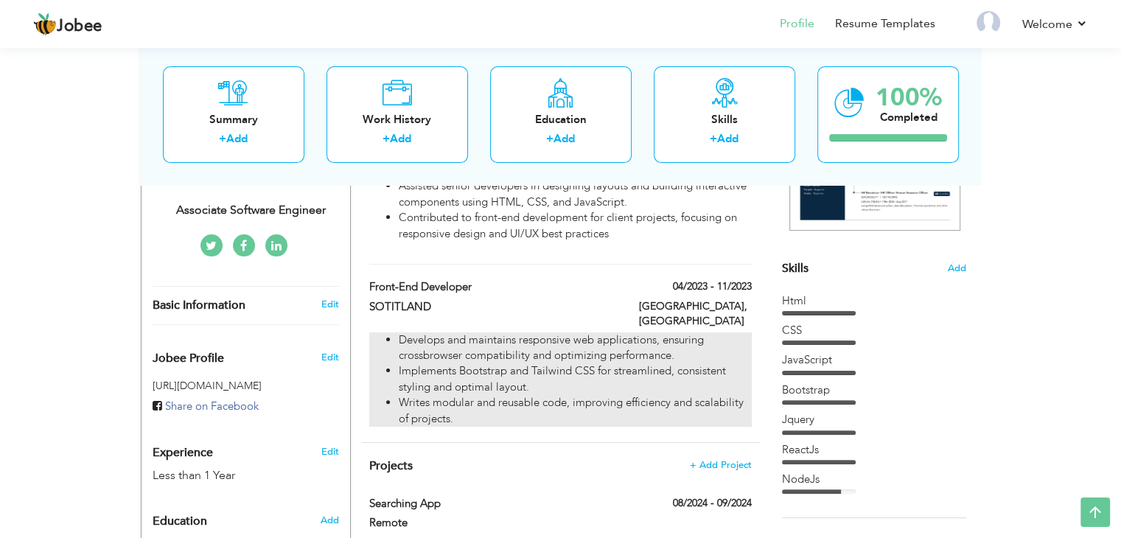
type input "11/2023"
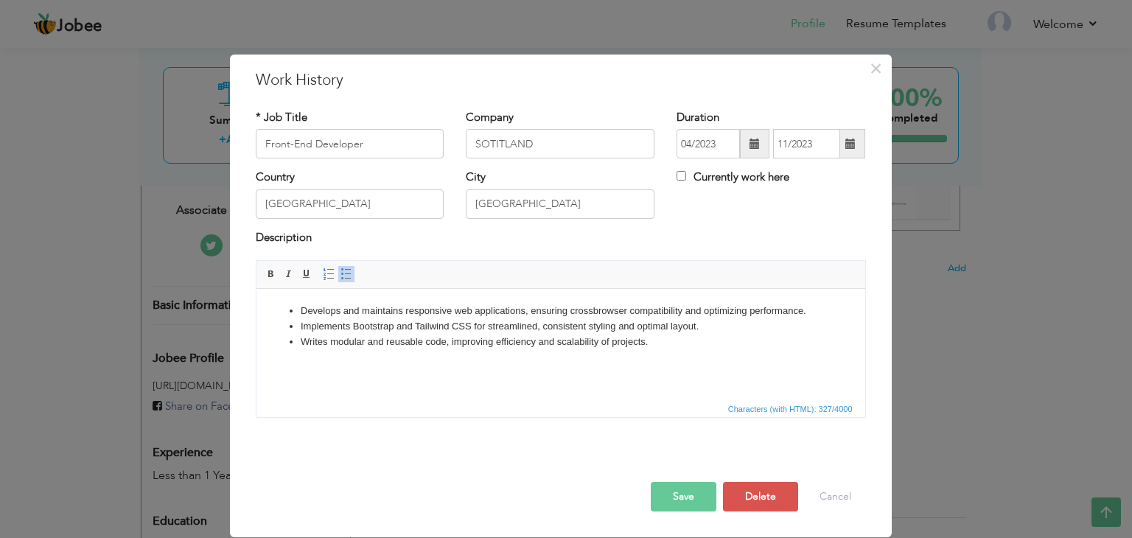
click at [669, 344] on li "Writes modular and reusable code, improving efficiency and scalability of proje…" at bounding box center [560, 342] width 520 height 15
click at [704, 487] on button "Save" at bounding box center [684, 496] width 66 height 29
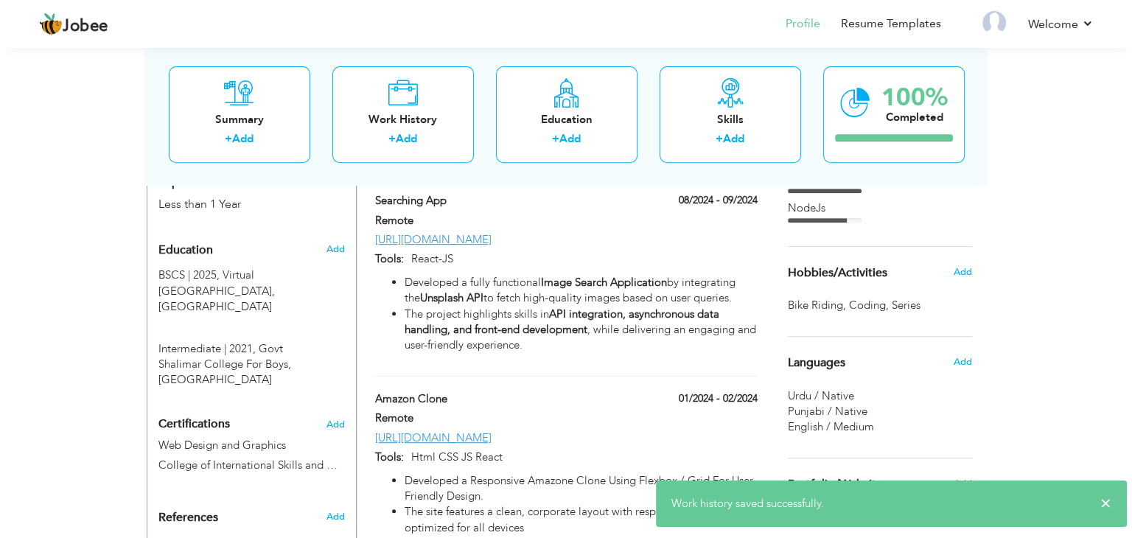
scroll to position [565, 0]
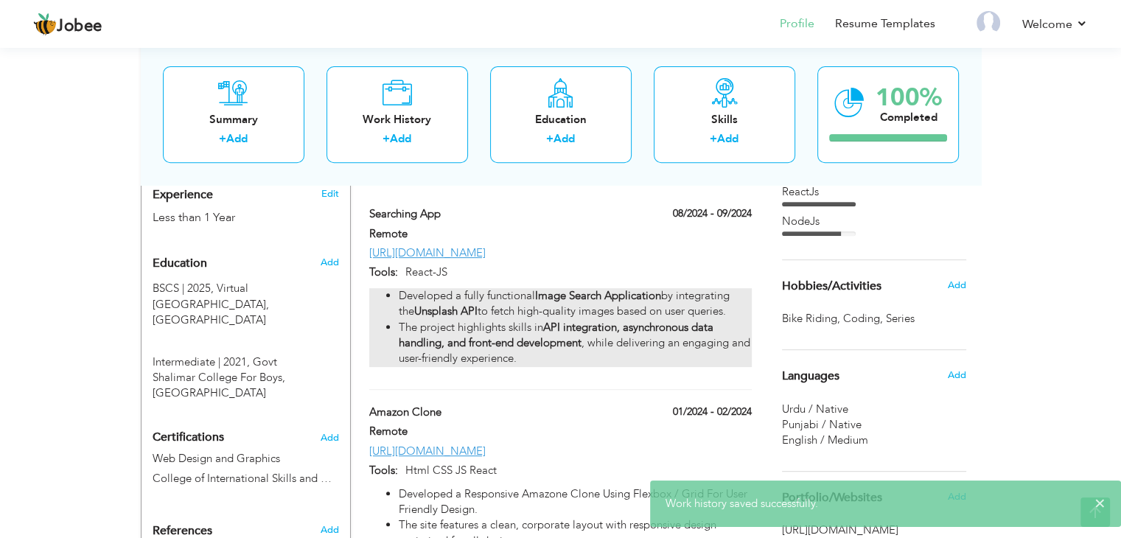
click at [634, 320] on strong "API integration, asynchronous data handling, and front-end development" at bounding box center [556, 335] width 315 height 30
type input "Searching App"
type input "Remote"
type input "08/2024"
type input "09/2024"
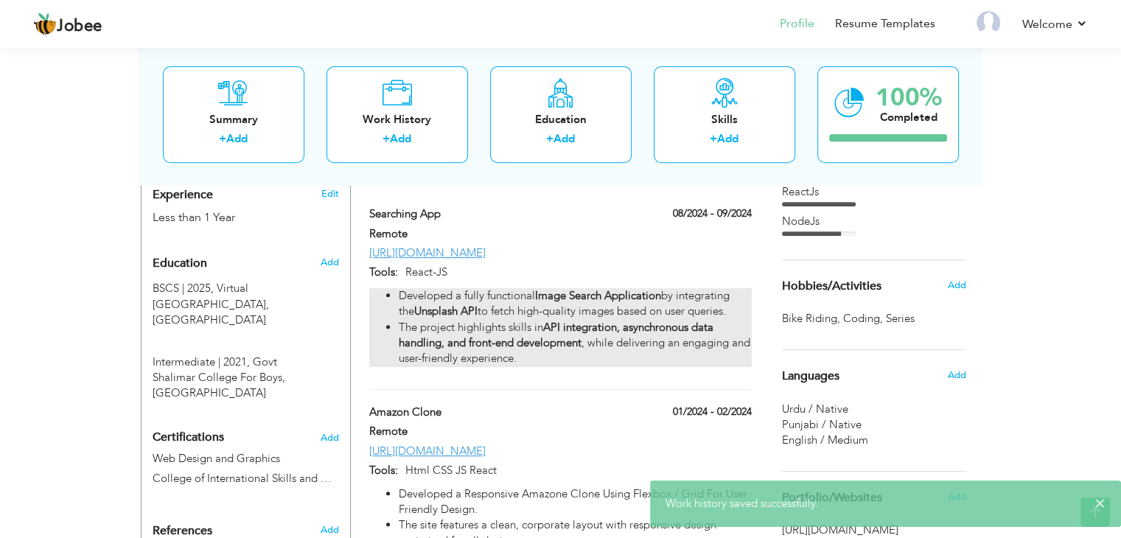
type input "[URL][DOMAIN_NAME]"
type input "React-JS"
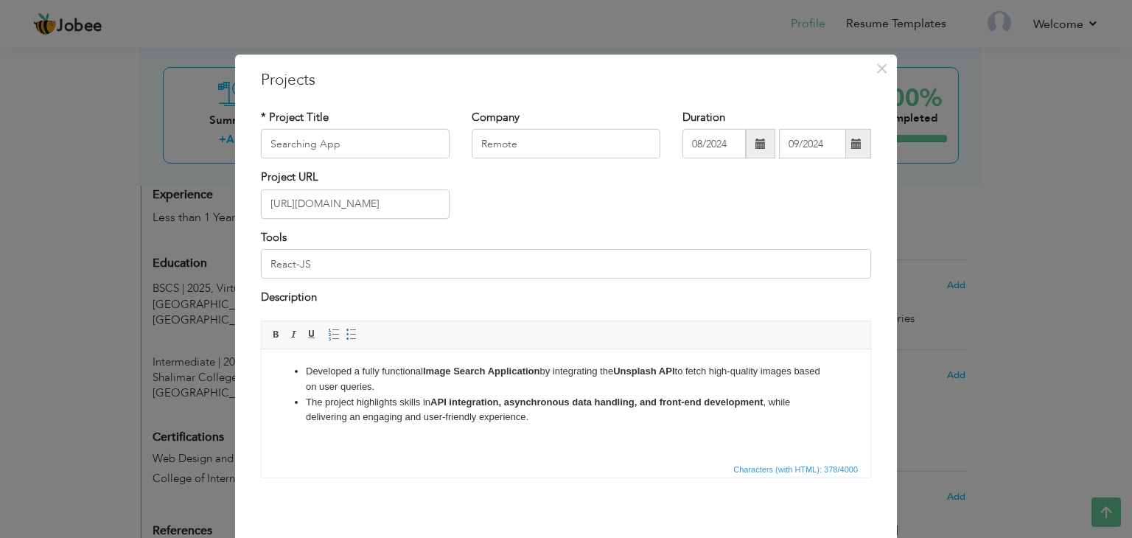
click at [513, 388] on li "Developed a fully functional Image Search Application by integrating the Unspla…" at bounding box center [566, 378] width 520 height 31
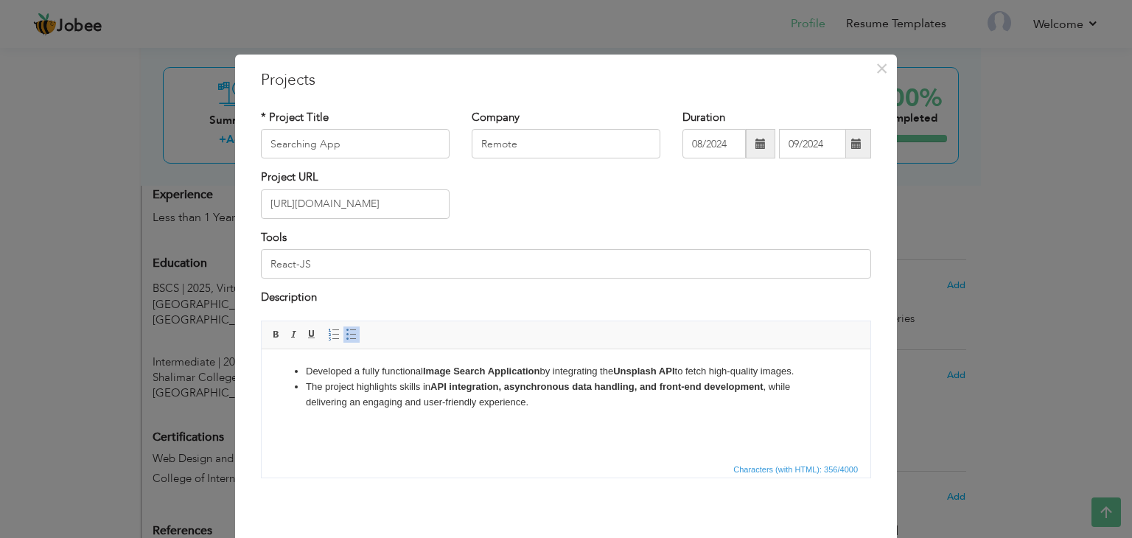
click at [547, 406] on li "The project highlights skills in API integration, asynchronous data handling, a…" at bounding box center [566, 394] width 520 height 31
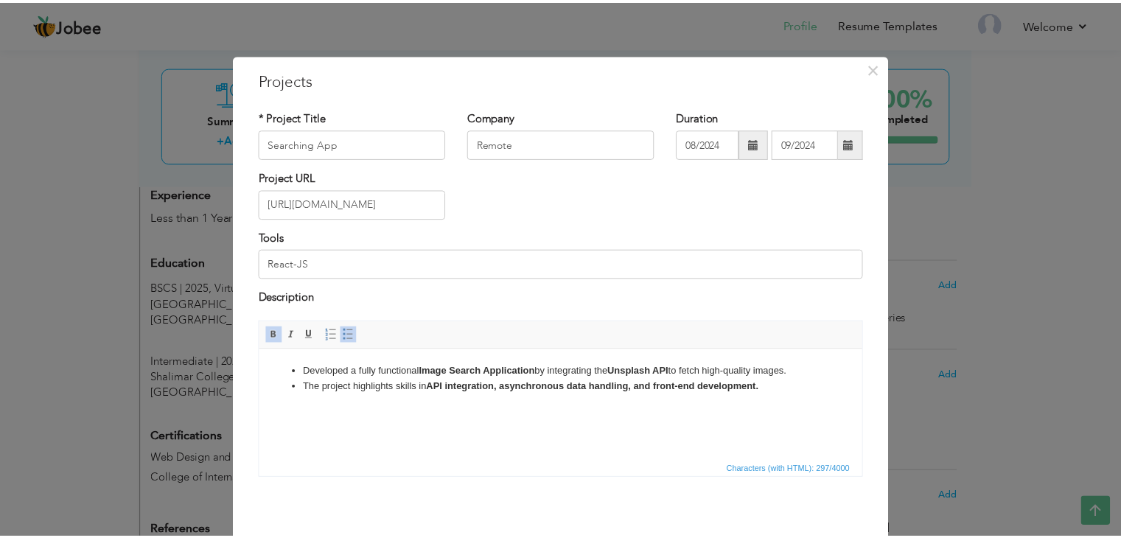
scroll to position [59, 0]
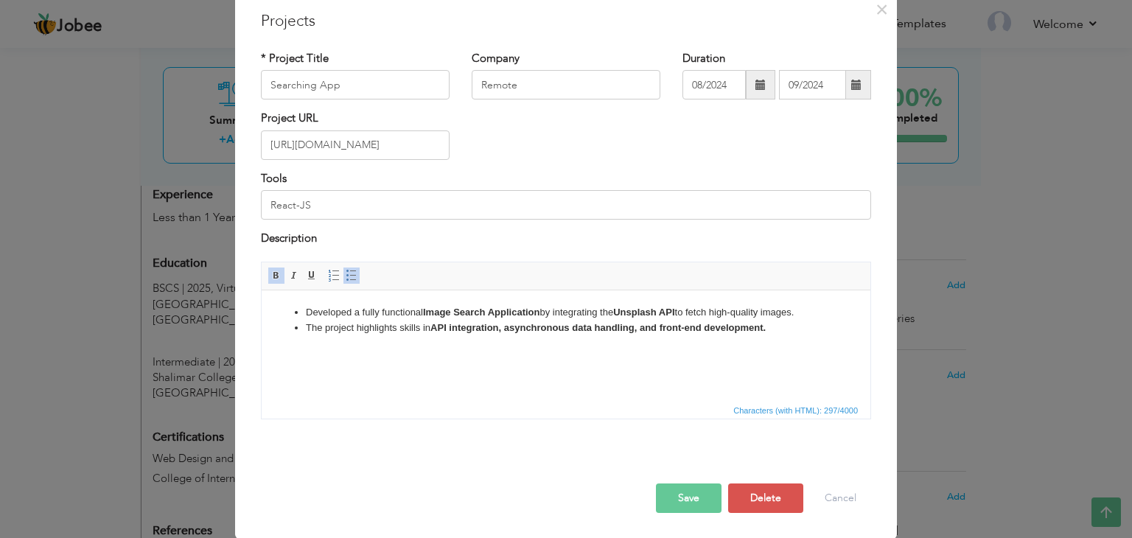
click at [692, 495] on button "Save" at bounding box center [689, 498] width 66 height 29
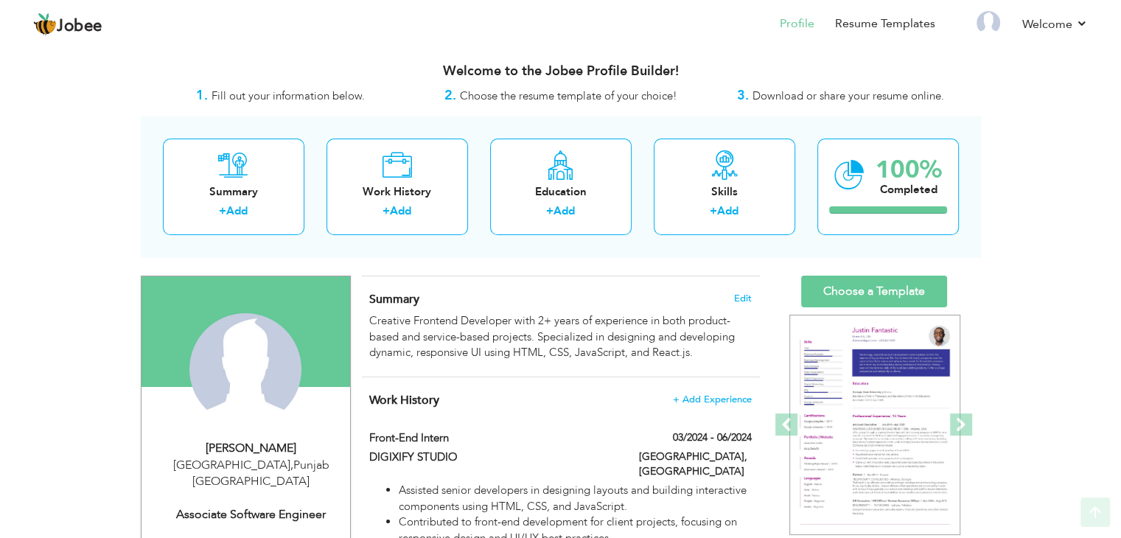
scroll to position [0, 0]
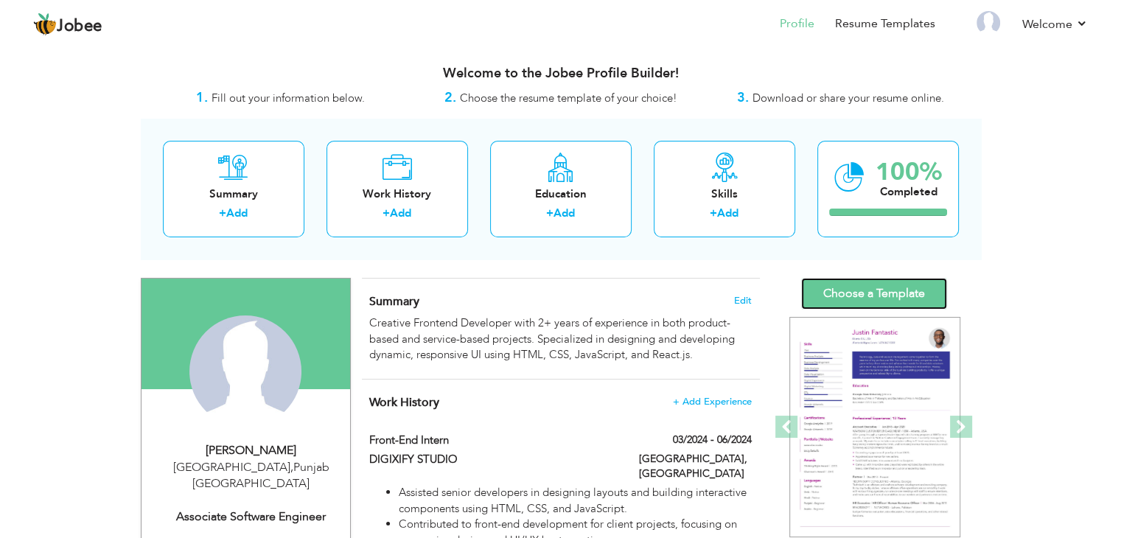
click at [838, 296] on link "Choose a Template" at bounding box center [874, 294] width 146 height 32
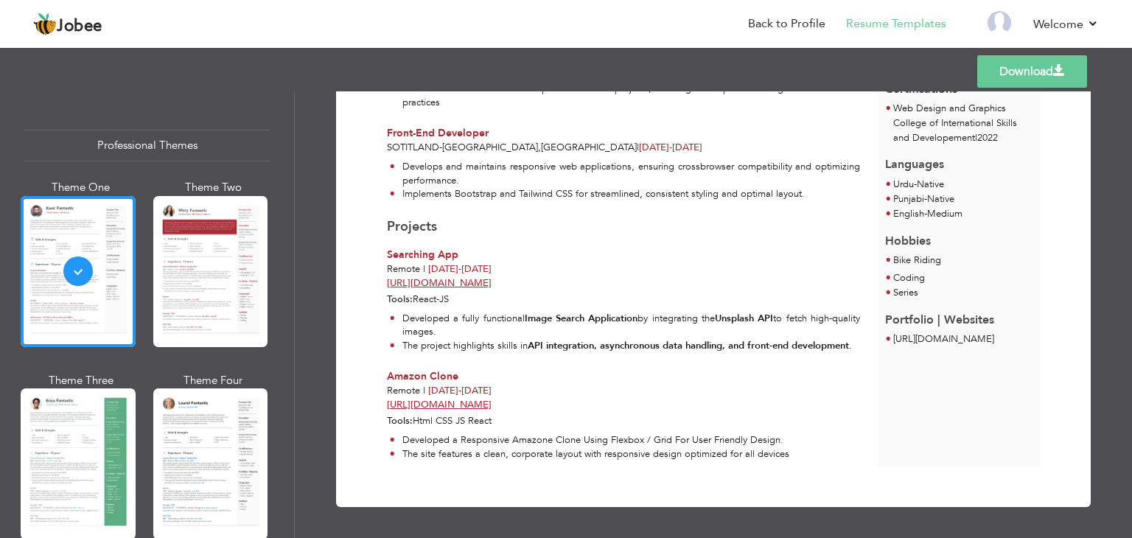
scroll to position [373, 0]
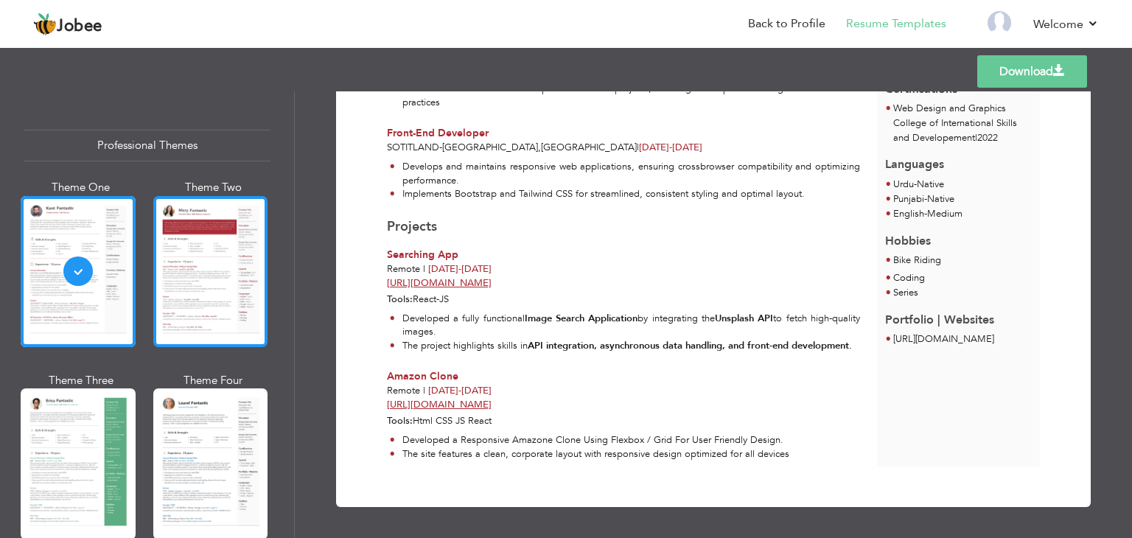
click at [223, 251] on div at bounding box center [210, 271] width 115 height 151
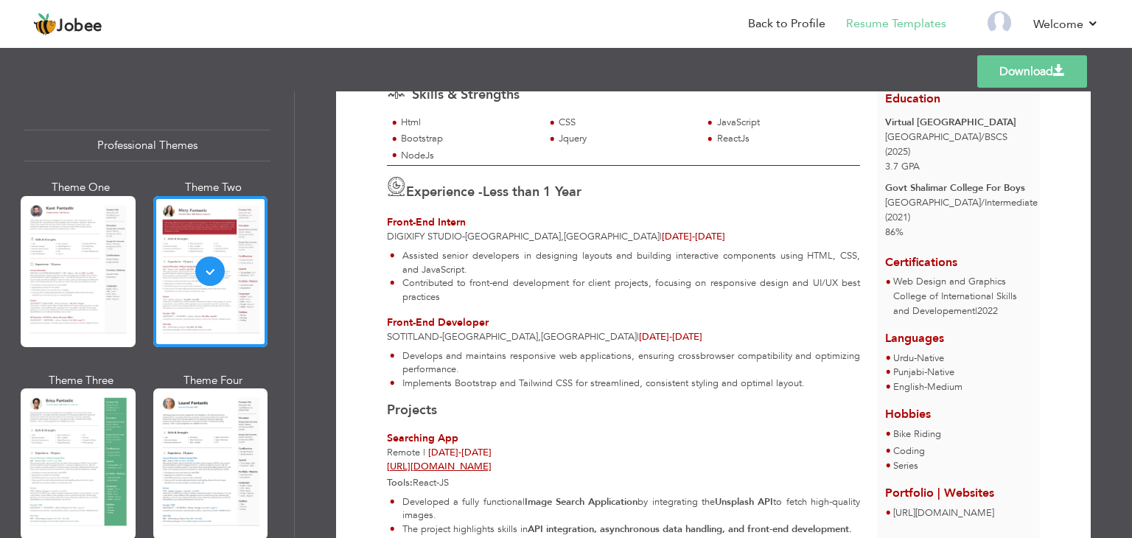
scroll to position [184, 0]
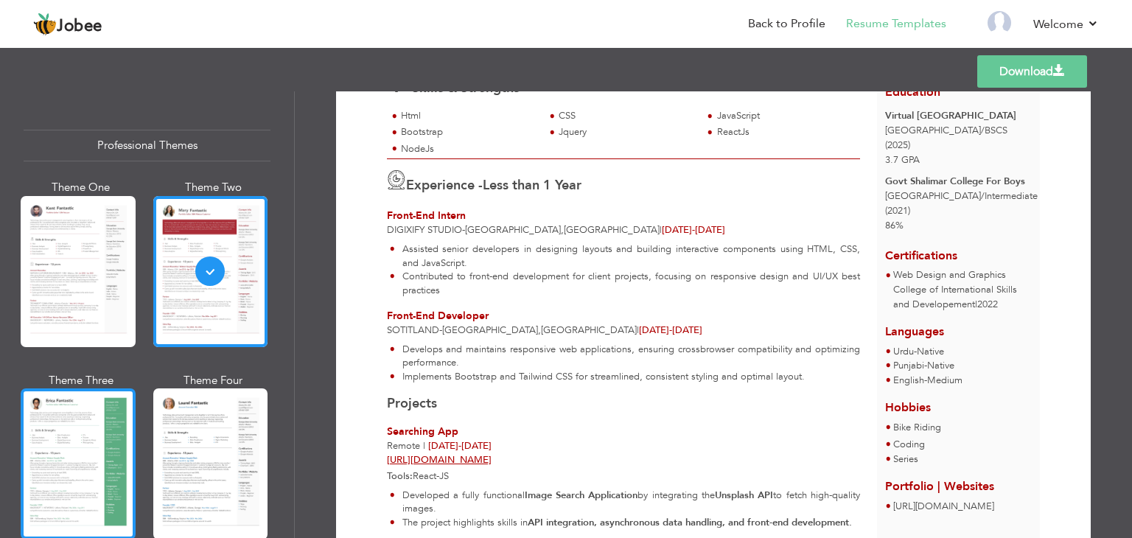
click at [92, 450] on div at bounding box center [78, 464] width 115 height 151
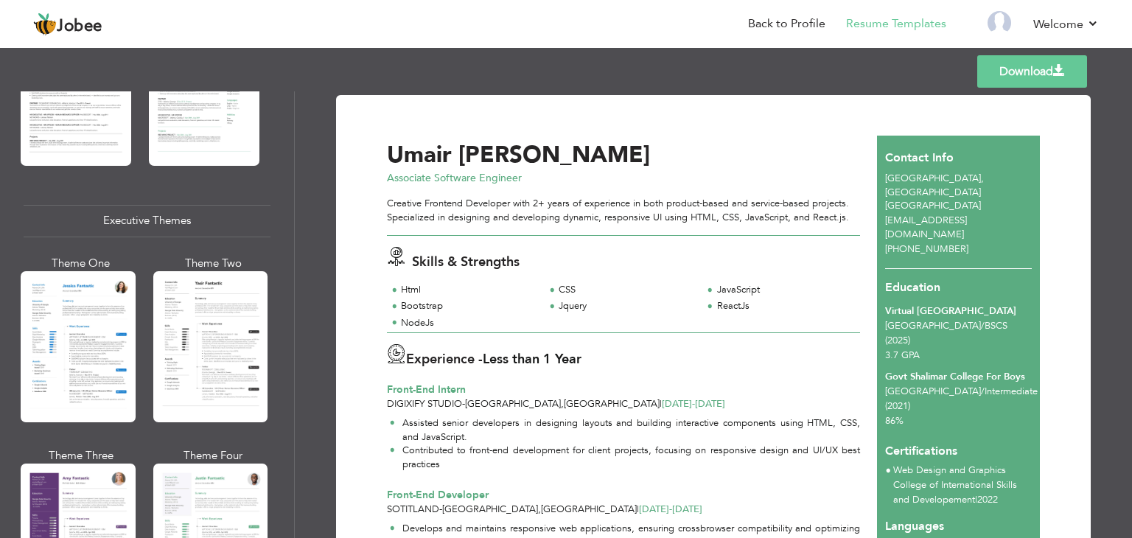
scroll to position [1007, 0]
click at [112, 350] on div at bounding box center [78, 346] width 115 height 151
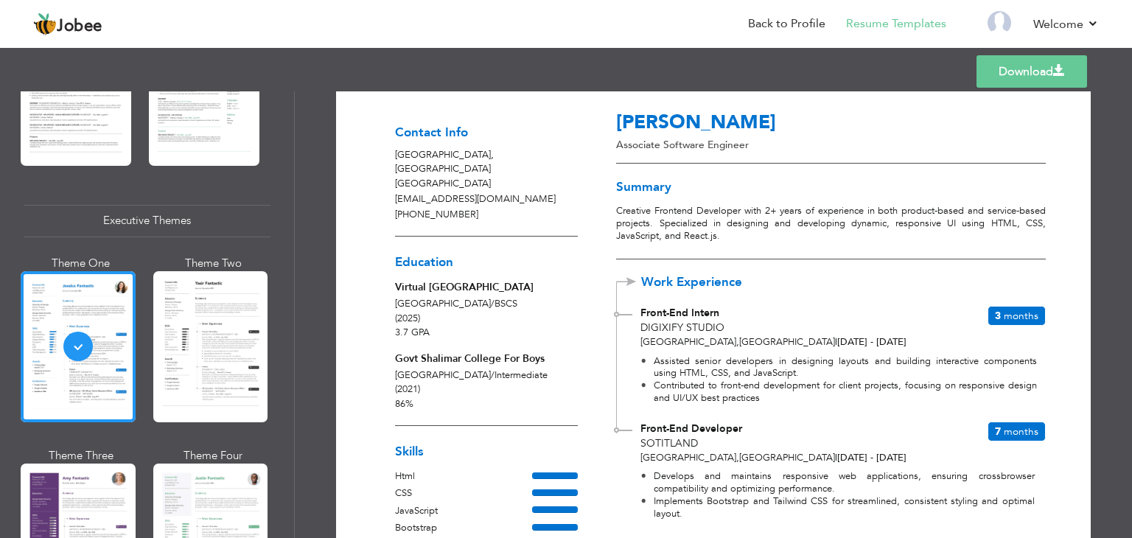
scroll to position [24, 0]
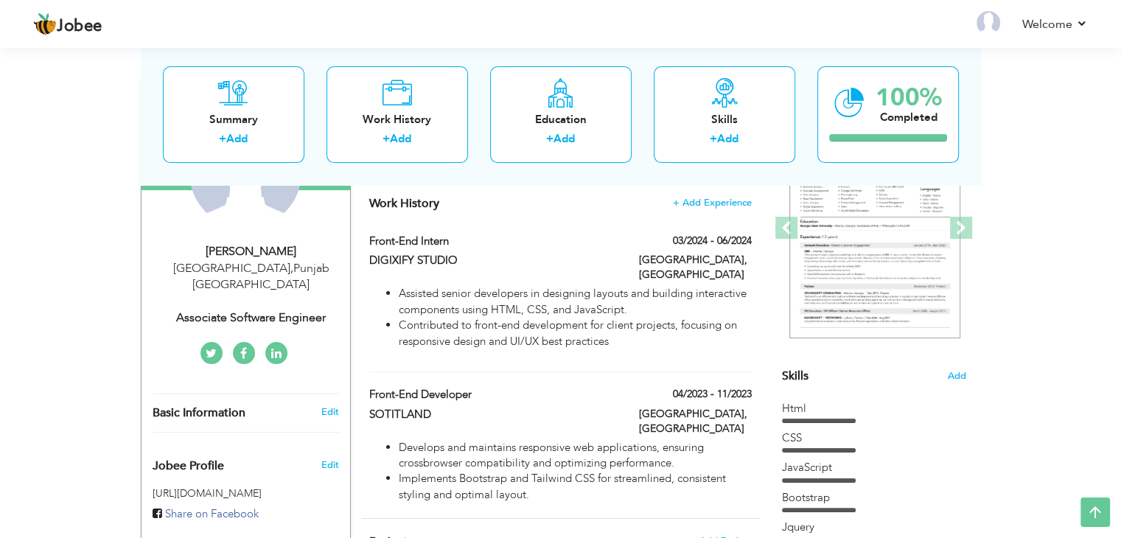
scroll to position [196, 0]
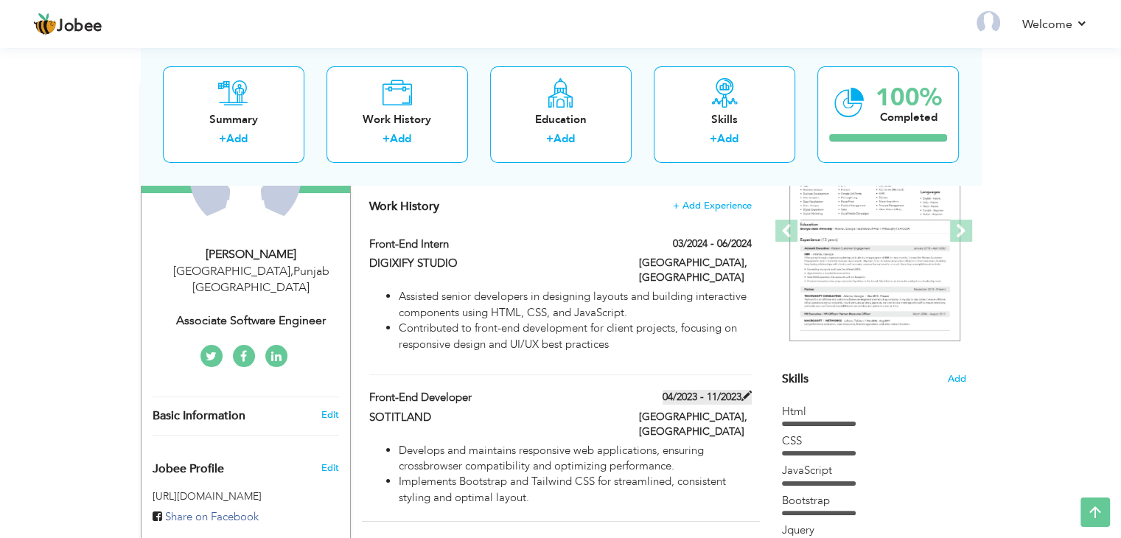
click at [746, 391] on span at bounding box center [747, 396] width 10 height 10
type input "Front-End Developer"
type input "SOTITLAND"
type input "04/2023"
type input "11/2023"
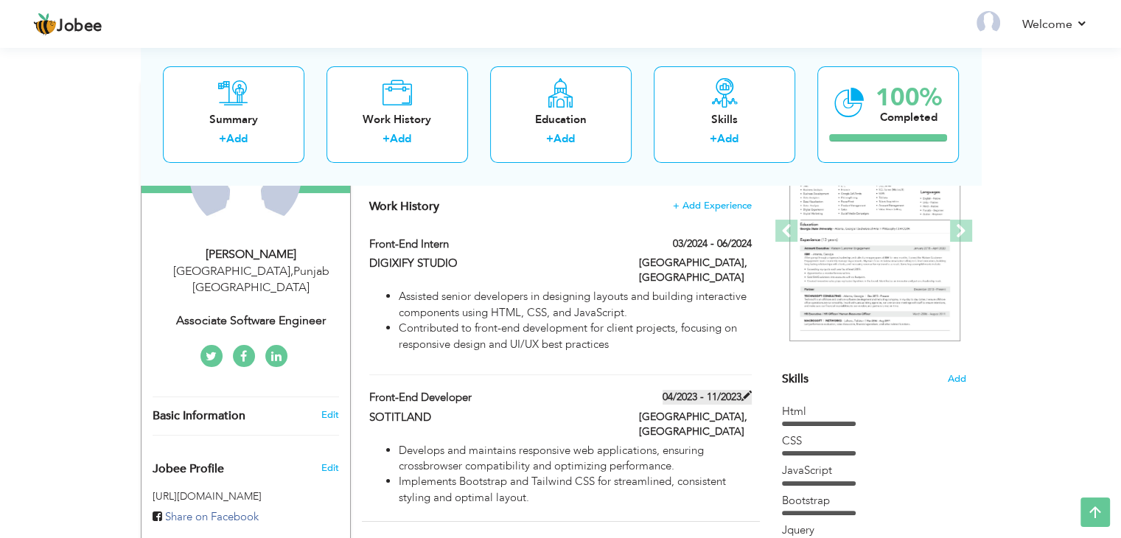
type input "[GEOGRAPHIC_DATA]"
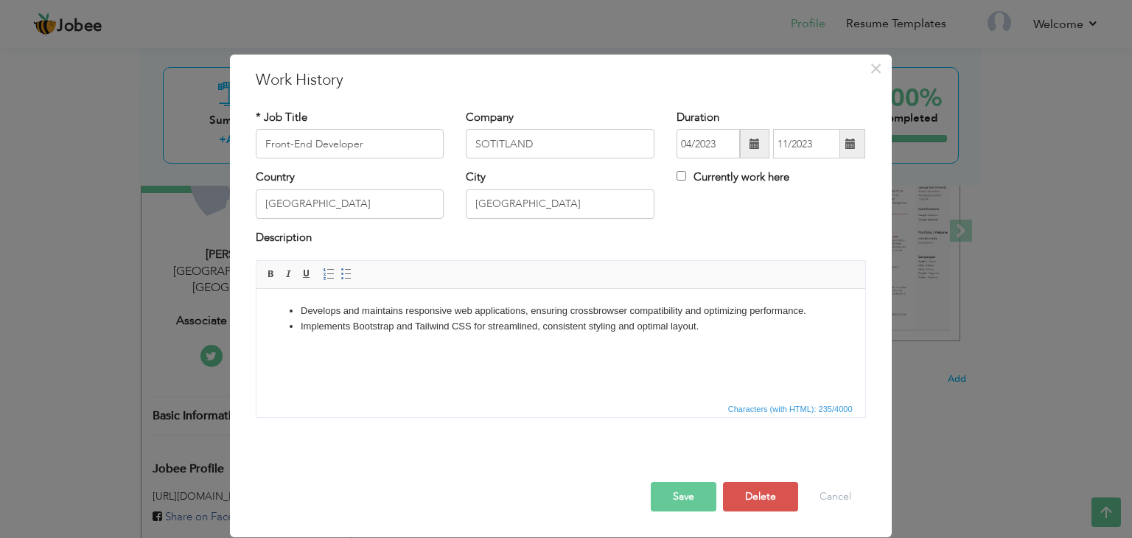
click at [843, 150] on span at bounding box center [851, 143] width 29 height 29
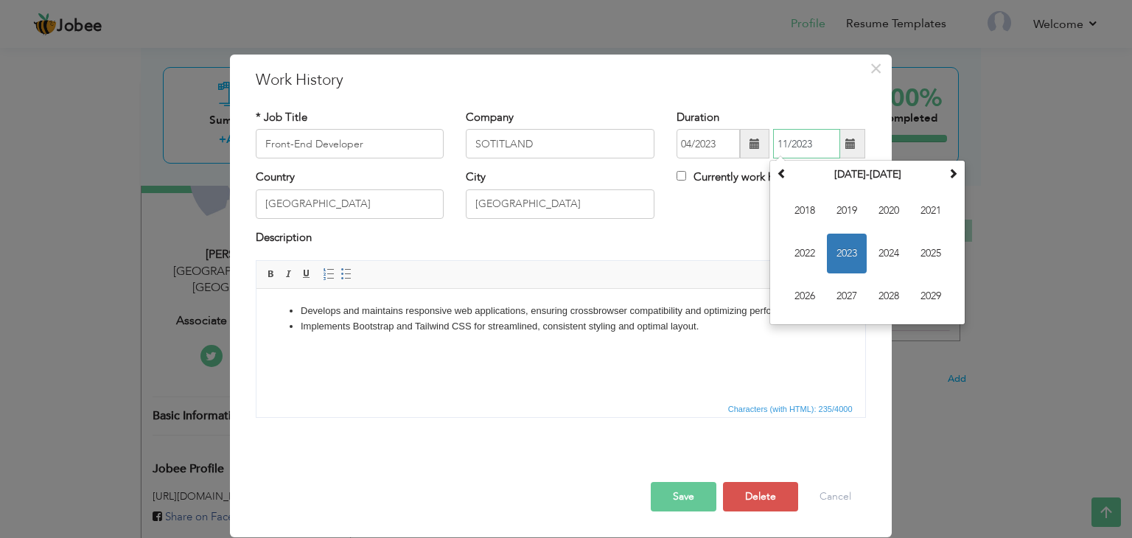
click at [850, 257] on span "2023" at bounding box center [847, 254] width 40 height 40
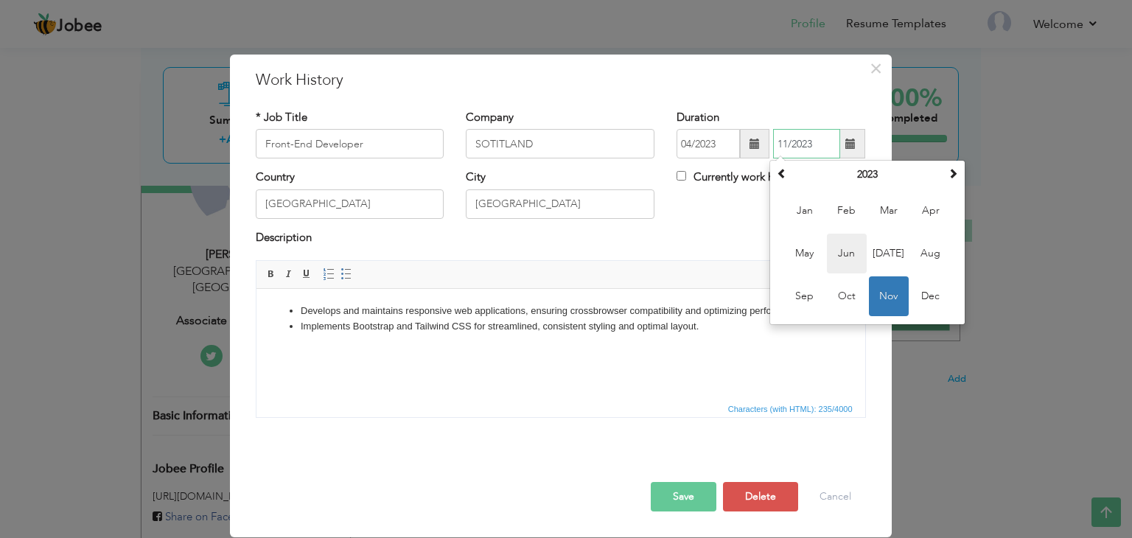
click at [855, 254] on span "Jun" at bounding box center [847, 254] width 40 height 40
type input "06/2023"
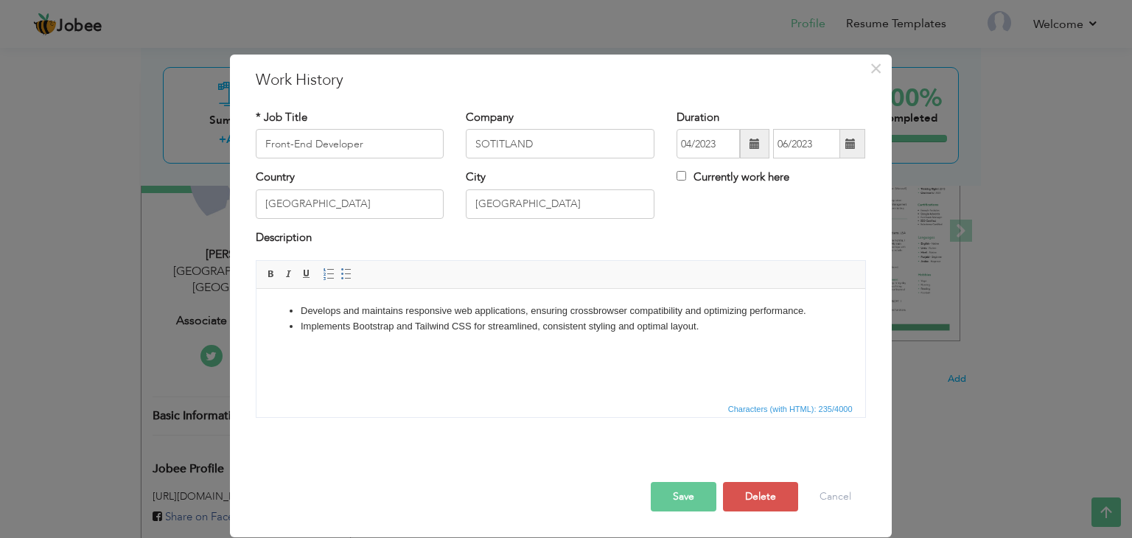
click at [684, 490] on button "Save" at bounding box center [684, 496] width 66 height 29
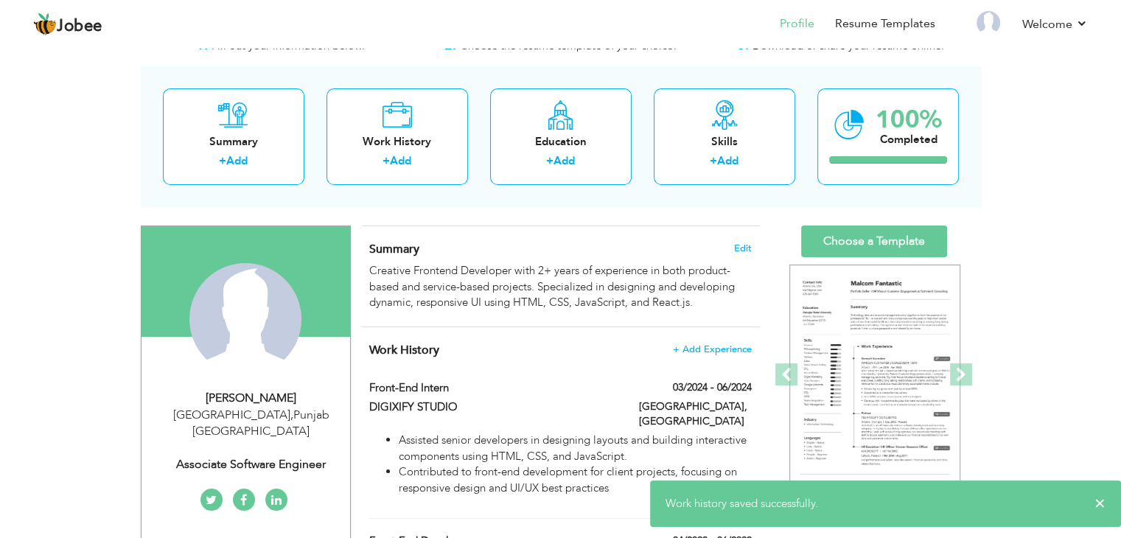
scroll to position [0, 0]
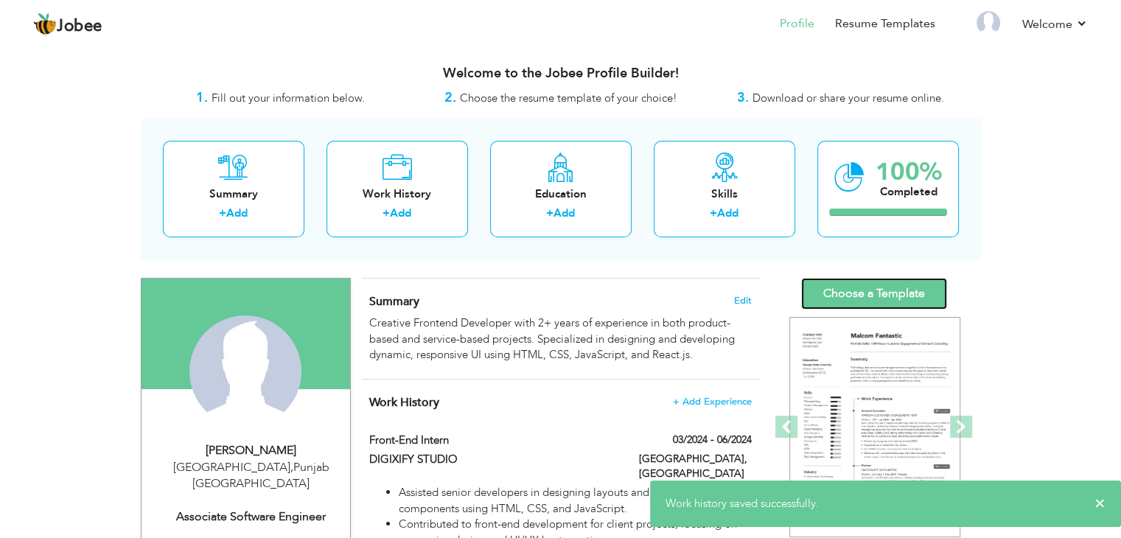
click at [860, 298] on link "Choose a Template" at bounding box center [874, 294] width 146 height 32
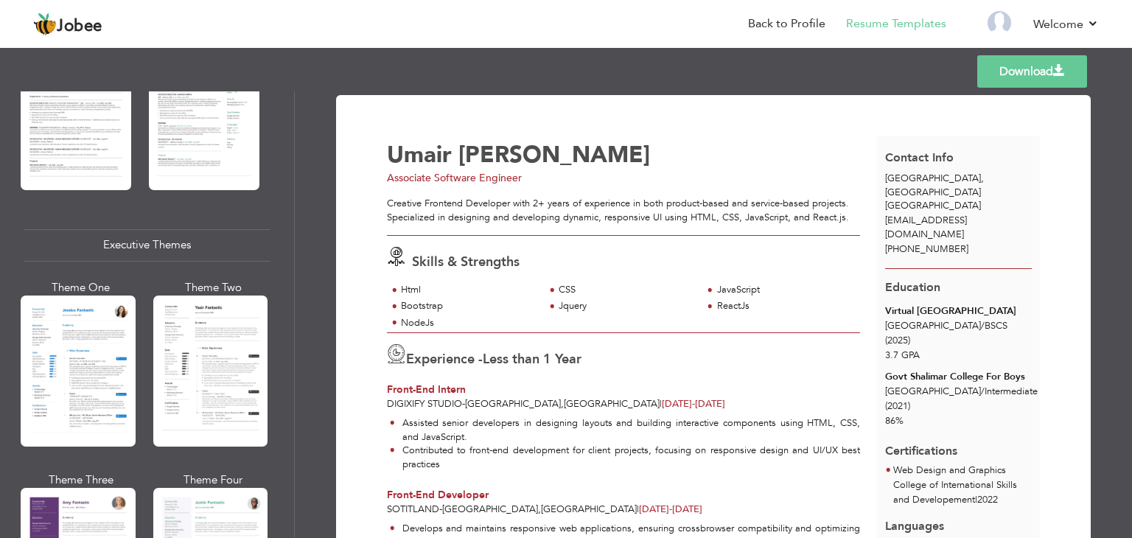
scroll to position [983, 0]
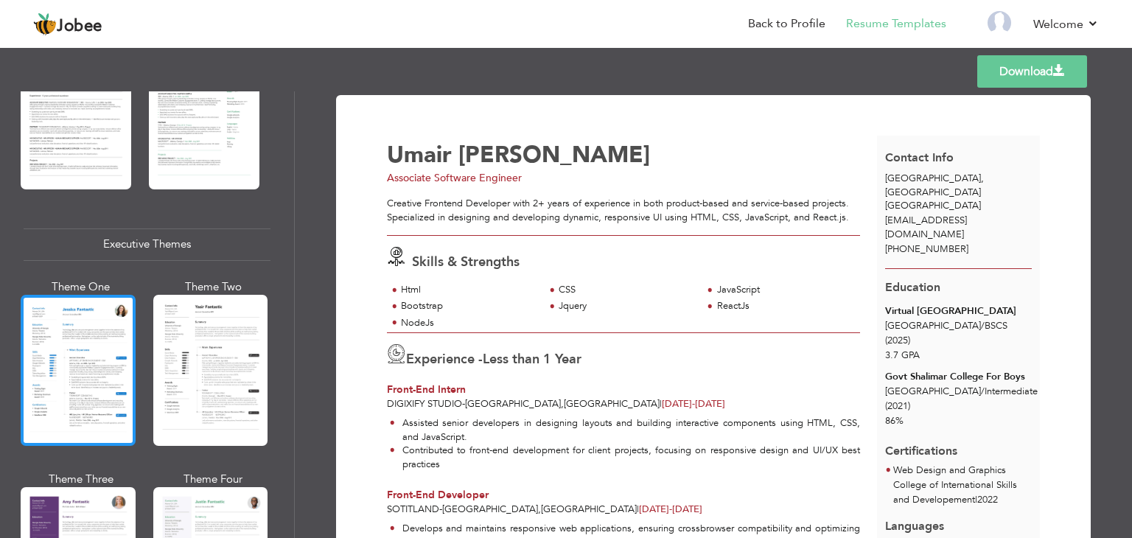
click at [109, 363] on div at bounding box center [78, 370] width 115 height 151
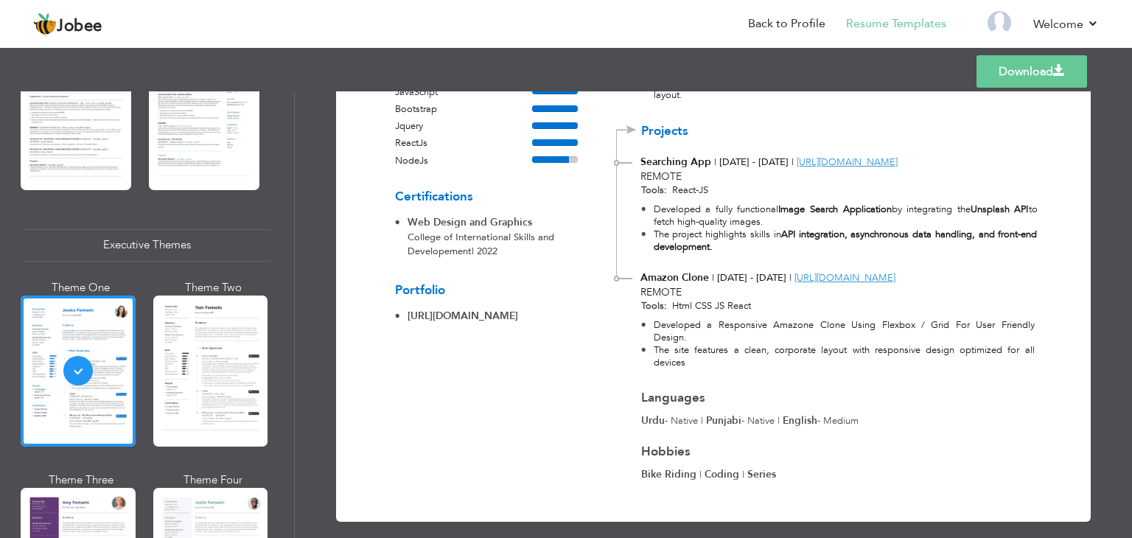
scroll to position [445, 0]
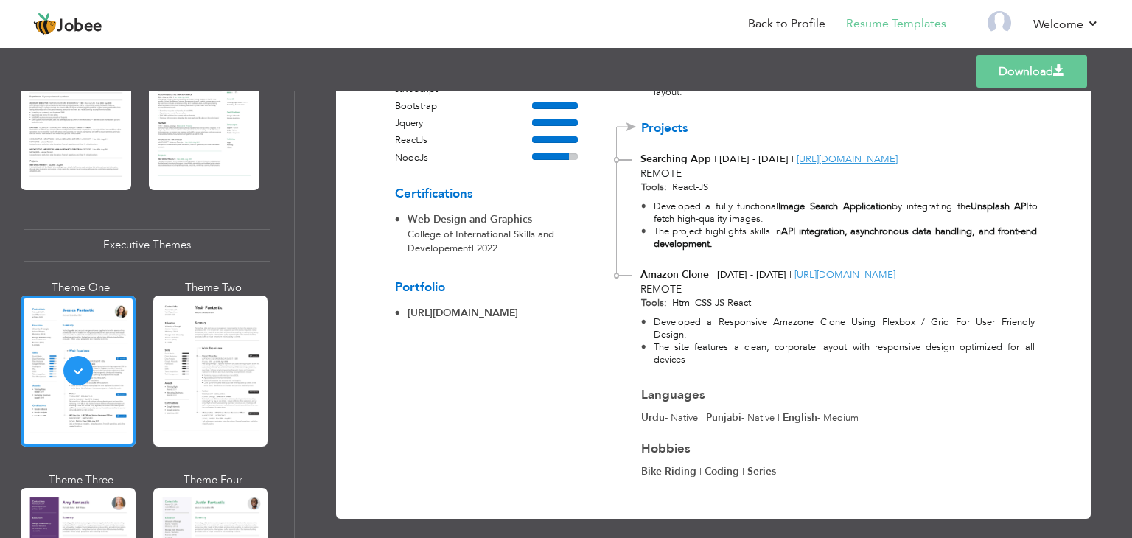
click at [1025, 66] on link "Download" at bounding box center [1032, 71] width 111 height 32
click at [374, 30] on nav "Back to Profile Resume Templates Resume Templates Cover Letters About My Resume…" at bounding box center [566, 25] width 1066 height 40
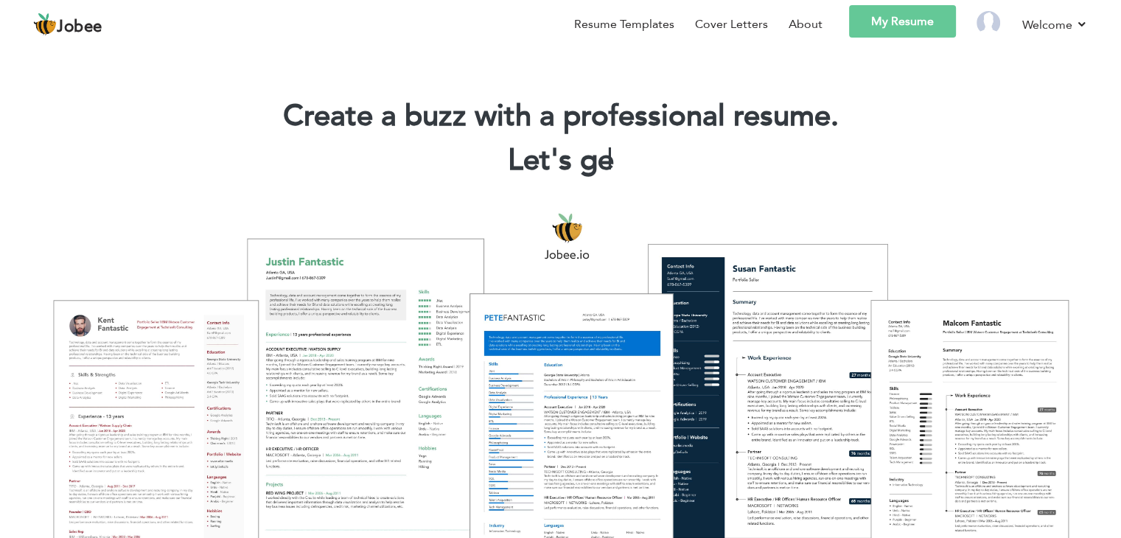
click at [899, 24] on link "My Resume" at bounding box center [902, 21] width 107 height 32
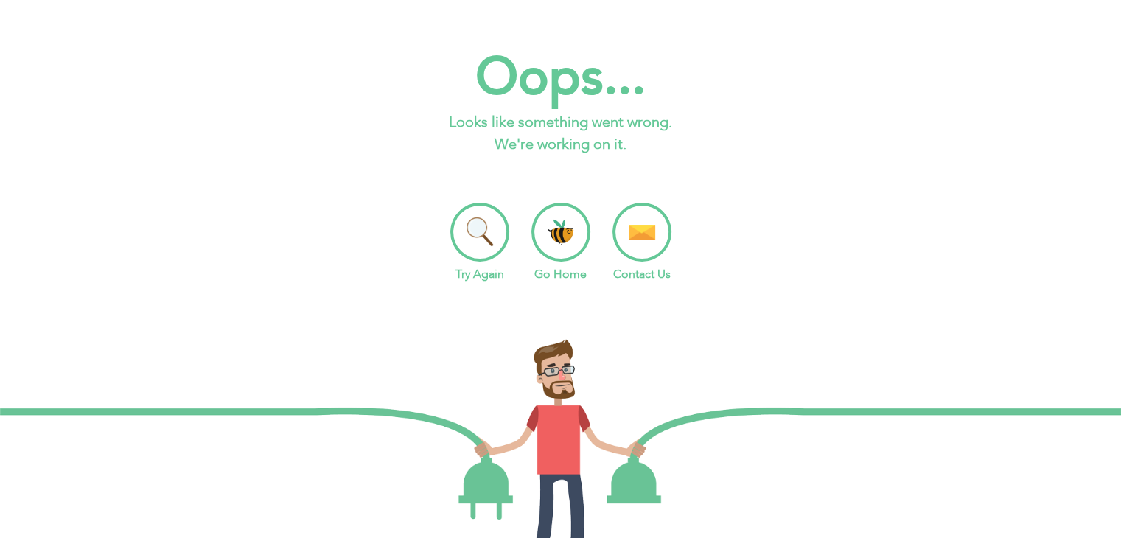
click at [573, 228] on li "Go Home" at bounding box center [561, 243] width 59 height 80
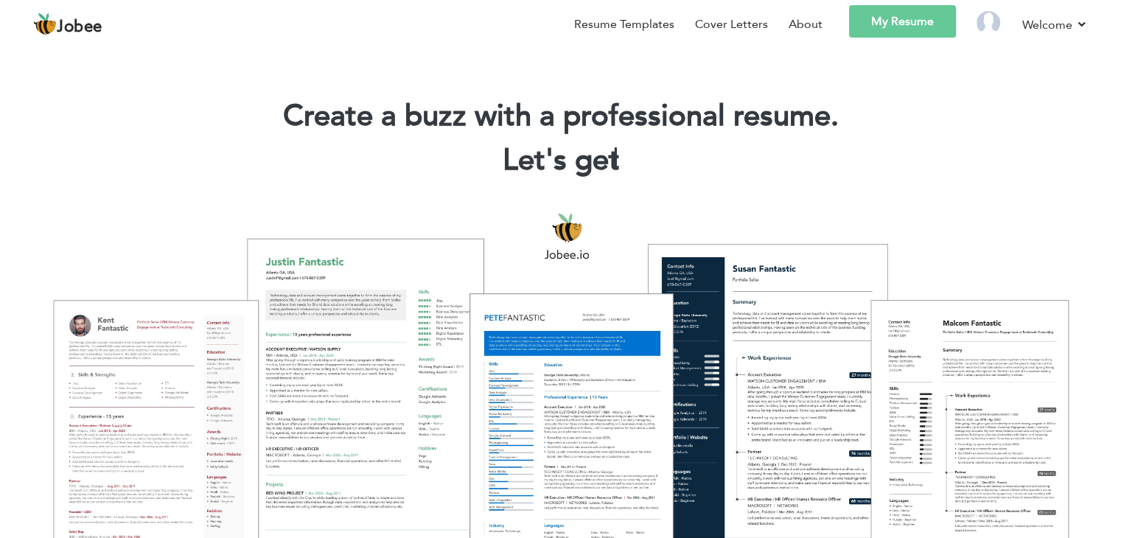
click at [893, 20] on link "My Resume" at bounding box center [902, 21] width 107 height 32
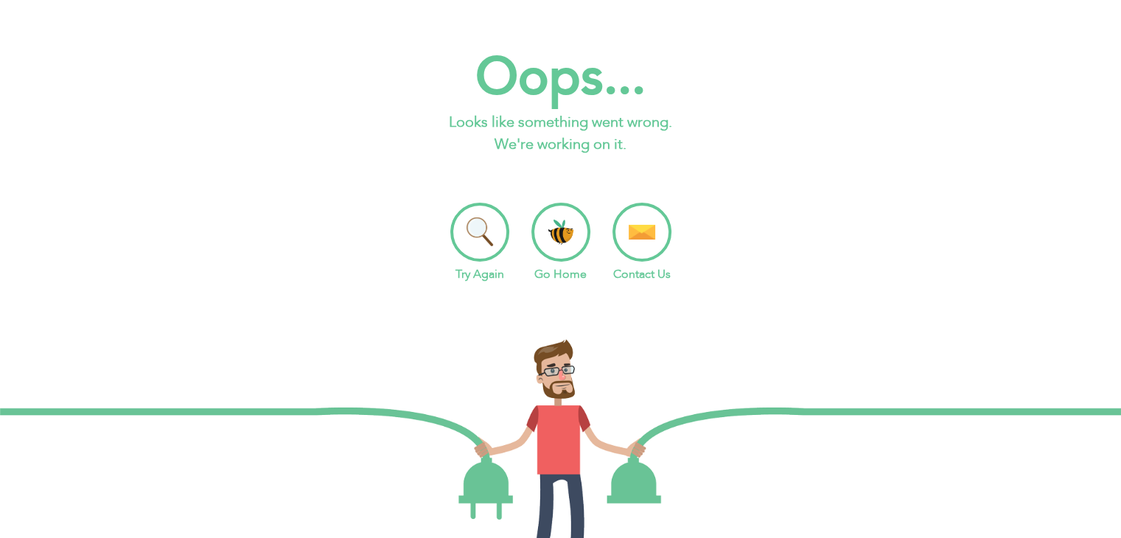
click at [502, 232] on li "Try Again" at bounding box center [479, 243] width 59 height 80
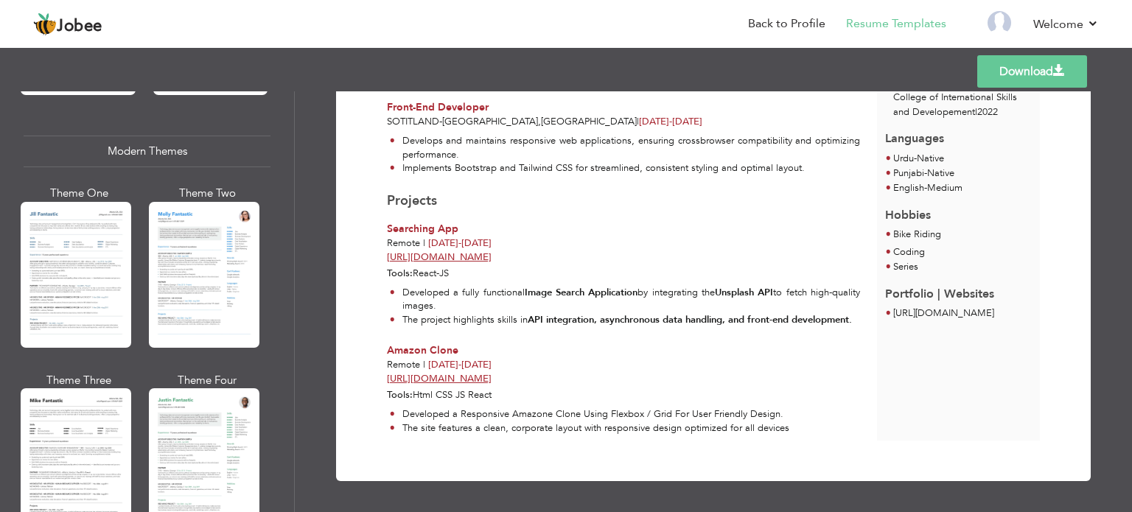
scroll to position [638, 0]
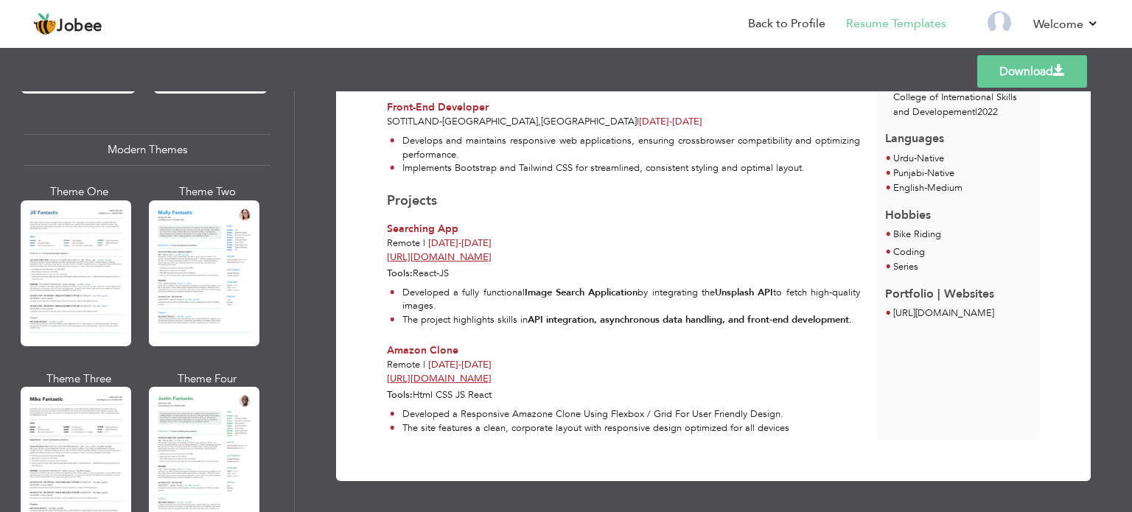
click at [221, 285] on div at bounding box center [204, 274] width 111 height 146
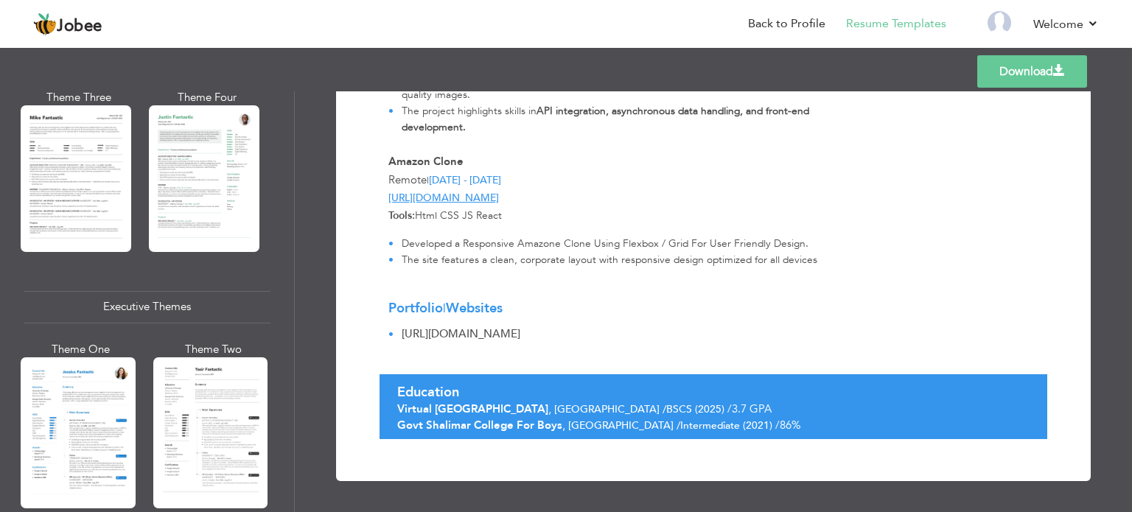
scroll to position [922, 0]
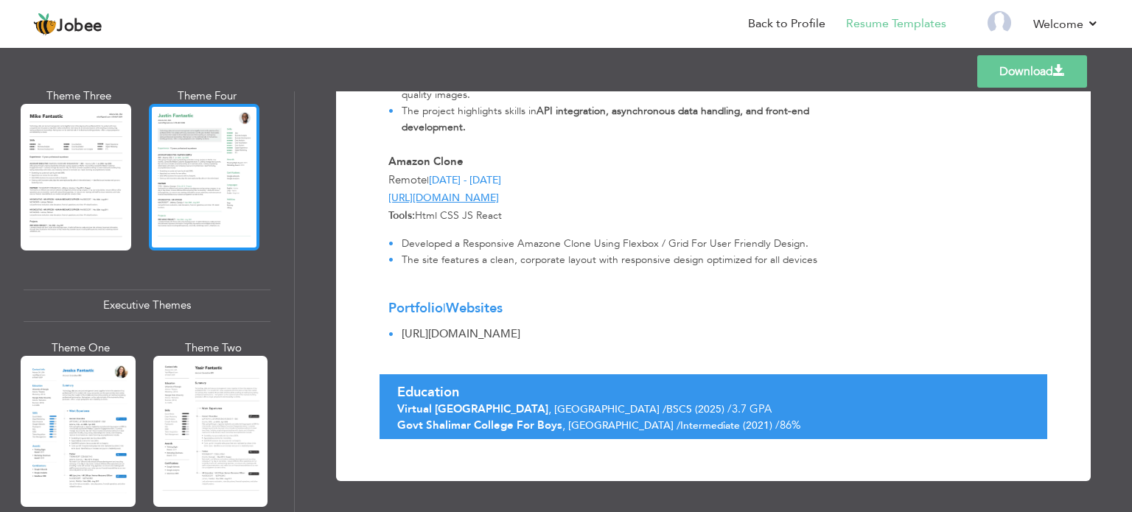
click at [209, 243] on div at bounding box center [204, 177] width 111 height 146
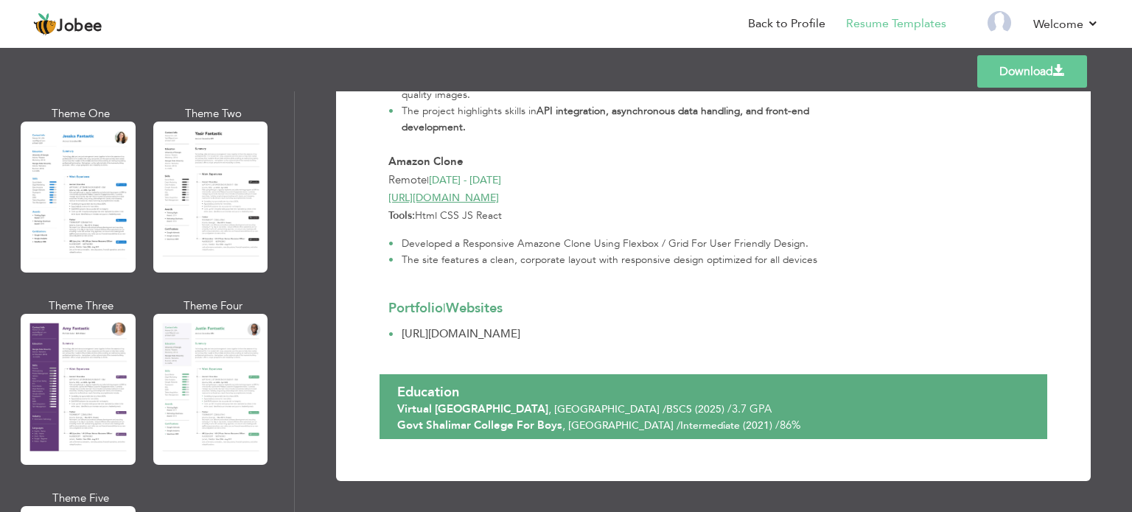
scroll to position [1155, 0]
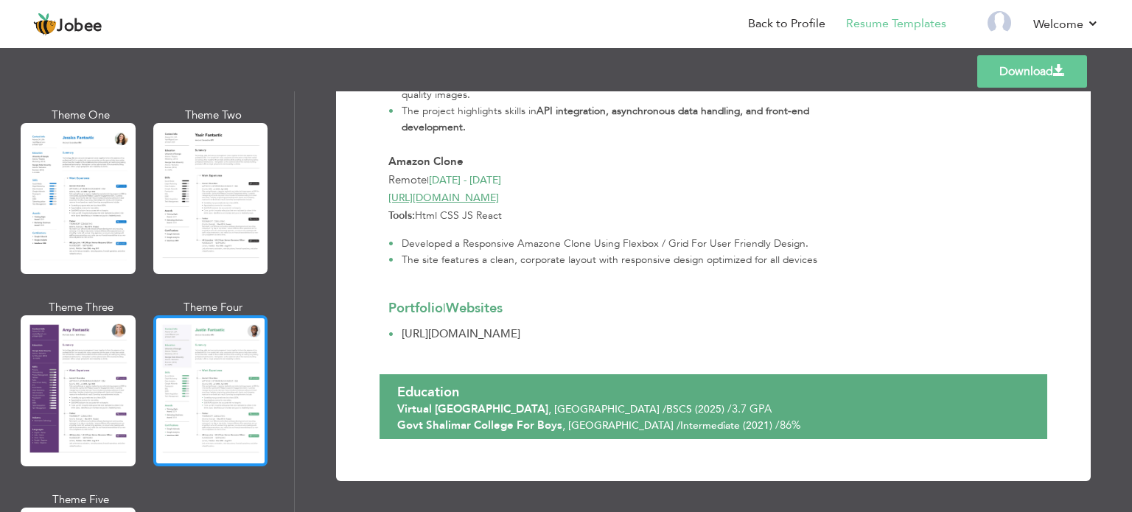
click at [218, 362] on div at bounding box center [210, 391] width 115 height 151
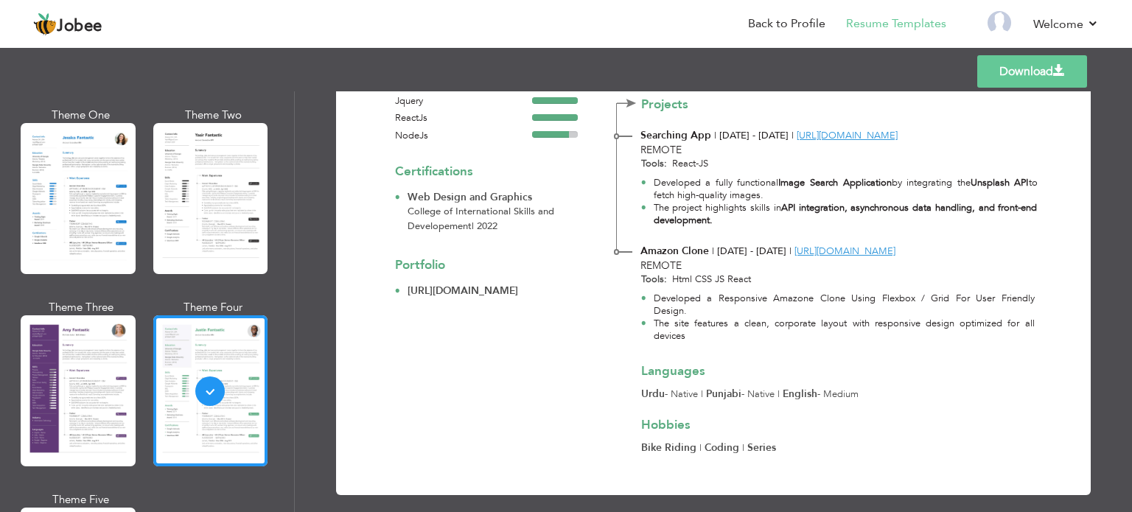
scroll to position [470, 0]
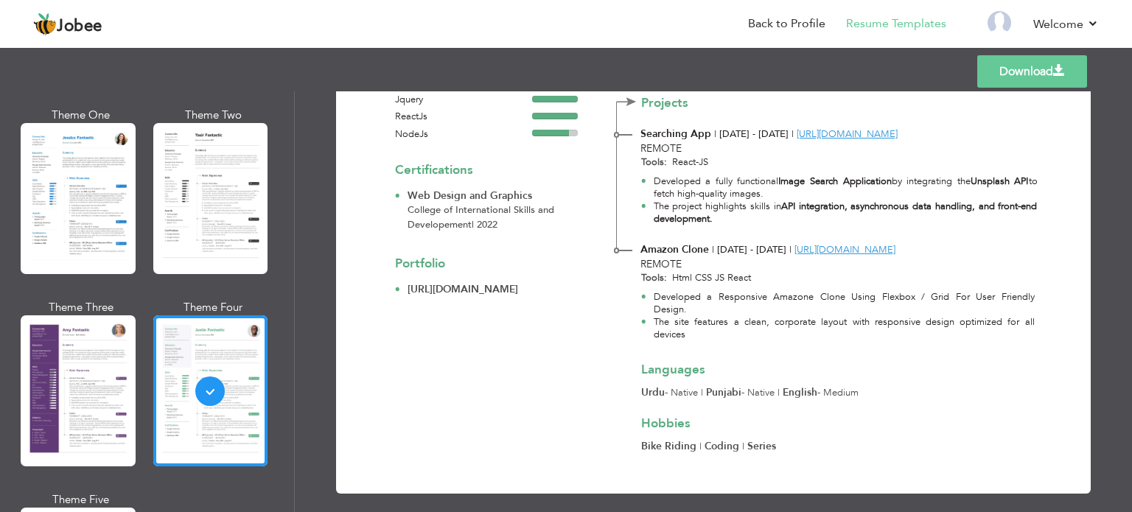
click at [853, 73] on link "Download" at bounding box center [1033, 71] width 110 height 32
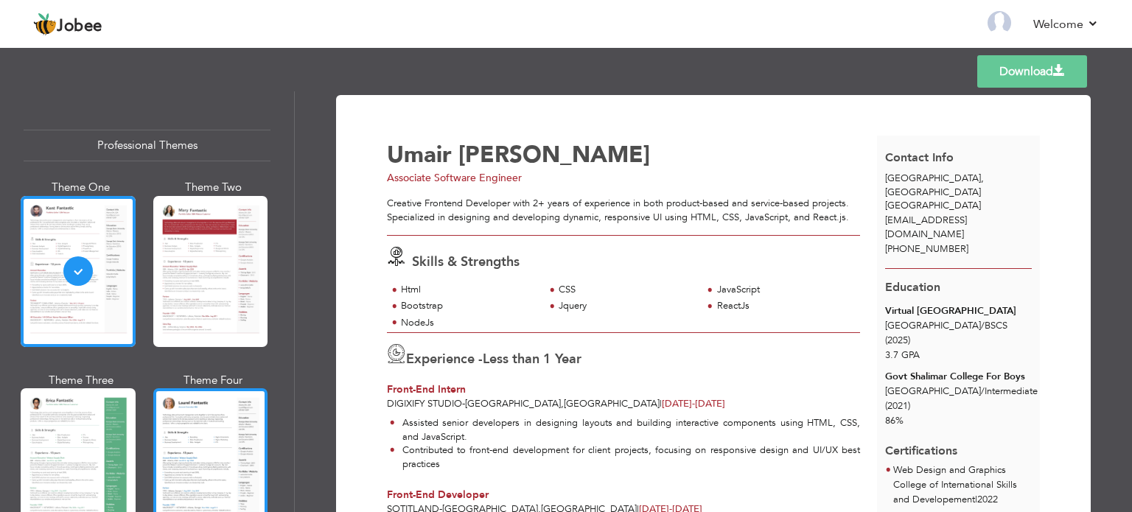
click at [208, 423] on div at bounding box center [210, 464] width 115 height 151
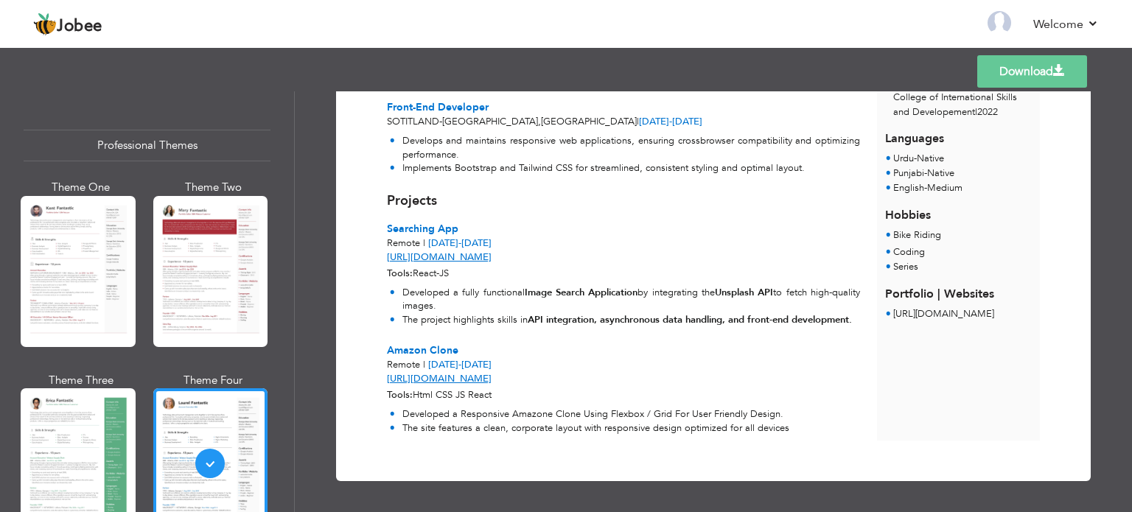
scroll to position [398, 0]
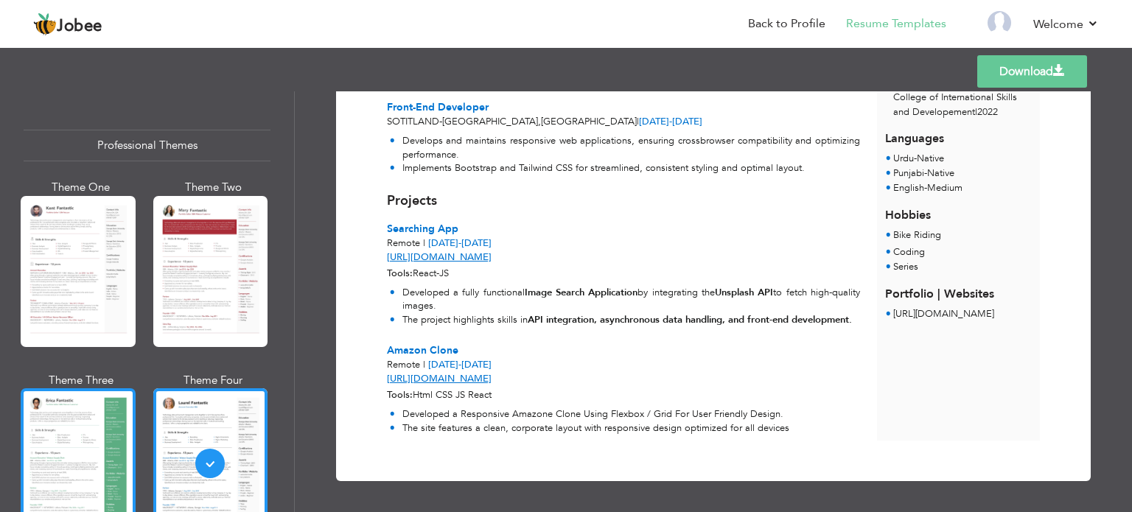
click at [72, 450] on div at bounding box center [78, 464] width 115 height 151
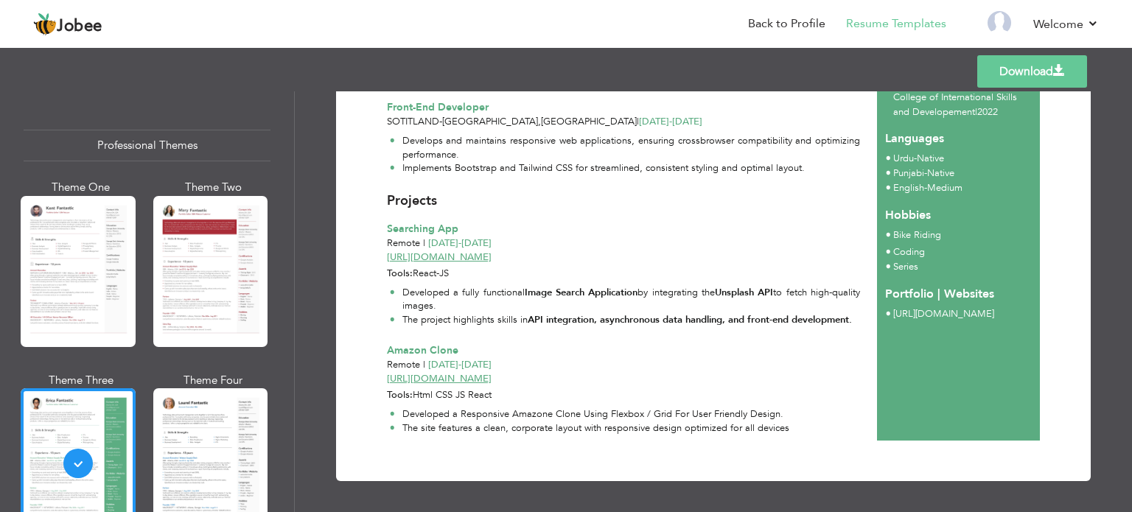
click at [1002, 65] on link "Download" at bounding box center [1033, 71] width 110 height 32
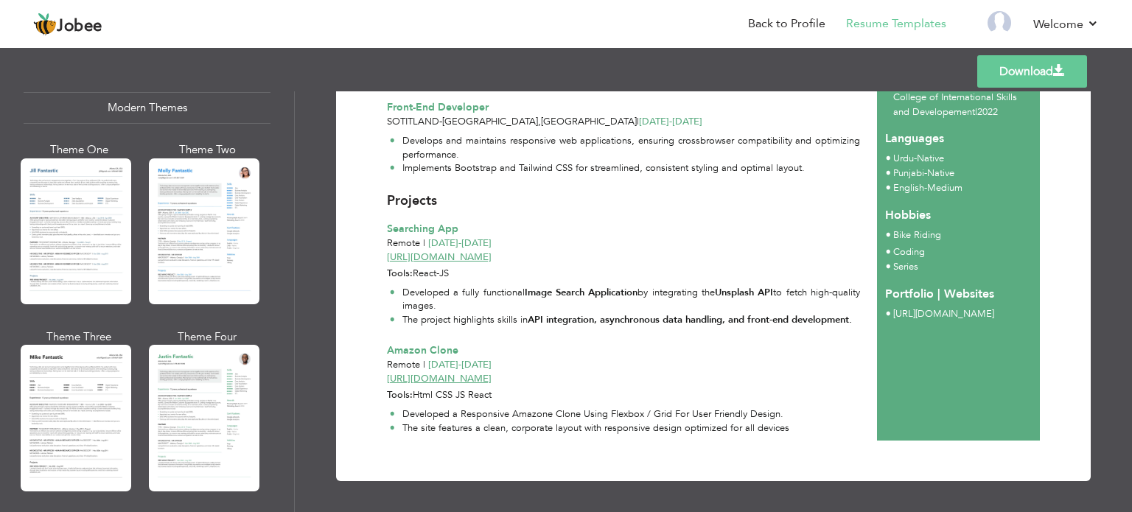
scroll to position [700, 0]
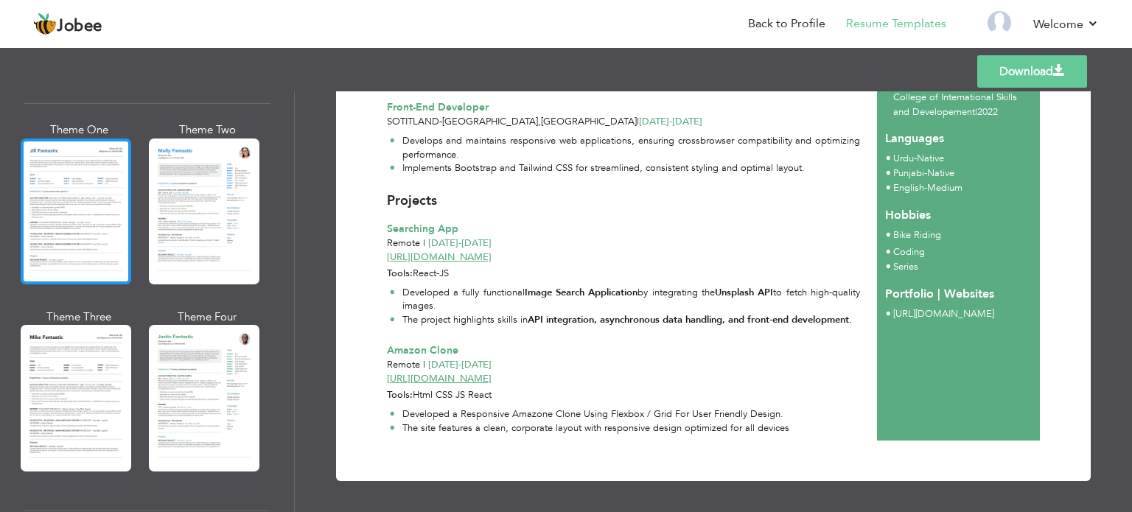
click at [112, 240] on div at bounding box center [76, 212] width 111 height 146
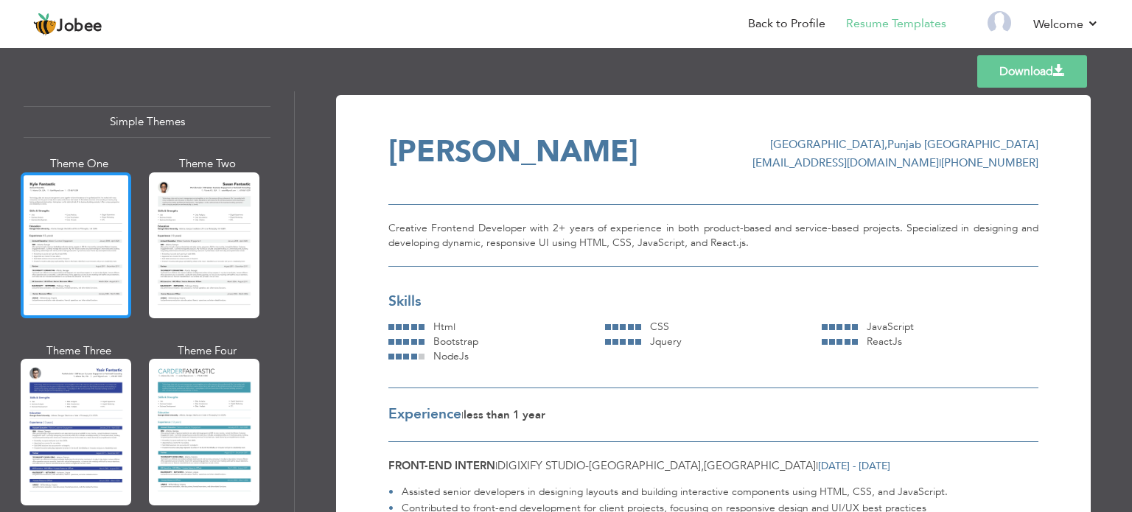
scroll to position [2587, 0]
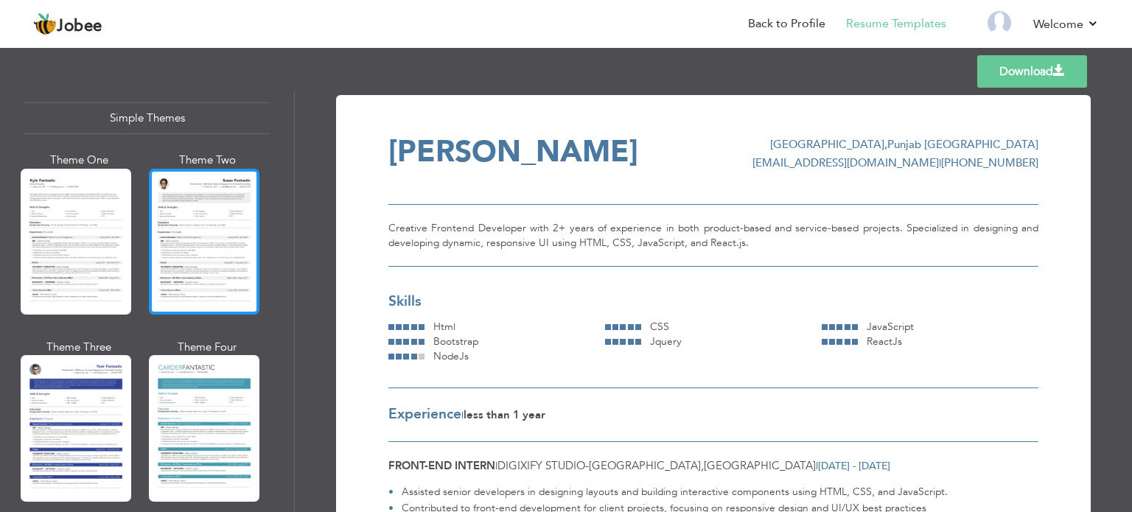
click at [178, 248] on div at bounding box center [204, 242] width 111 height 146
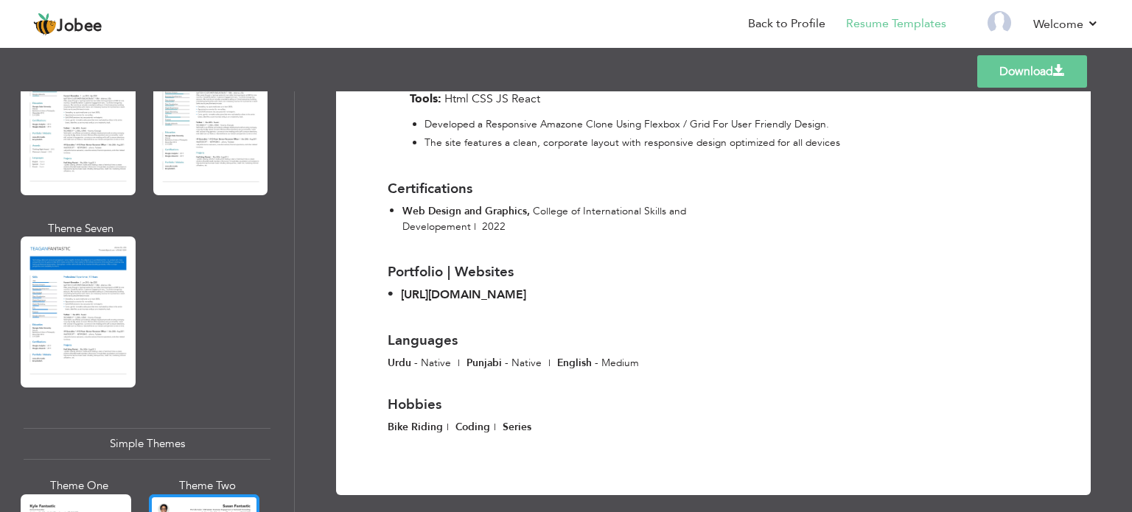
scroll to position [2268, 0]
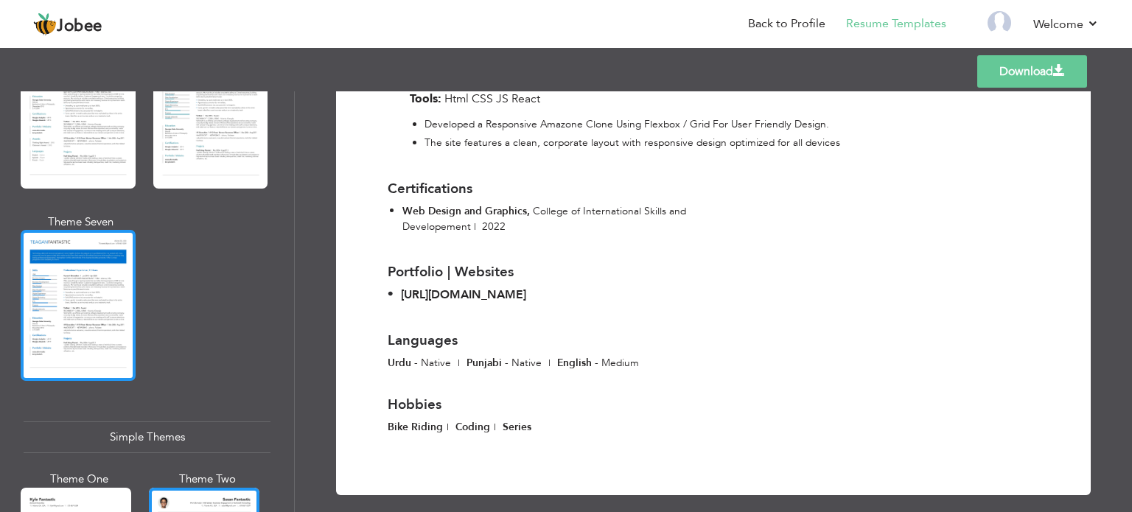
click at [115, 268] on div at bounding box center [78, 305] width 115 height 151
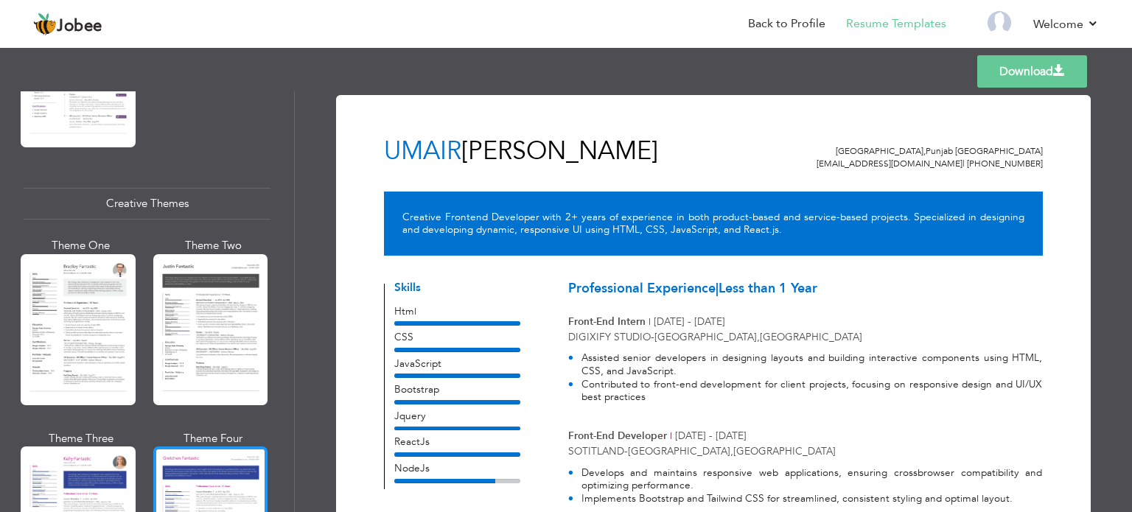
scroll to position [1654, 0]
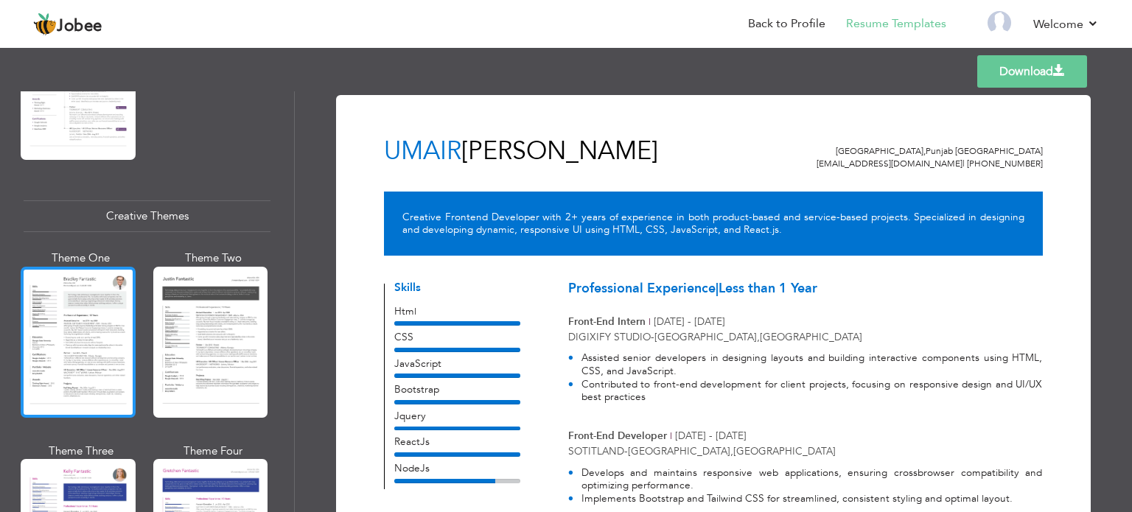
click at [109, 292] on div at bounding box center [78, 342] width 115 height 151
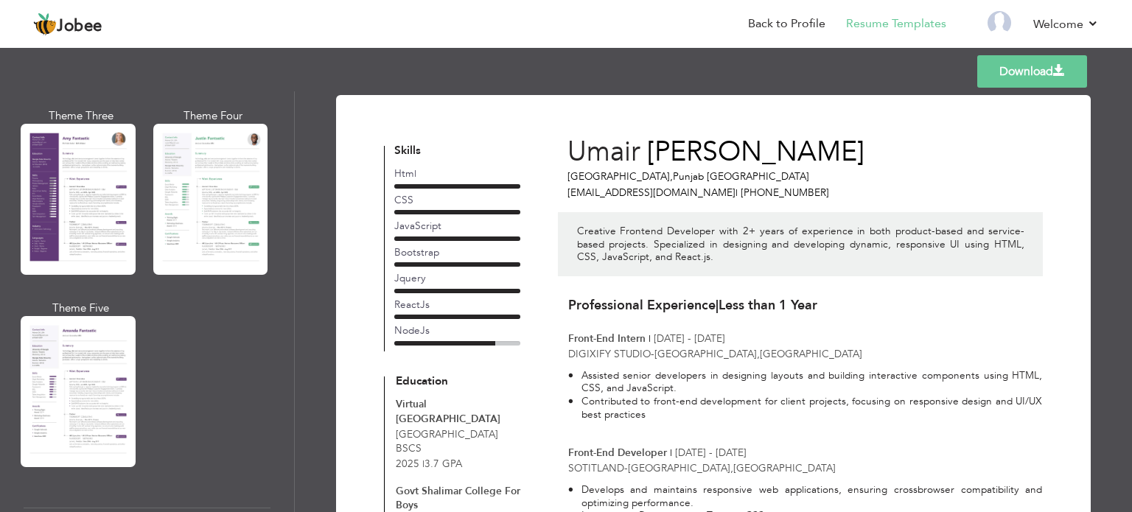
scroll to position [1298, 0]
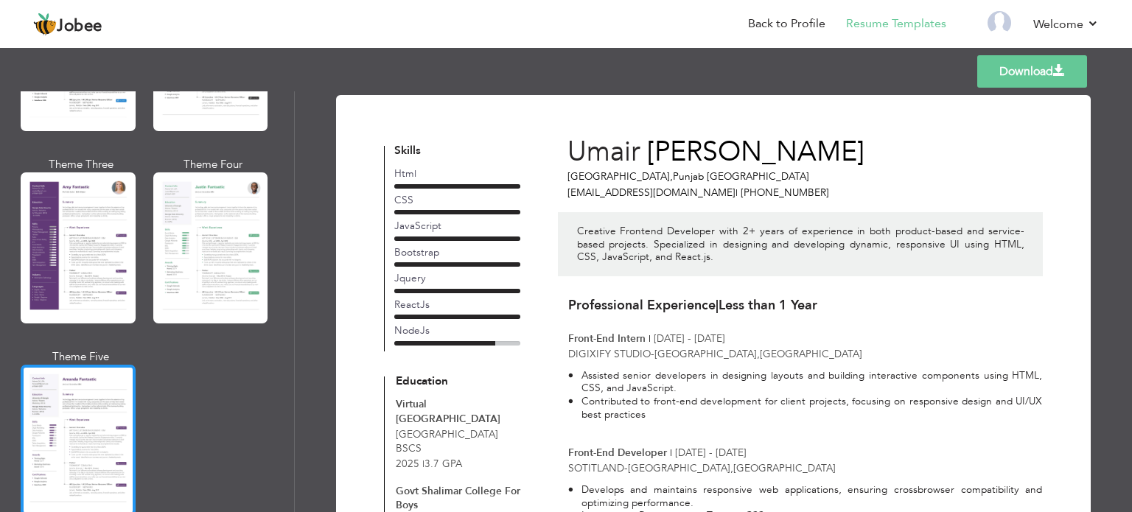
click at [103, 399] on div at bounding box center [78, 440] width 115 height 151
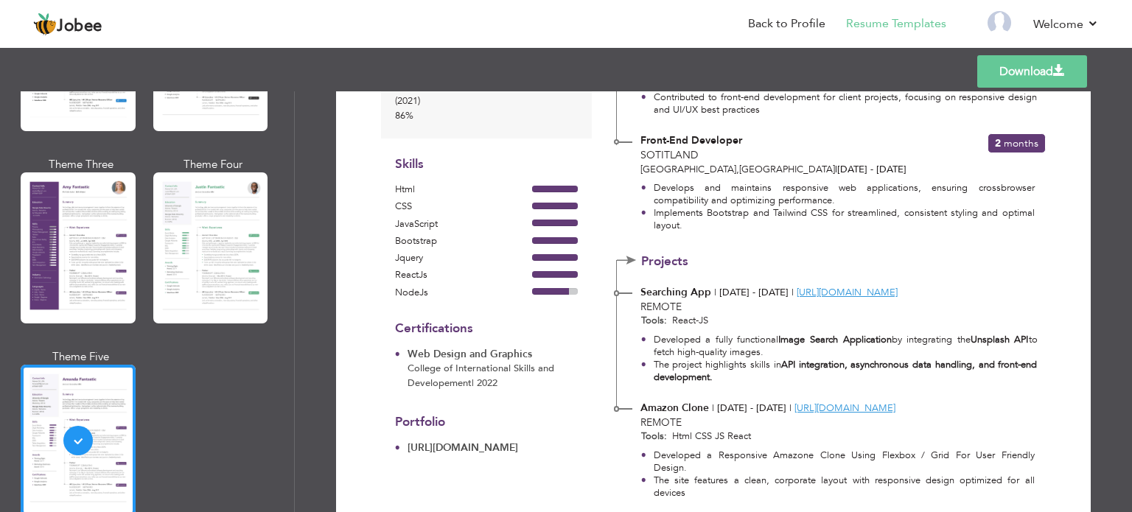
scroll to position [212, 0]
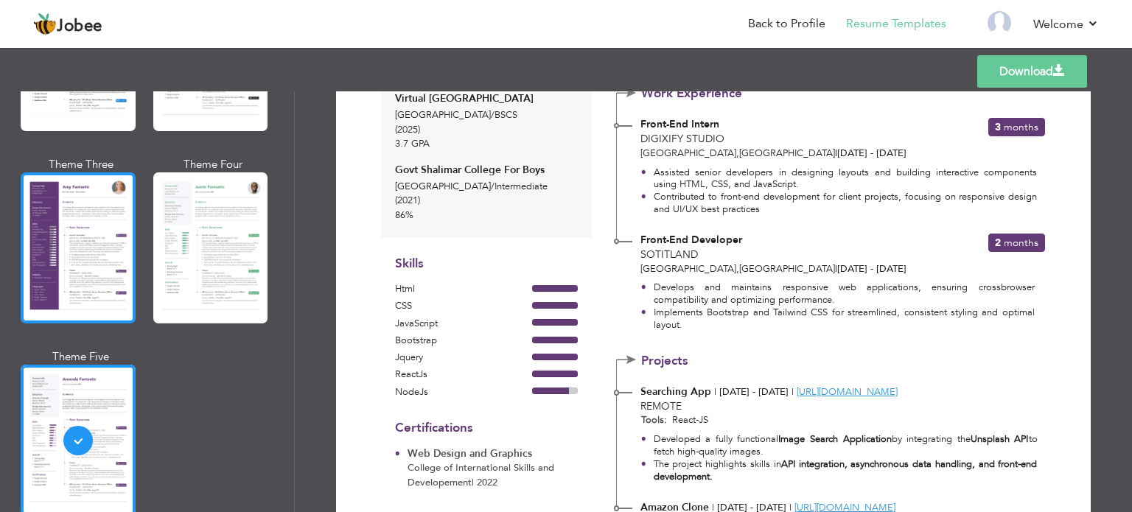
click at [77, 230] on div at bounding box center [78, 248] width 115 height 151
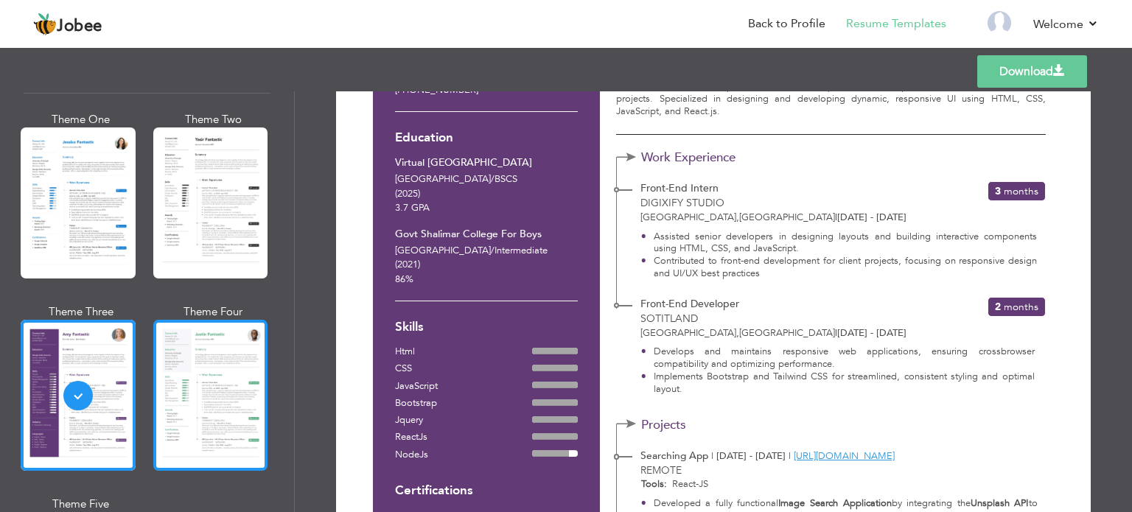
scroll to position [1138, 0]
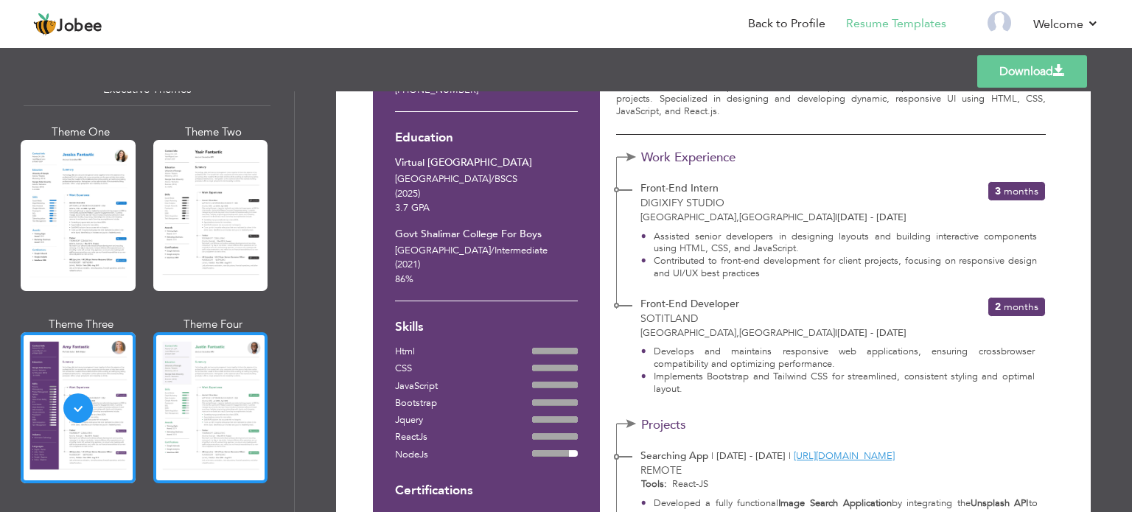
click at [215, 243] on div at bounding box center [210, 215] width 115 height 151
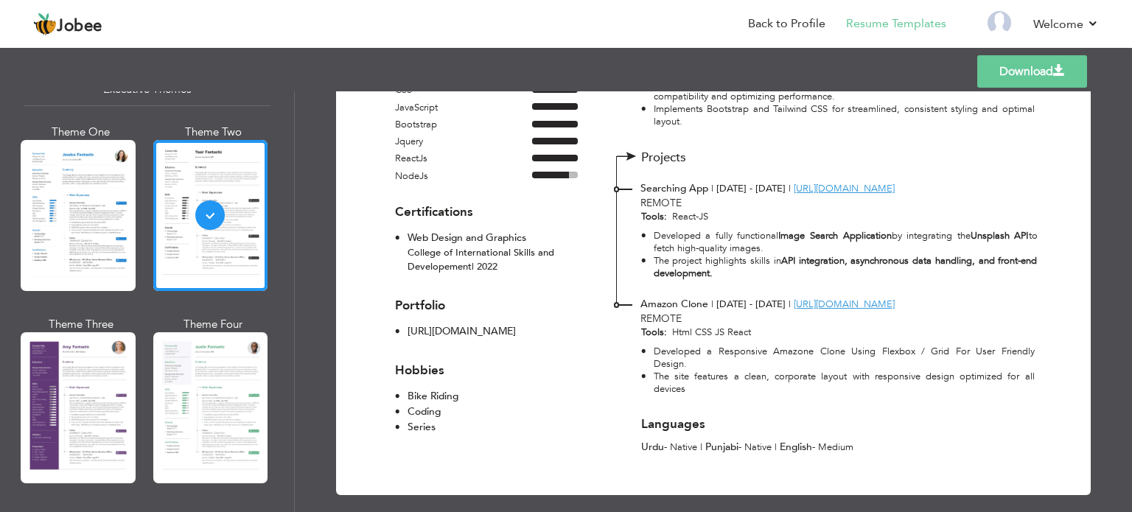
scroll to position [417, 0]
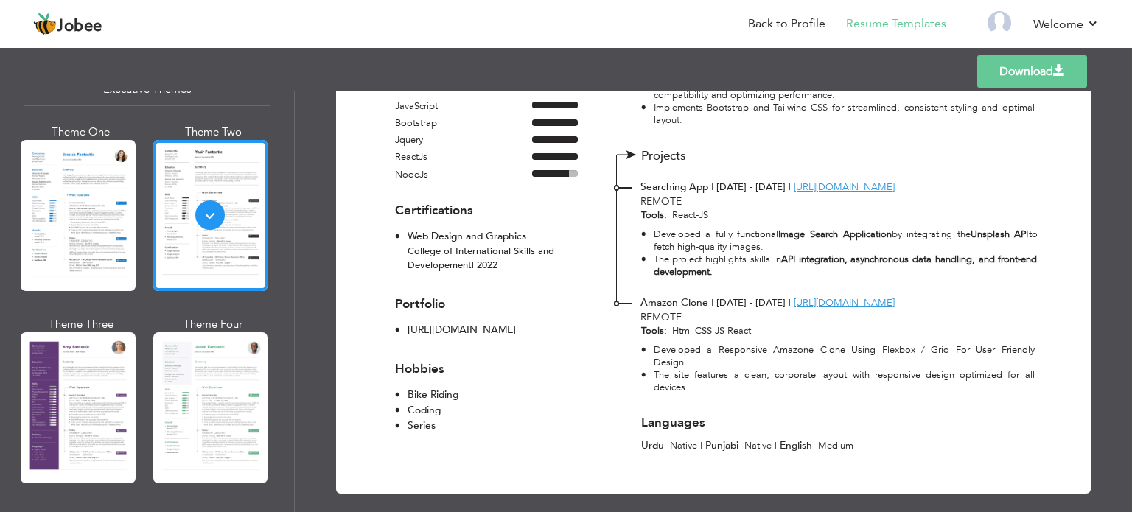
click at [997, 82] on link "Download" at bounding box center [1033, 71] width 110 height 32
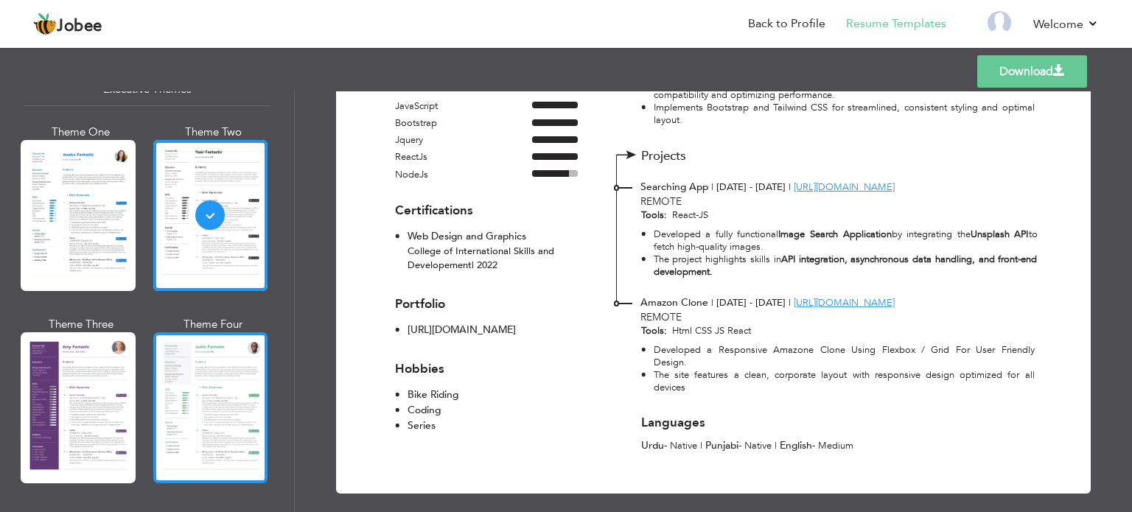
click at [200, 356] on div at bounding box center [210, 407] width 115 height 151
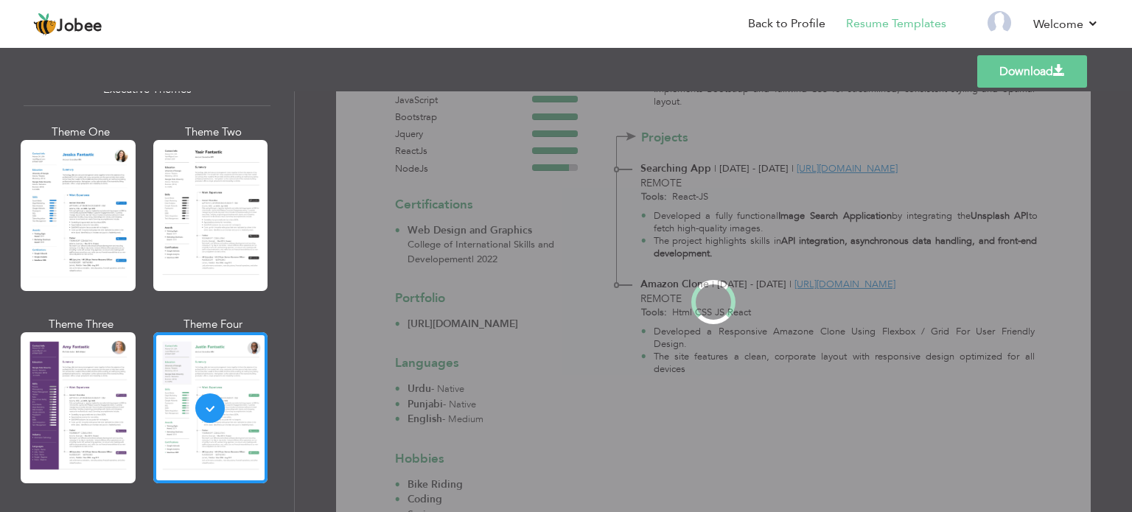
scroll to position [0, 0]
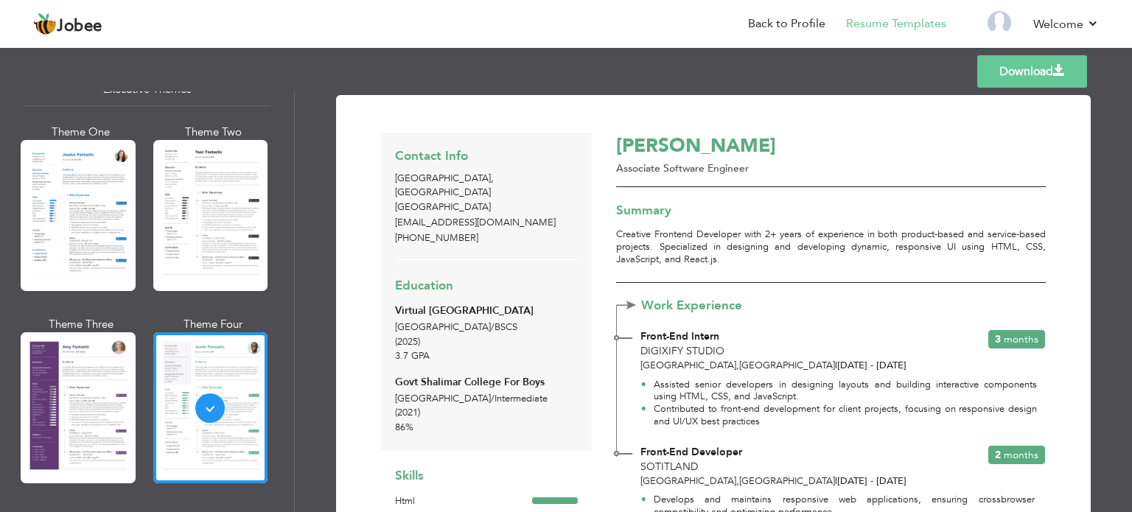
click at [1039, 61] on link "Download" at bounding box center [1033, 71] width 110 height 32
